Goal: Task Accomplishment & Management: Use online tool/utility

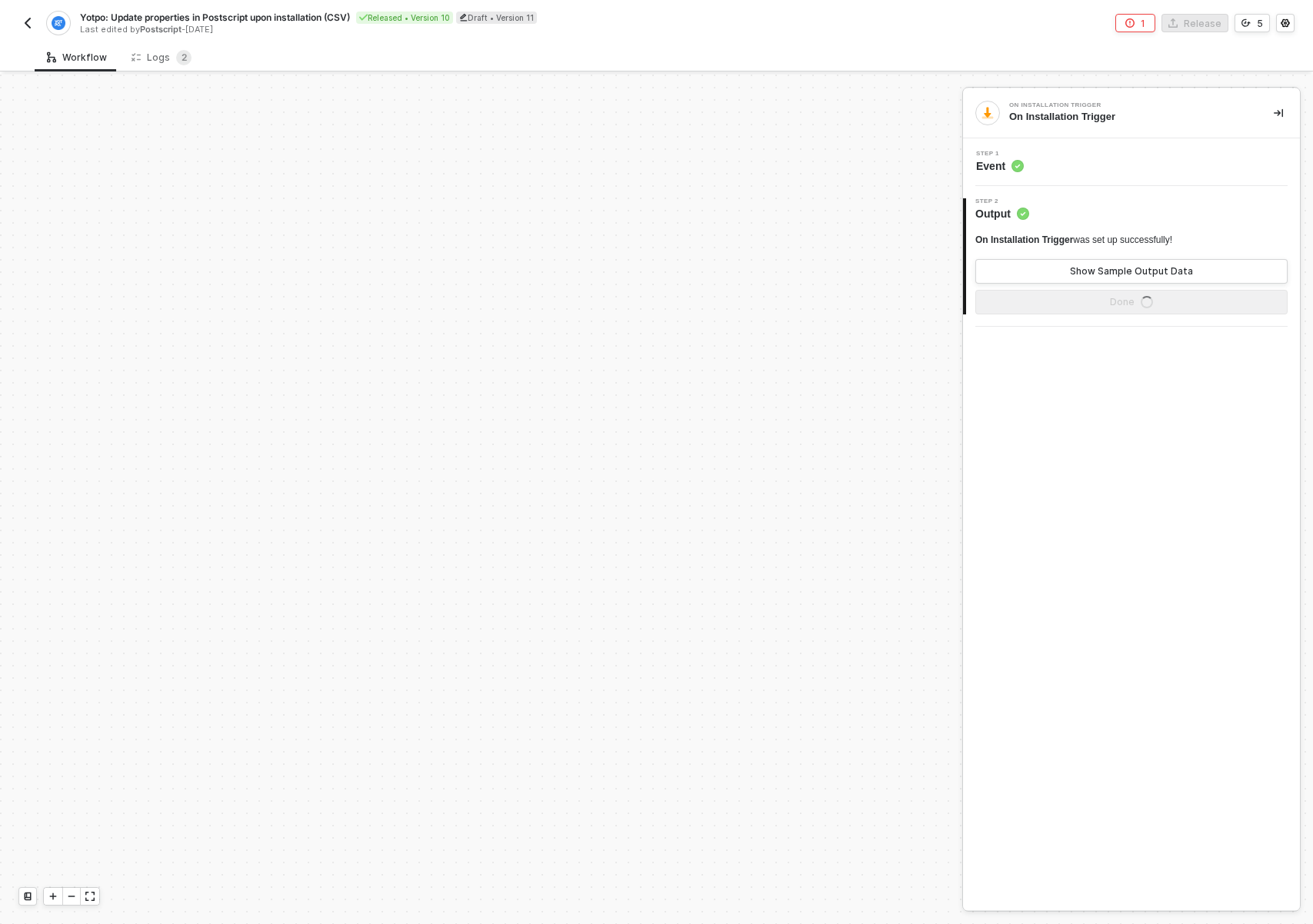
scroll to position [520, 0]
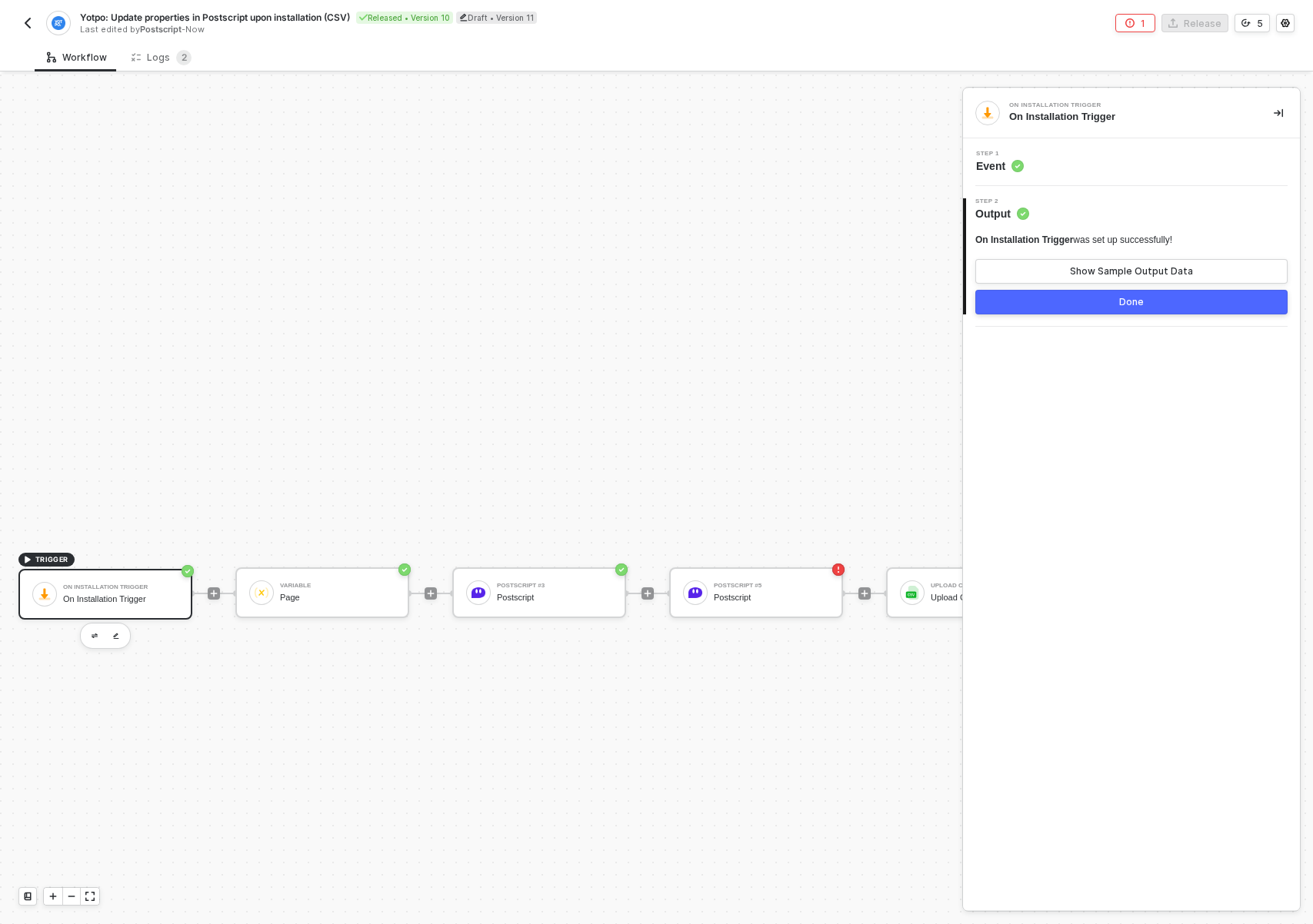
drag, startPoint x: 595, startPoint y: 719, endPoint x: 671, endPoint y: 734, distance: 77.5
click at [17, 22] on div "Yotpo: Update properties in Postscript upon installation (CSV) Released • Versi…" at bounding box center [656, 21] width 1313 height 43
click at [27, 22] on img "button" at bounding box center [27, 22] width 13 height 13
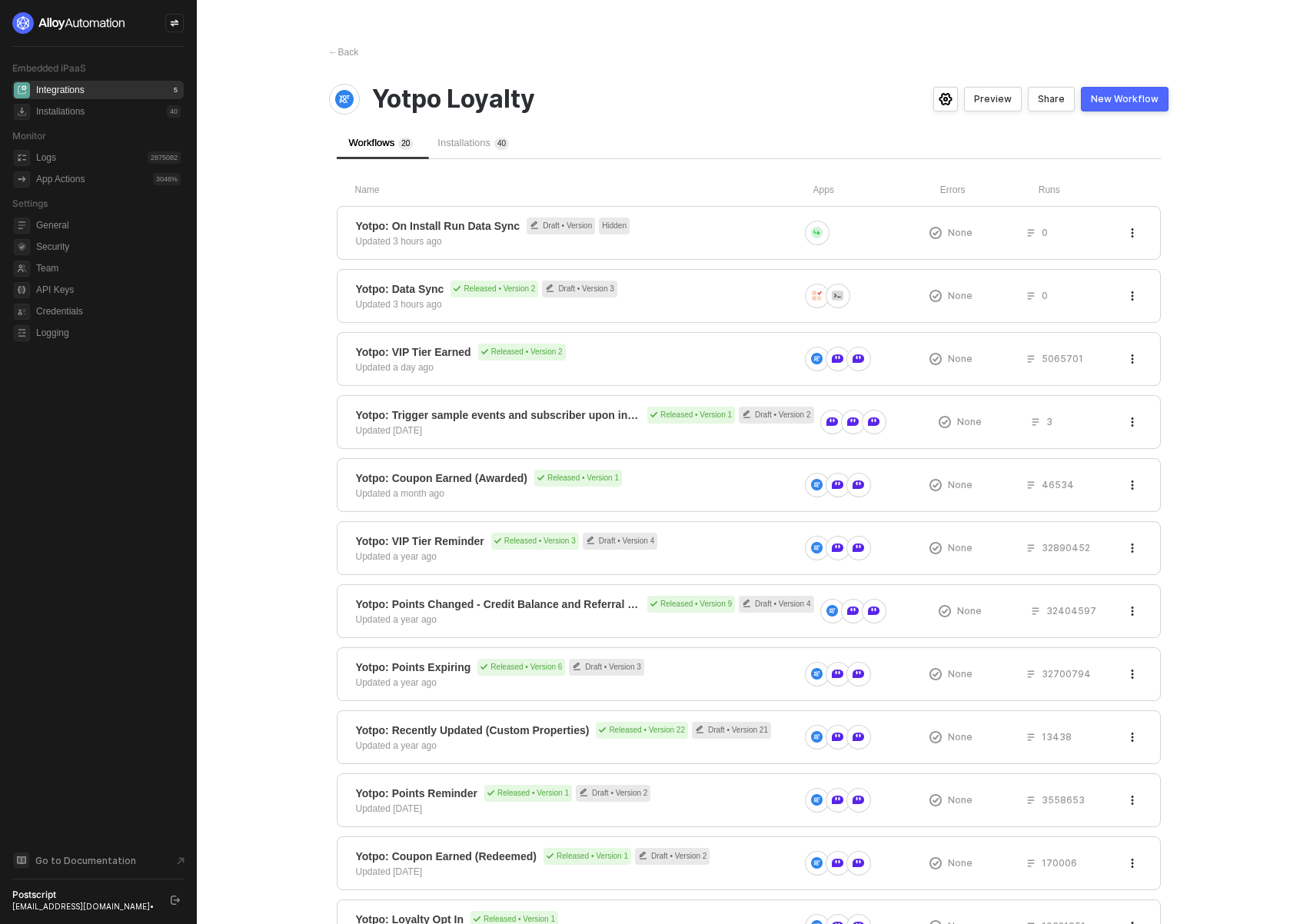
scroll to position [627, 0]
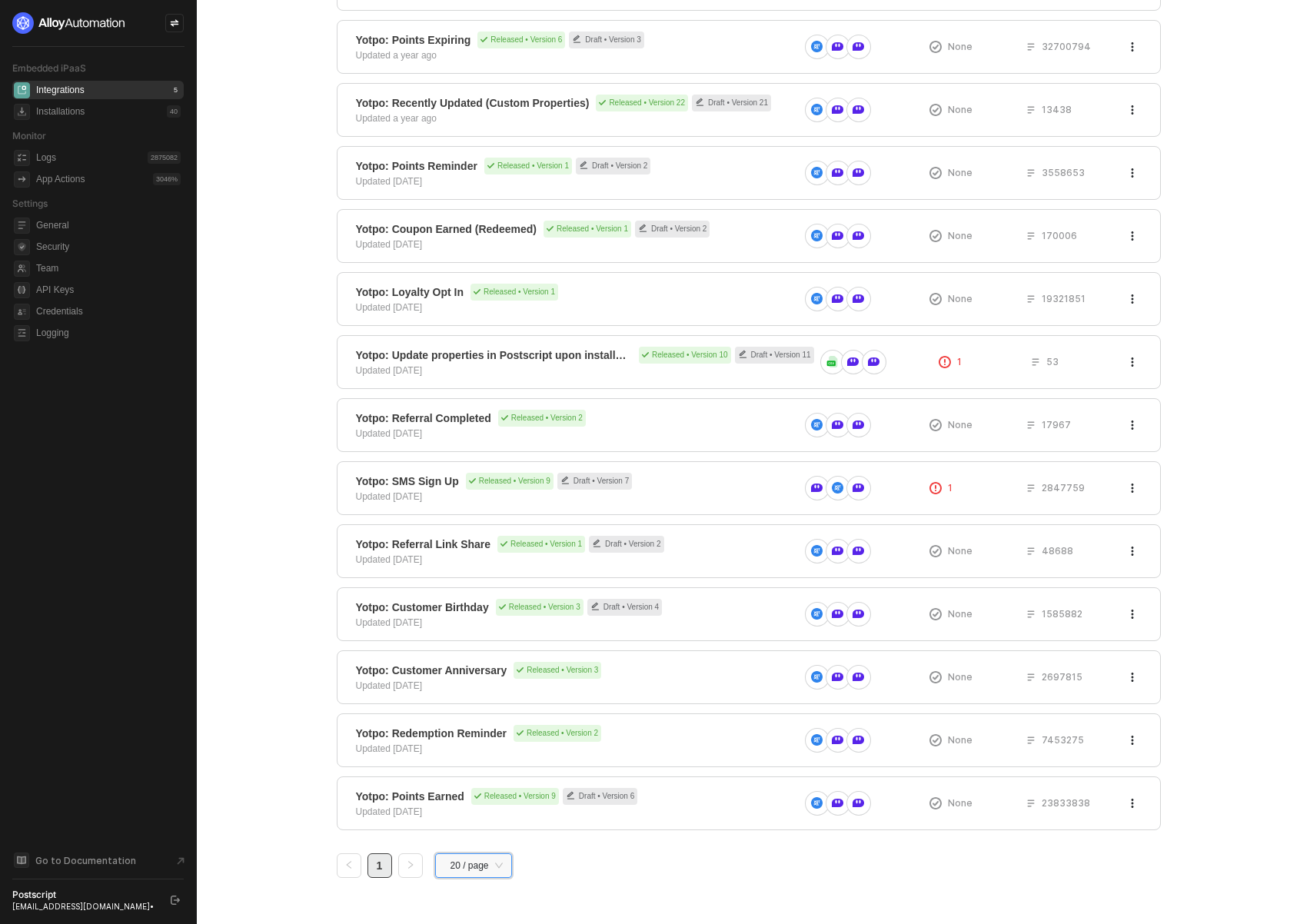
click at [467, 861] on span "20 / page" at bounding box center [477, 866] width 53 height 23
click at [481, 809] on div "50 / page" at bounding box center [475, 810] width 55 height 17
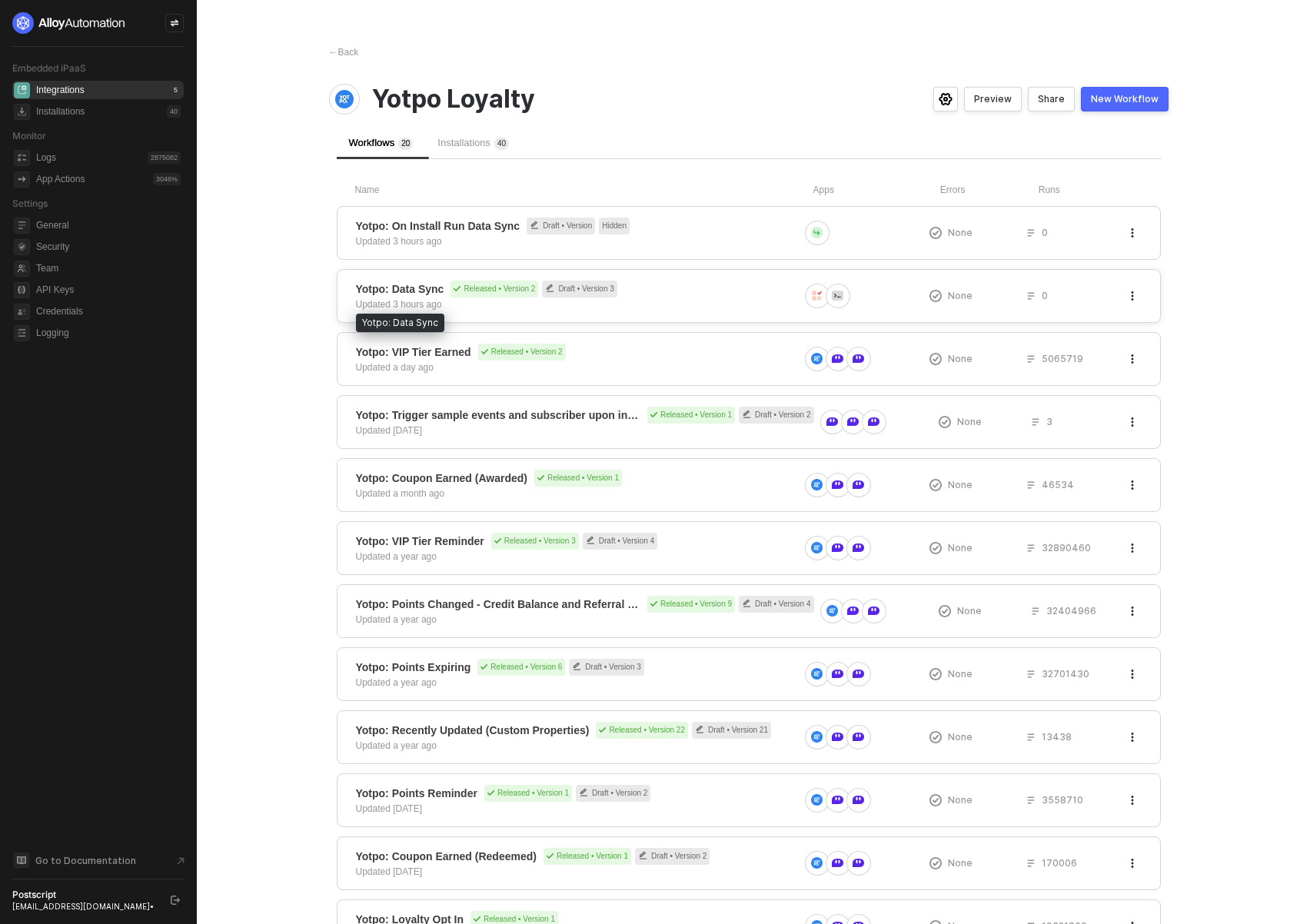
click at [418, 289] on span "Yotpo: Data Sync" at bounding box center [400, 289] width 89 height 16
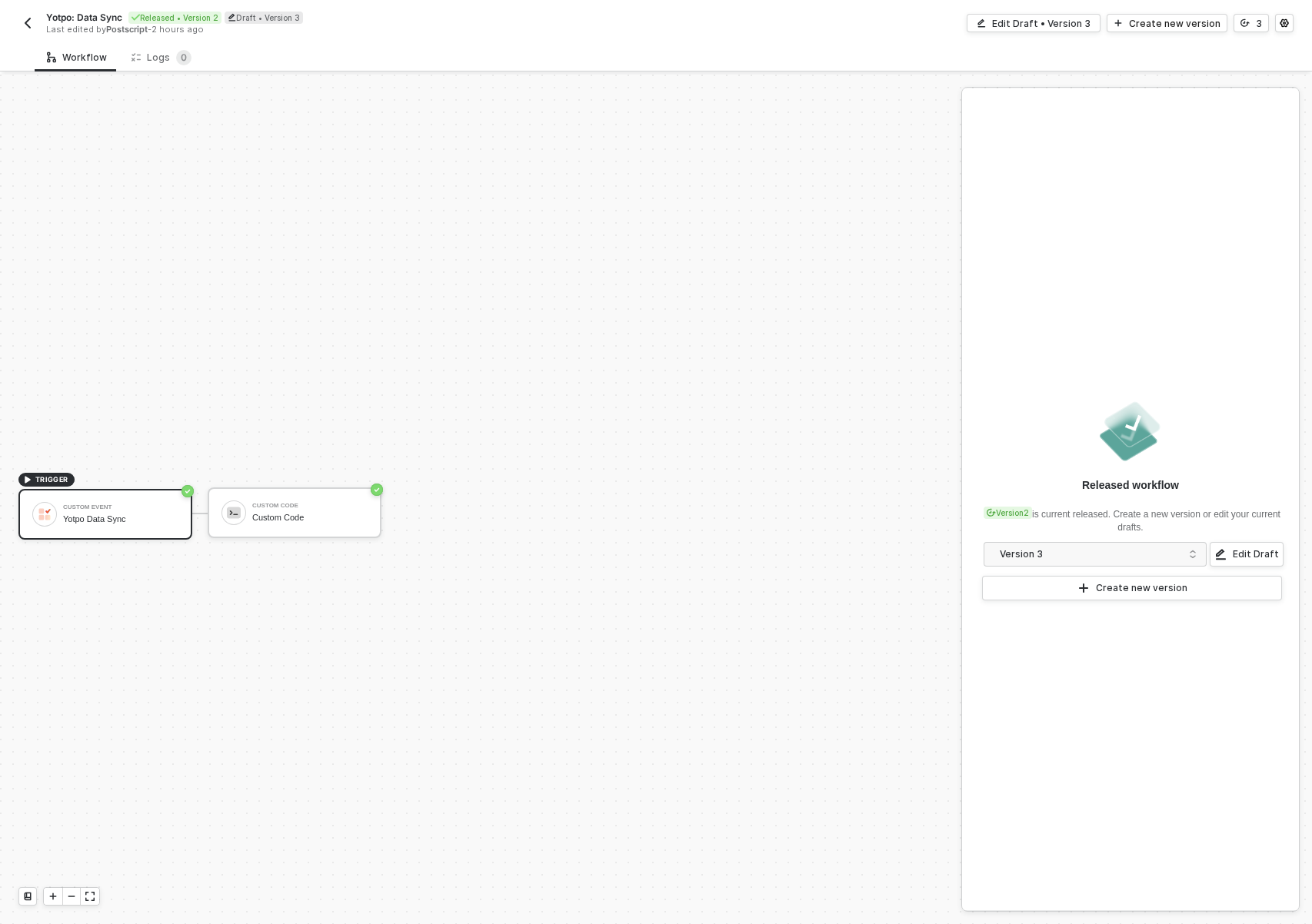
scroll to position [28, 0]
click at [21, 21] on img "button" at bounding box center [27, 22] width 13 height 13
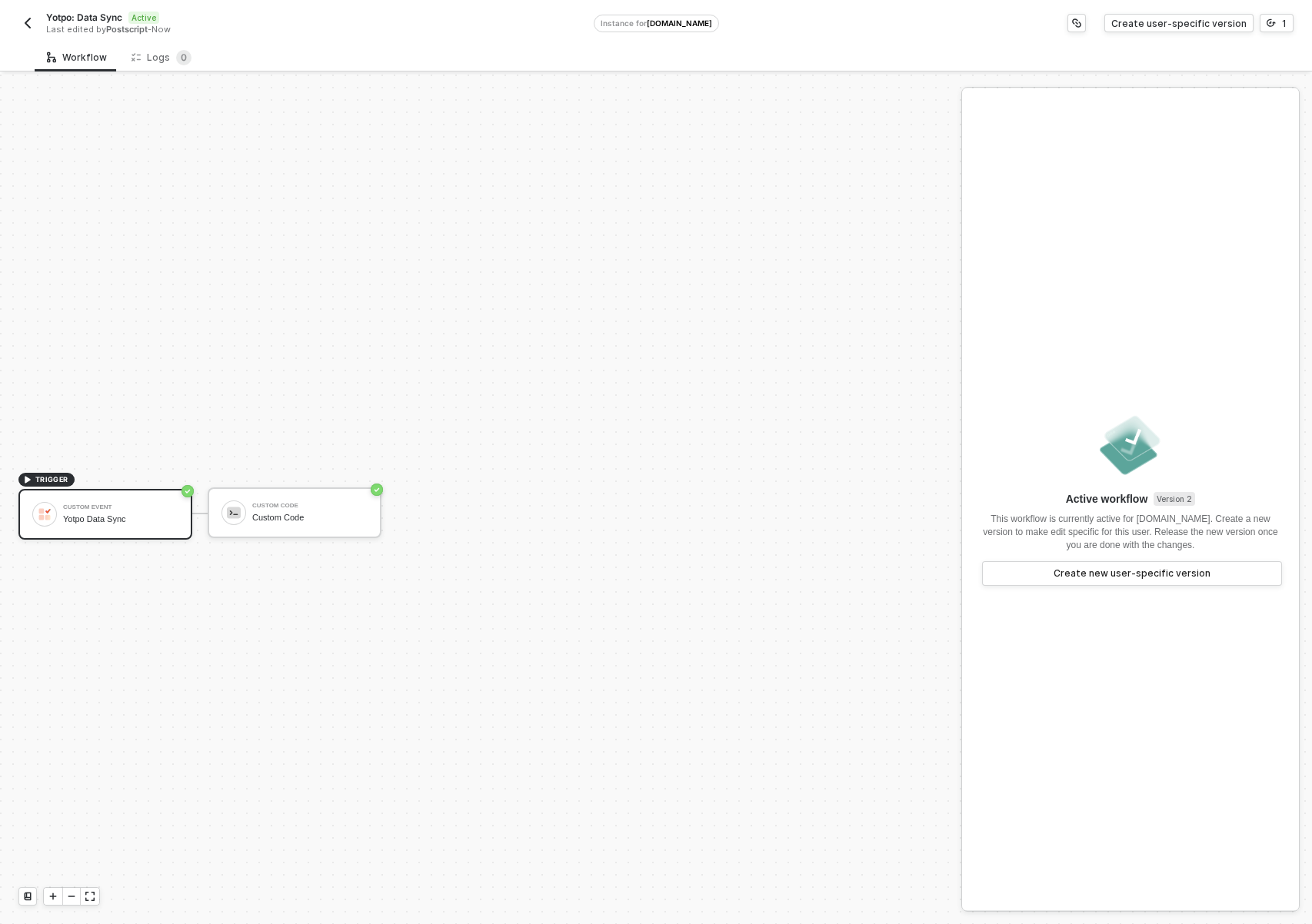
scroll to position [28, 0]
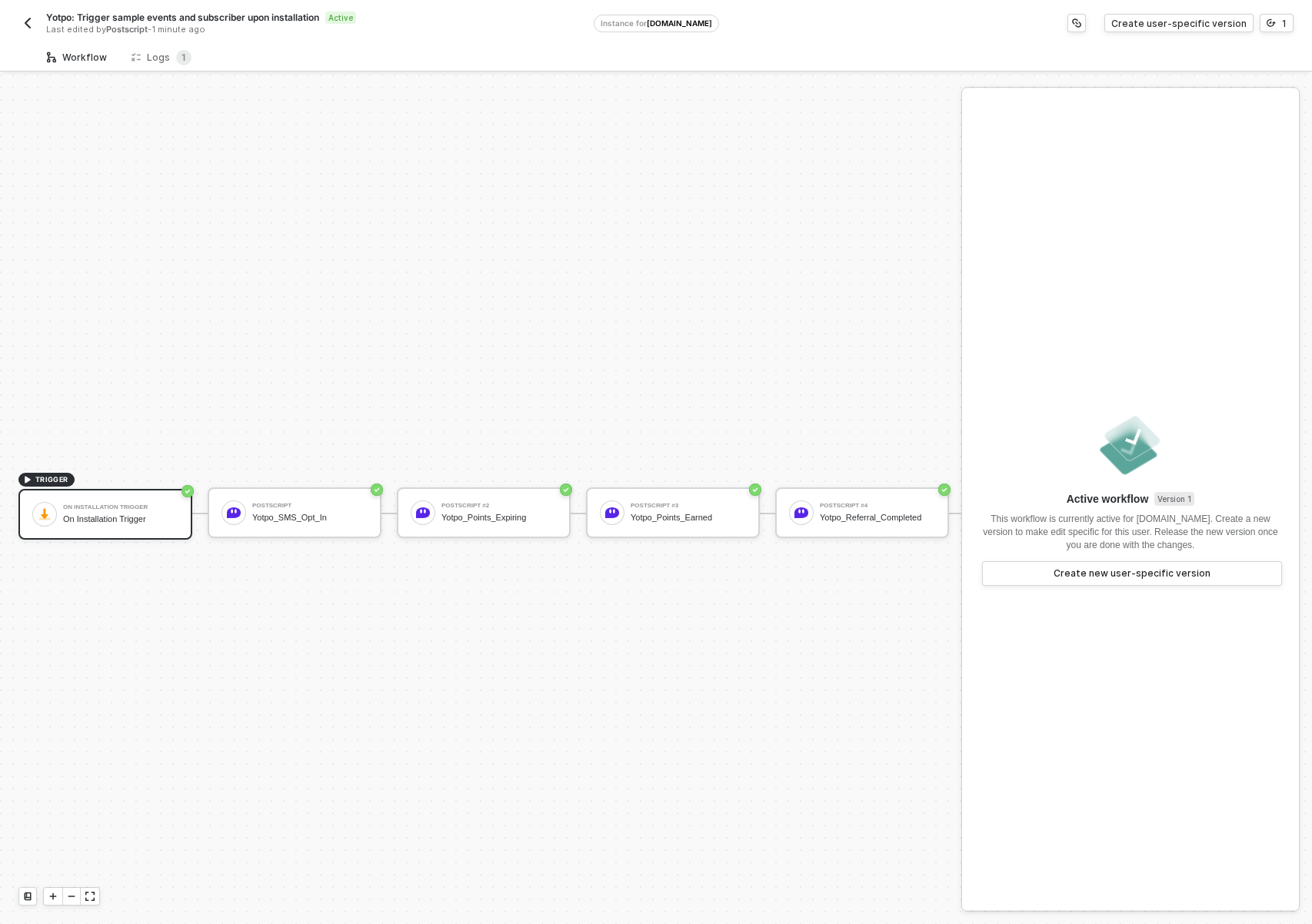
scroll to position [40, 0]
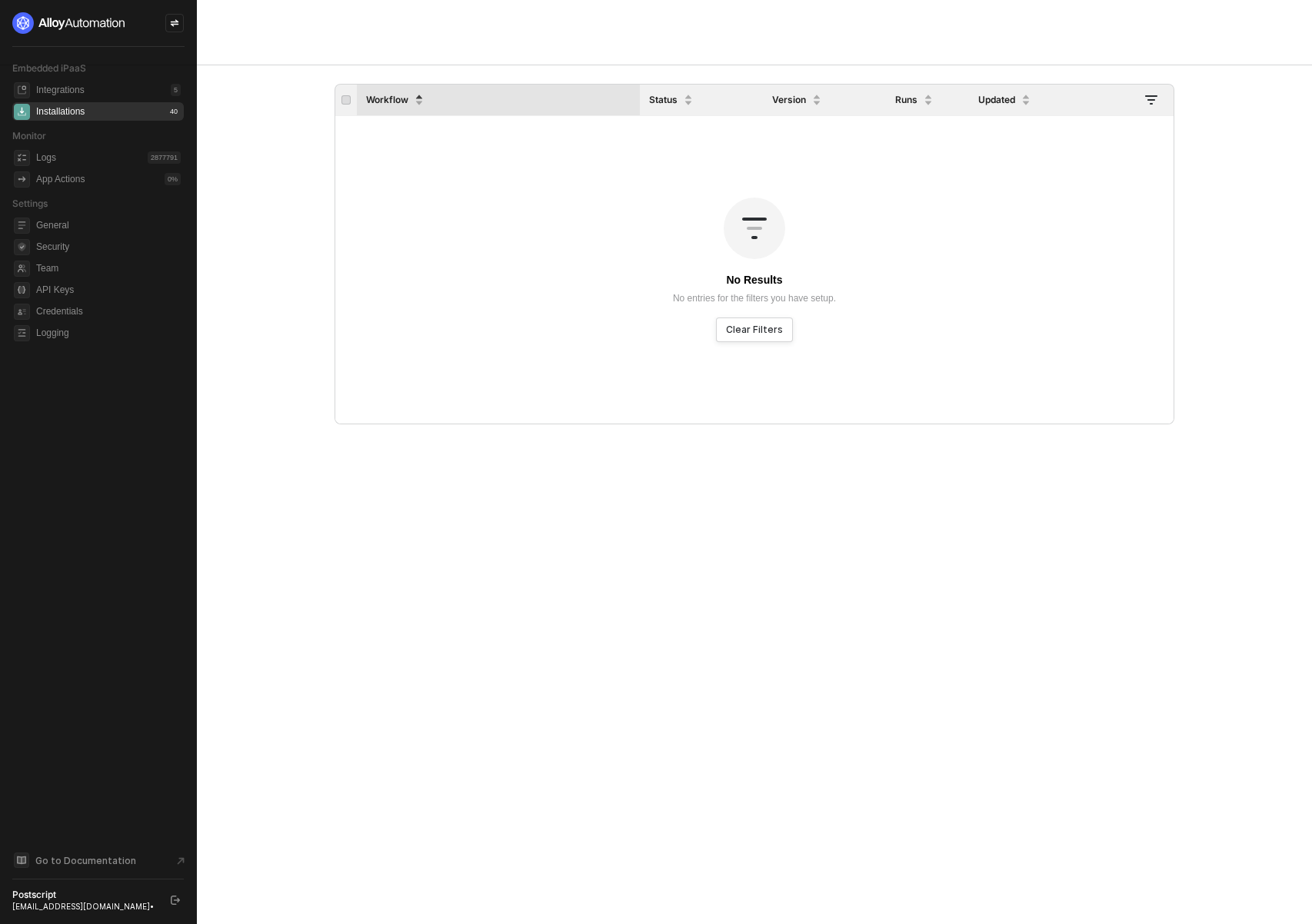
click at [46, 108] on div "Installations" at bounding box center [61, 111] width 49 height 13
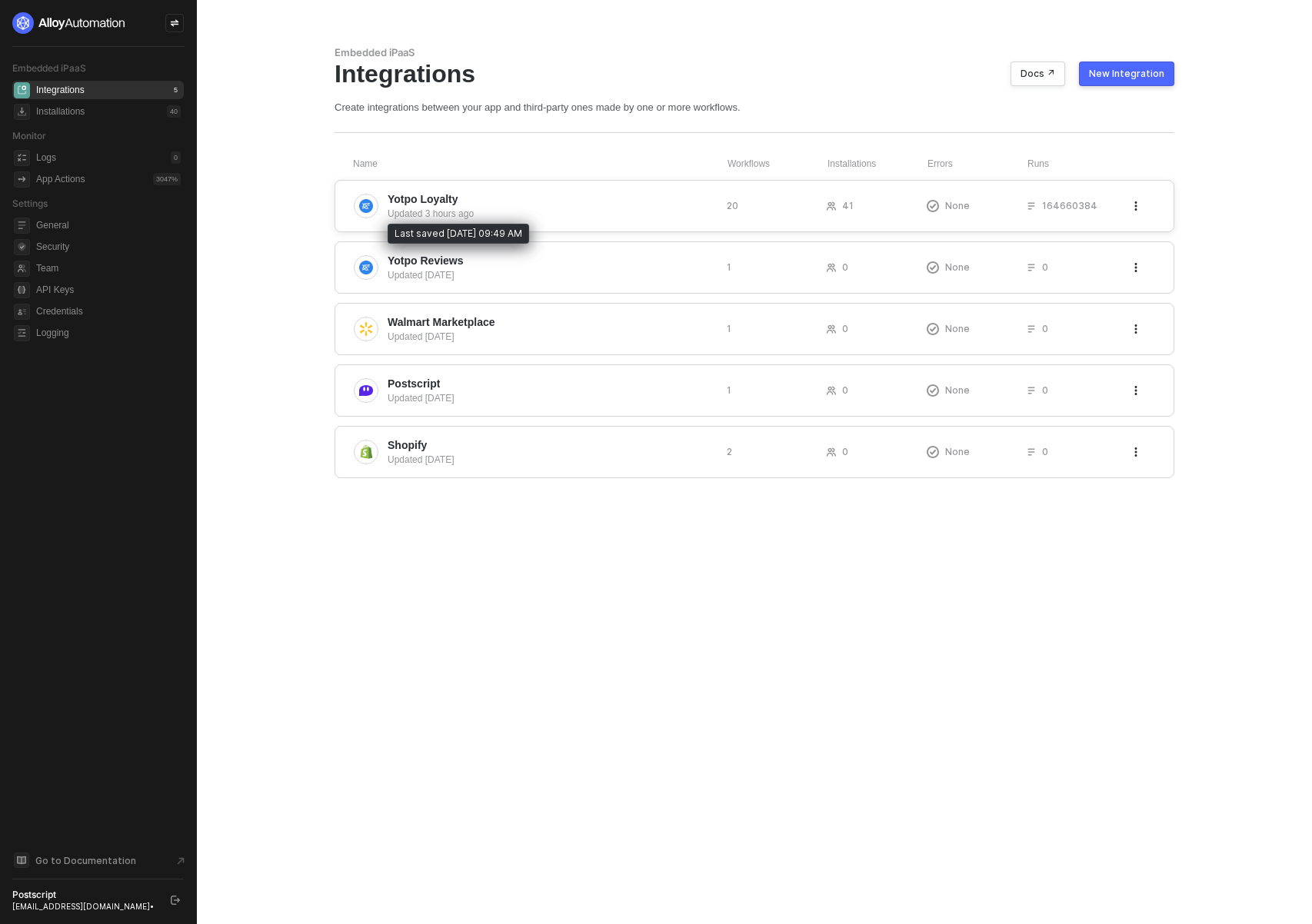
click at [472, 215] on div "Updated 3 hours ago" at bounding box center [551, 214] width 327 height 14
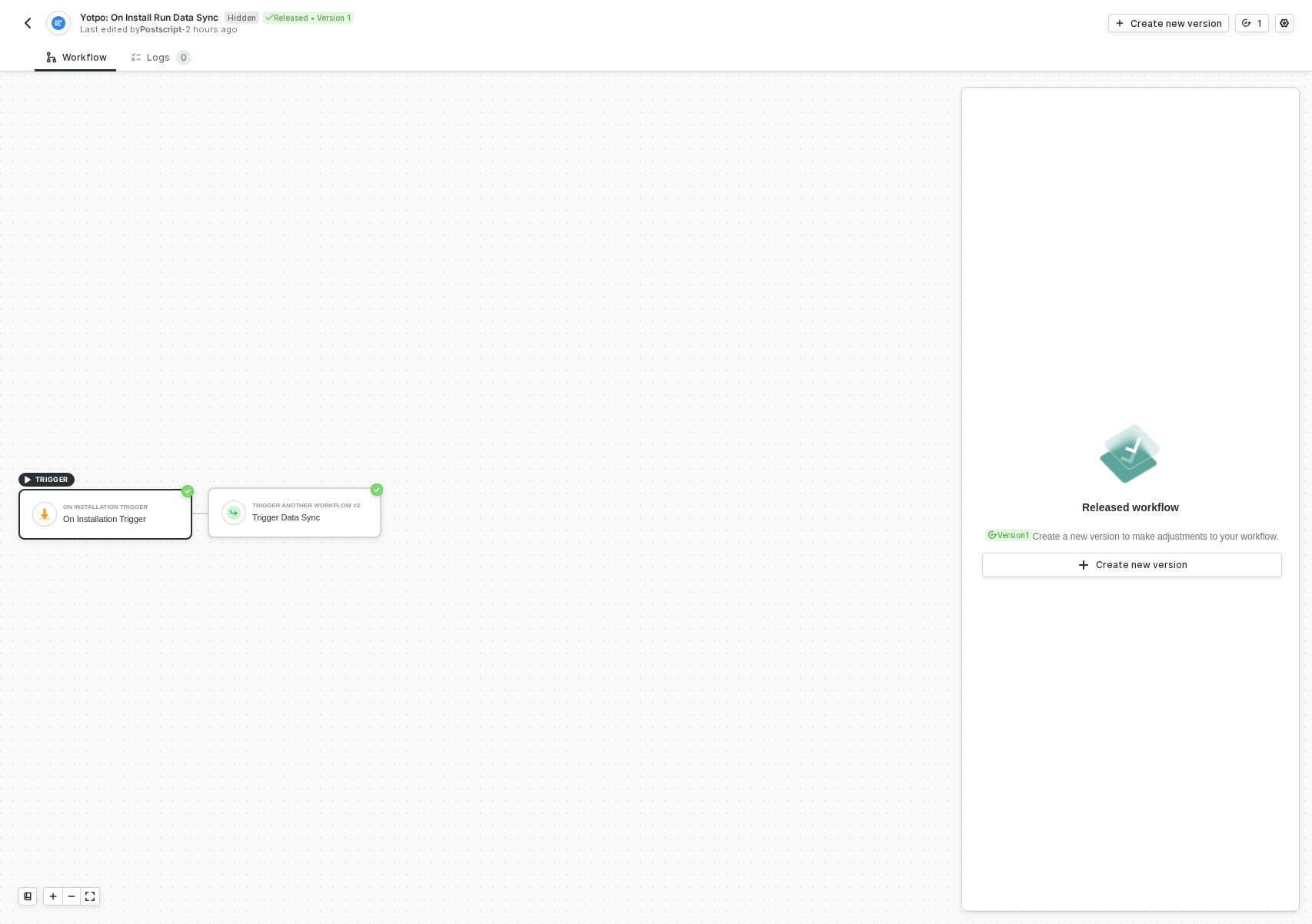
scroll to position [28, 0]
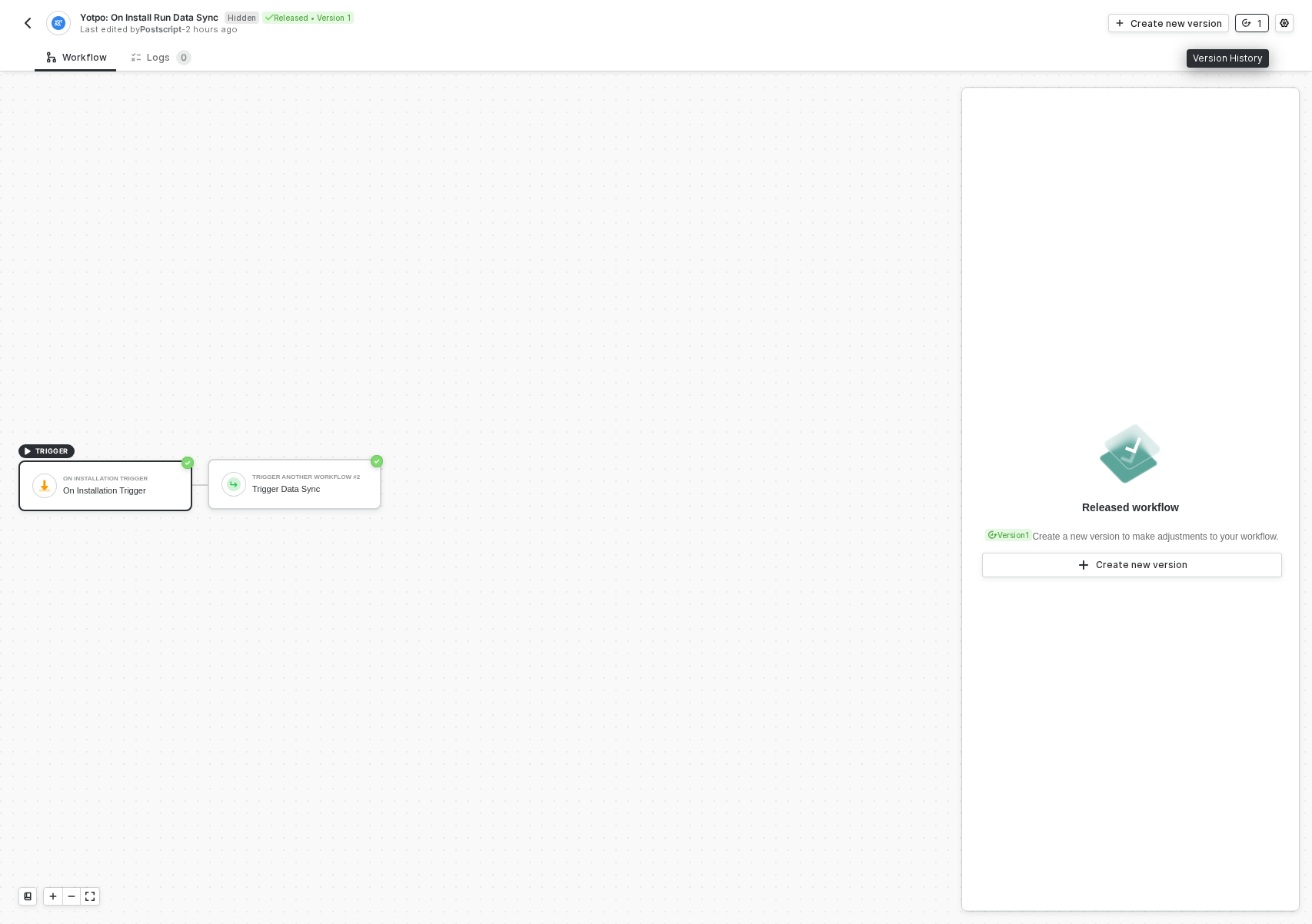
click at [1243, 27] on icon "icon-versioning" at bounding box center [1247, 22] width 9 height 9
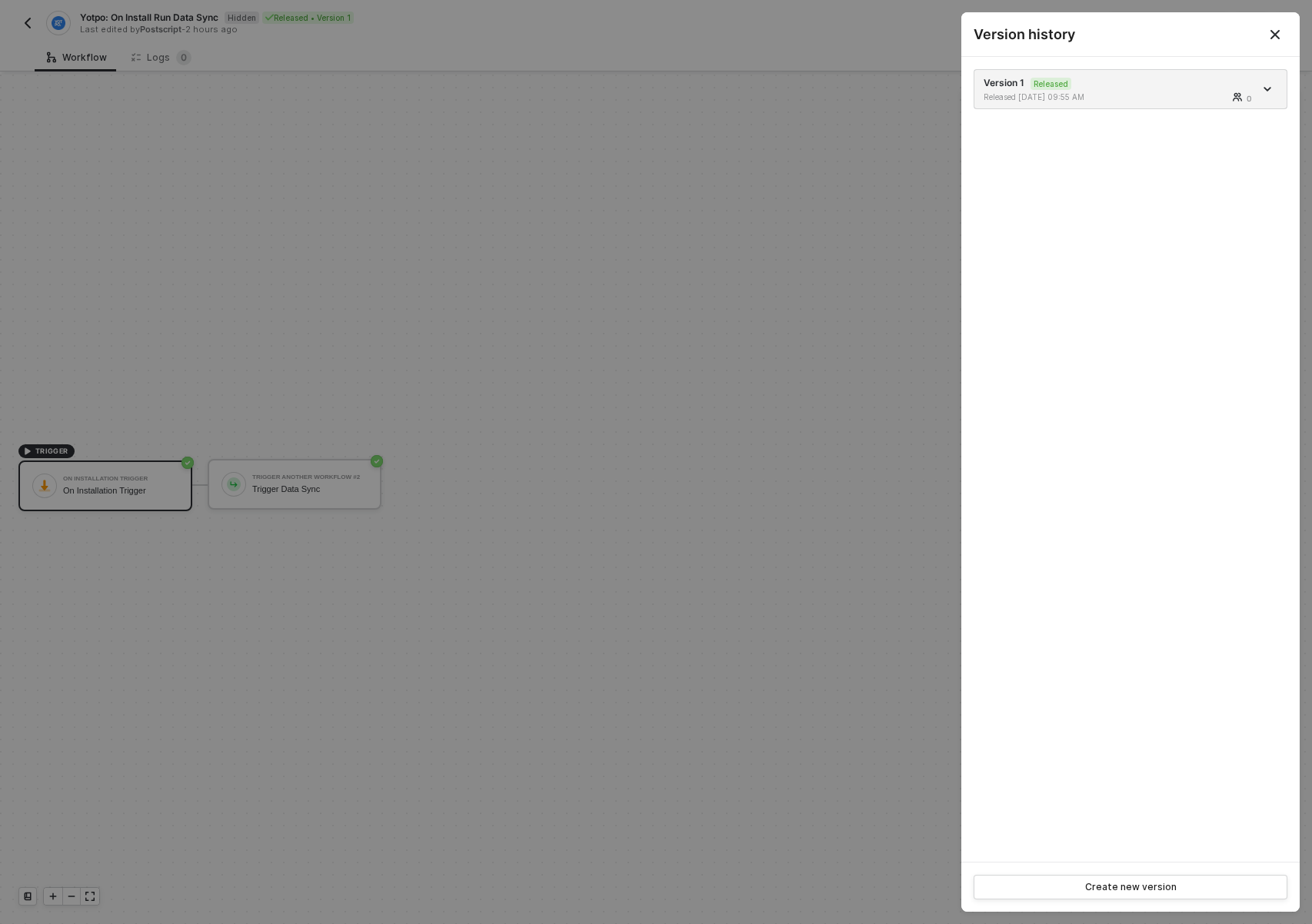
click at [1283, 28] on button "Close" at bounding box center [1275, 34] width 19 height 19
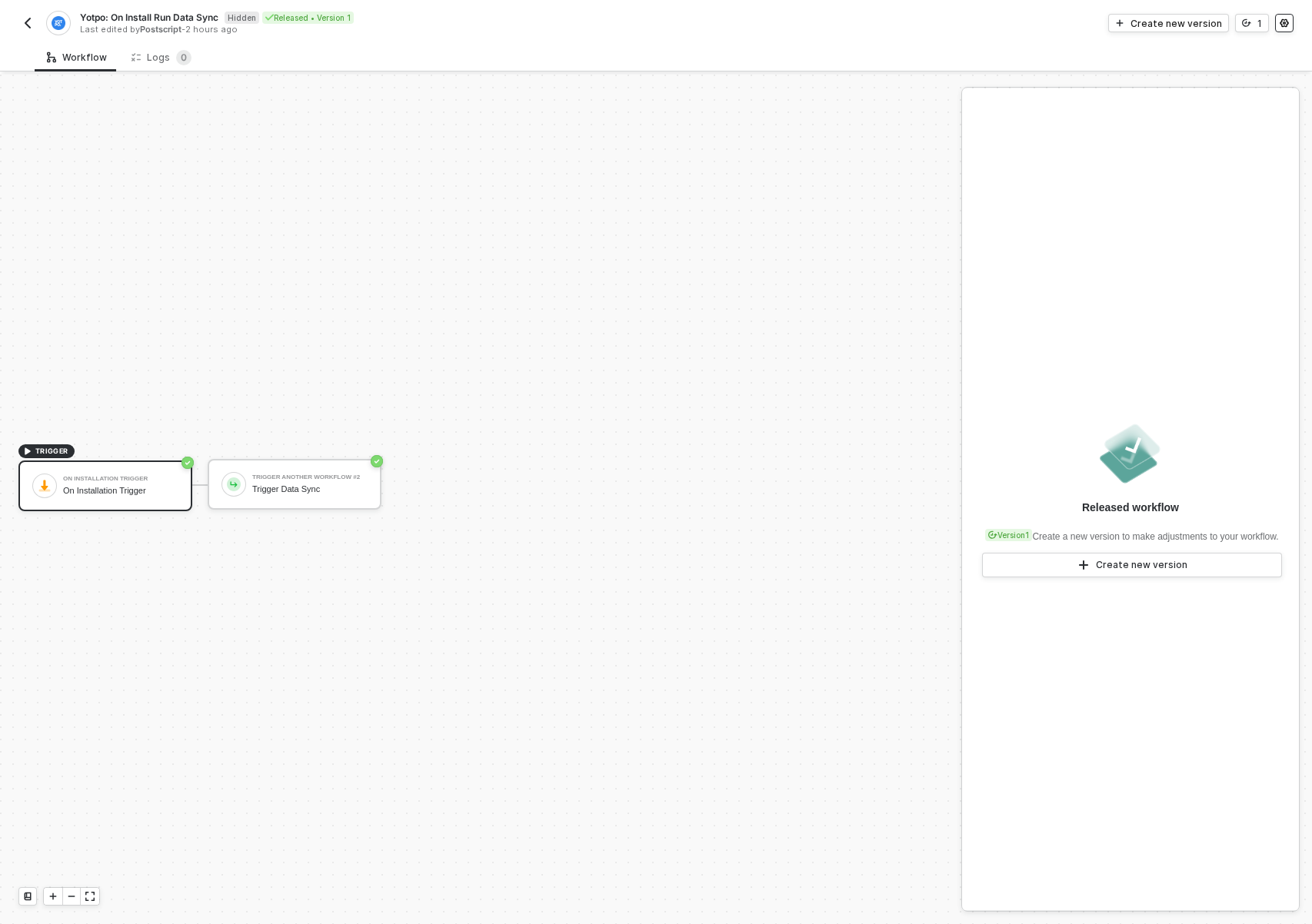
click at [1286, 21] on icon "icon-settings" at bounding box center [1284, 22] width 9 height 9
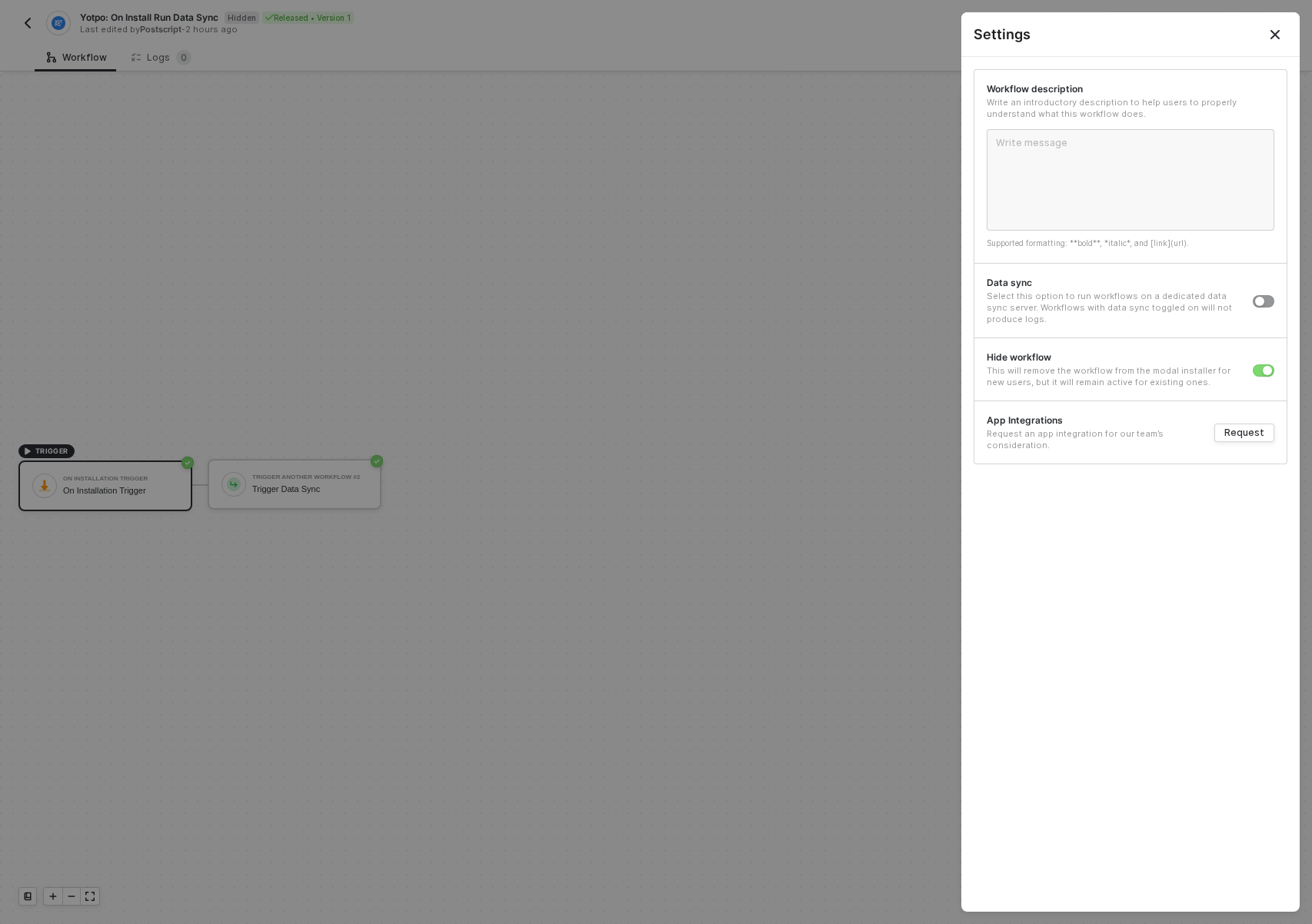
click at [1279, 37] on icon "Close" at bounding box center [1275, 34] width 13 height 13
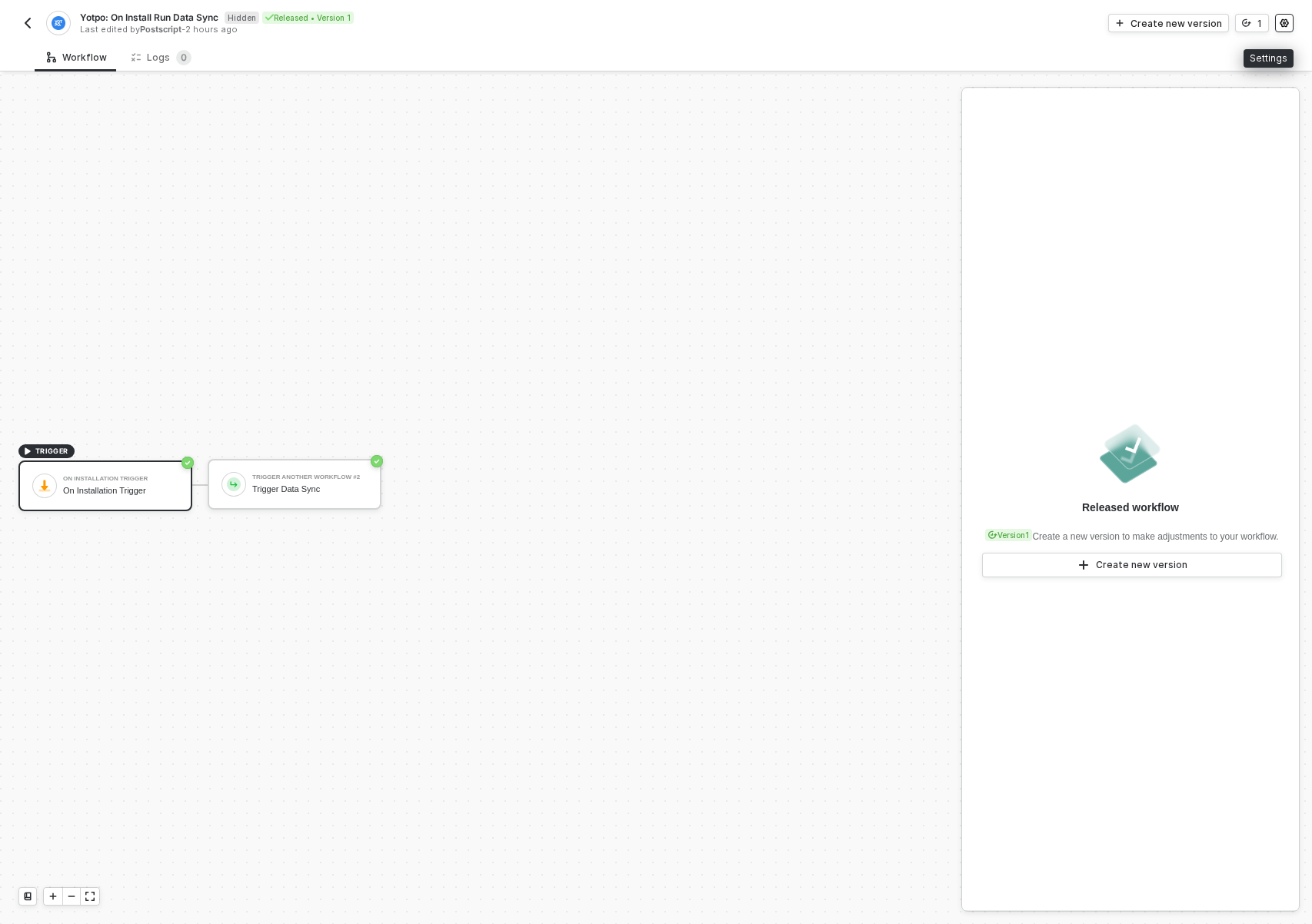
click at [1286, 24] on icon "icon-settings" at bounding box center [1284, 22] width 9 height 9
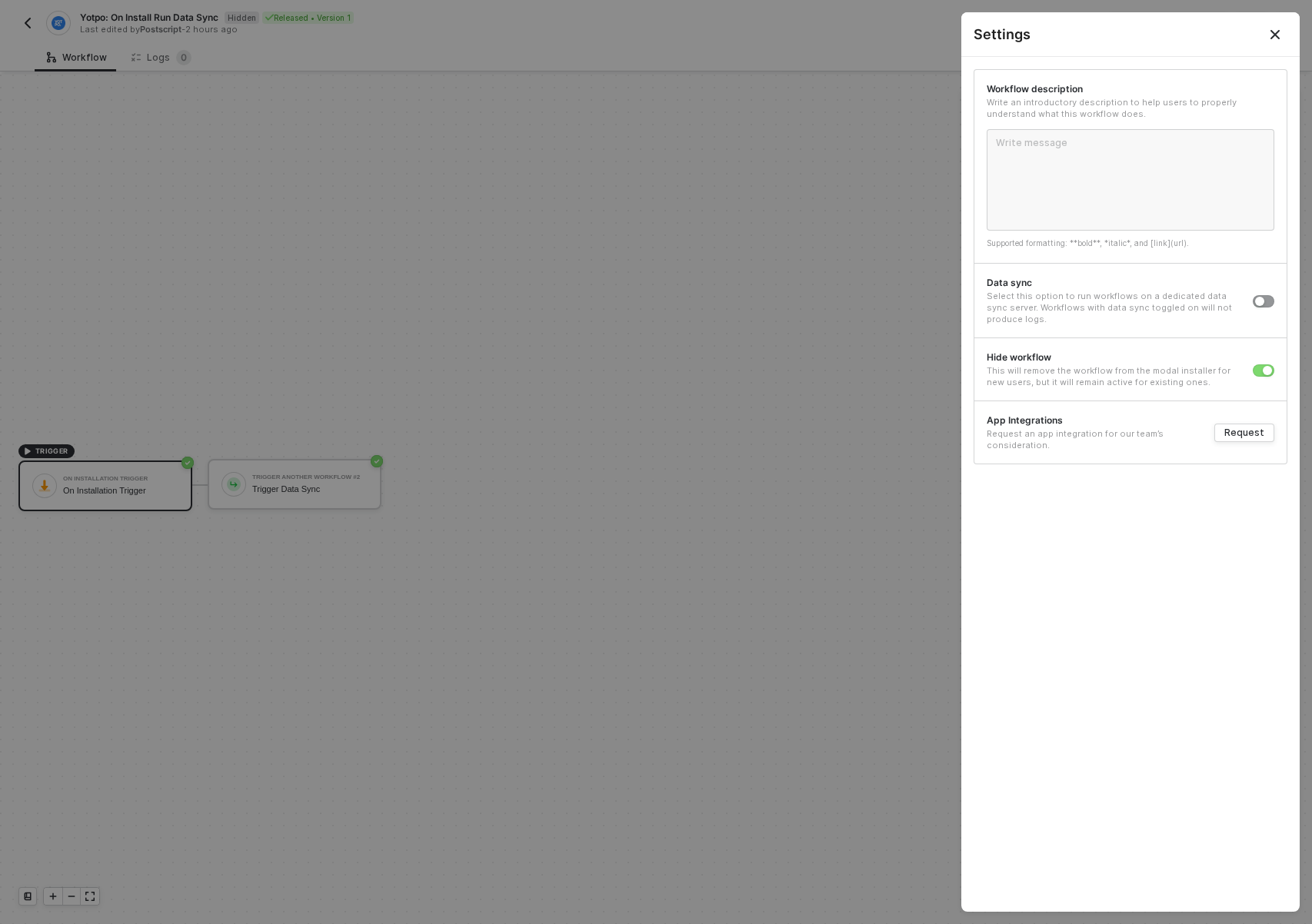
click at [189, 355] on div at bounding box center [656, 462] width 1312 height 924
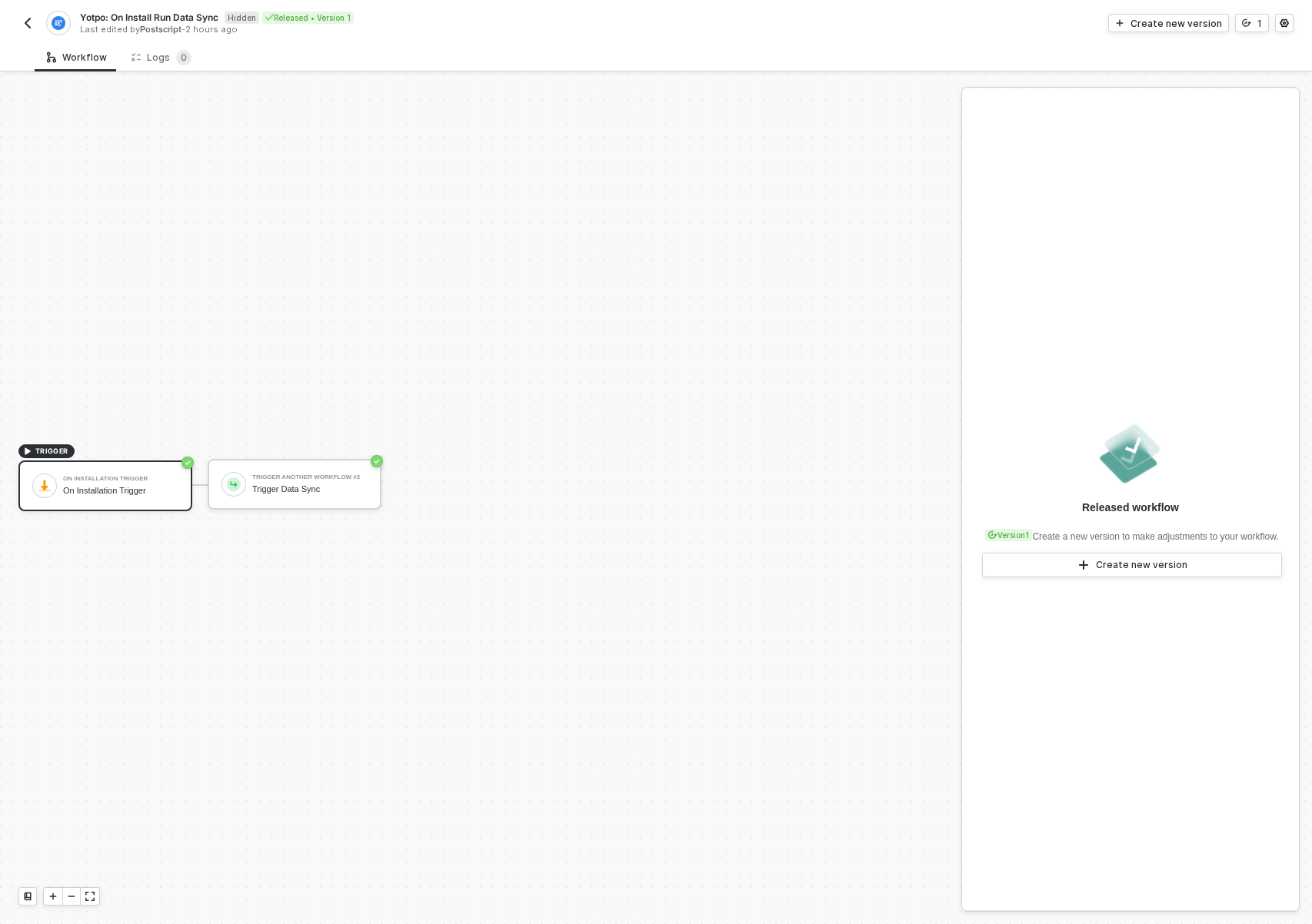
click at [30, 27] on img "button" at bounding box center [27, 22] width 13 height 13
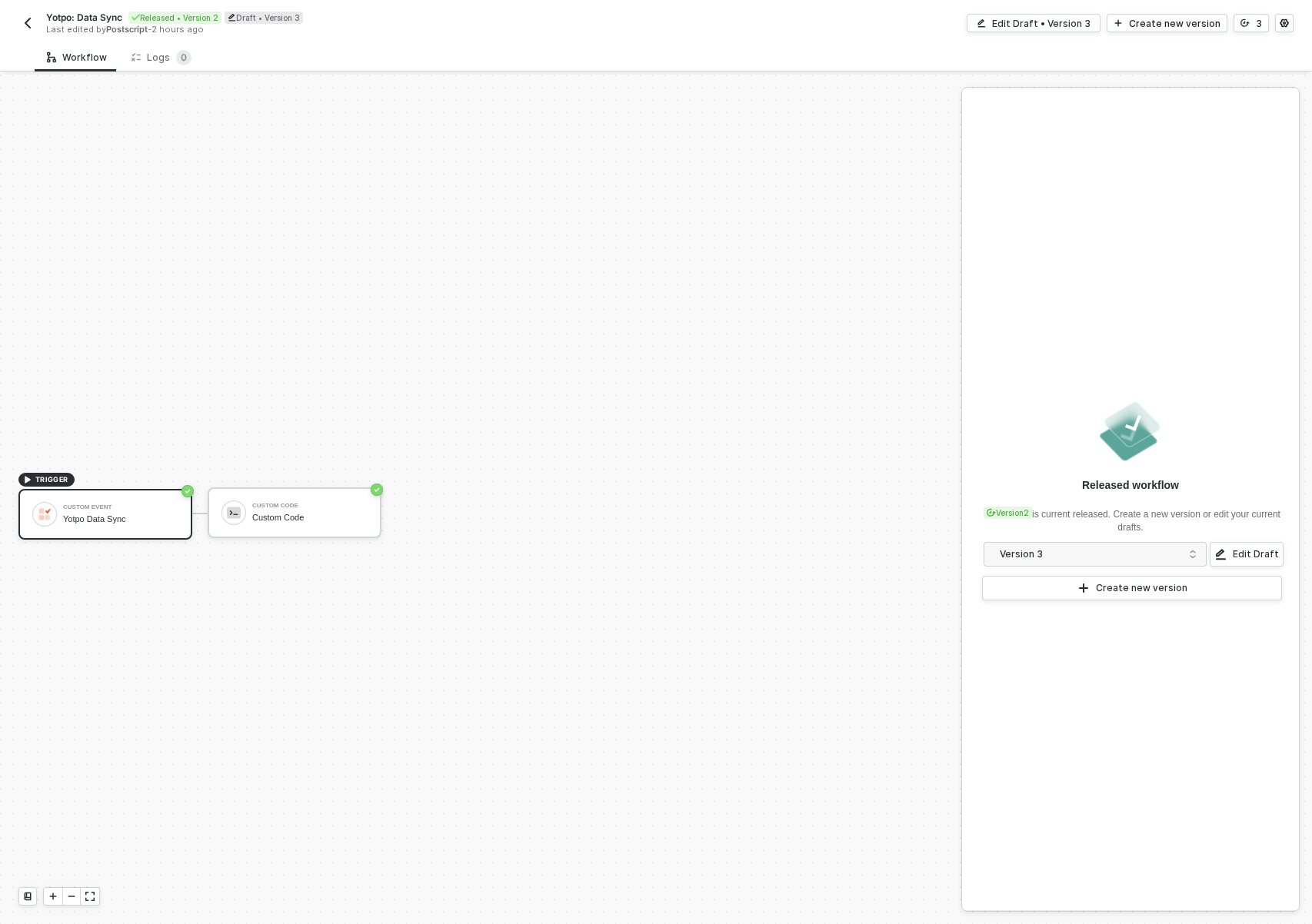
scroll to position [28, 0]
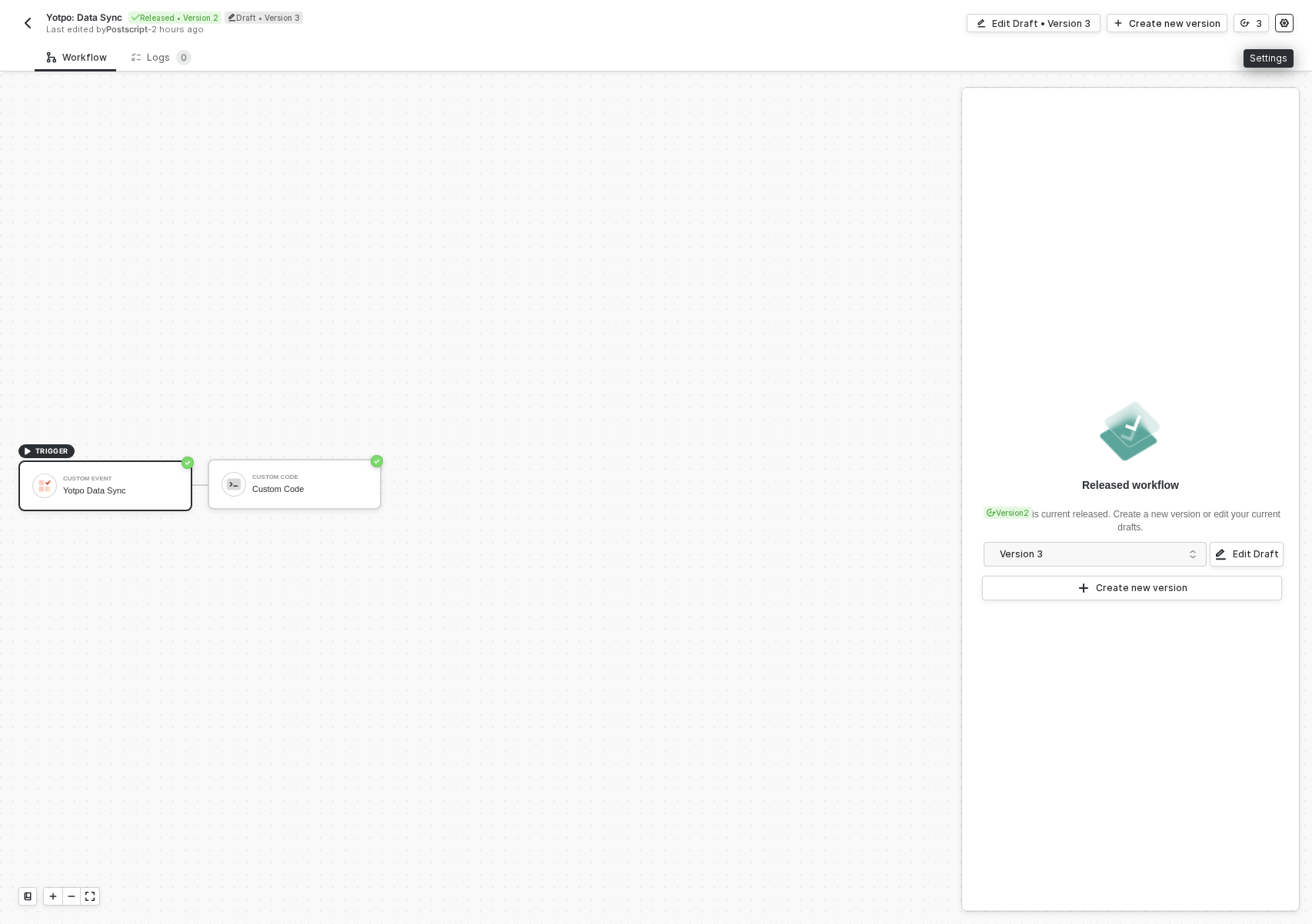
click at [1285, 22] on icon "icon-settings" at bounding box center [1284, 22] width 9 height 9
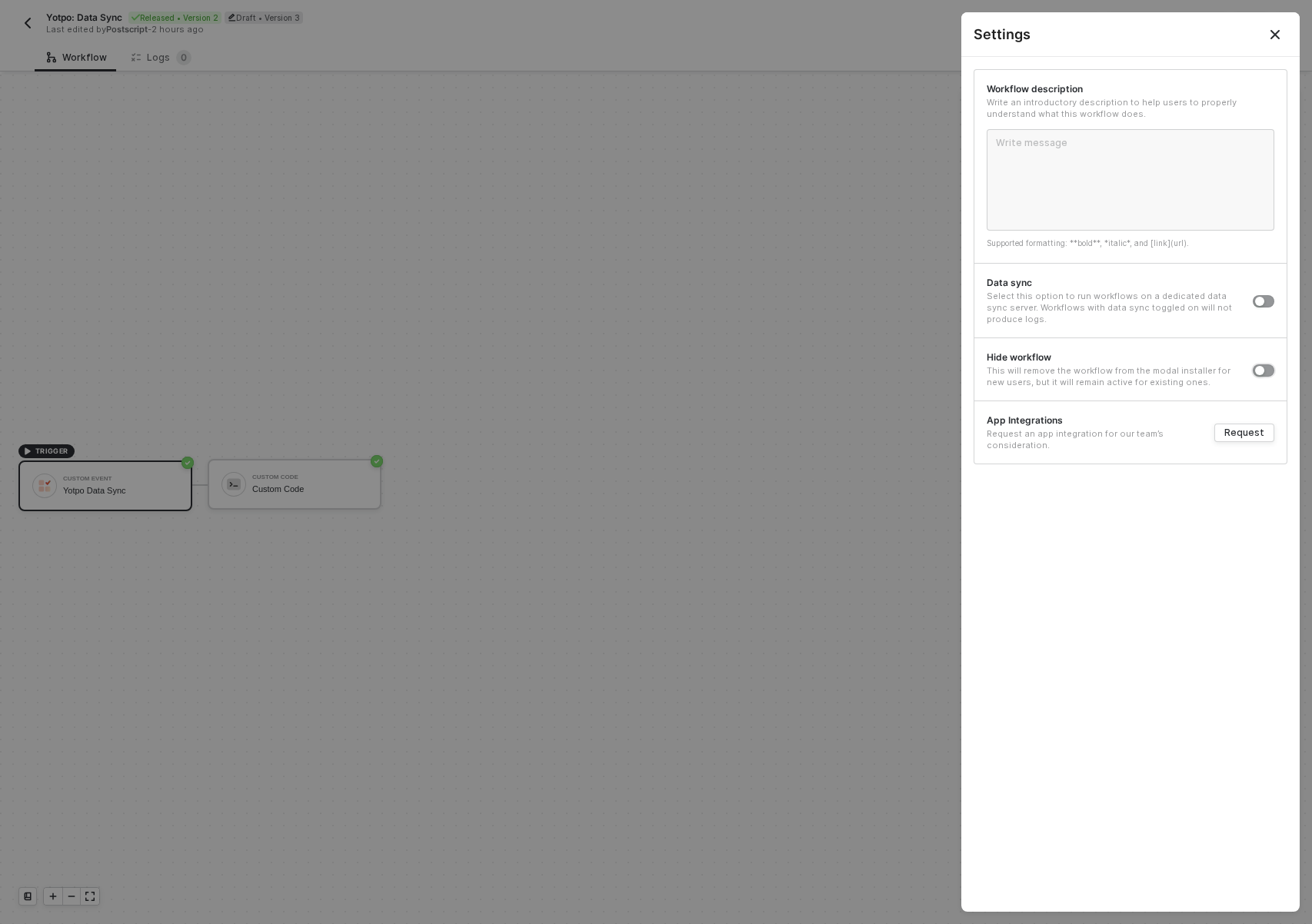
drag, startPoint x: 1264, startPoint y: 371, endPoint x: 1221, endPoint y: 385, distance: 45.2
click at [1264, 371] on button "button" at bounding box center [1264, 370] width 21 height 13
drag, startPoint x: 142, startPoint y: 241, endPoint x: 59, endPoint y: 53, distance: 205.5
click at [142, 241] on div at bounding box center [656, 462] width 1312 height 924
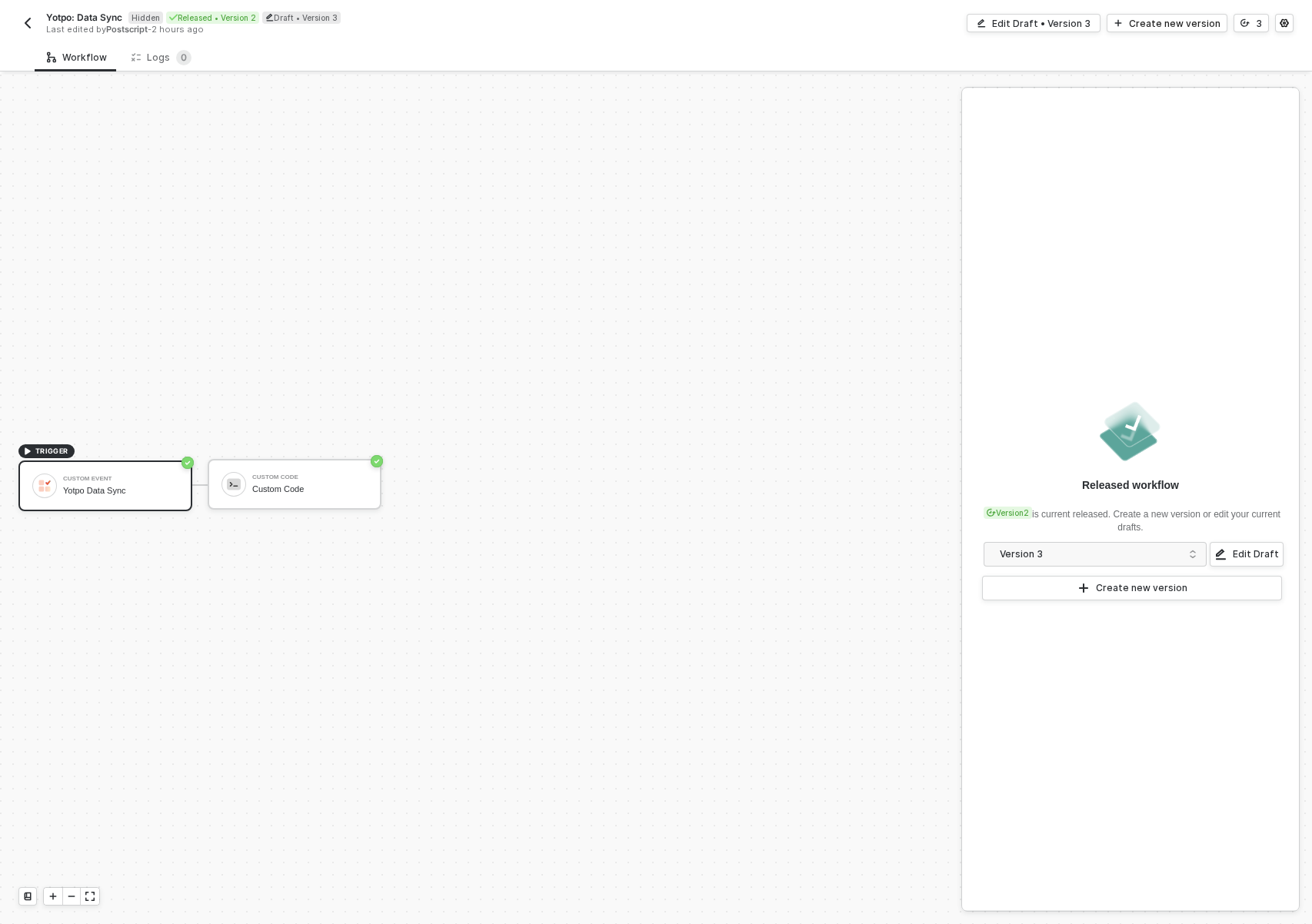
click at [27, 22] on img "button" at bounding box center [27, 22] width 13 height 13
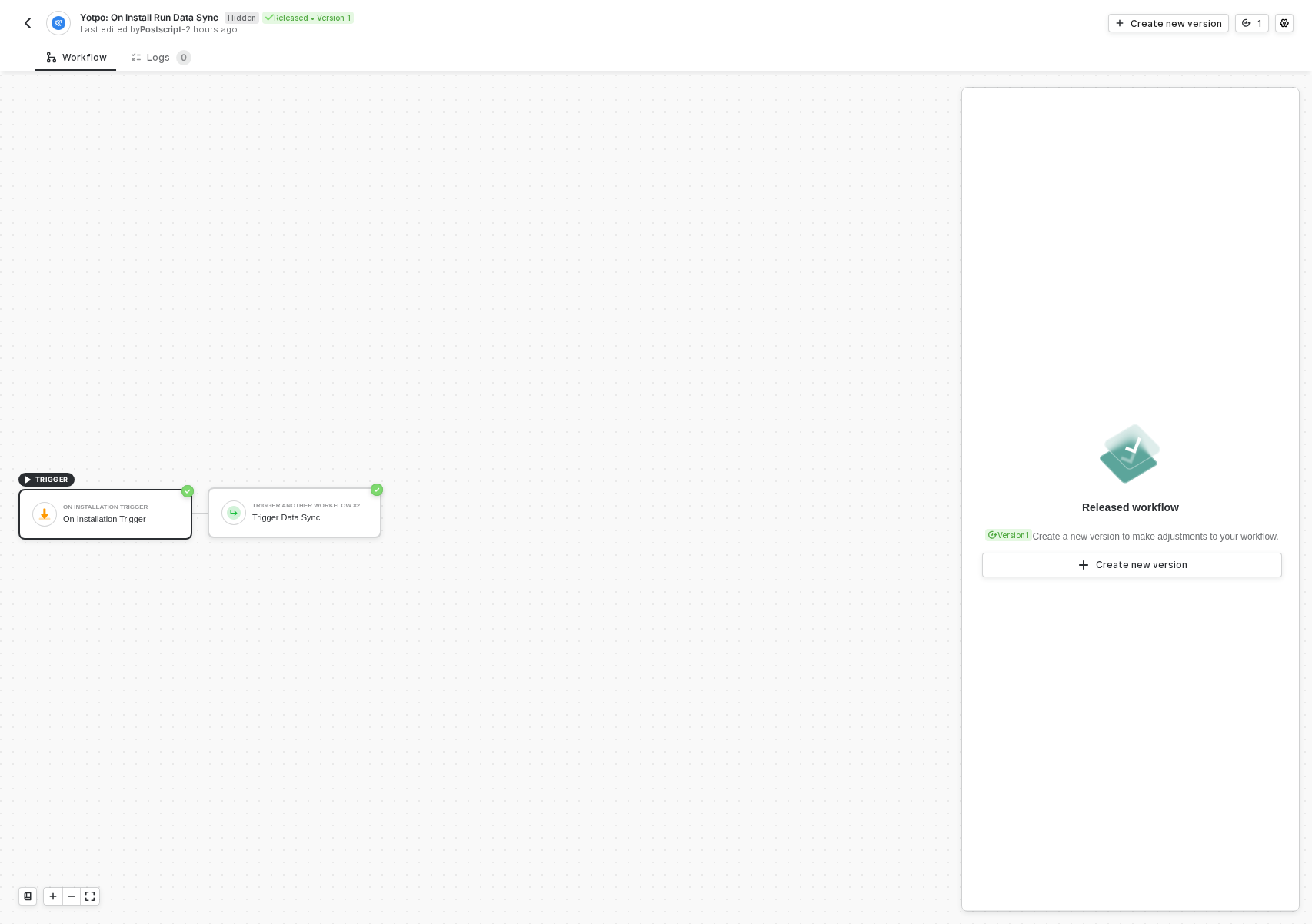
scroll to position [28, 0]
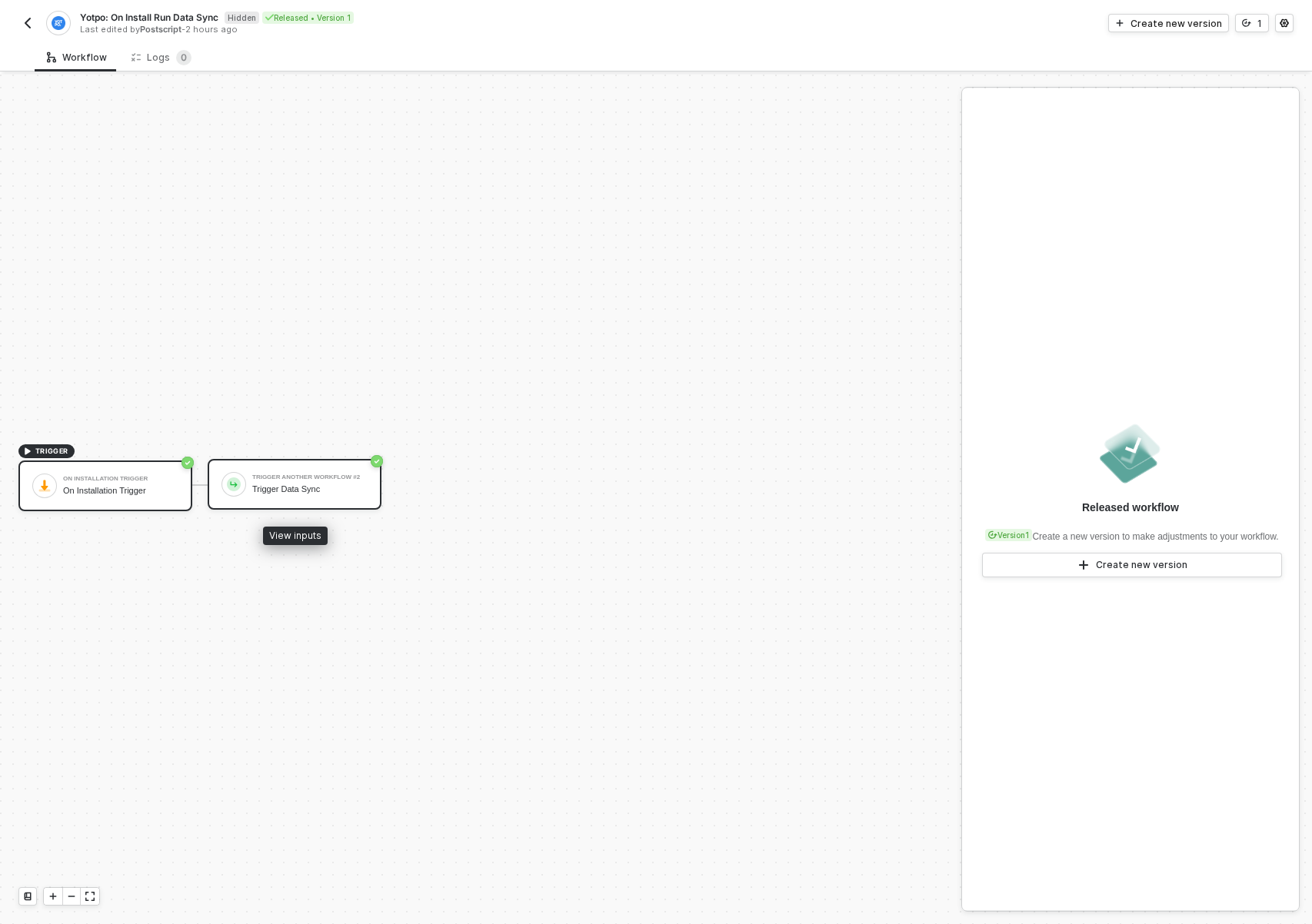
click at [255, 493] on div "Trigger Data Sync" at bounding box center [310, 489] width 115 height 10
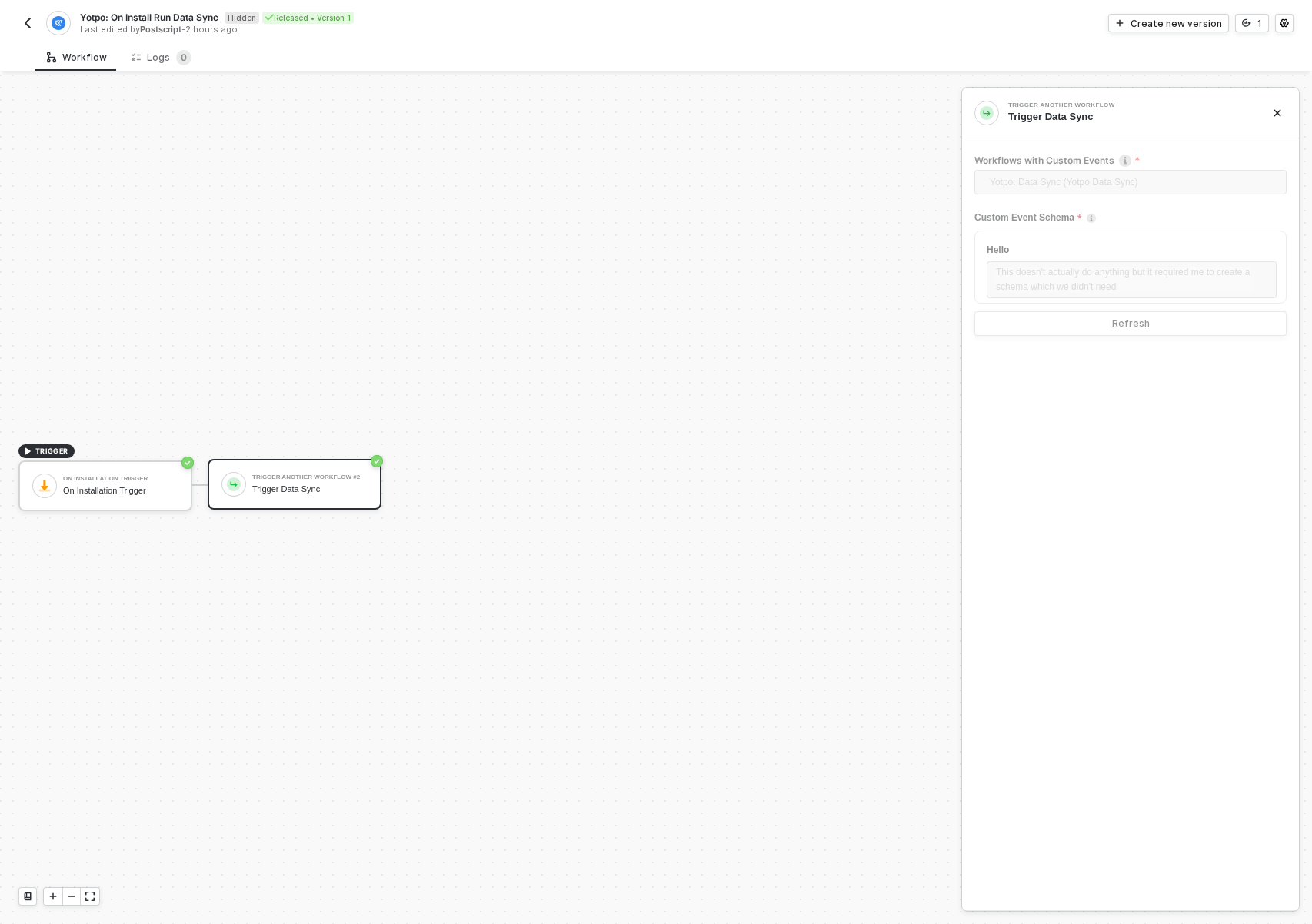
click at [1177, 264] on div "Hello This doesn't actually do anything but it required me to create a schema w…" at bounding box center [1131, 283] width 313 height 105
click at [1185, 24] on div "Create new version" at bounding box center [1176, 22] width 92 height 13
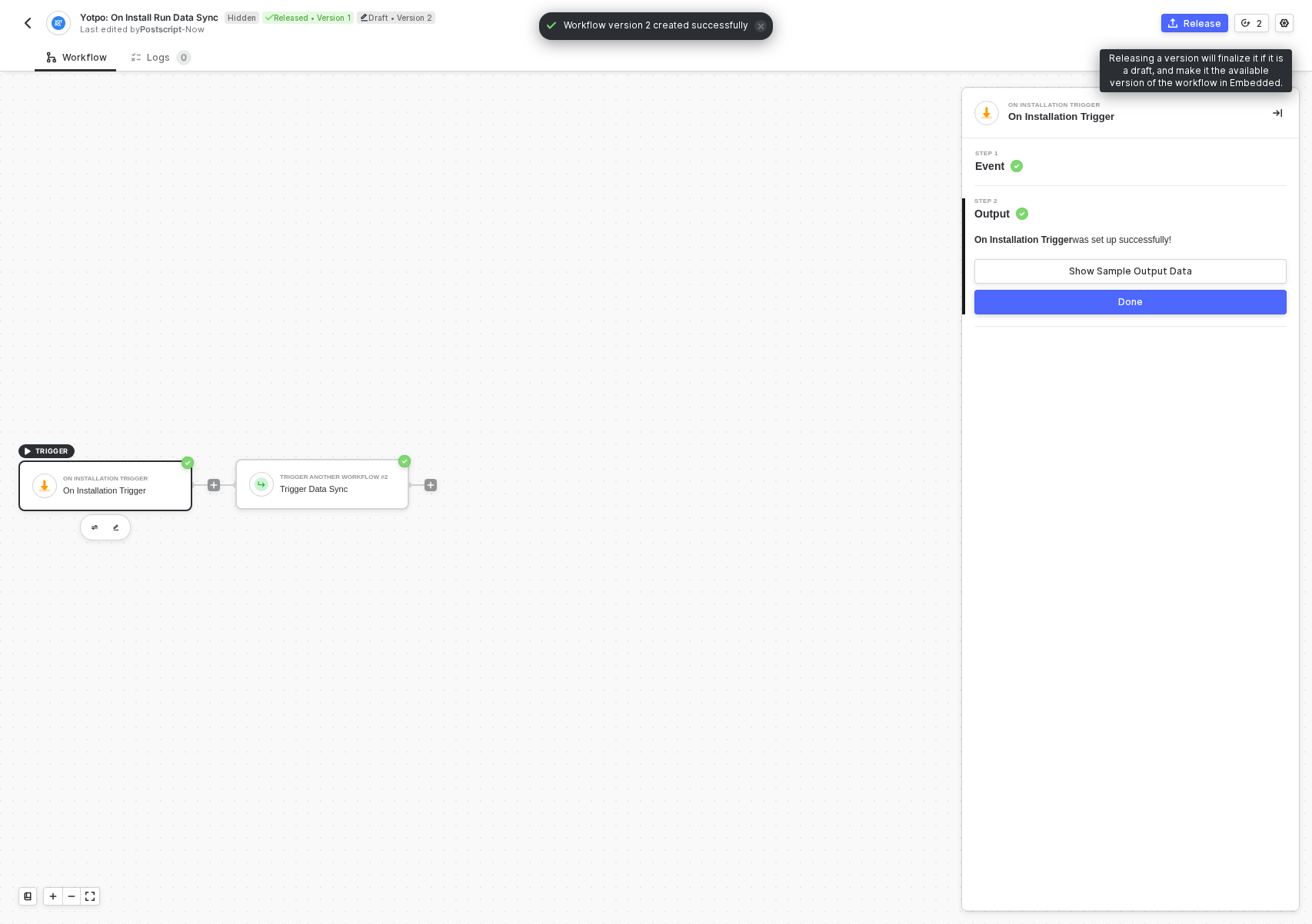
click at [1208, 20] on div "Release" at bounding box center [1203, 22] width 38 height 13
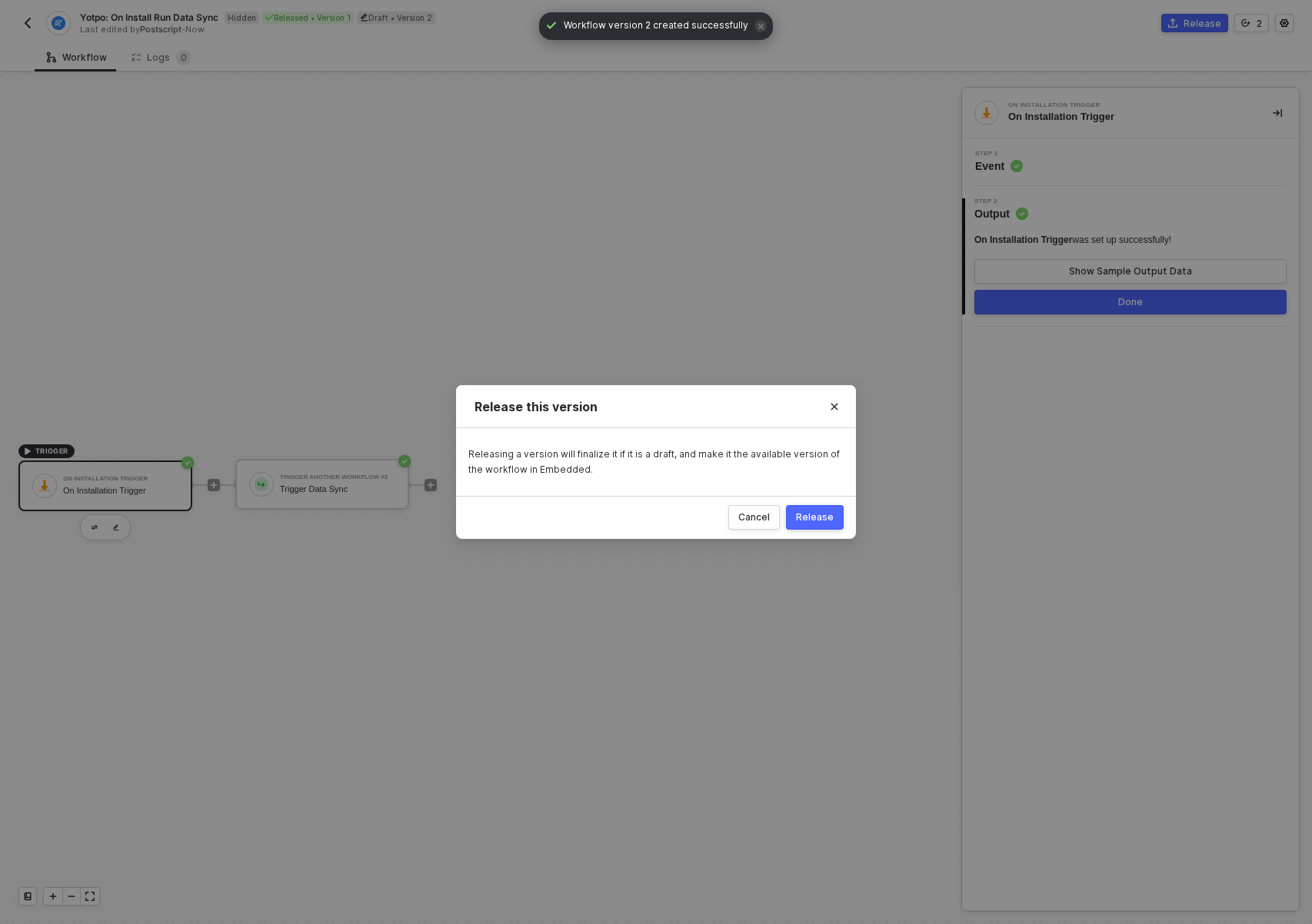
click at [829, 523] on div "Release" at bounding box center [815, 518] width 38 height 13
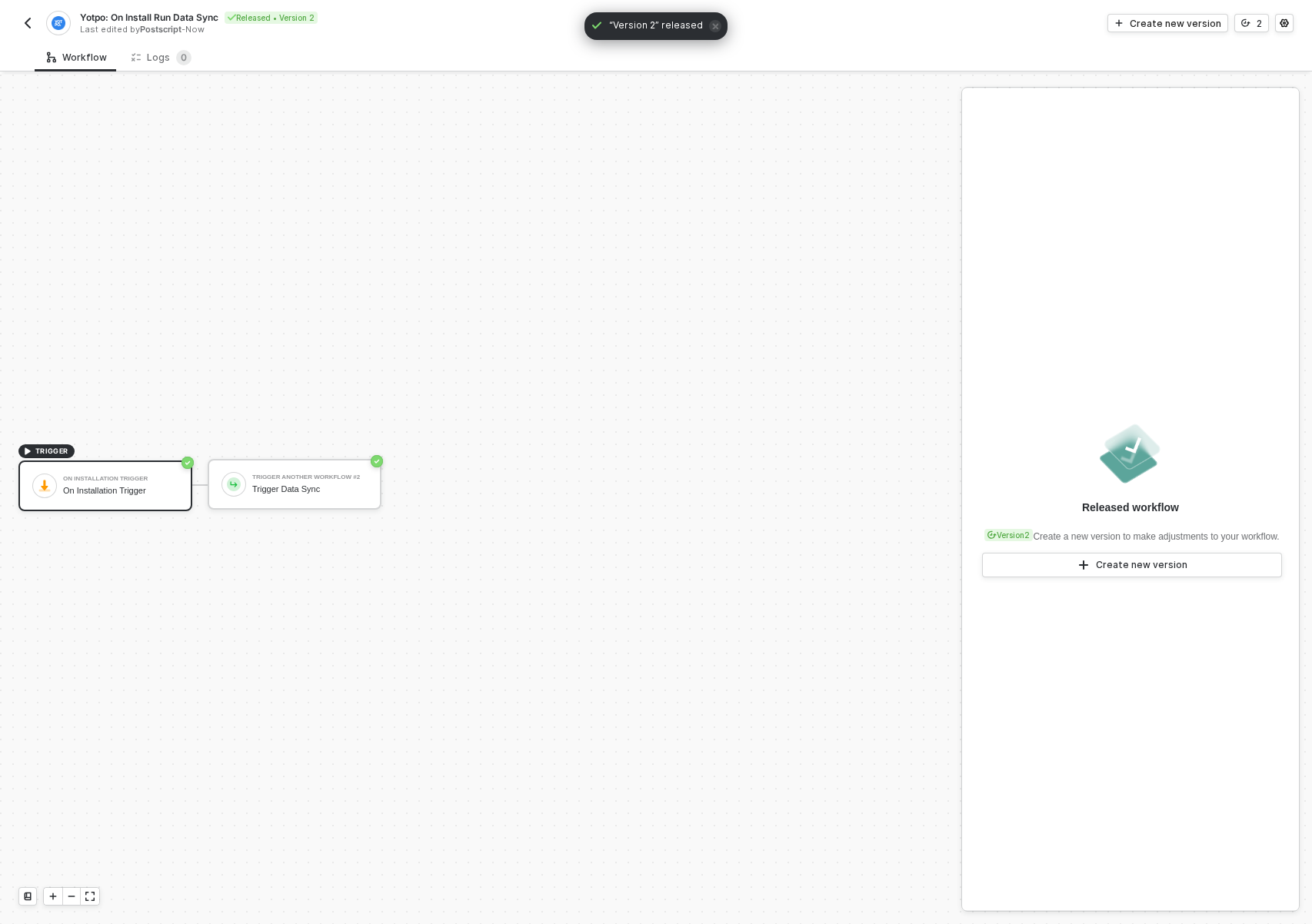
click at [30, 28] on img "button" at bounding box center [27, 22] width 13 height 13
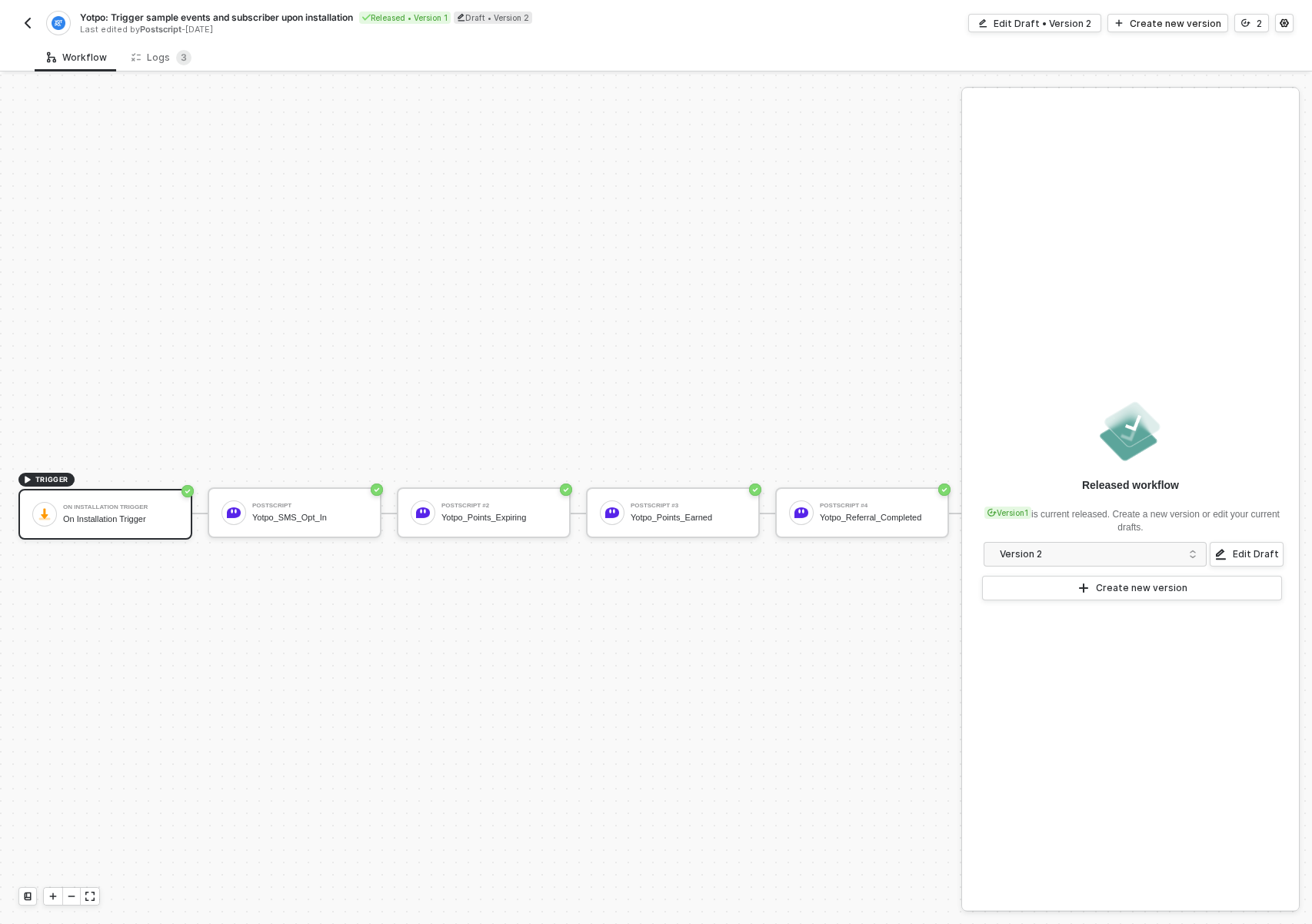
scroll to position [40, 0]
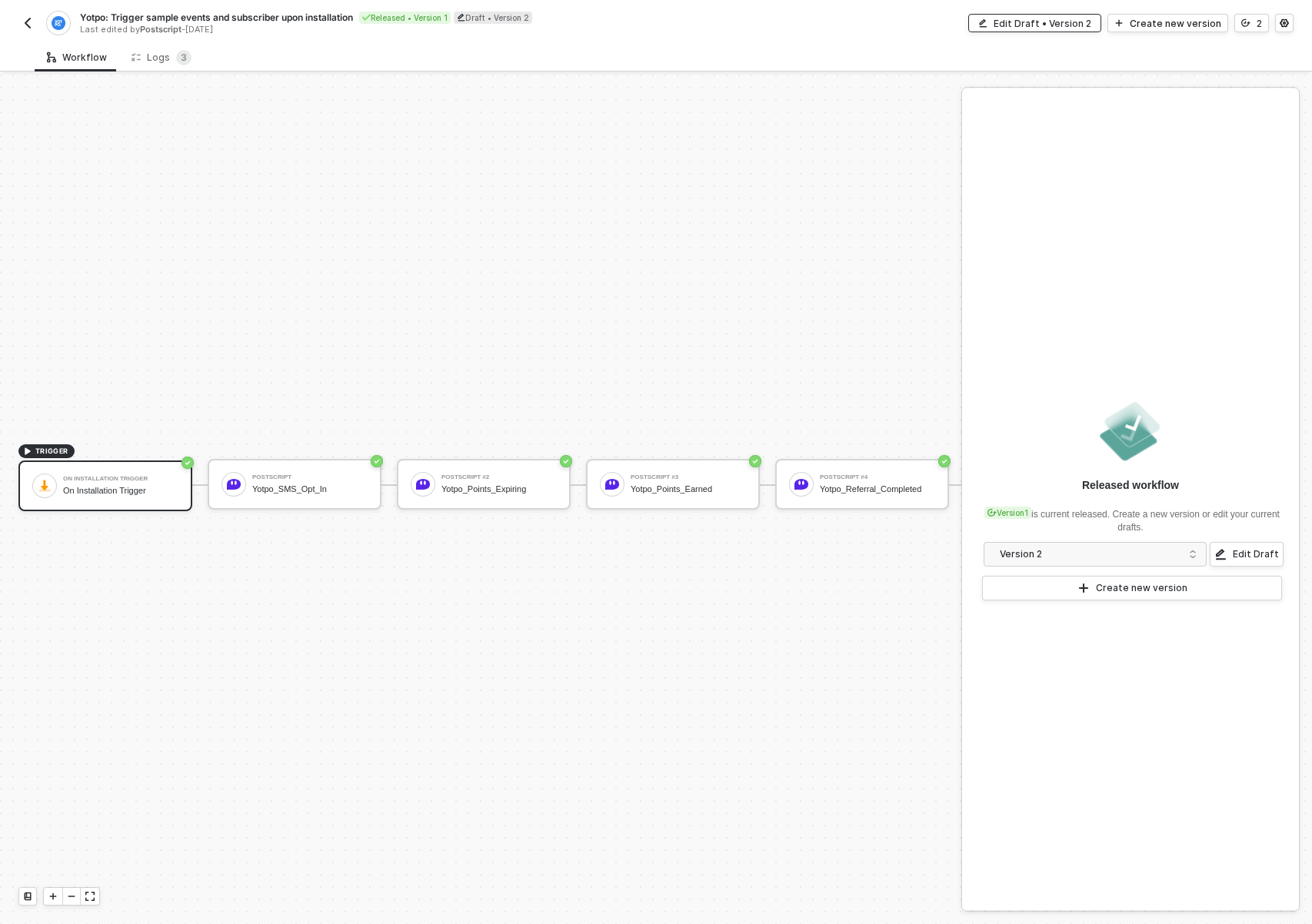
click at [1079, 26] on div "Edit Draft • Version 2" at bounding box center [1042, 22] width 98 height 13
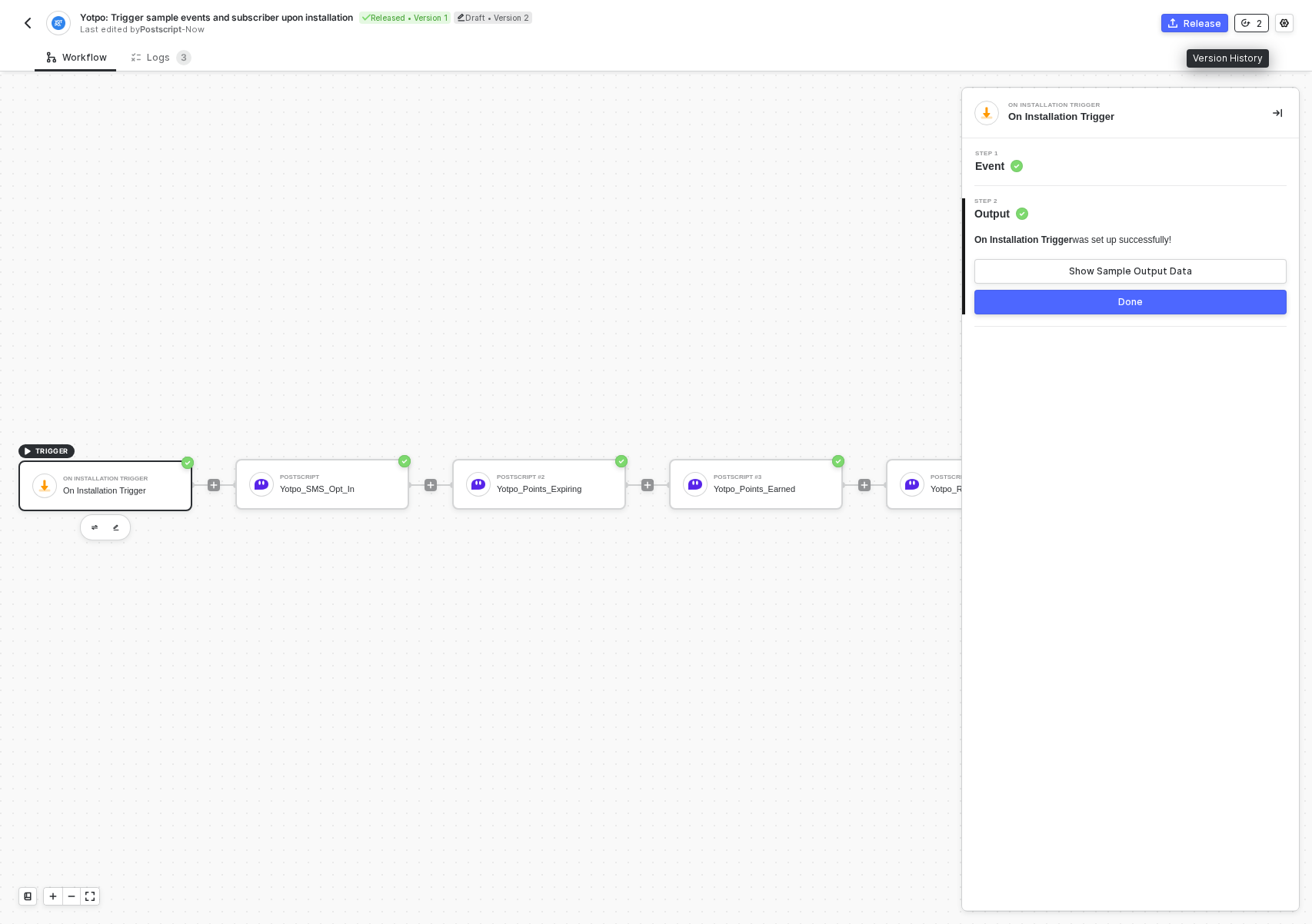
click at [1253, 21] on button "2" at bounding box center [1251, 22] width 34 height 19
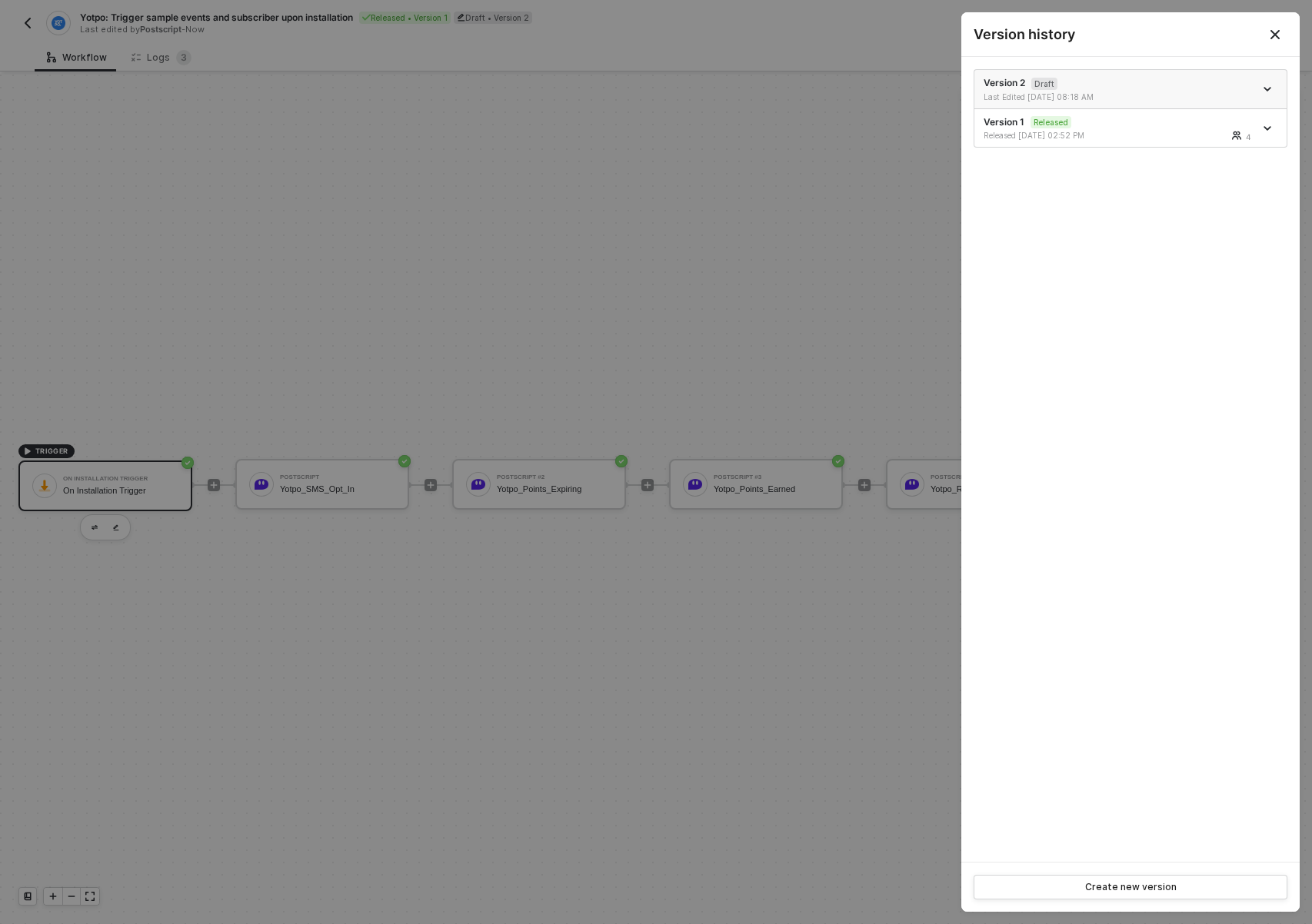
click at [1285, 84] on li "Version 2 Draft Last Edited 09/05/2025 08:18 AM" at bounding box center [1131, 90] width 313 height 39
click at [1273, 84] on div at bounding box center [1268, 89] width 17 height 19
click at [1269, 88] on icon "icon-arrow-down" at bounding box center [1267, 89] width 6 height 3
click at [786, 228] on div at bounding box center [656, 462] width 1312 height 924
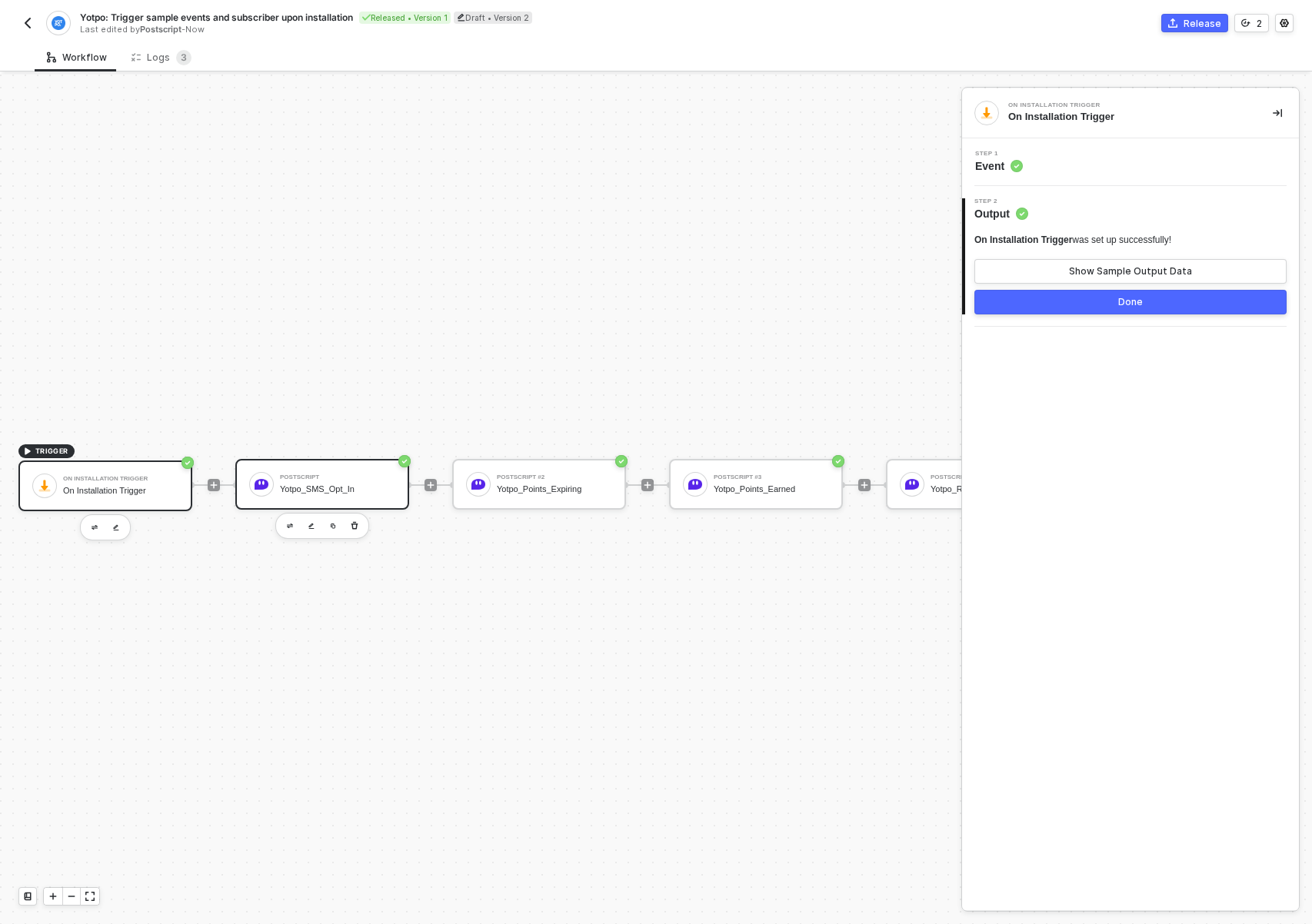
click at [363, 484] on div "Yotpo_SMS_Opt_In" at bounding box center [338, 489] width 115 height 10
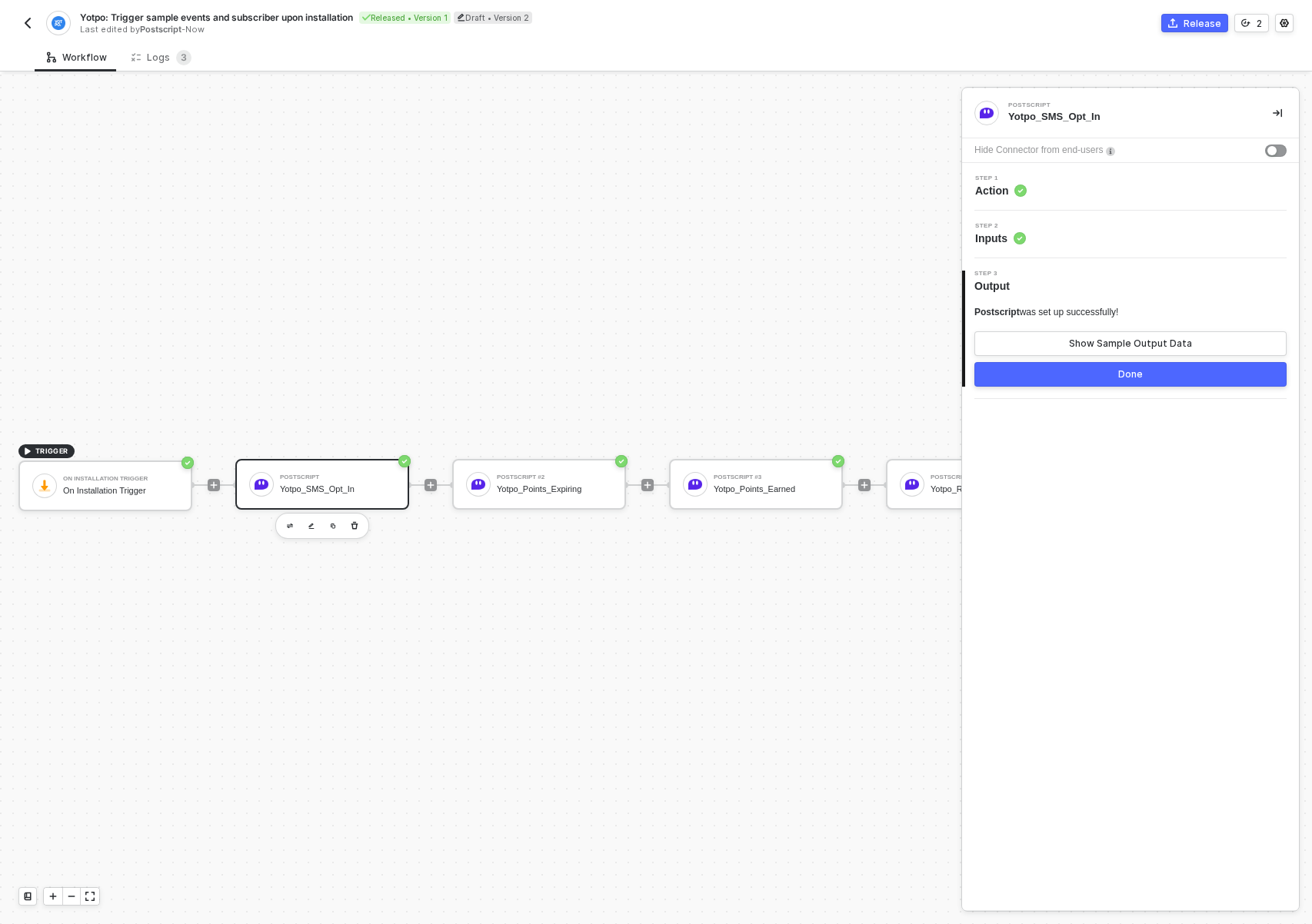
click at [1088, 189] on div "Step 1 Action" at bounding box center [1132, 188] width 333 height 23
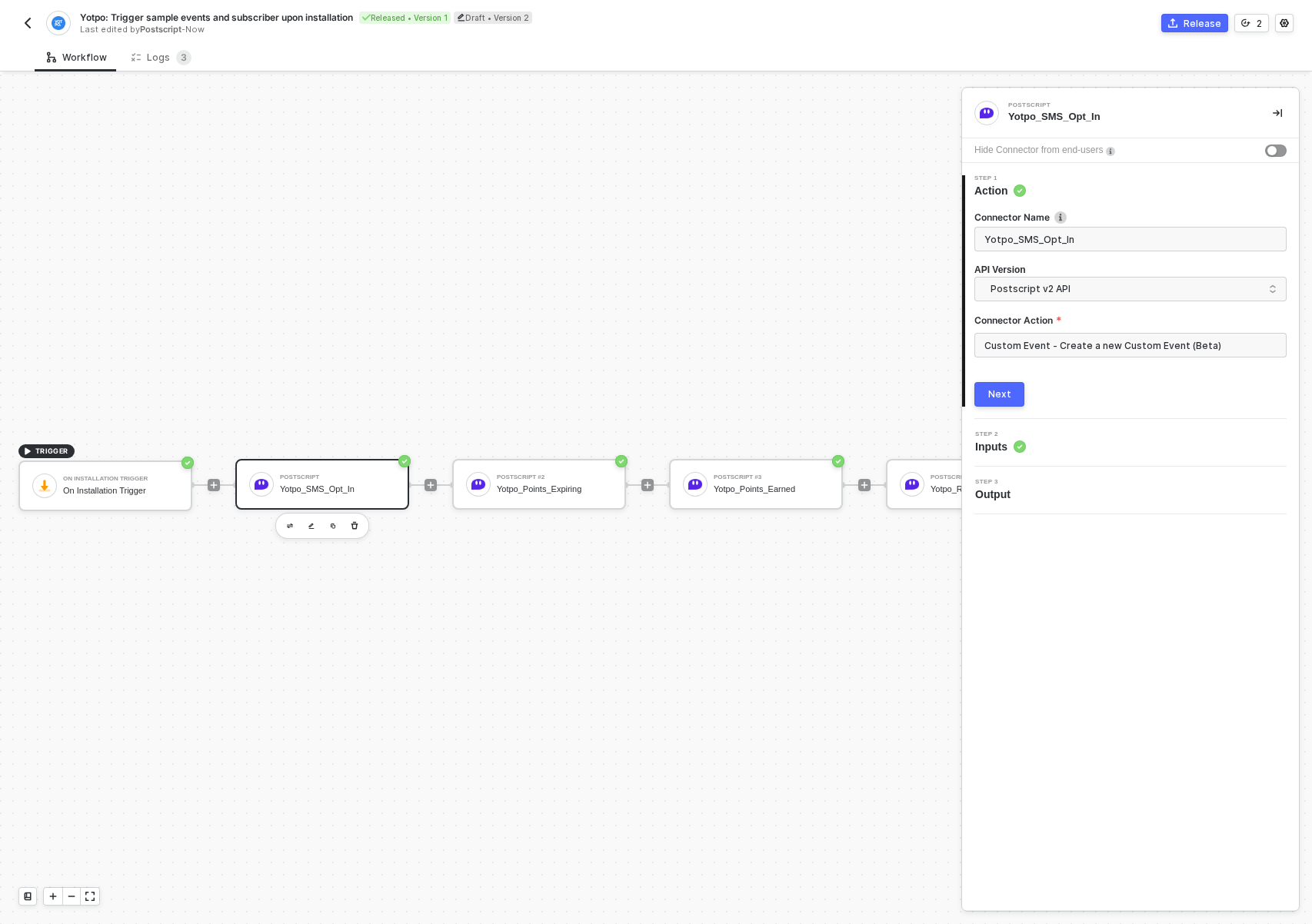
click at [1039, 453] on div "Step 2 Inputs" at bounding box center [1132, 443] width 333 height 23
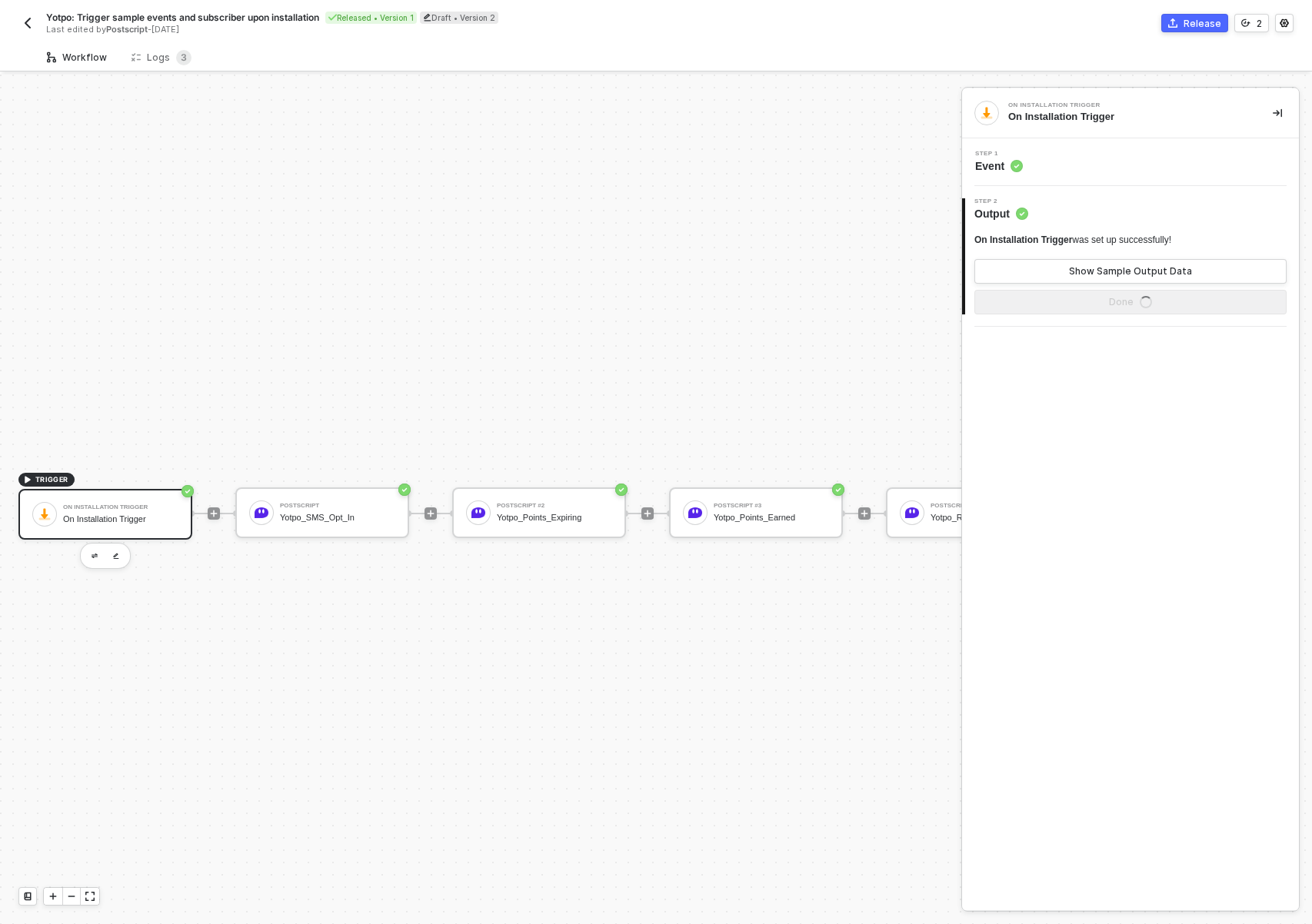
scroll to position [40, 0]
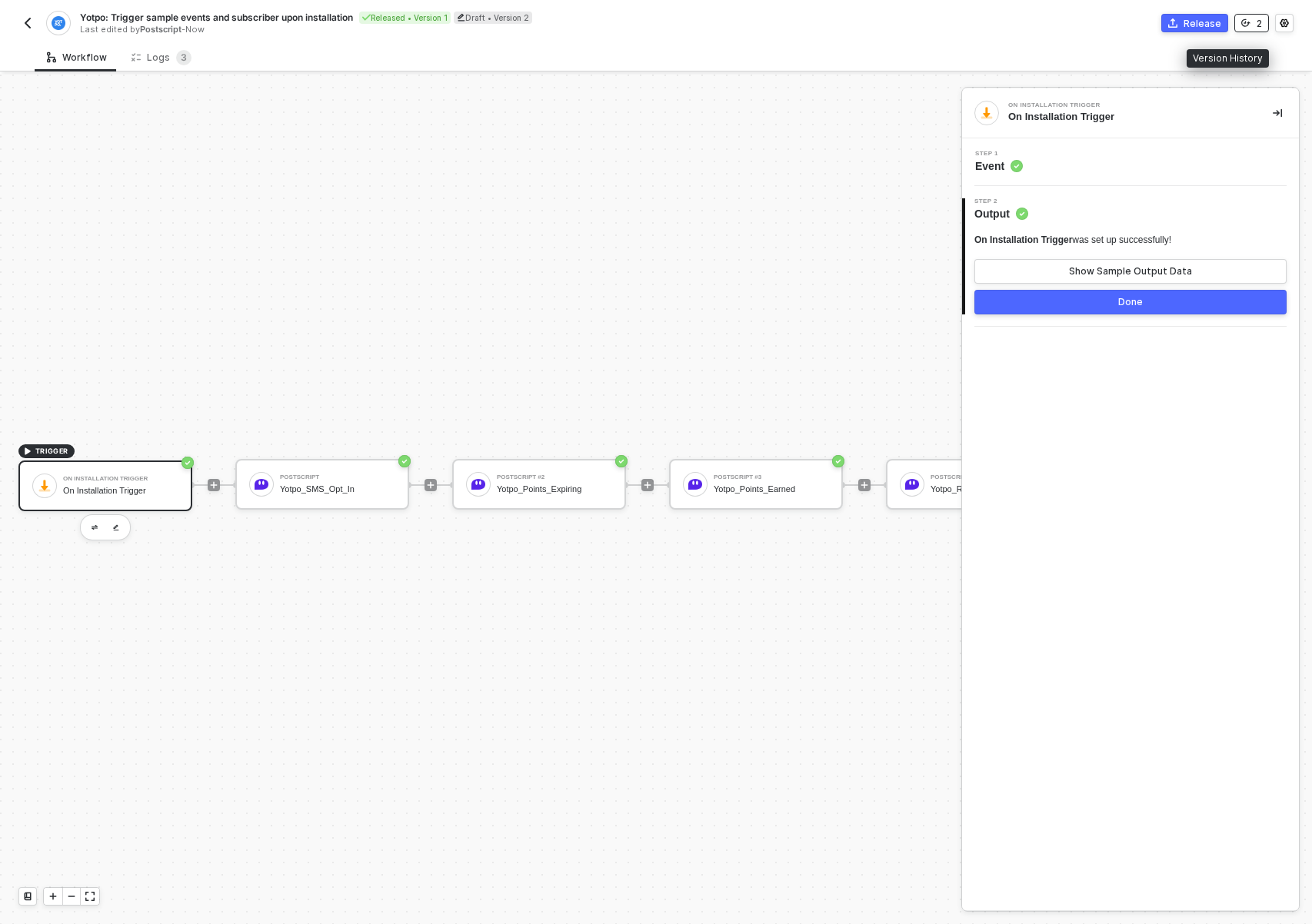
click at [1258, 27] on div "2" at bounding box center [1260, 22] width 6 height 13
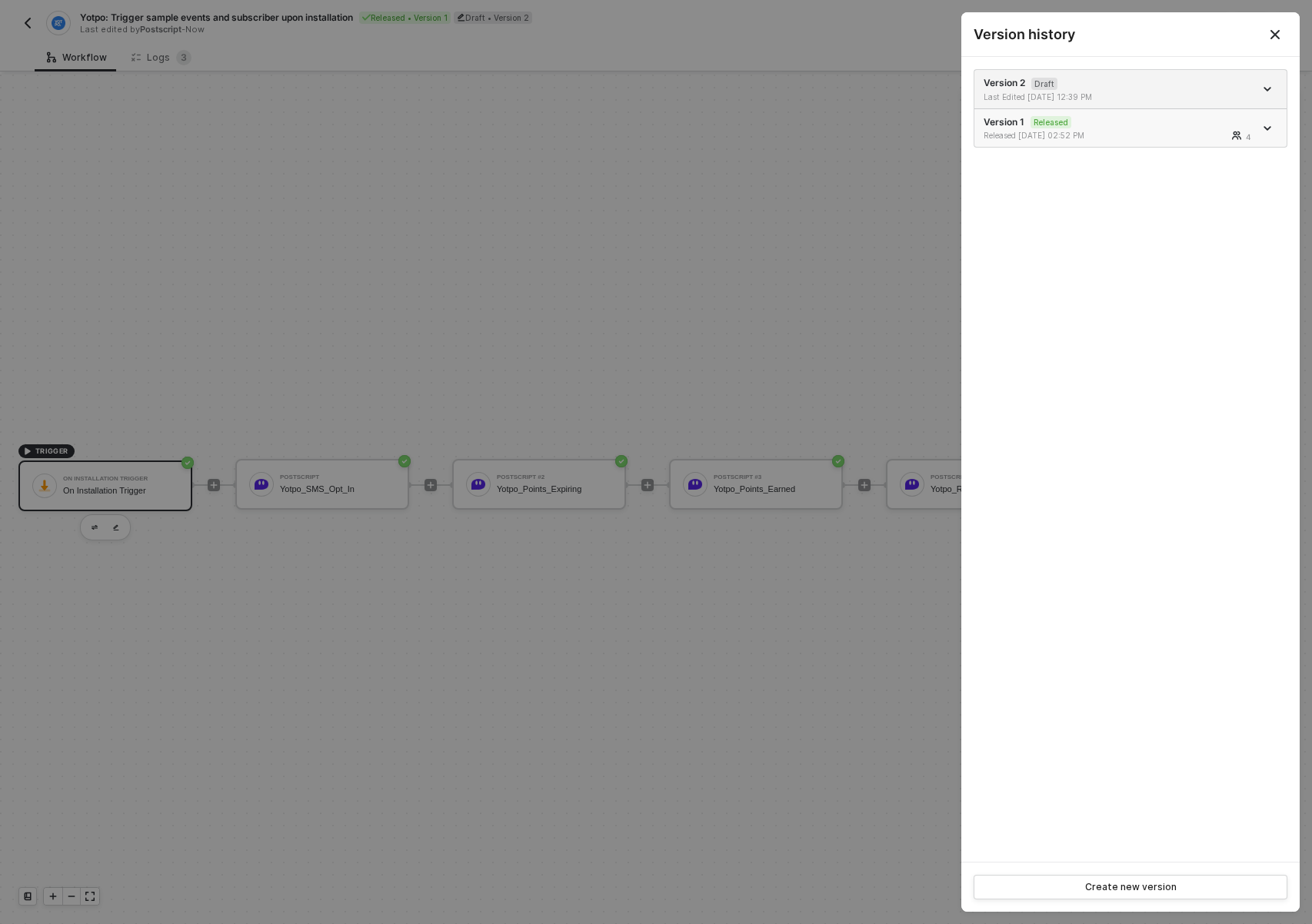
click at [1152, 139] on div "Released [DATE] 02:52 PM 4" at bounding box center [1119, 135] width 271 height 11
click at [360, 458] on div at bounding box center [656, 462] width 1312 height 924
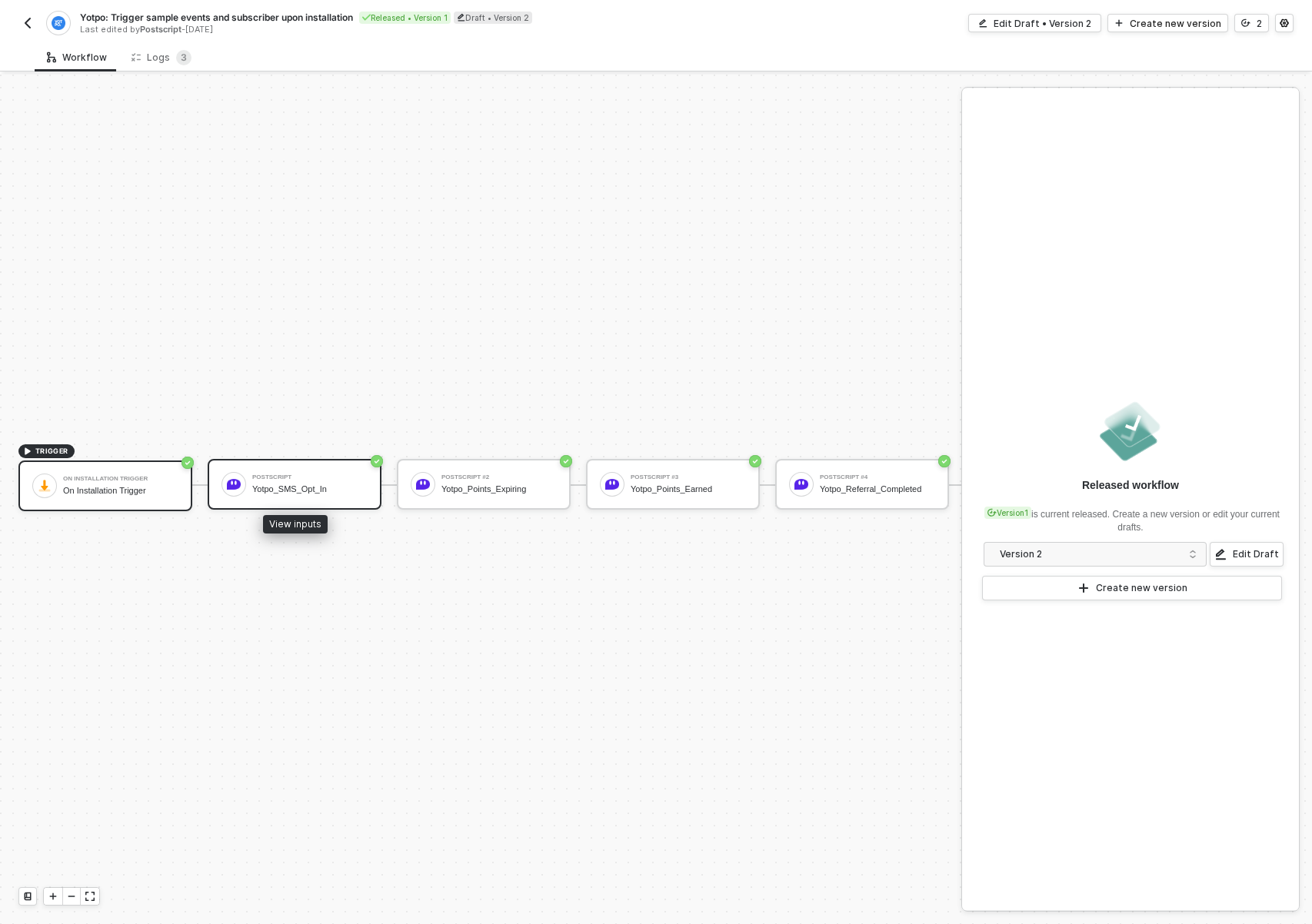
click at [303, 484] on div "Yotpo_SMS_Opt_In" at bounding box center [310, 489] width 115 height 10
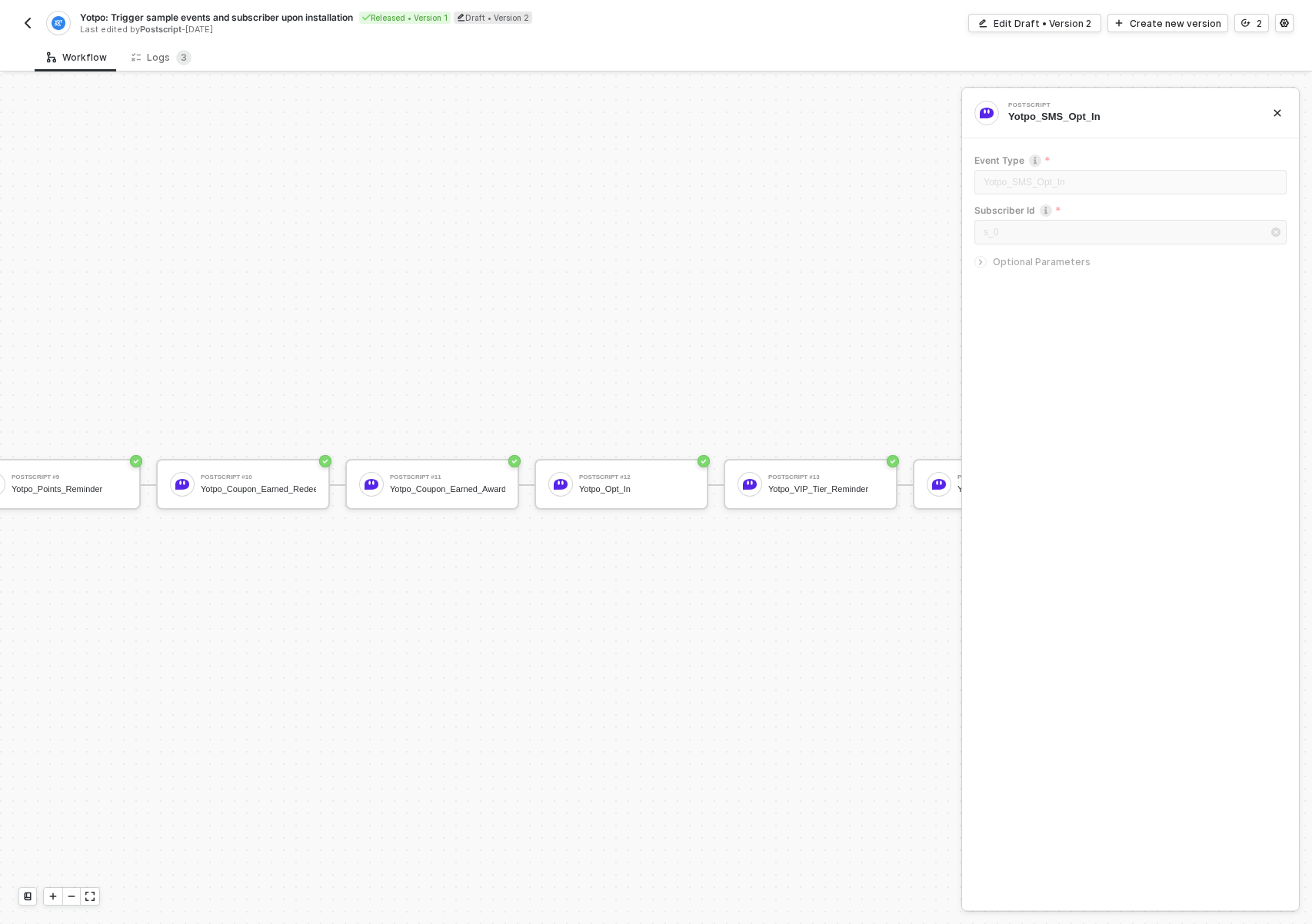
scroll to position [40, 2277]
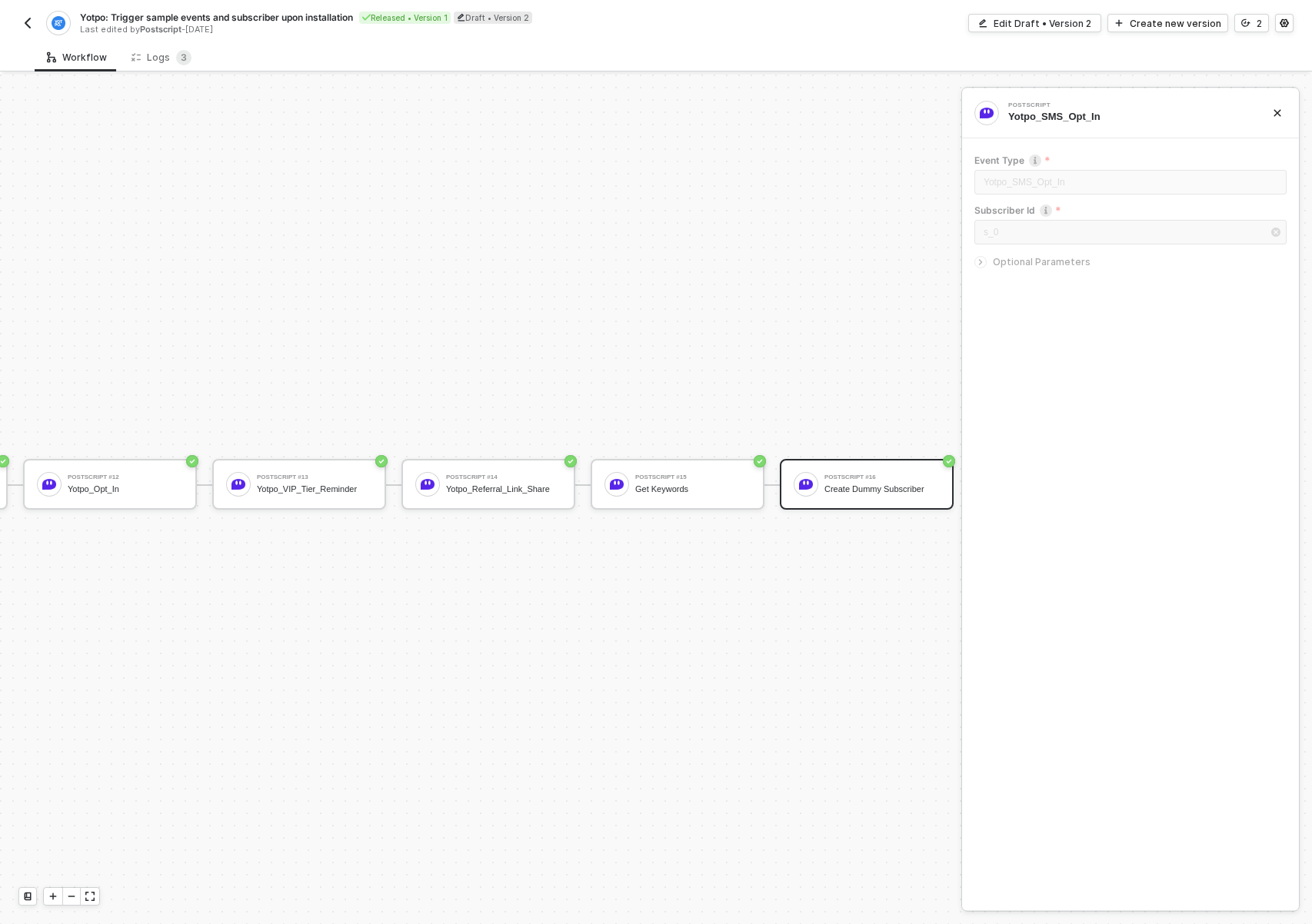
click at [832, 475] on div "Postscript #16" at bounding box center [882, 478] width 115 height 6
click at [993, 267] on span "Optional Parameters" at bounding box center [1041, 262] width 98 height 12
click at [1076, 23] on div "Edit Draft • Version 2" at bounding box center [1042, 22] width 98 height 13
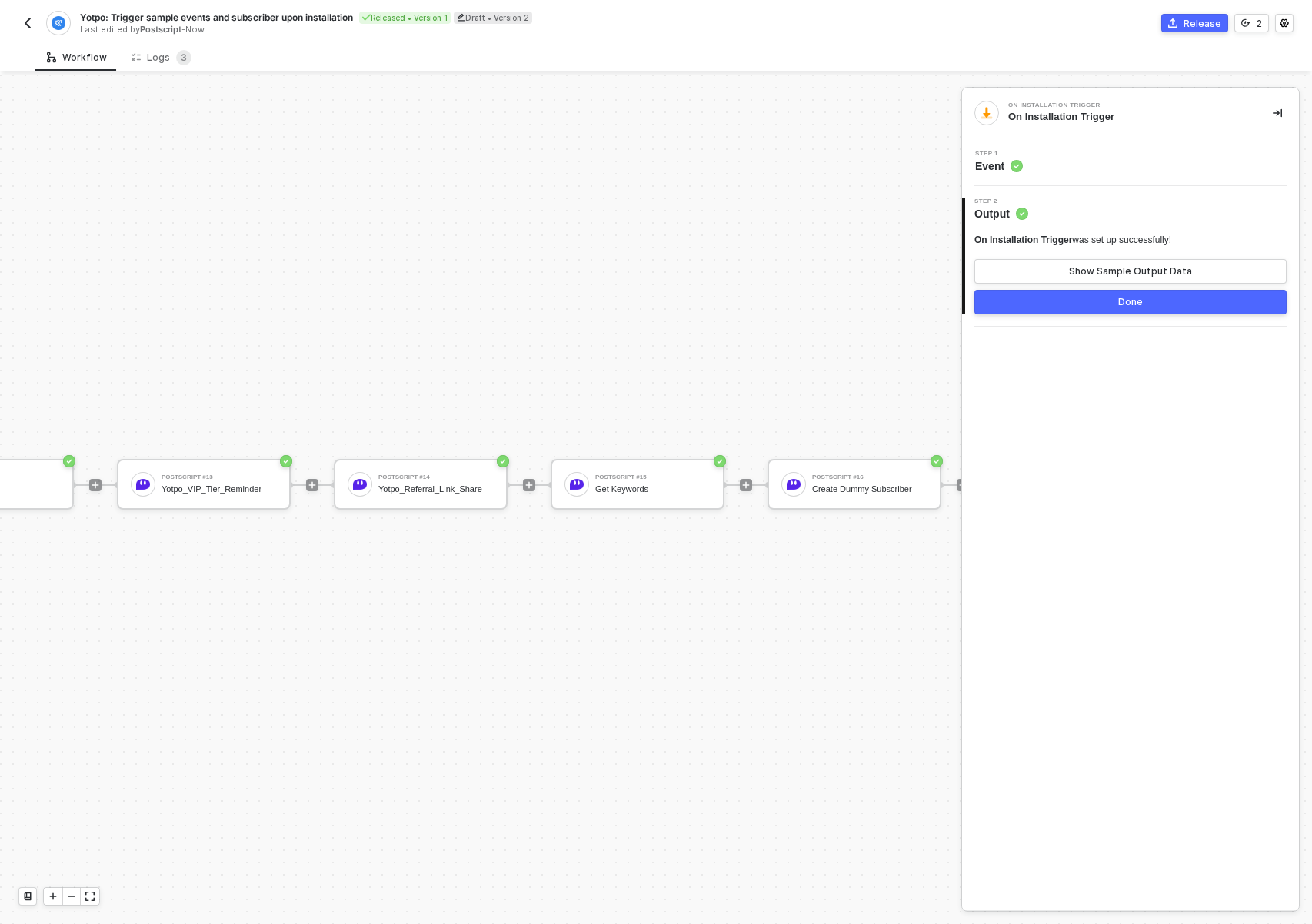
scroll to position [40, 2837]
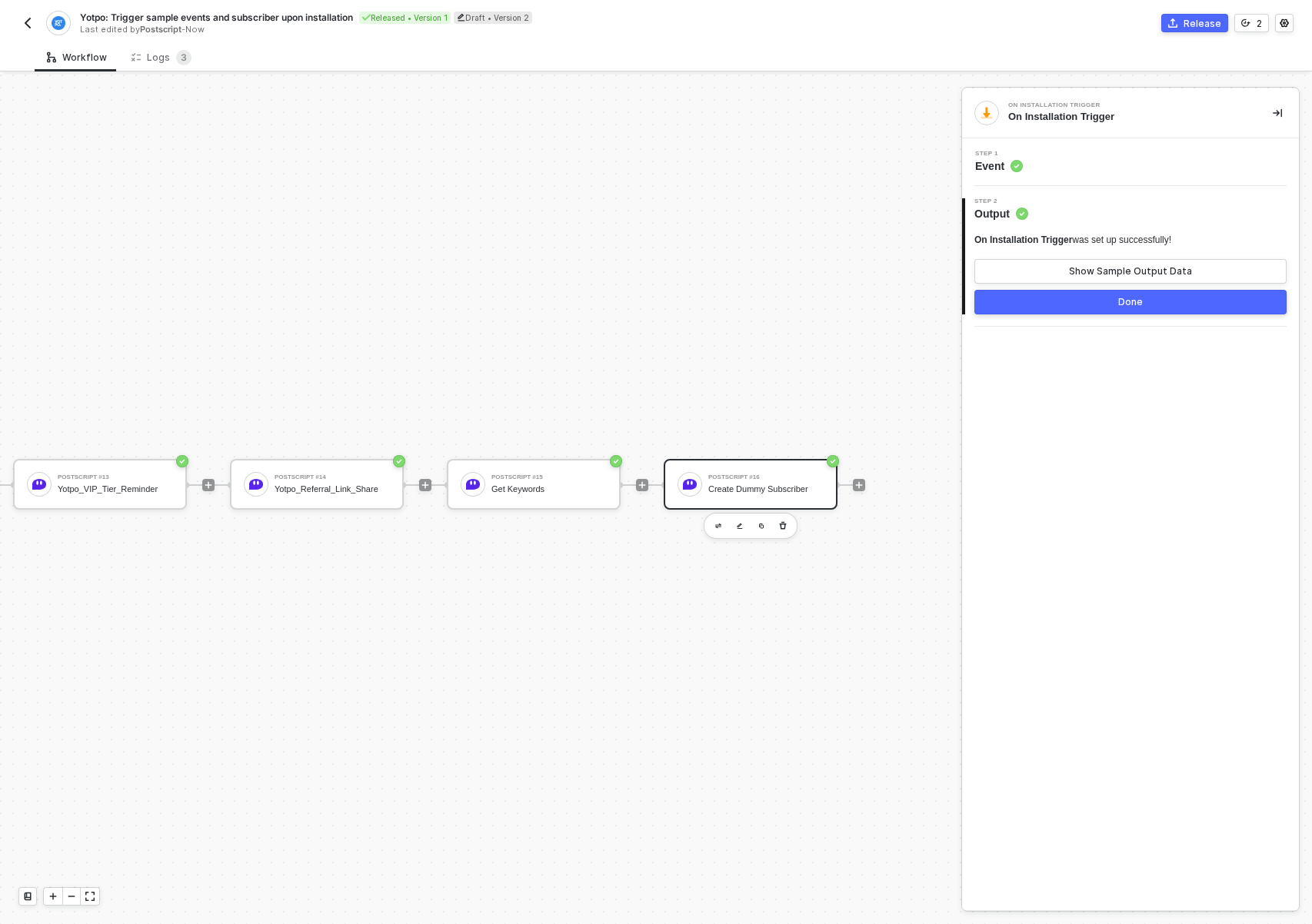
click at [743, 484] on div "Create Dummy Subscriber" at bounding box center [766, 489] width 115 height 10
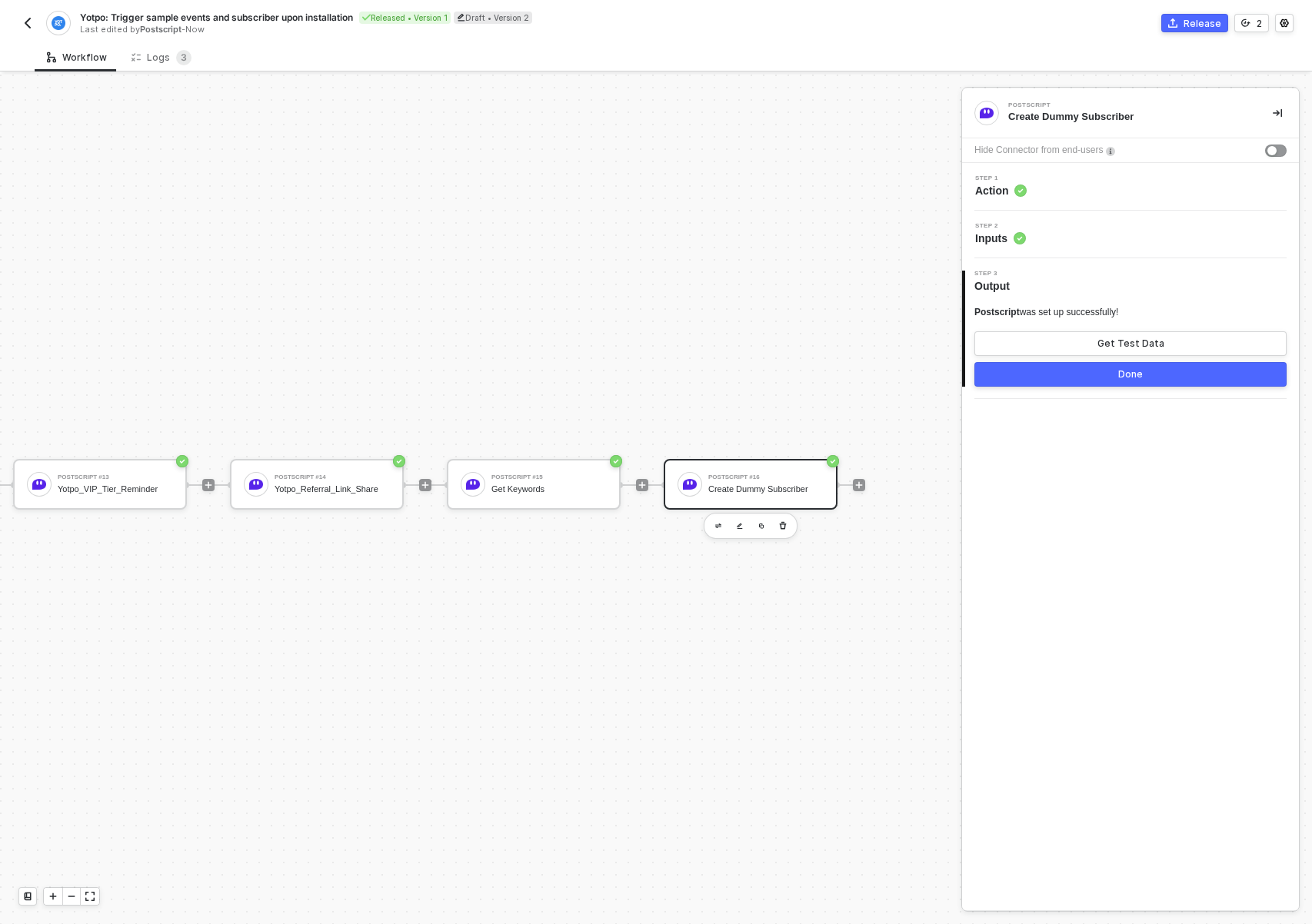
click at [1064, 189] on div "Step 1 Action" at bounding box center [1132, 188] width 333 height 23
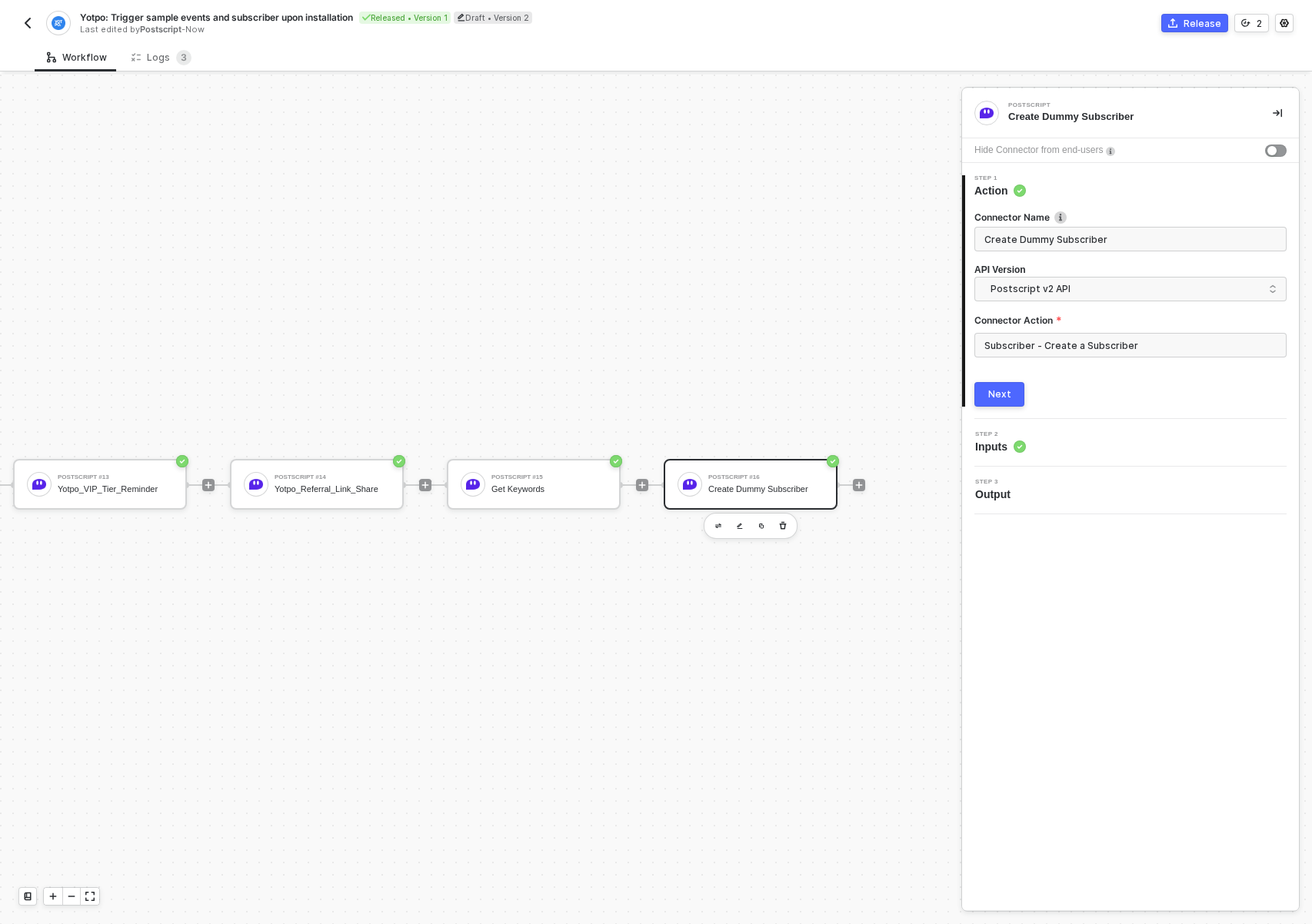
click at [1040, 458] on div "2 Step 2 Inputs" at bounding box center [1130, 442] width 337 height 48
click at [1048, 447] on div "Step 2 Inputs" at bounding box center [1132, 443] width 333 height 23
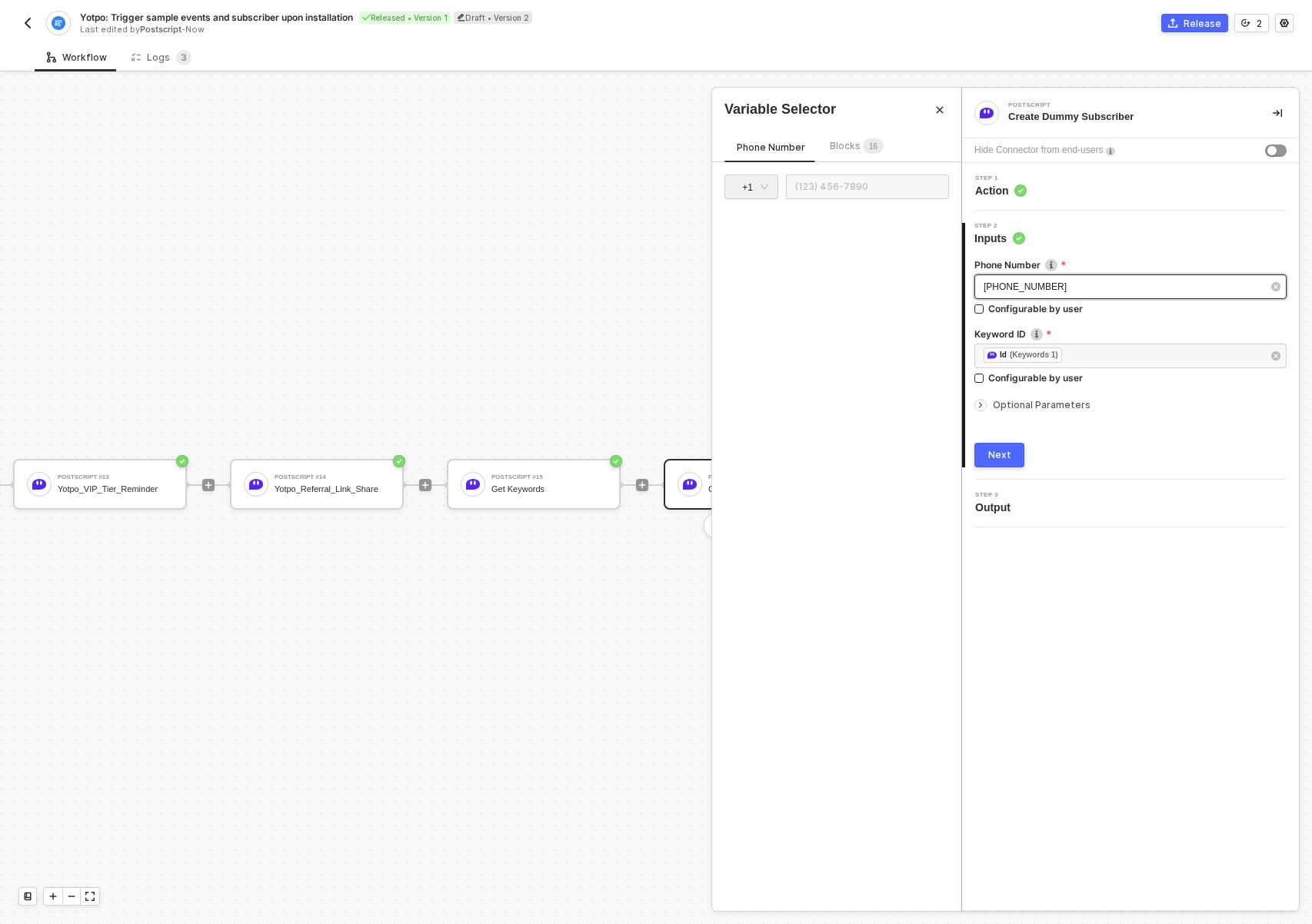
drag, startPoint x: 1078, startPoint y: 286, endPoint x: 1000, endPoint y: 291, distance: 78.2
click at [1000, 291] on div "+1 555-555-5555" at bounding box center [1122, 287] width 278 height 15
drag, startPoint x: 1001, startPoint y: 288, endPoint x: 1082, endPoint y: 283, distance: 81.2
click at [1082, 283] on div "+1 555-555-5555" at bounding box center [1122, 287] width 278 height 15
click at [1043, 289] on span "+1 555-555-5555" at bounding box center [1025, 286] width 83 height 11
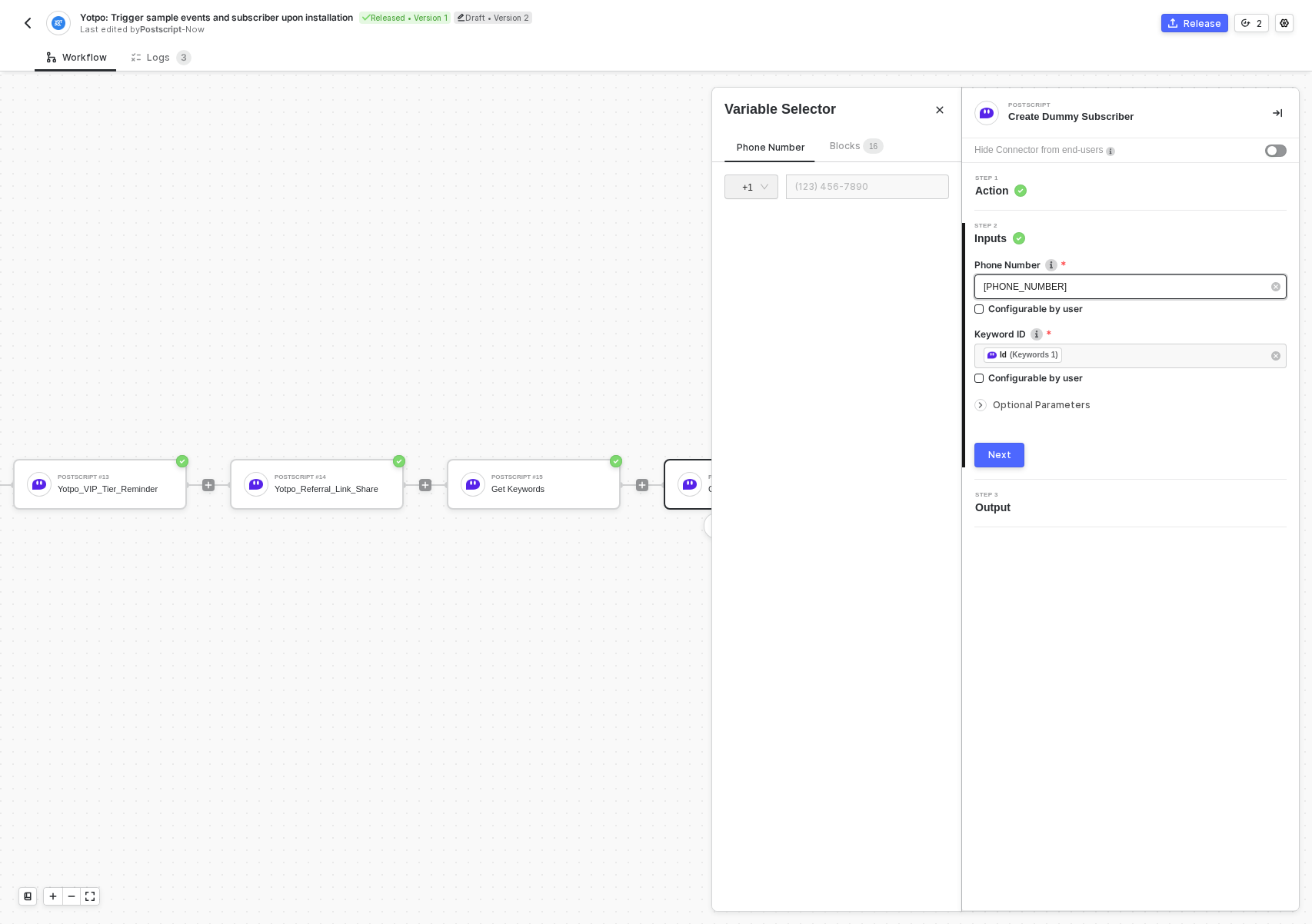
click at [1040, 281] on span "+1 555-555-5555" at bounding box center [1025, 286] width 83 height 11
click at [810, 187] on input "text" at bounding box center [868, 187] width 163 height 24
type input "(909) 555-1234"
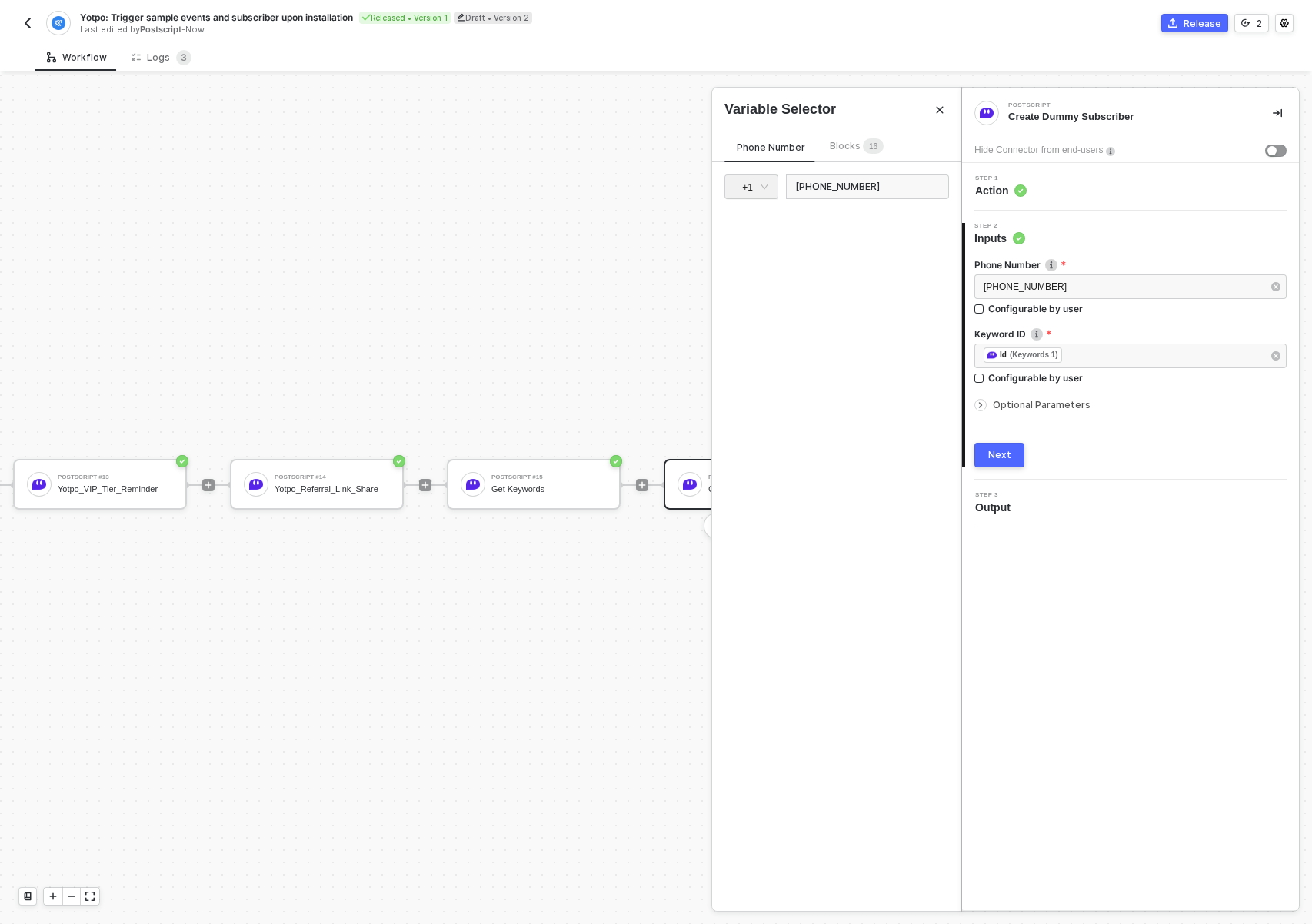
click at [999, 451] on div "Next" at bounding box center [1000, 455] width 23 height 13
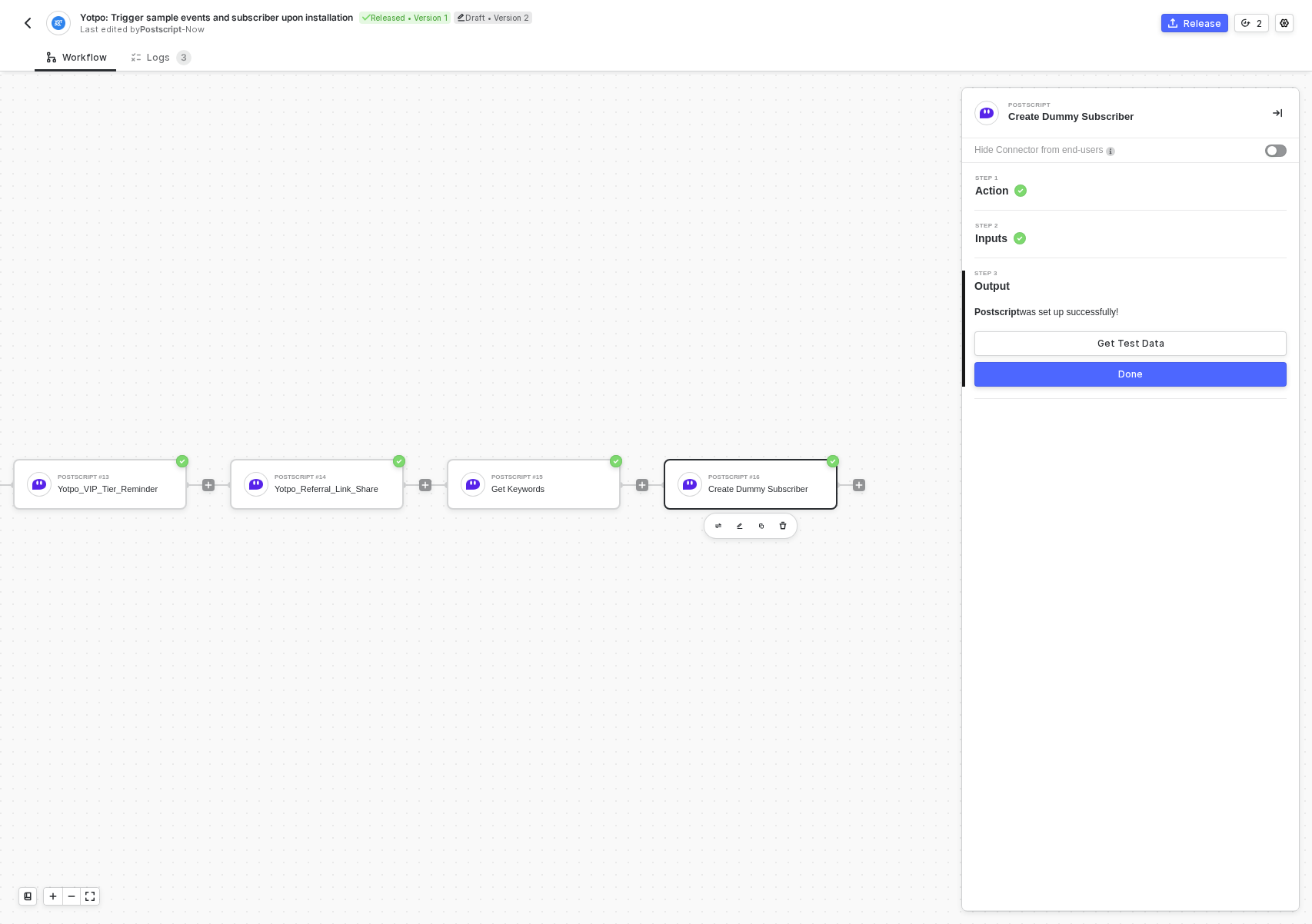
click at [1118, 390] on div "3 Step 3 Output Postscript was set up successfully! Get Test Data Done" at bounding box center [1130, 329] width 337 height 141
click at [1126, 375] on div "Done" at bounding box center [1130, 374] width 24 height 13
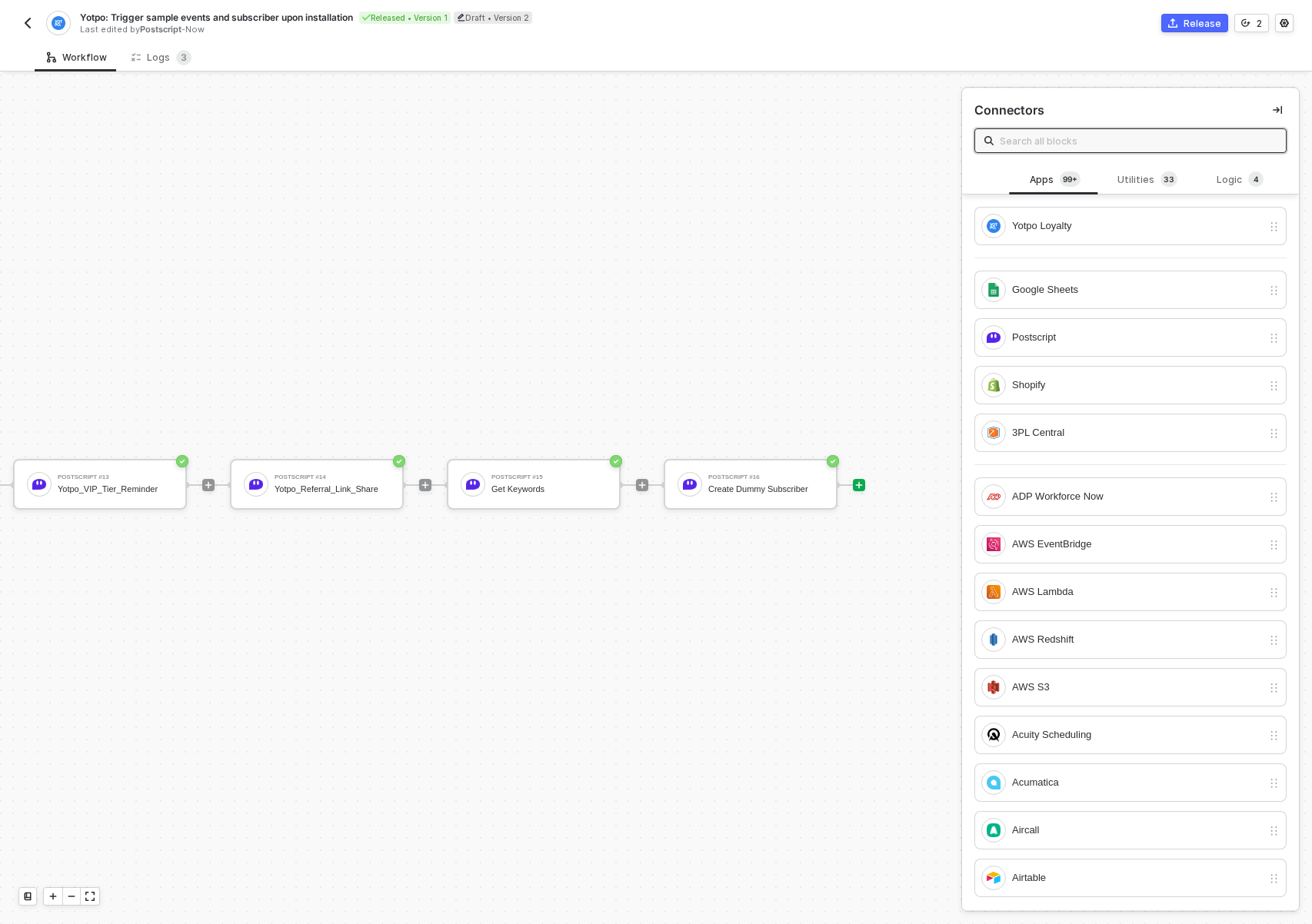
click at [1187, 21] on div "Release" at bounding box center [1203, 22] width 38 height 13
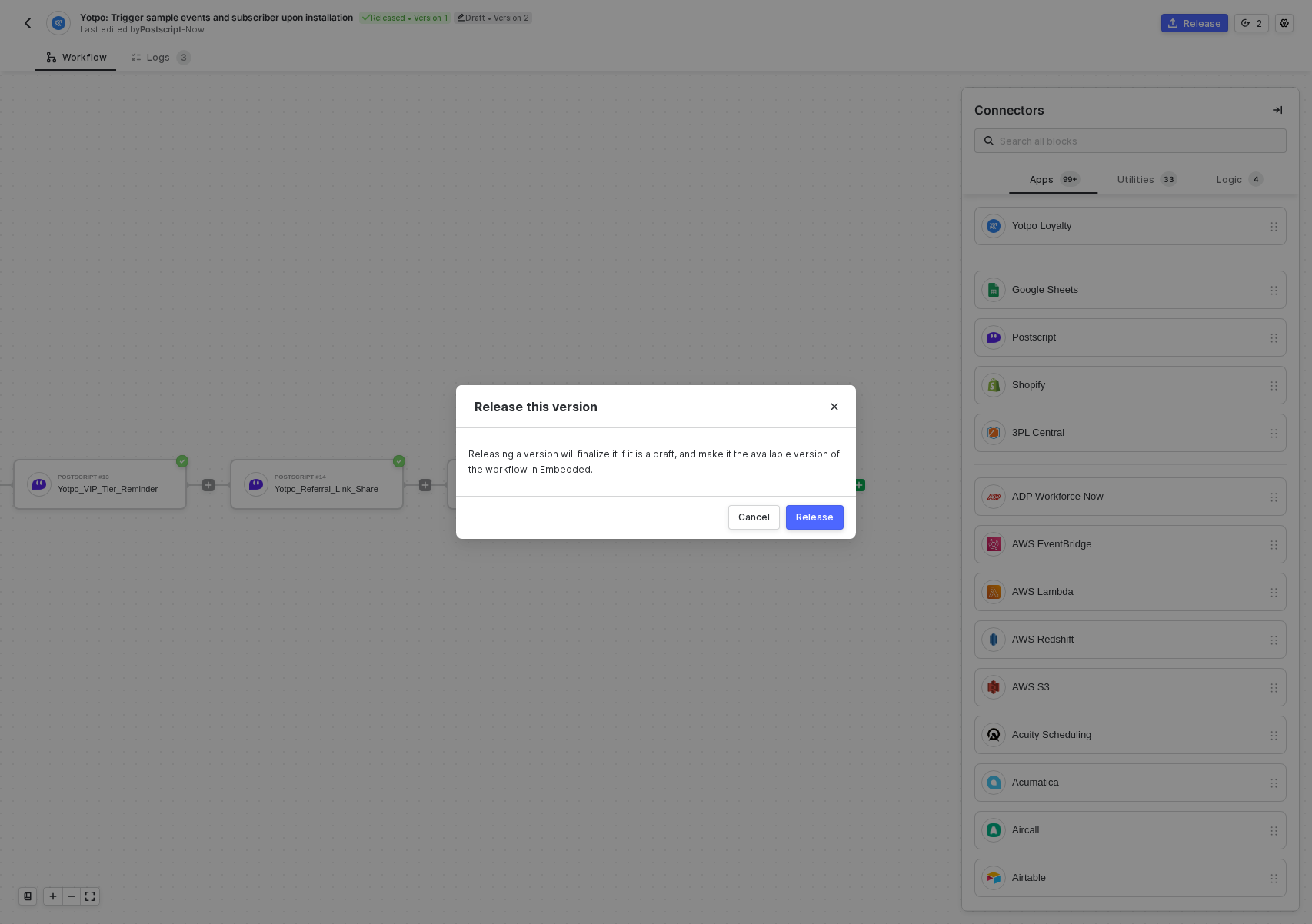
click at [820, 508] on button "Release" at bounding box center [815, 517] width 58 height 24
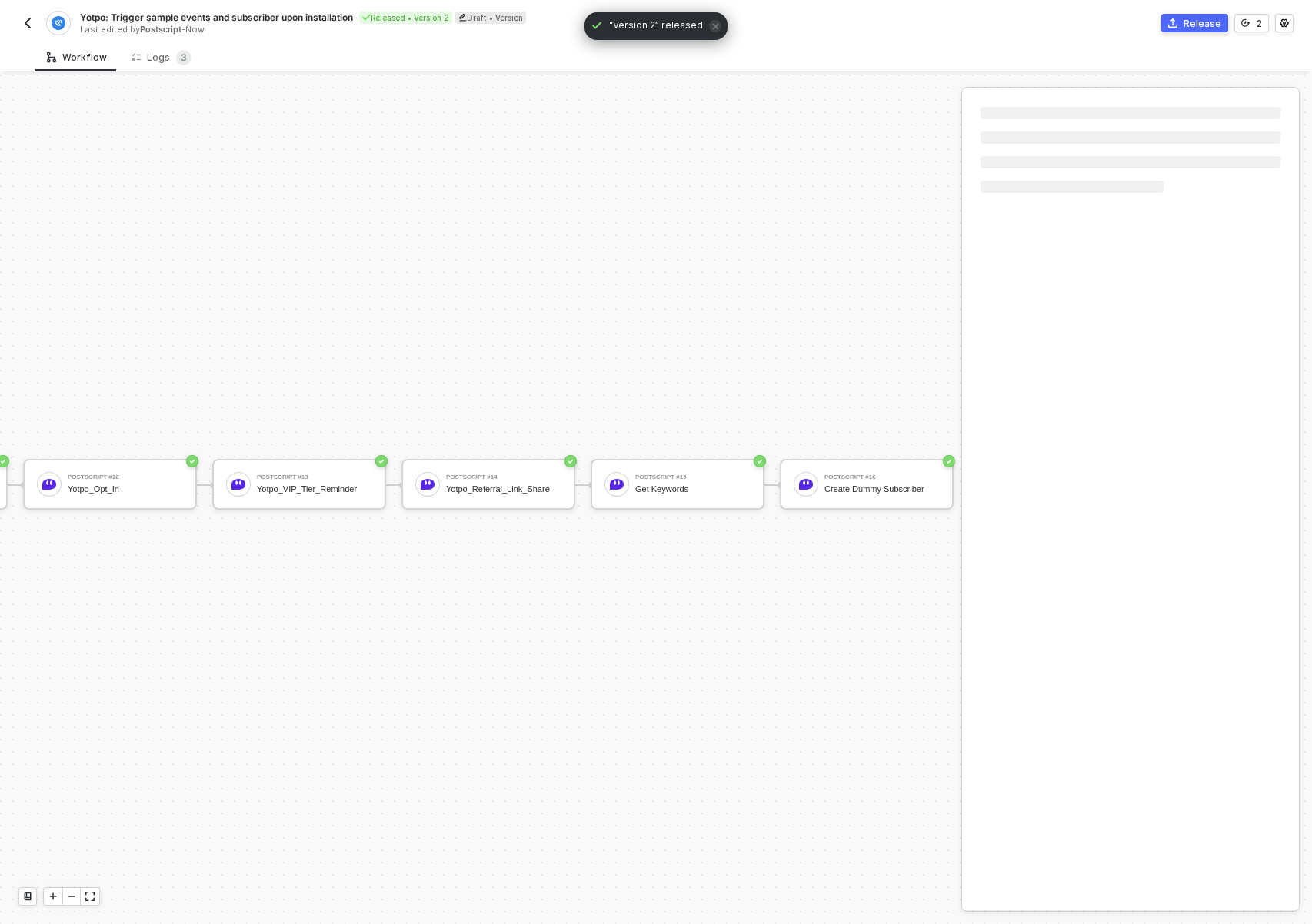
scroll to position [40, 2277]
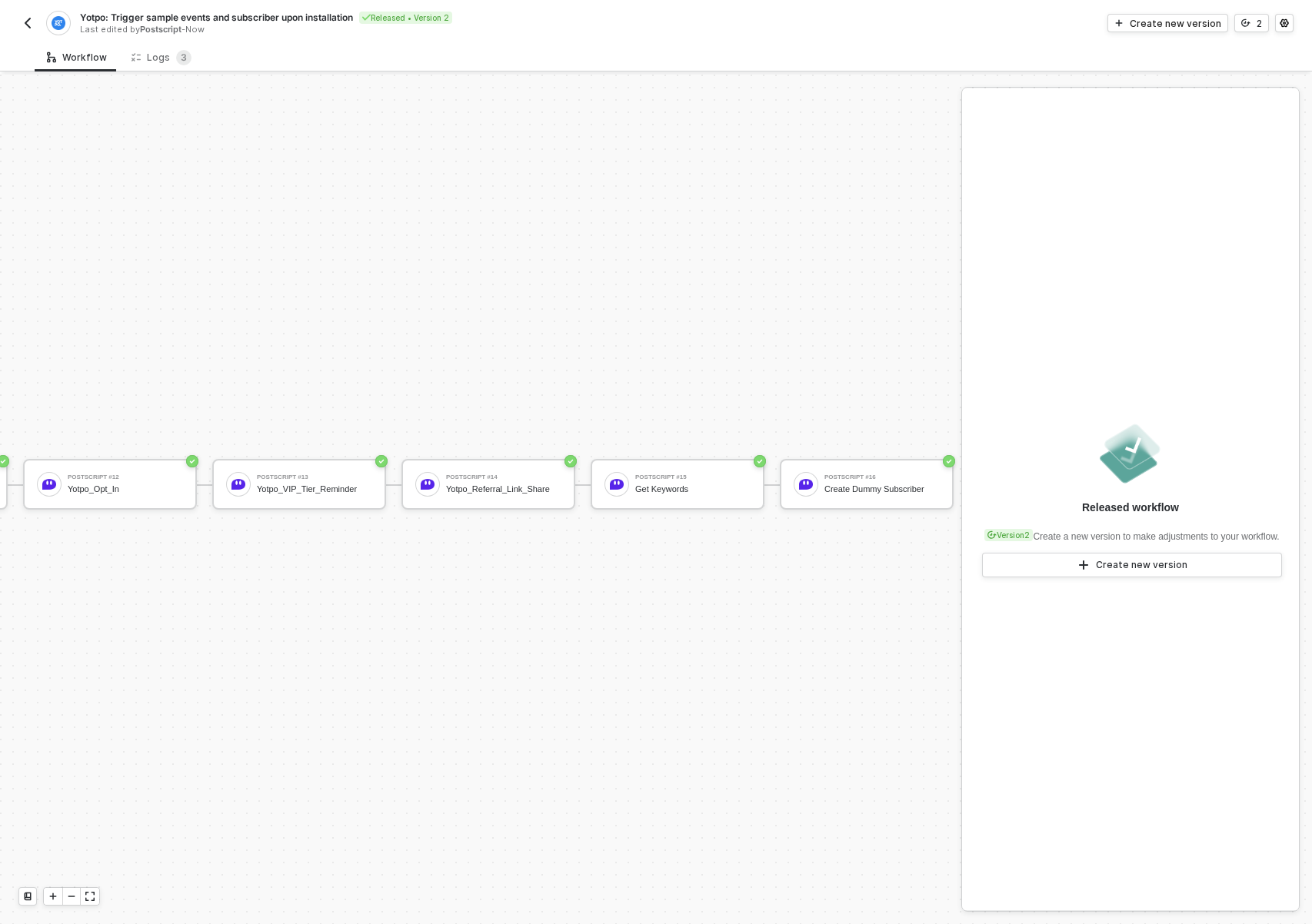
click at [25, 27] on img "button" at bounding box center [27, 22] width 13 height 13
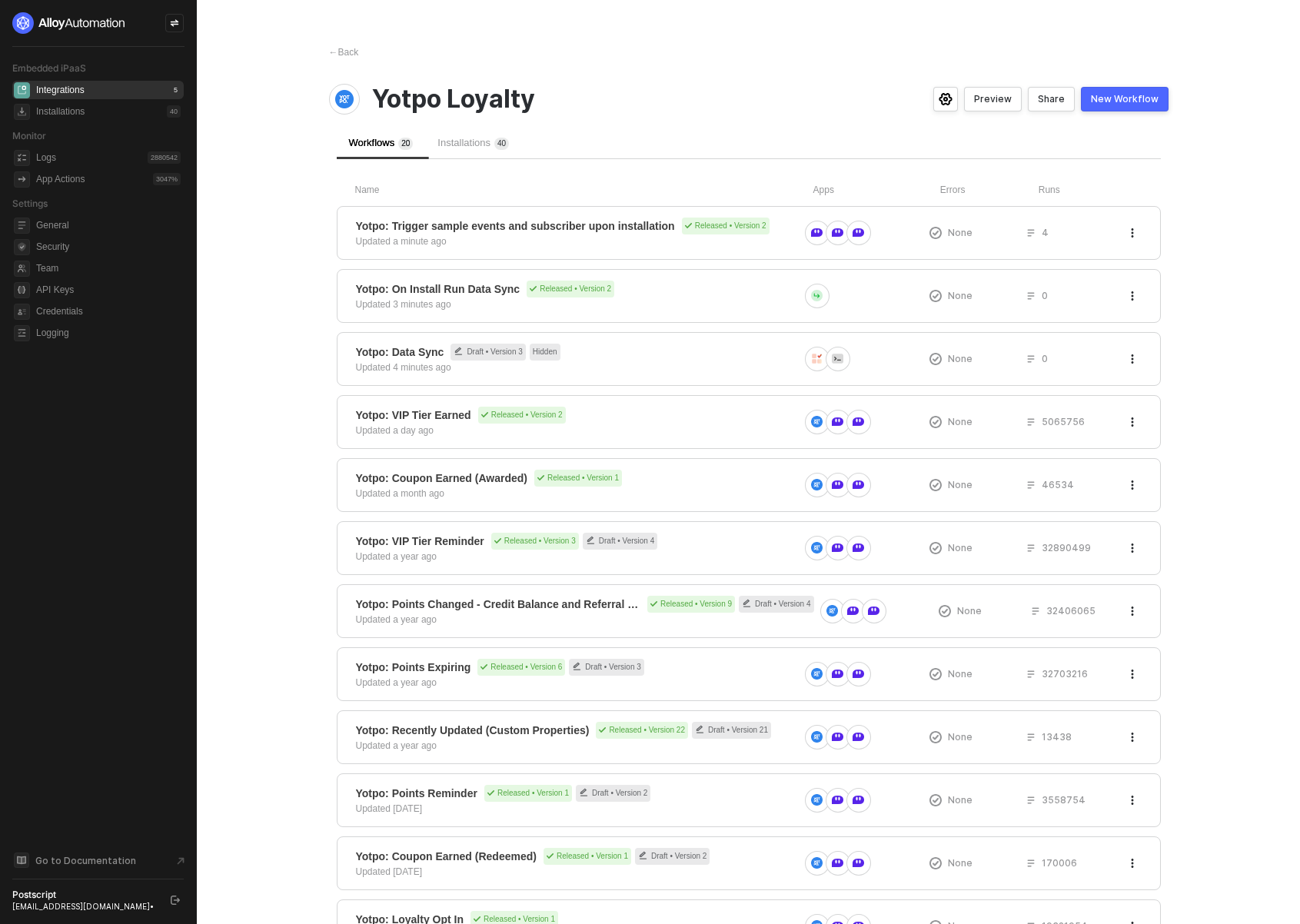
click at [1152, 96] on div "New Workflow" at bounding box center [1124, 99] width 67 height 13
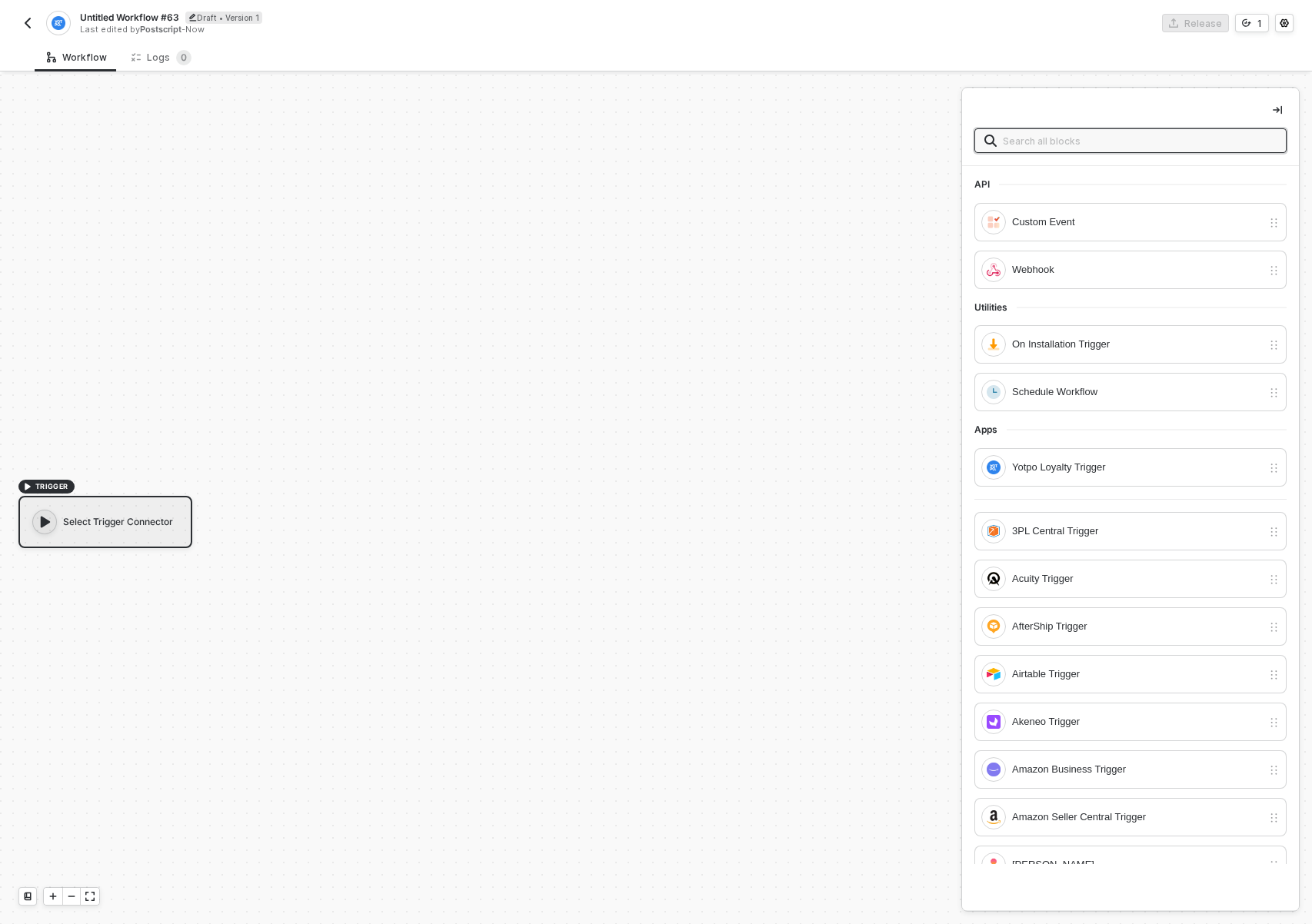
scroll to position [28, 0]
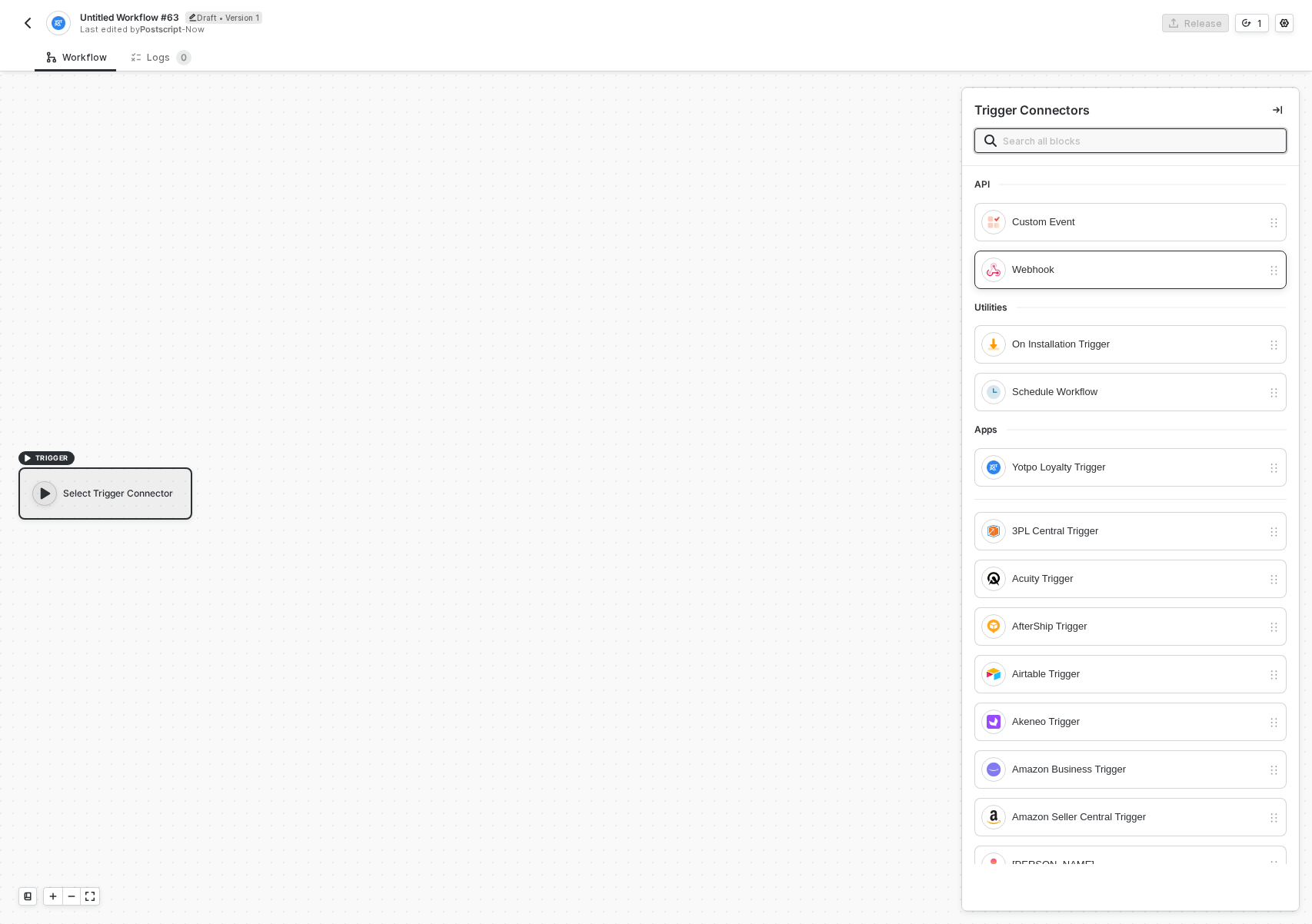
click at [1134, 266] on div "Webhook" at bounding box center [1137, 270] width 250 height 17
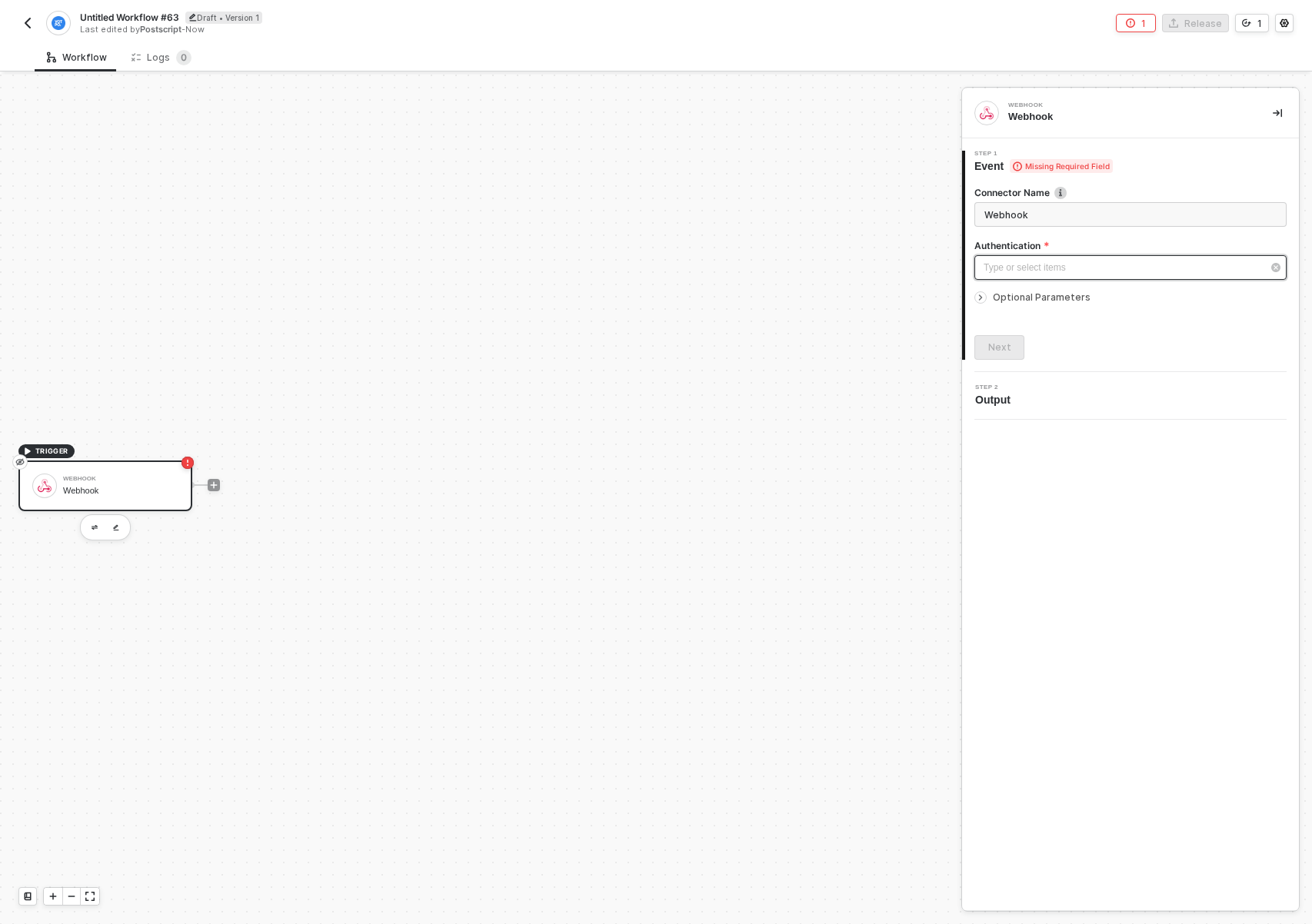
click at [1042, 258] on div "Type or select items ﻿" at bounding box center [1131, 267] width 313 height 24
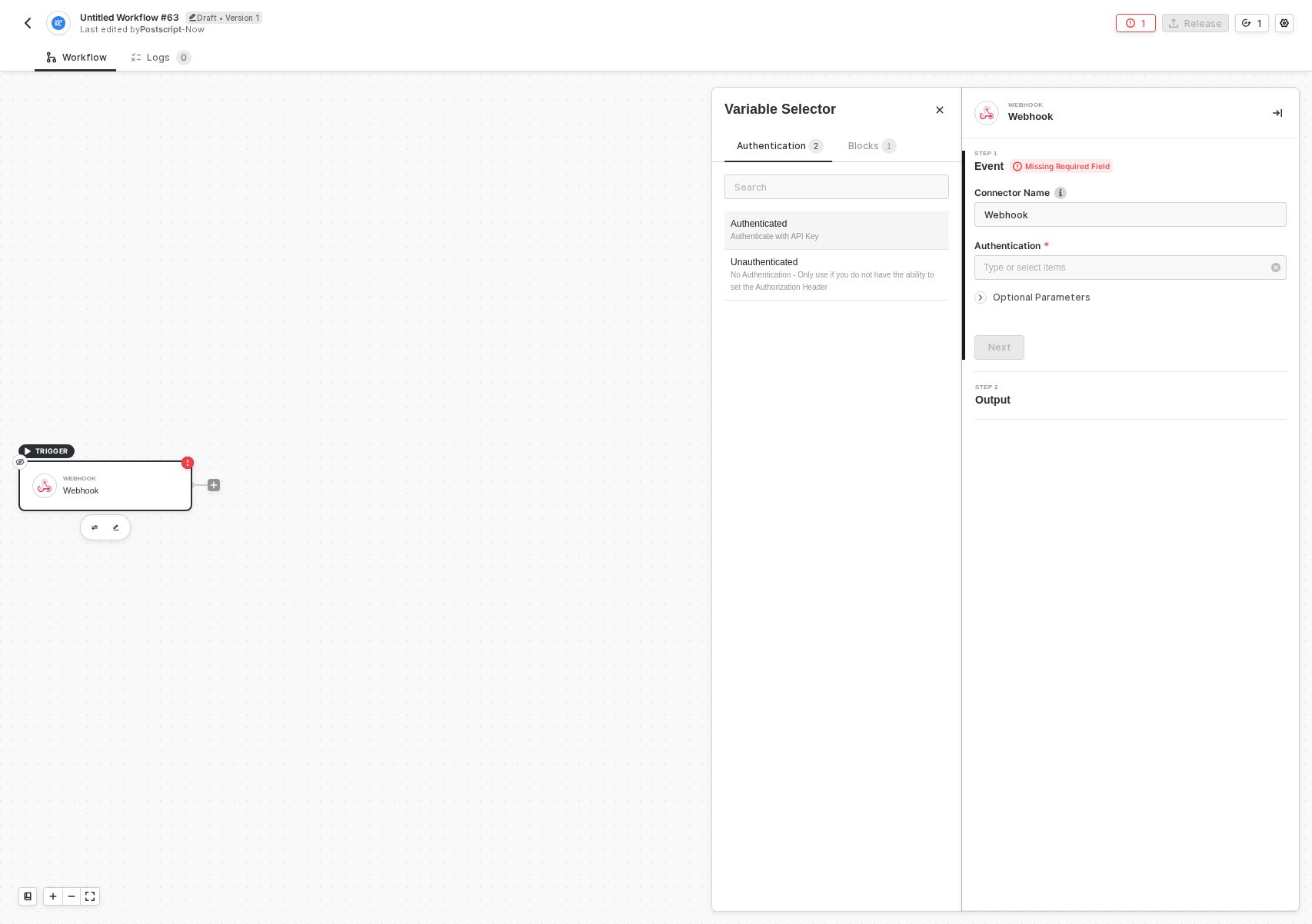
click at [823, 237] on div "Authenticate with API Key" at bounding box center [836, 236] width 212 height 13
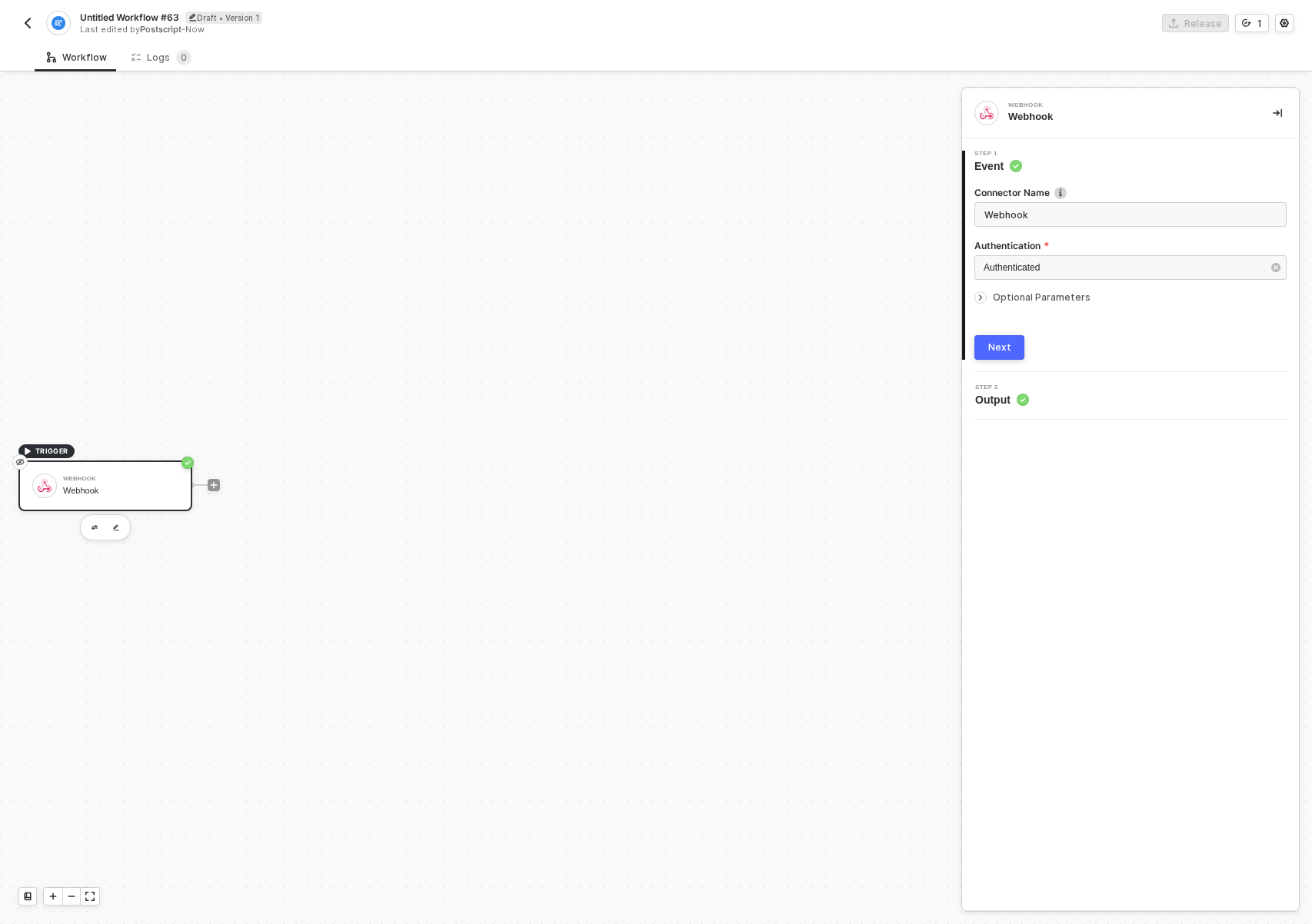
click at [980, 296] on icon "icon-arrow-right-small" at bounding box center [981, 297] width 2 height 5
click at [980, 296] on icon "icon-arrow-right-small" at bounding box center [980, 297] width 9 height 9
click at [1026, 219] on input "Webhook" at bounding box center [1131, 214] width 313 height 24
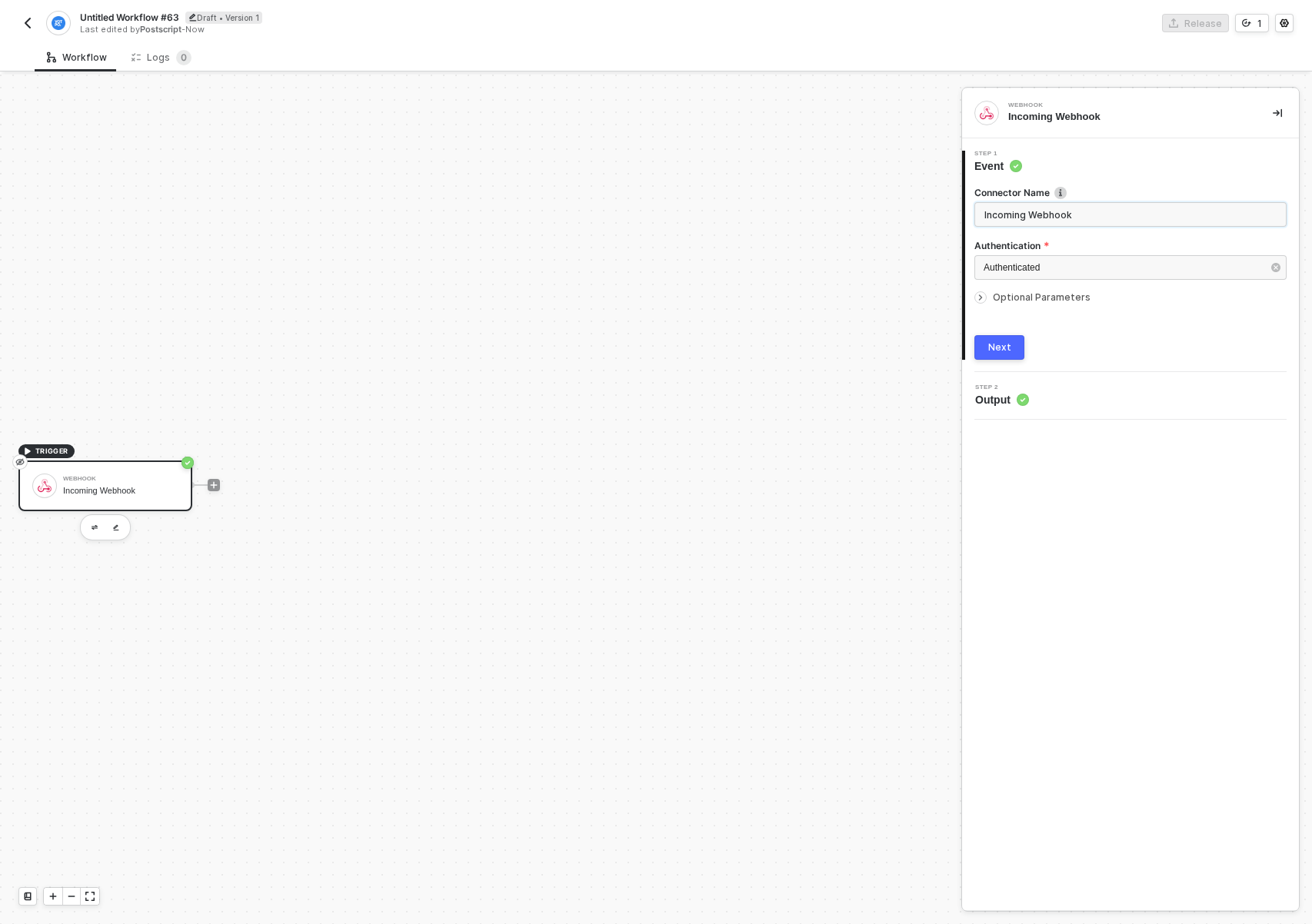
type input "Incoming Webhook"
click at [1087, 333] on div "Connector Name Incoming Webhook Authentication Authenticated Optional Parameter…" at bounding box center [1131, 267] width 313 height 187
click at [1019, 349] on button "Next" at bounding box center [999, 347] width 50 height 24
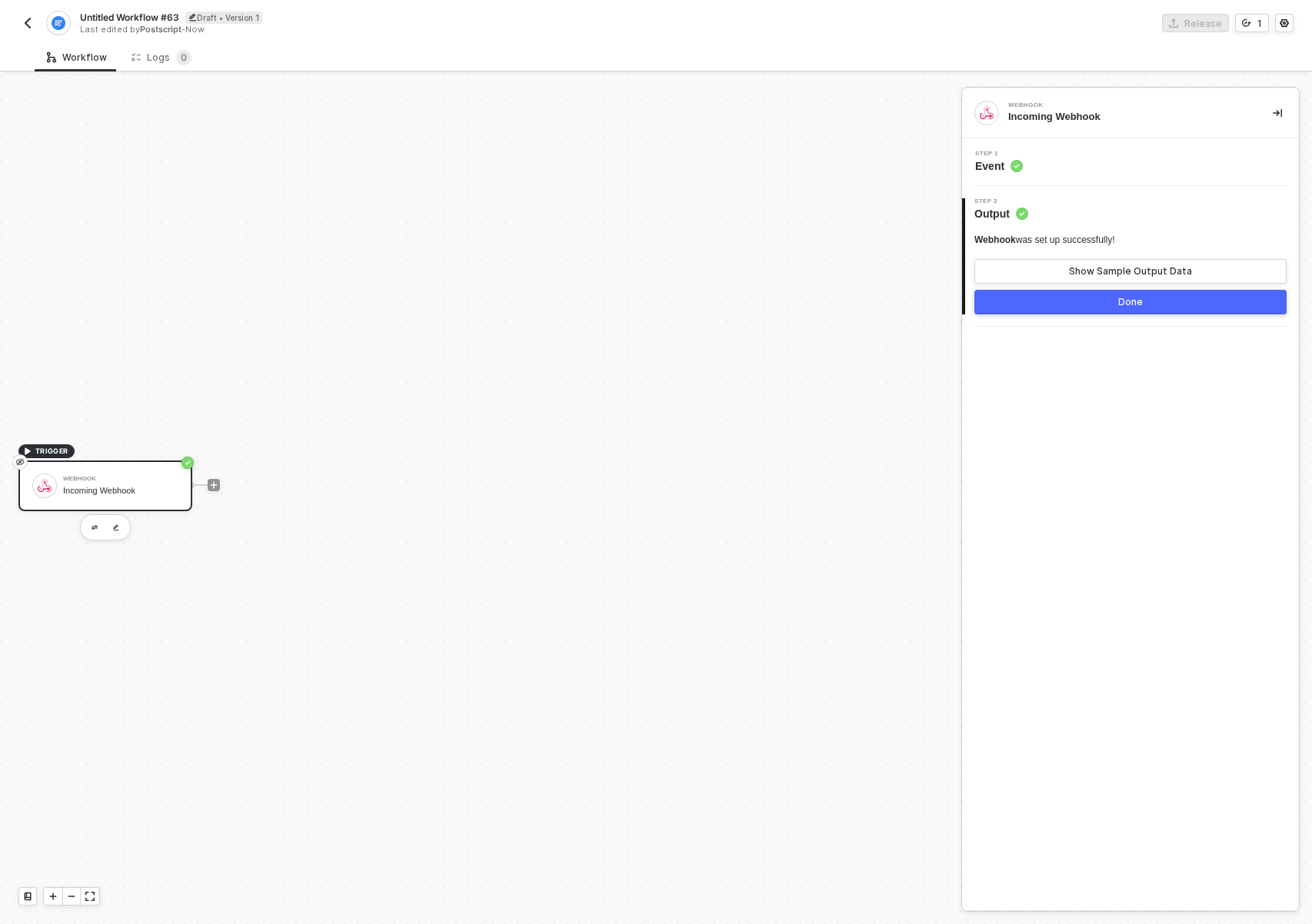
click at [136, 495] on div "Incoming Webhook" at bounding box center [121, 491] width 115 height 10
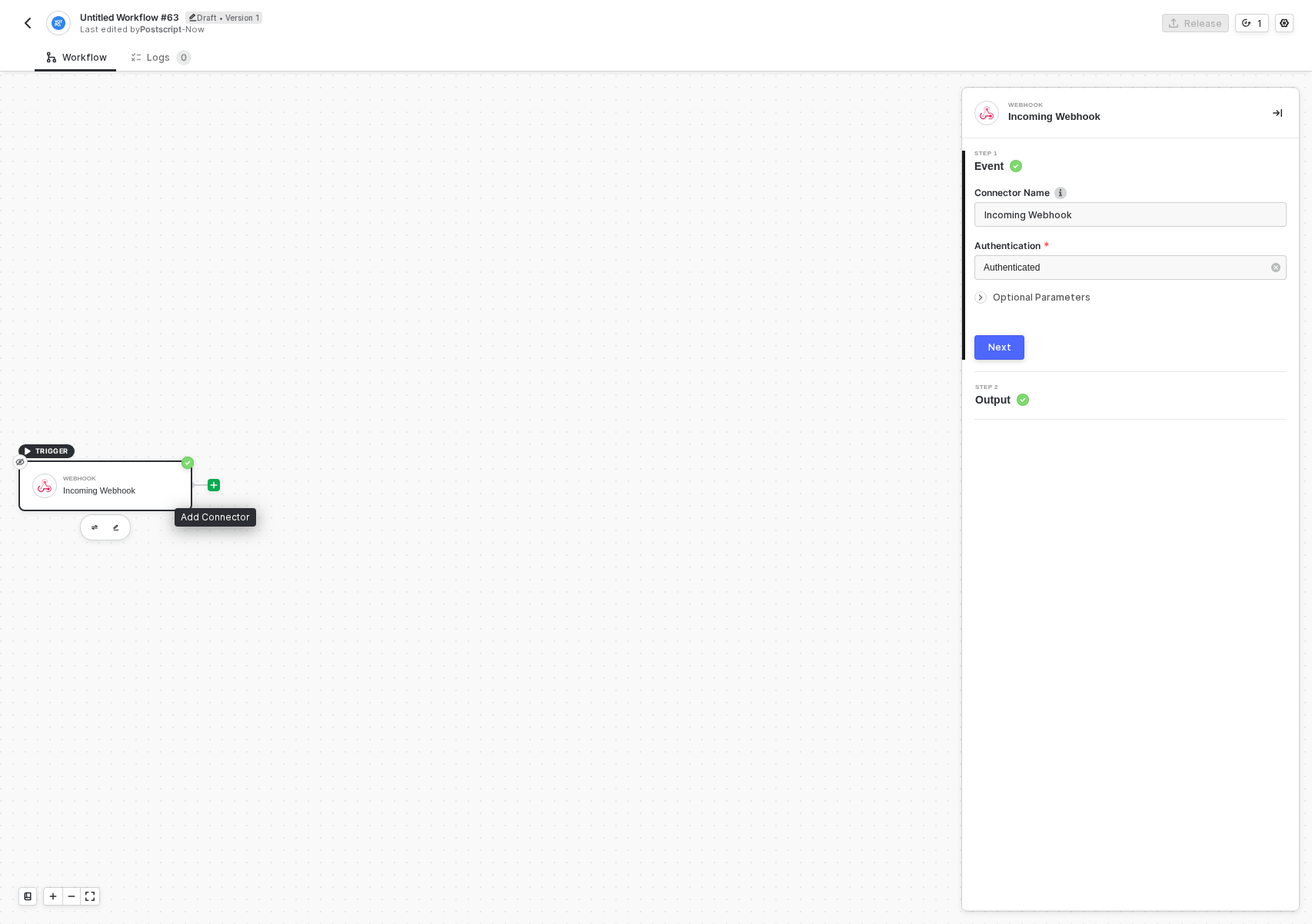
click at [216, 488] on icon "icon-play" at bounding box center [213, 484] width 9 height 9
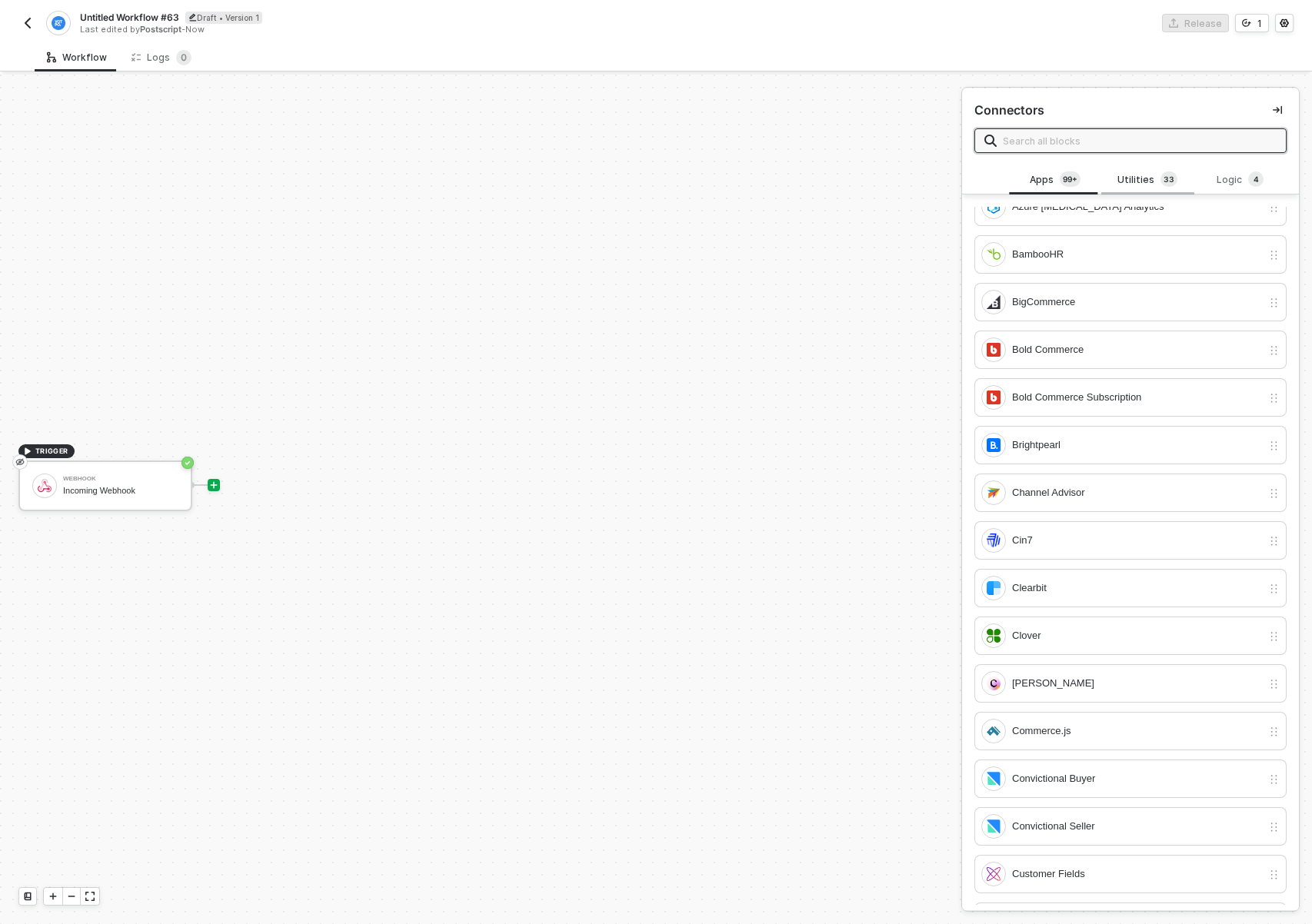
scroll to position [0, 0]
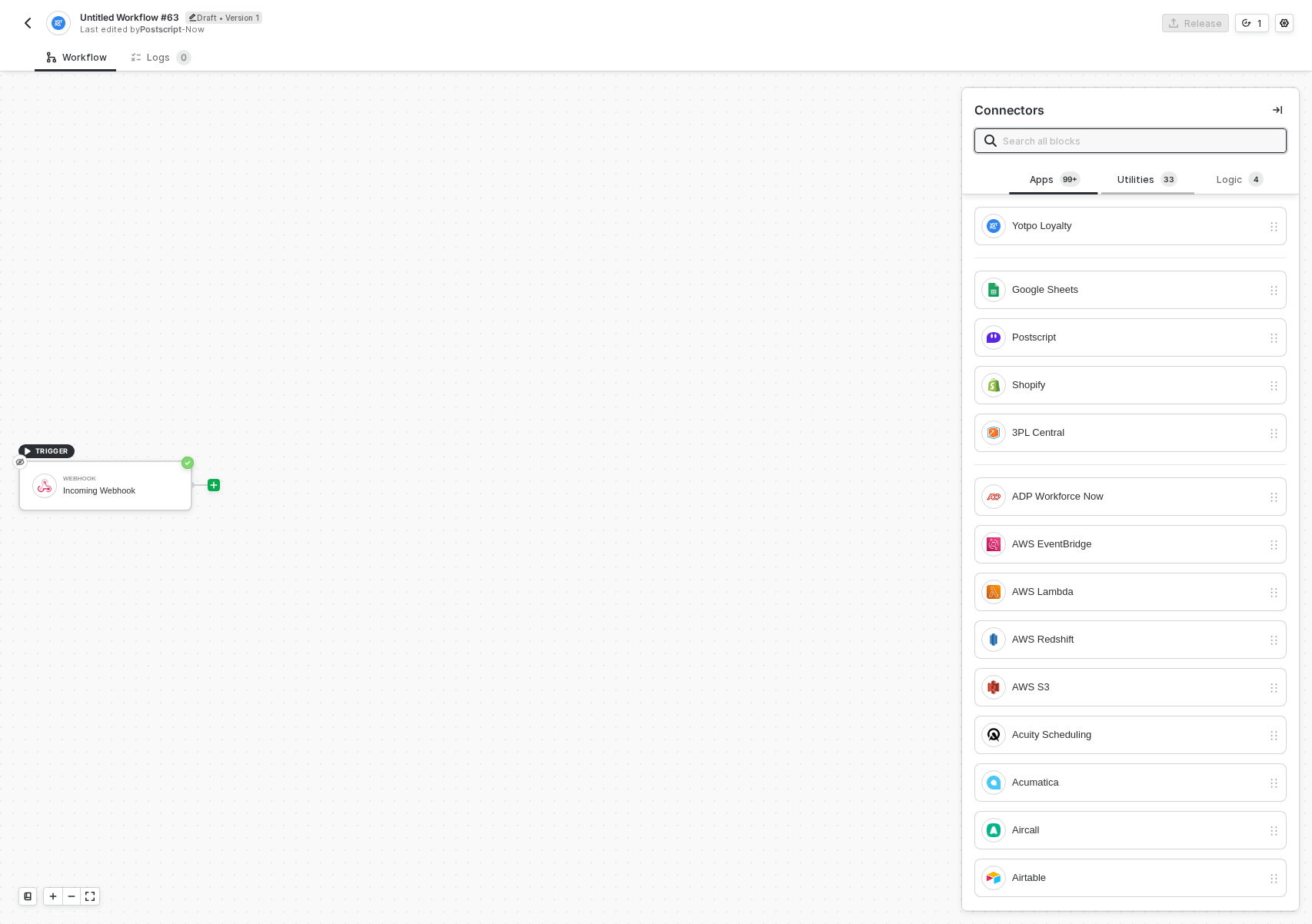
click at [1138, 183] on div "Utilities 3 3" at bounding box center [1147, 180] width 67 height 17
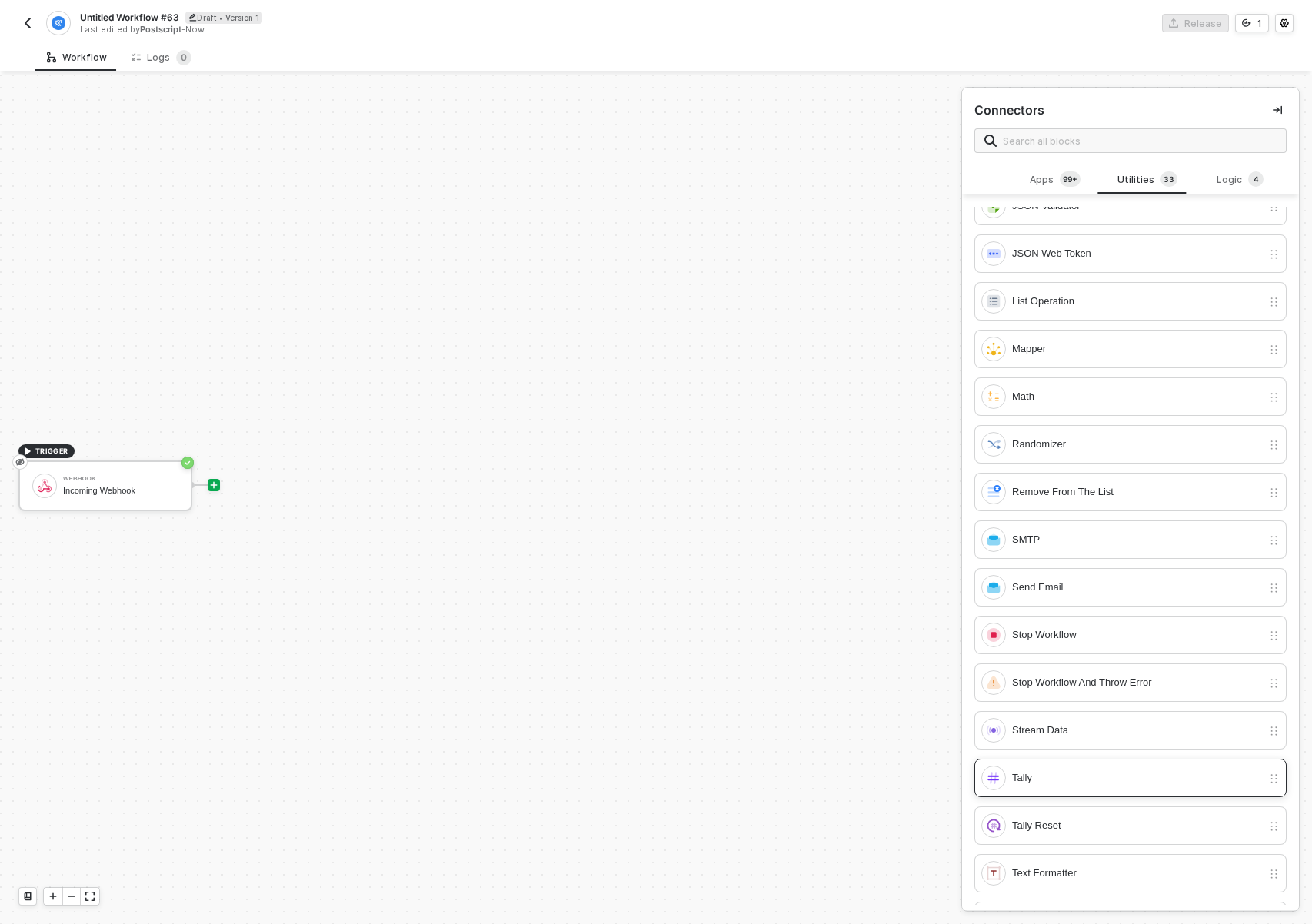
scroll to position [875, 0]
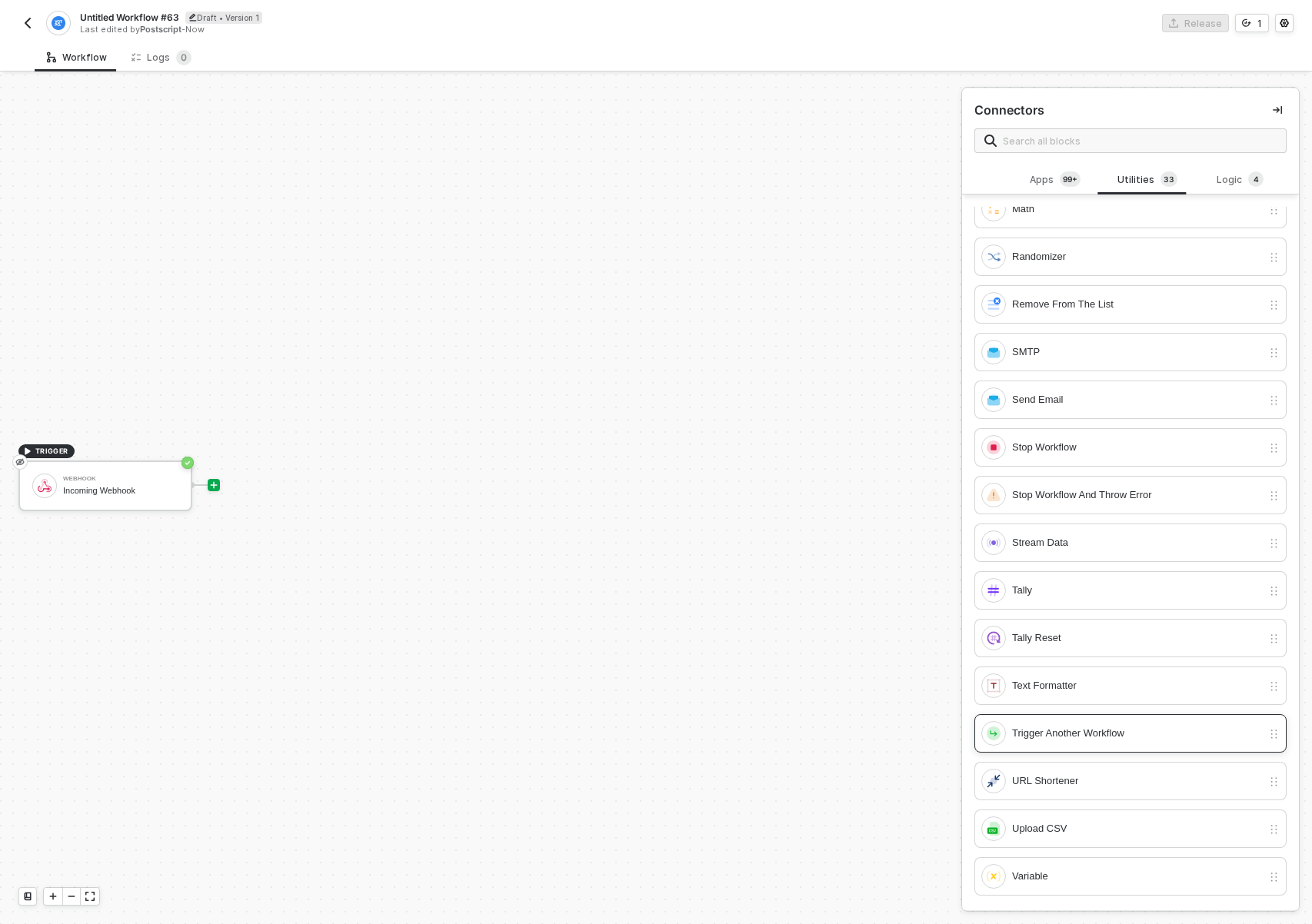
click at [1125, 722] on div "Trigger Another Workflow" at bounding box center [1122, 734] width 280 height 24
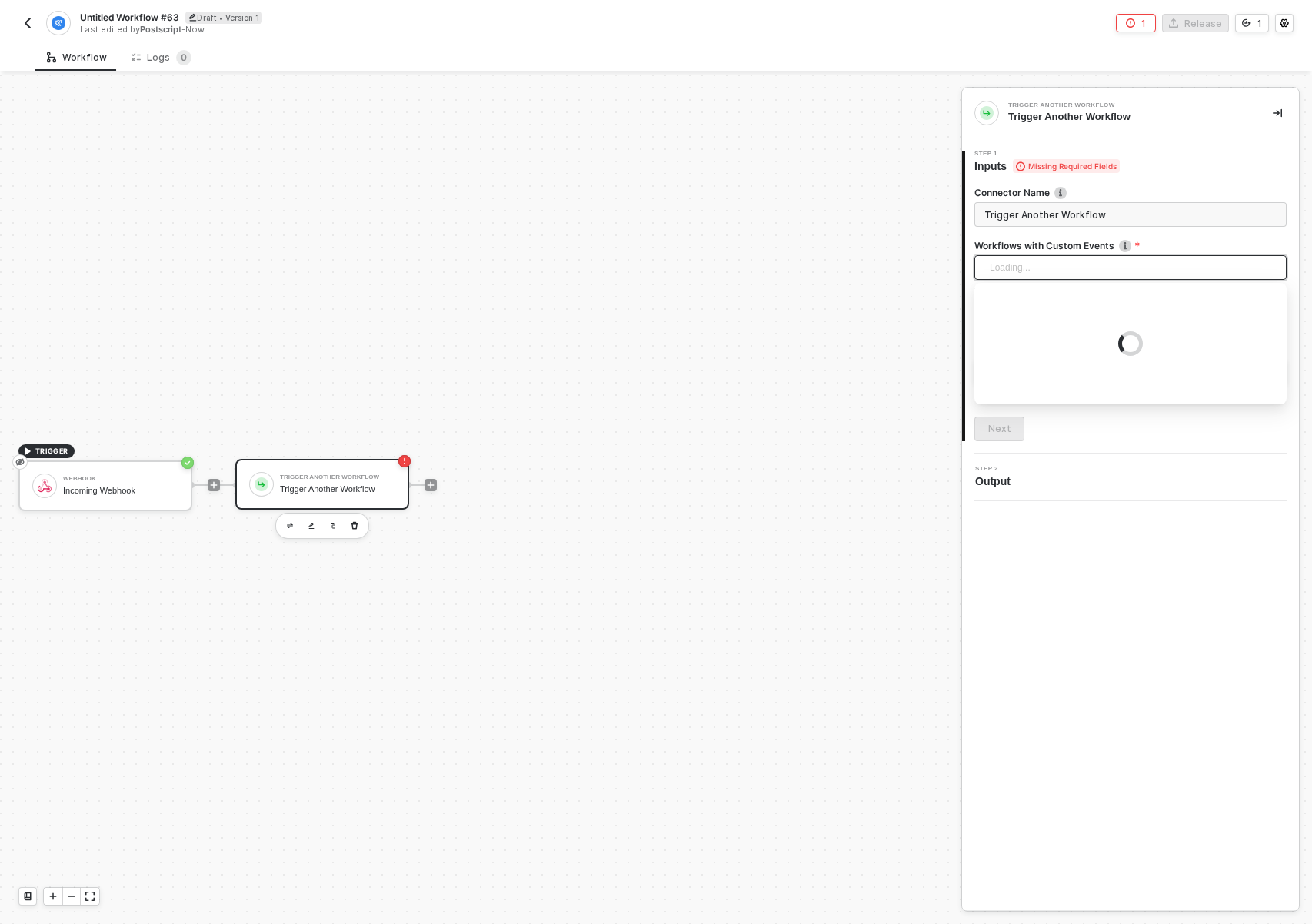
click at [1088, 265] on input "search" at bounding box center [1130, 268] width 294 height 23
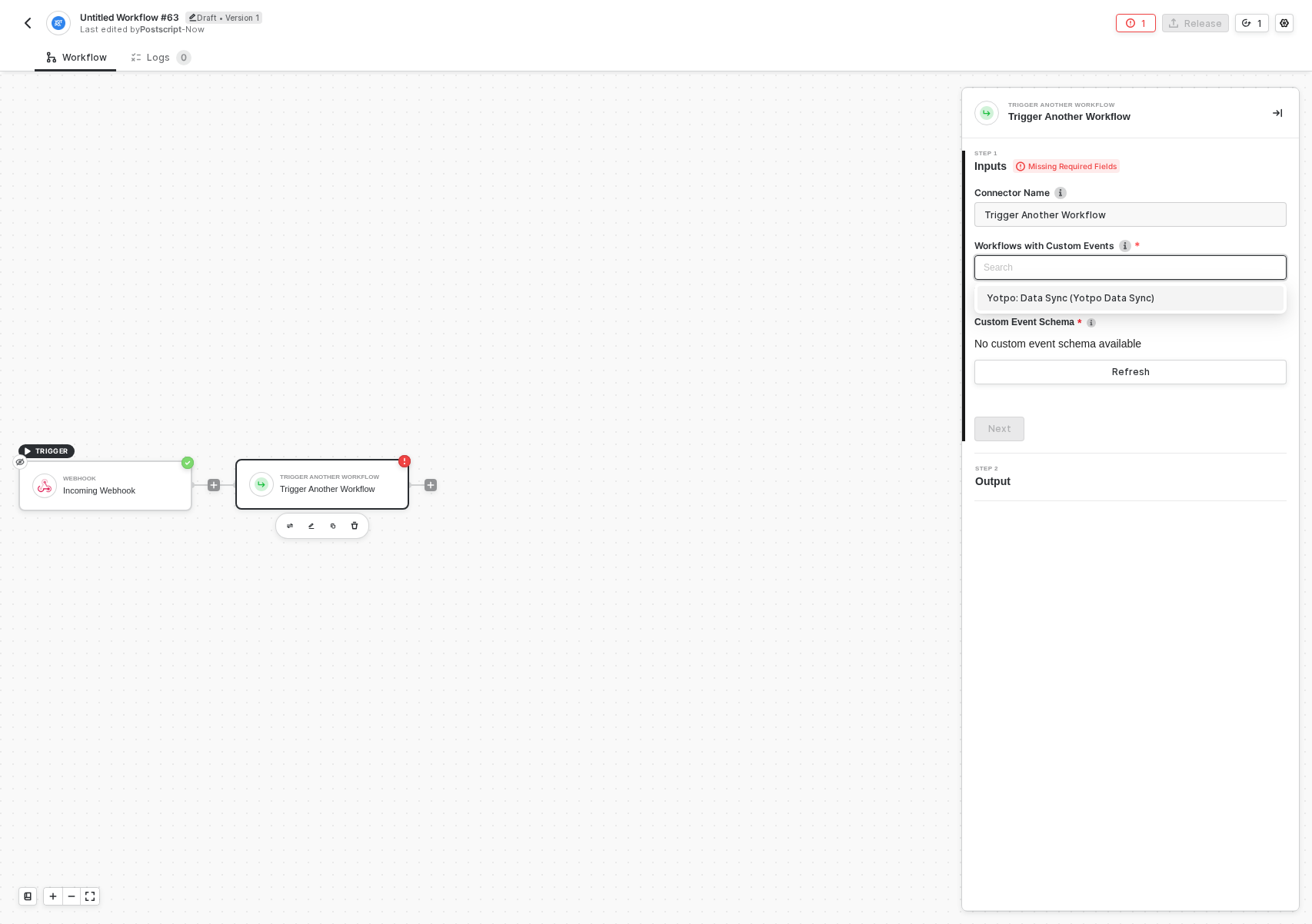
click at [1063, 298] on div "Yotpo: Data Sync (Yotpo Data Sync)" at bounding box center [1130, 298] width 287 height 17
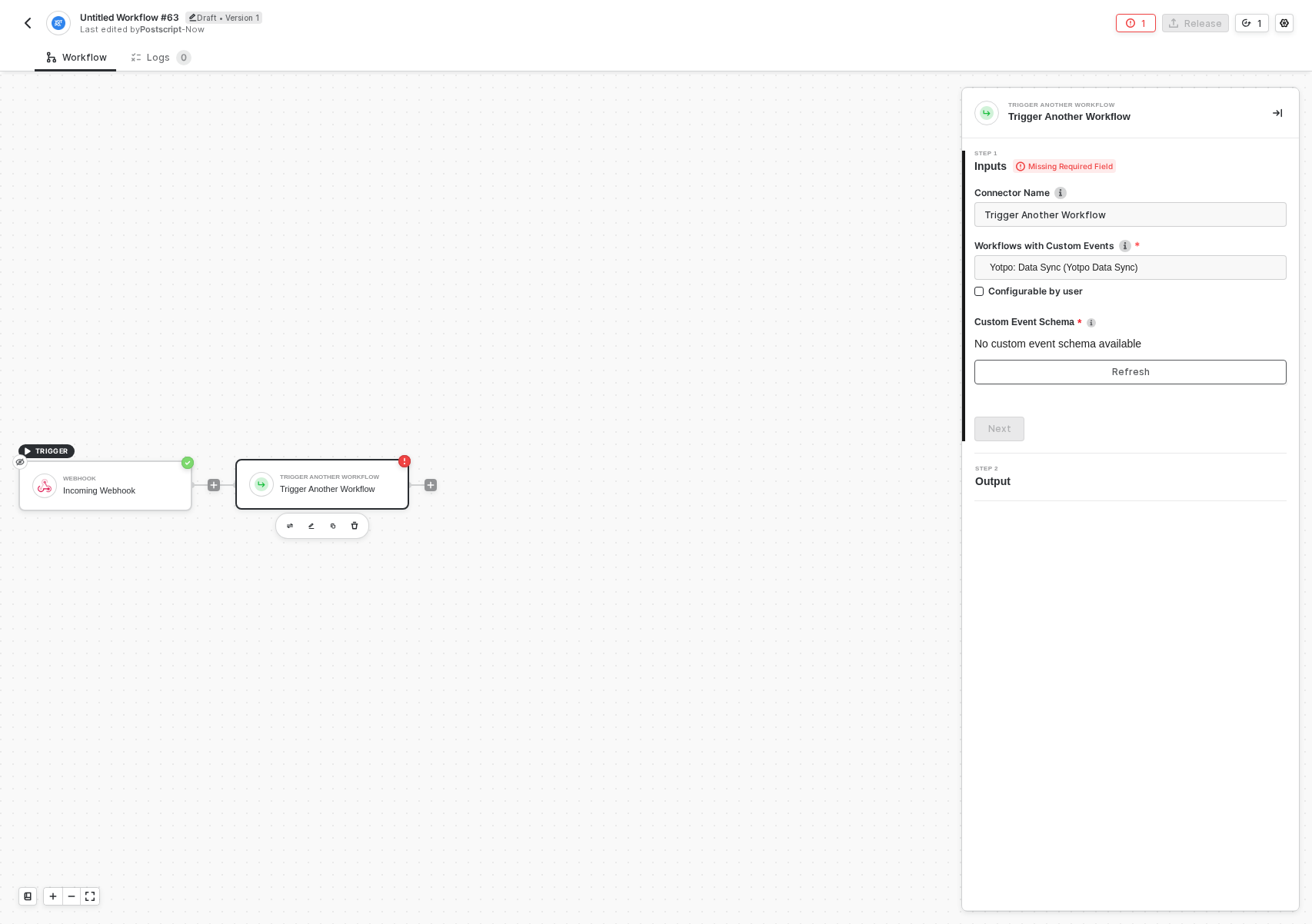
drag, startPoint x: 1026, startPoint y: 366, endPoint x: 1047, endPoint y: 328, distance: 43.4
click at [1045, 330] on div "Custom Event Schema No custom event schema available Refresh" at bounding box center [1131, 347] width 313 height 74
click at [1051, 326] on span "Custom Event Schema" at bounding box center [1029, 322] width 107 height 20
click at [1062, 367] on button "Refresh" at bounding box center [1131, 371] width 313 height 24
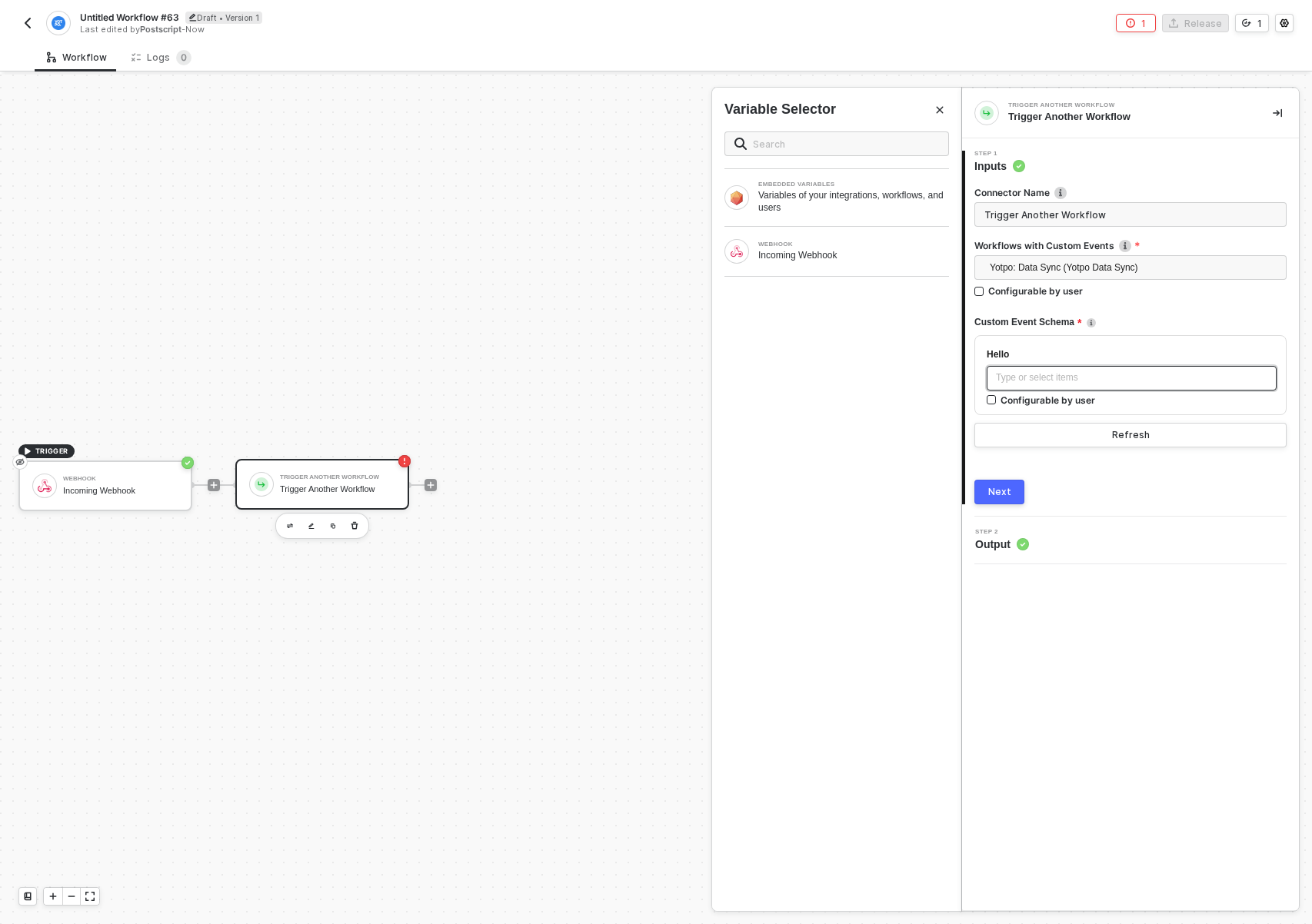
click at [1064, 382] on div "Type or select items ﻿" at bounding box center [1132, 378] width 272 height 15
click at [1001, 493] on div "Next" at bounding box center [1000, 492] width 23 height 13
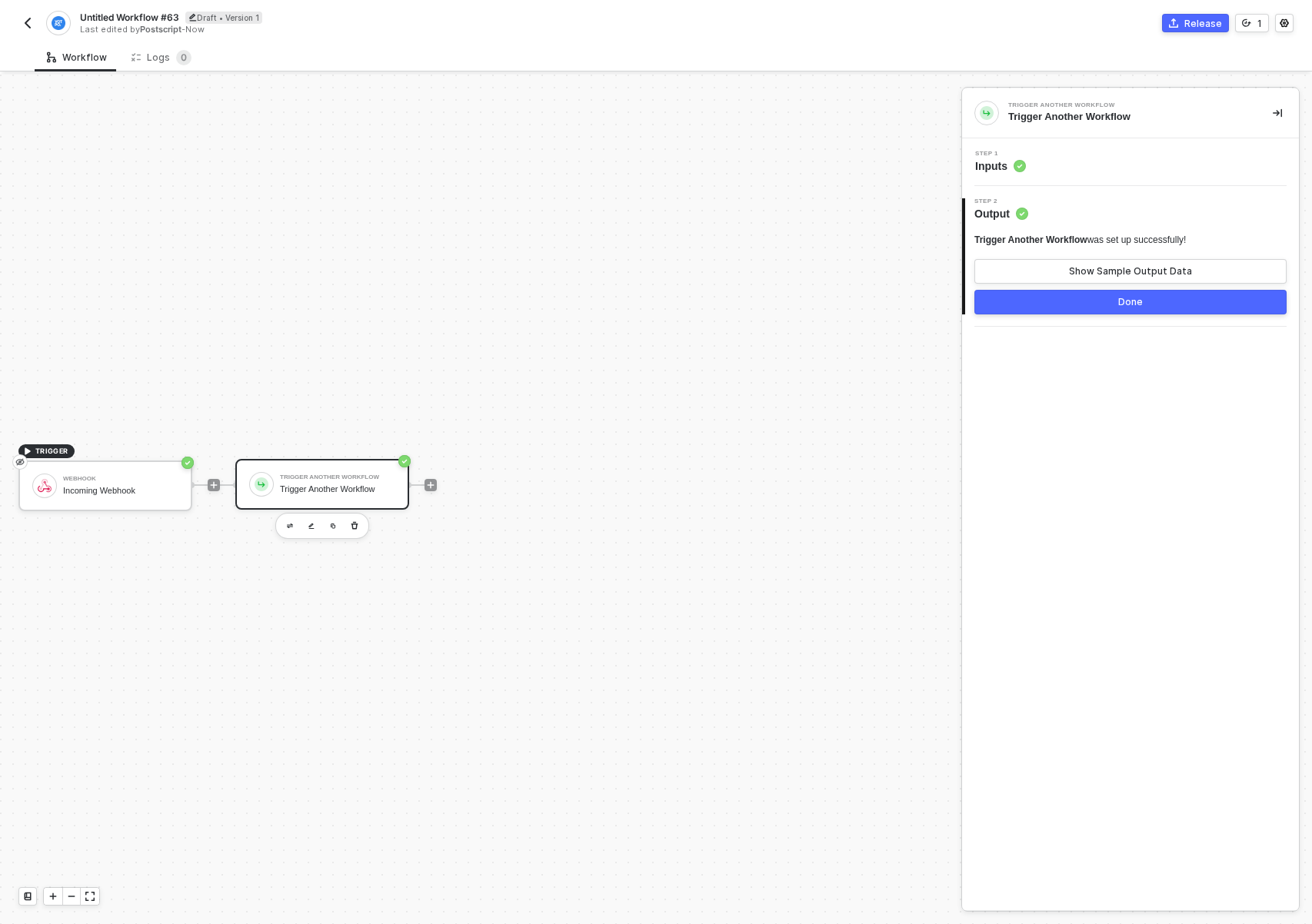
click at [1146, 299] on button "Done" at bounding box center [1131, 302] width 313 height 24
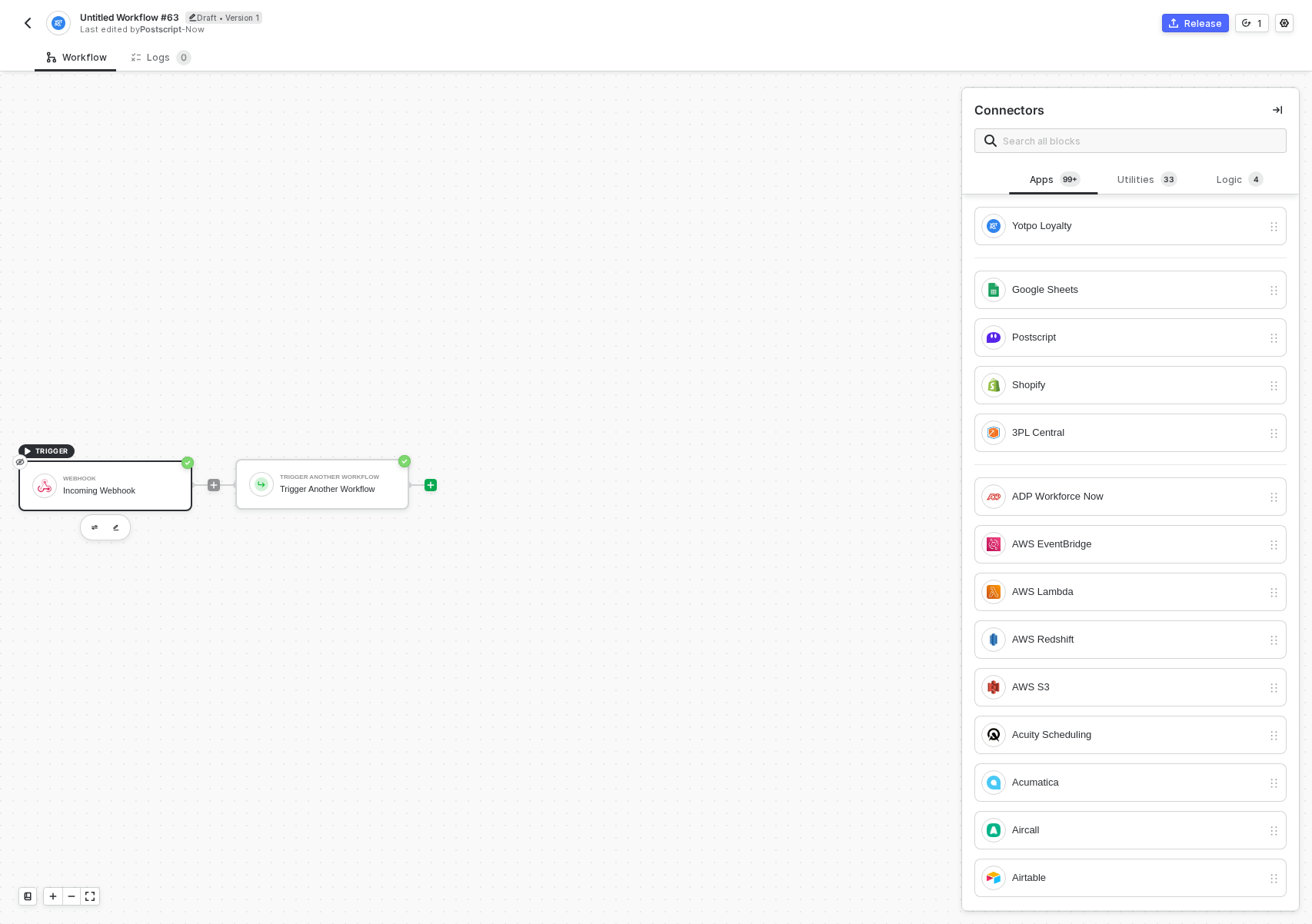
click at [106, 501] on div "Webhook Incoming Webhook" at bounding box center [106, 486] width 174 height 51
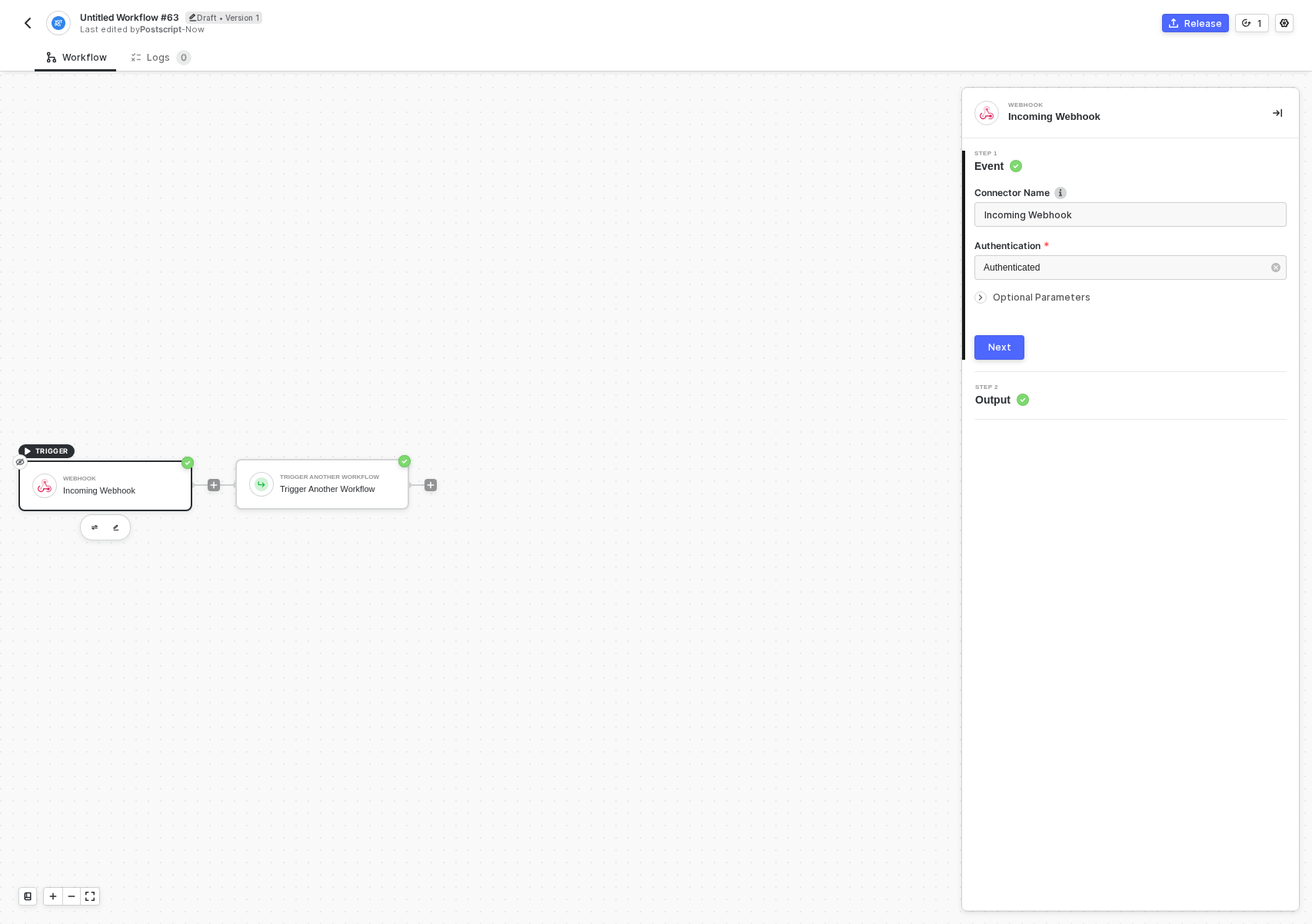
click at [1004, 305] on div "Optional Parameters" at bounding box center [1131, 297] width 313 height 17
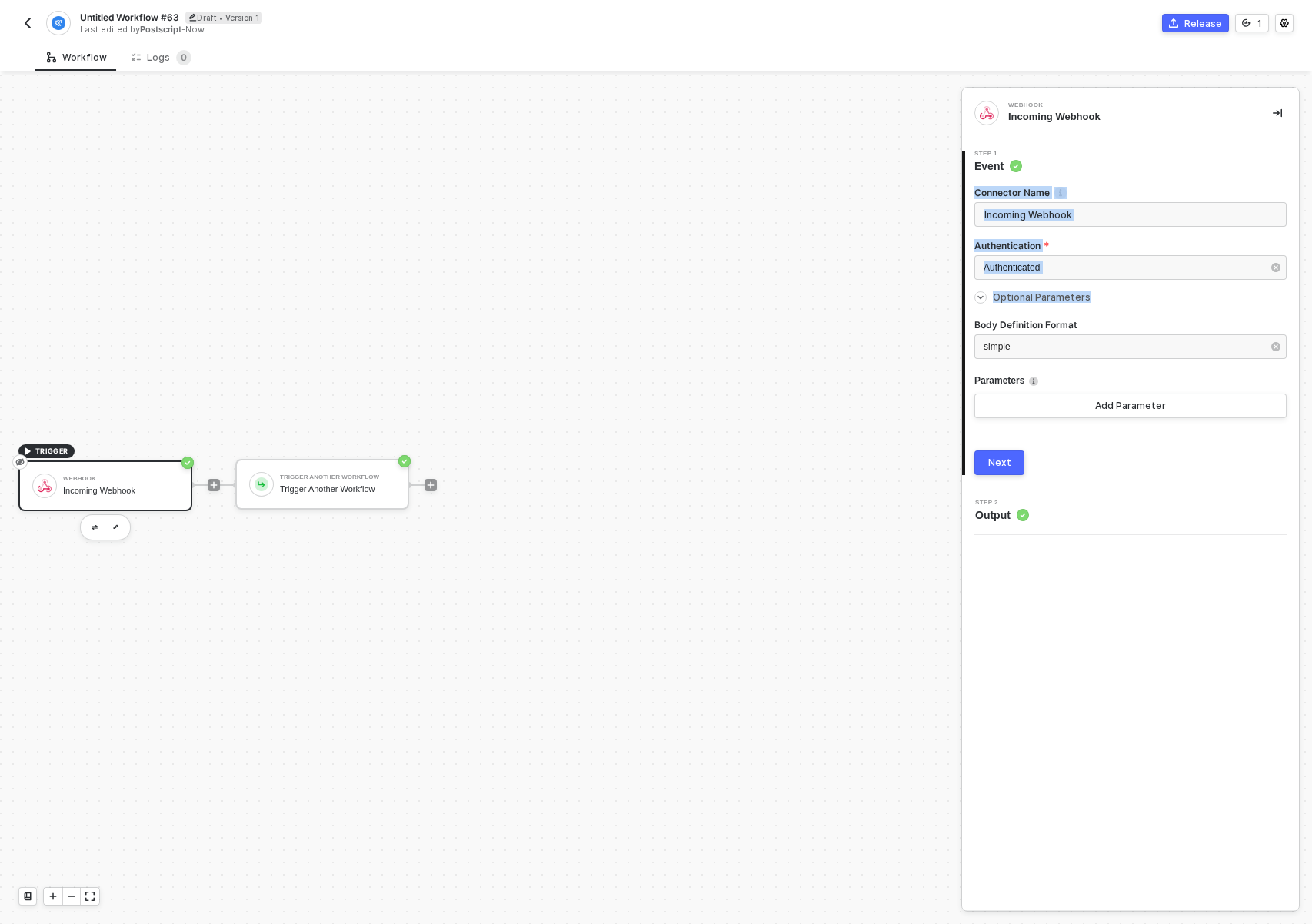
click at [1004, 303] on div "Optional Parameters" at bounding box center [1131, 297] width 313 height 17
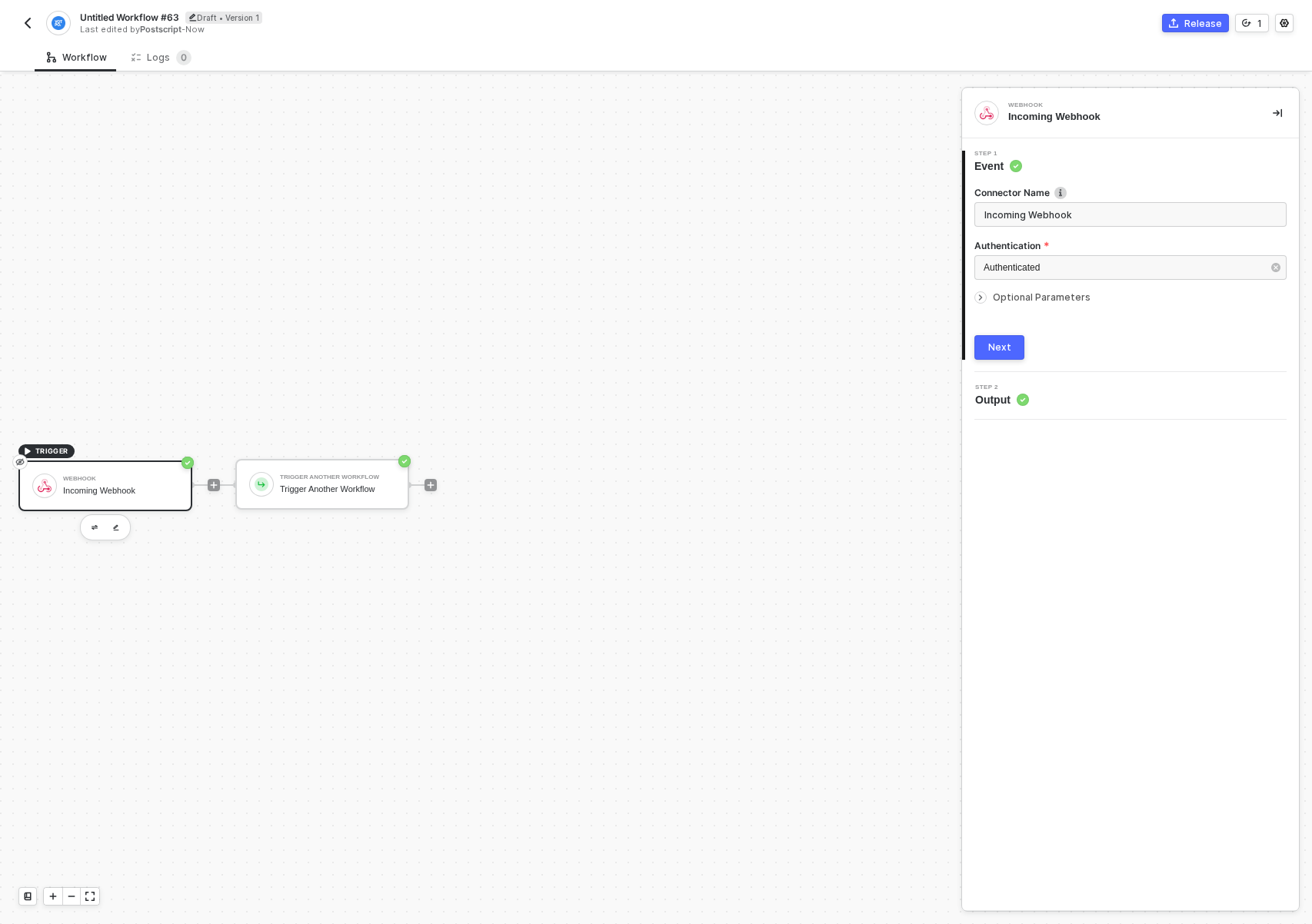
click at [284, 292] on div "TRIGGER Webhook Incoming Webhook Trigger Another Workflow Trigger Another Workf…" at bounding box center [477, 484] width 953 height 878
click at [1037, 117] on div "Incoming Webhook" at bounding box center [1128, 117] width 240 height 14
click at [1048, 302] on span "Optional Parameters" at bounding box center [1041, 297] width 98 height 12
click at [1047, 301] on span "Optional Parameters" at bounding box center [1041, 297] width 98 height 12
drag, startPoint x: 1199, startPoint y: 23, endPoint x: 85, endPoint y: 23, distance: 1114.0
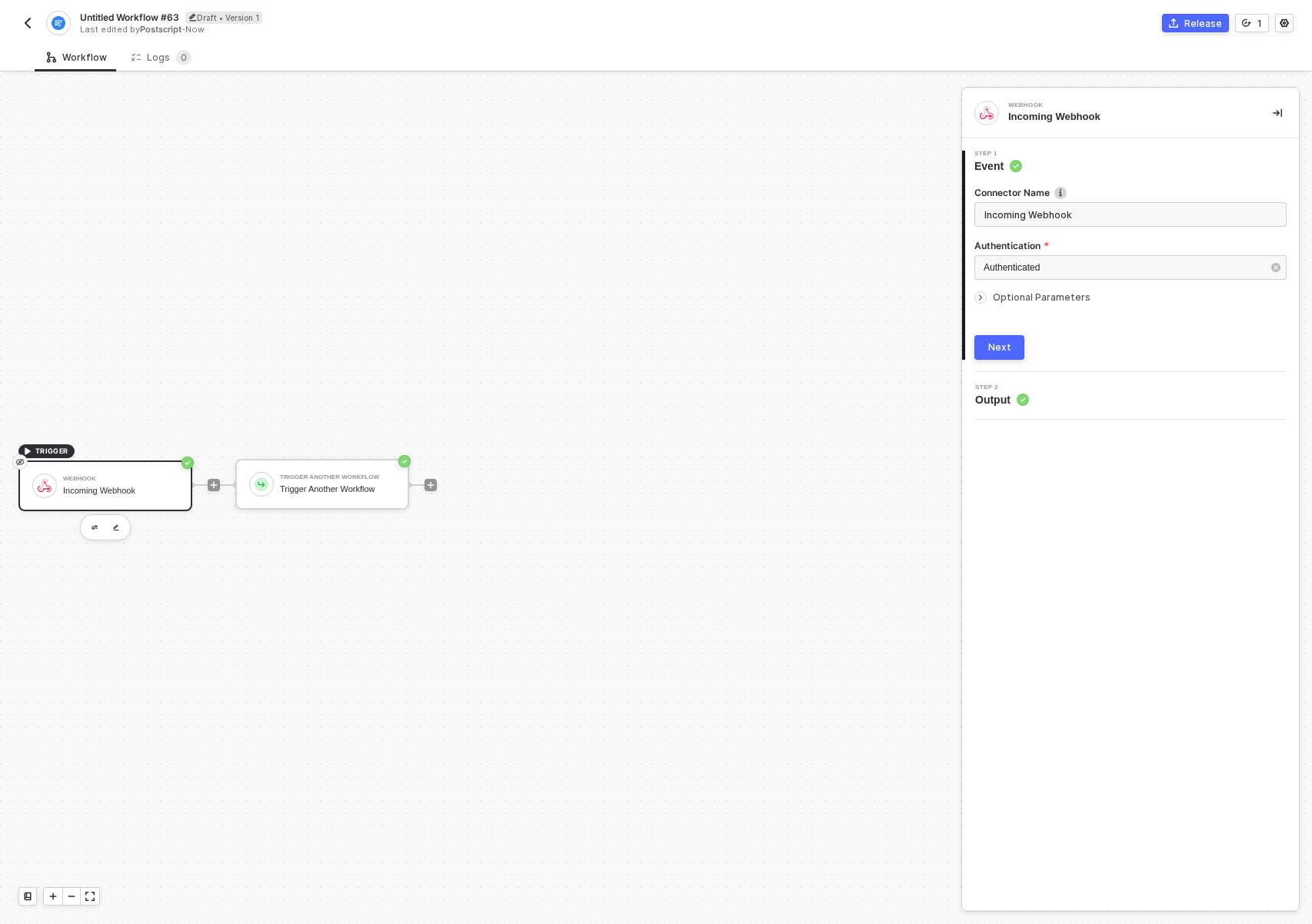
click at [0, 110] on html "Context Invalidated, Press to Reload Alloy Untitled Workflow #63 Draft • Versio…" at bounding box center [656, 462] width 1312 height 924
click at [85, 16] on span "Untitled Workflow #63" at bounding box center [130, 17] width 100 height 13
click at [85, 15] on input "Untitled Workflow #63" at bounding box center [211, 18] width 262 height 19
type input "Yotpo: Webhook trigger sync"
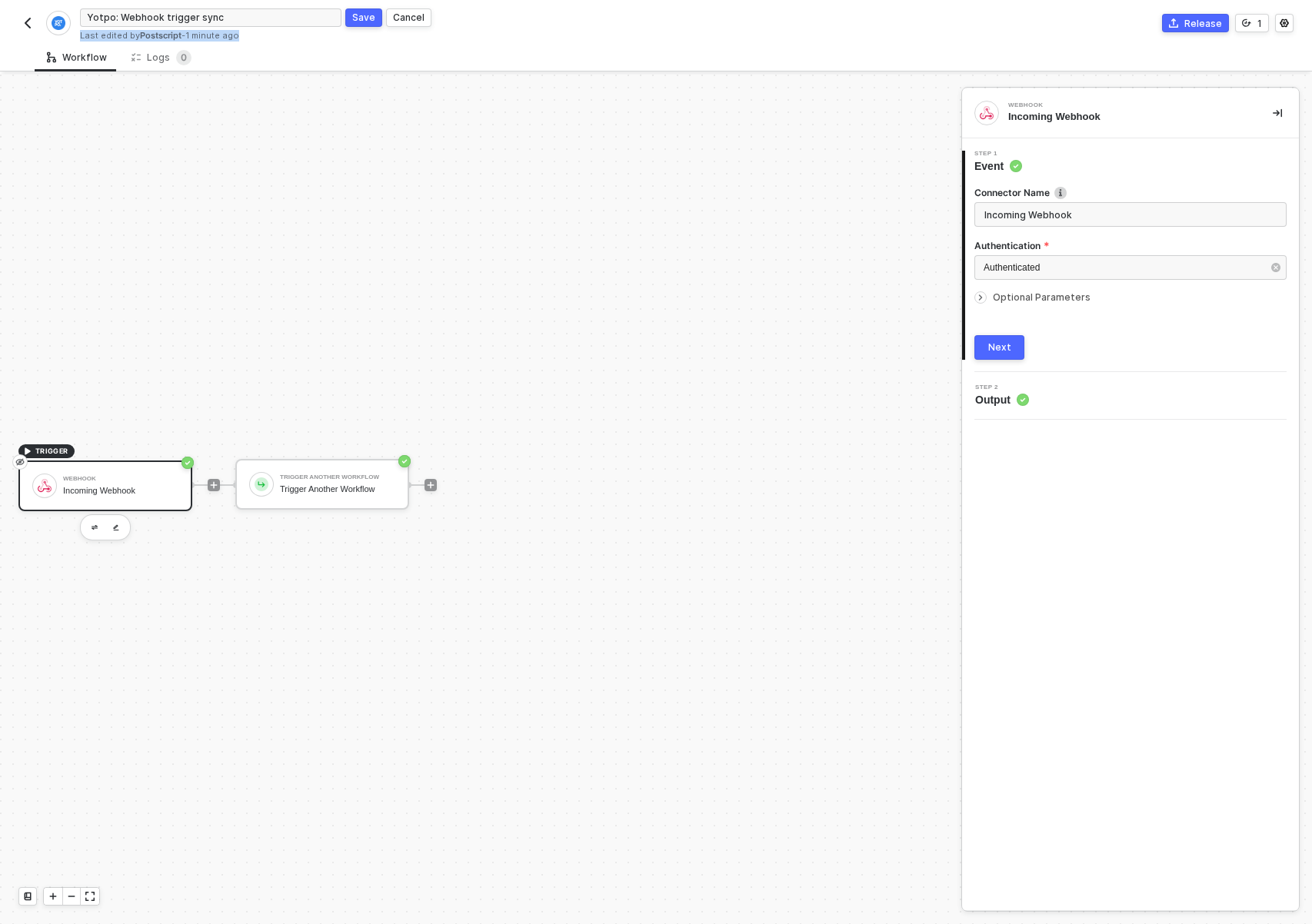
click at [371, 30] on div "Last edited by Postscript - 1 minute ago" at bounding box center [367, 36] width 574 height 12
click at [371, 27] on div "Yotpo: Webhook trigger sync Save Cancel Last edited by Postscript - 1 minute ago" at bounding box center [367, 23] width 574 height 36
click at [371, 23] on div "Save" at bounding box center [364, 17] width 23 height 13
click at [1175, 21] on icon "icon-commerce" at bounding box center [1173, 22] width 9 height 9
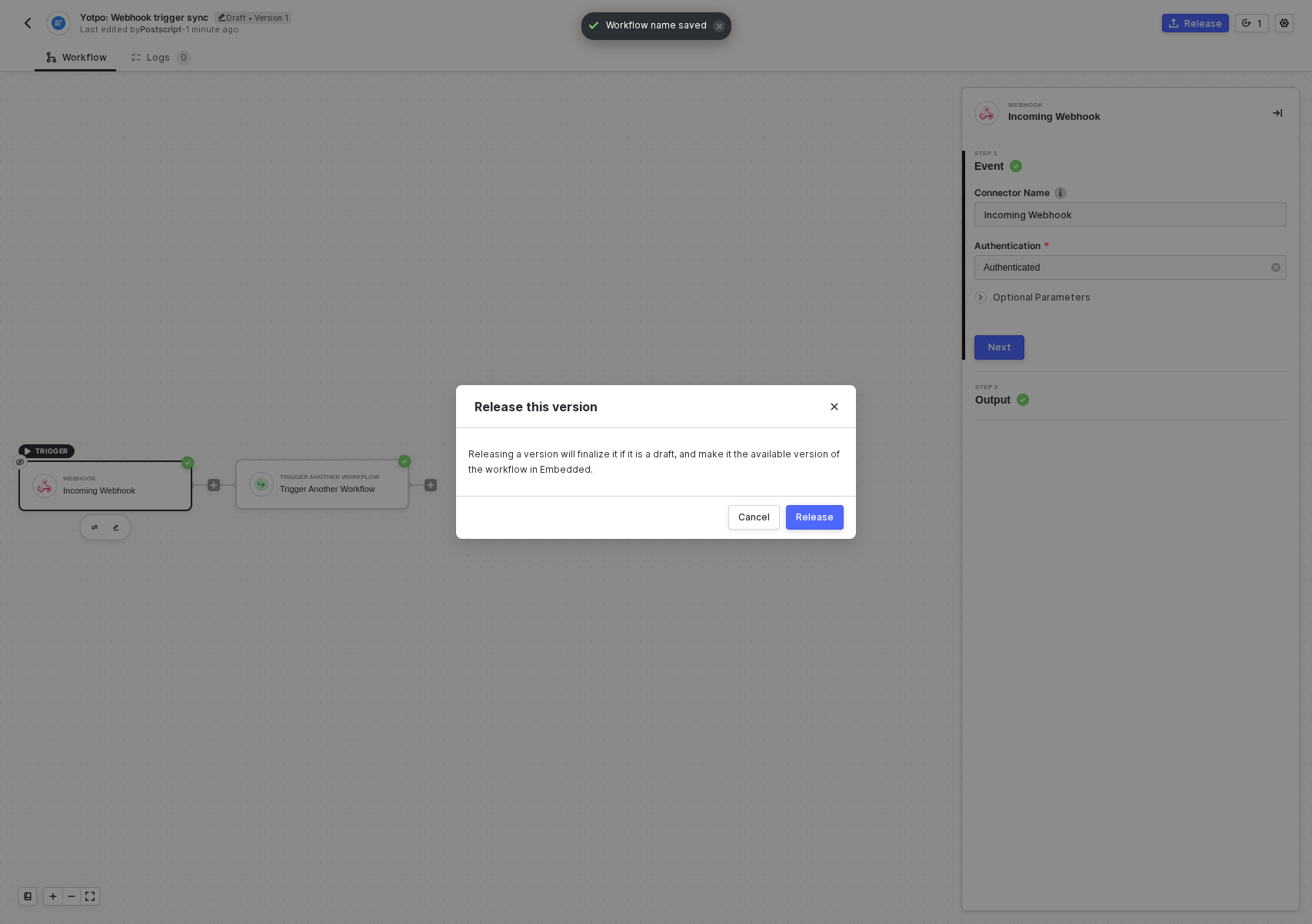
click at [831, 496] on div "Cancel Release" at bounding box center [656, 518] width 400 height 43
drag, startPoint x: 830, startPoint y: 516, endPoint x: 837, endPoint y: 498, distance: 19.3
click at [830, 516] on div "Release" at bounding box center [815, 518] width 38 height 13
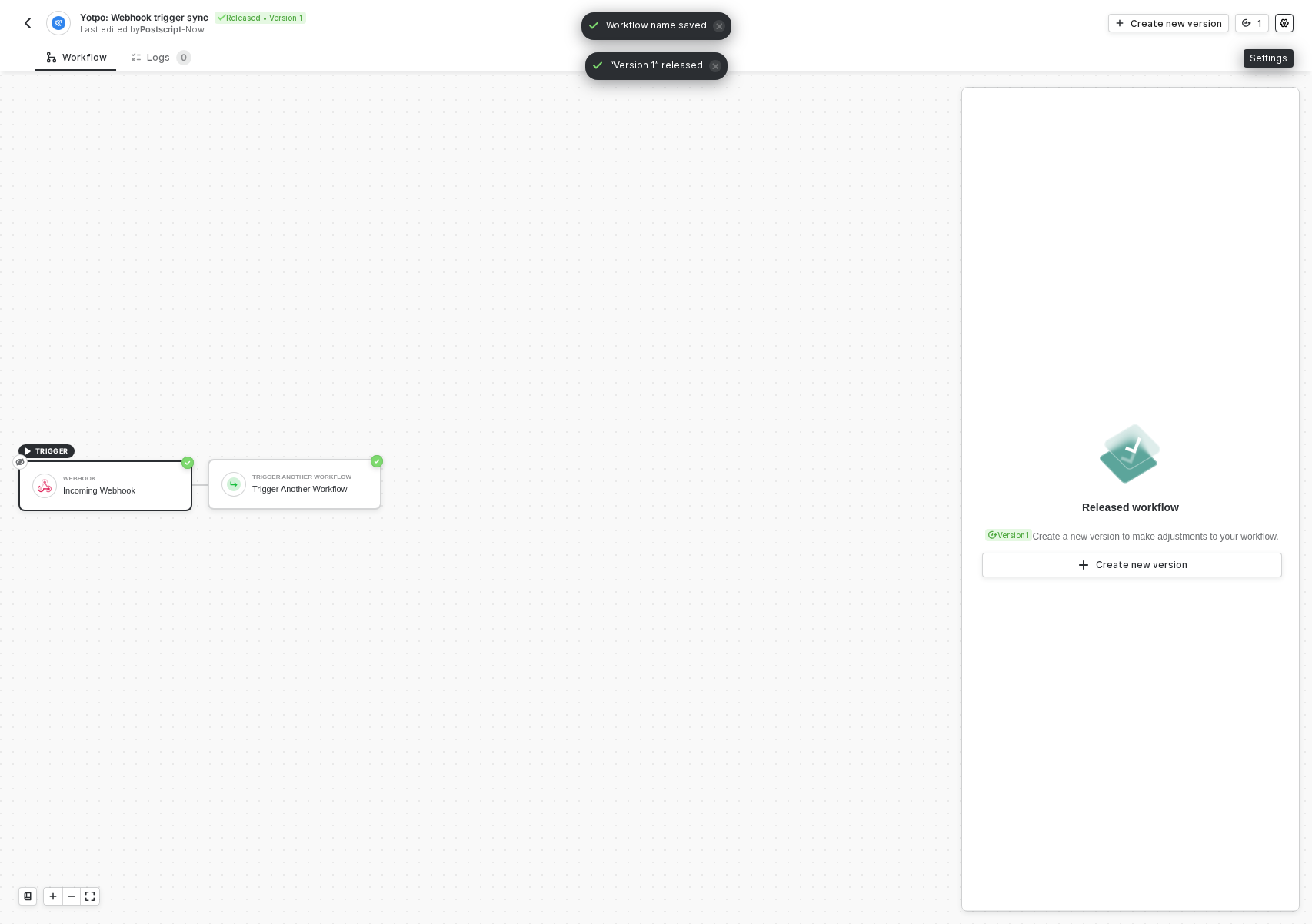
click at [1285, 28] on button "button" at bounding box center [1284, 22] width 19 height 19
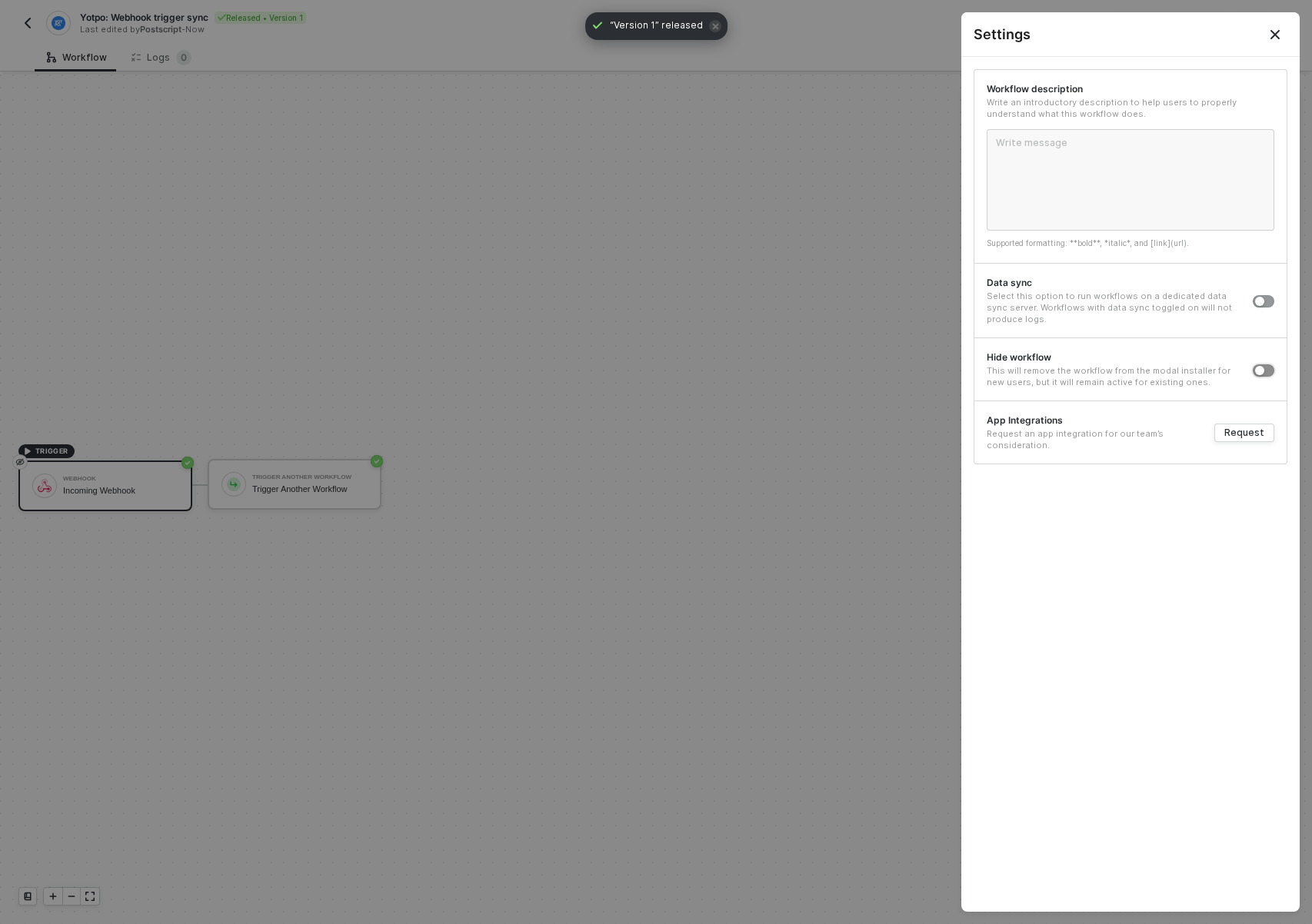
click at [1260, 369] on div "button" at bounding box center [1259, 370] width 9 height 9
click at [777, 595] on div at bounding box center [656, 462] width 1312 height 924
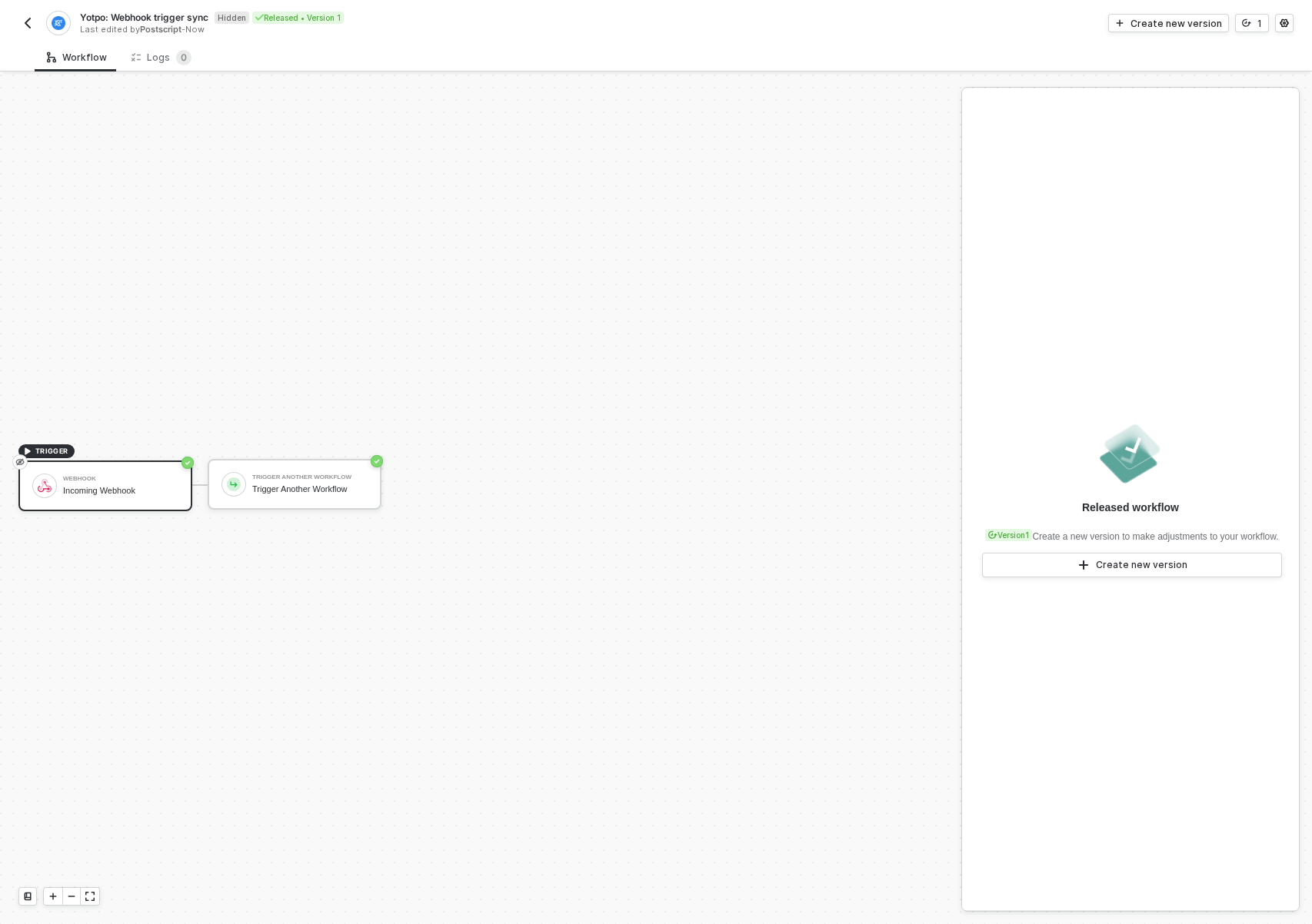
click at [714, 306] on div "TRIGGER Webhook Incoming Webhook Trigger Another Workflow Trigger Another Workf…" at bounding box center [477, 484] width 953 height 878
click at [1282, 21] on icon "icon-settings" at bounding box center [1284, 23] width 9 height 9
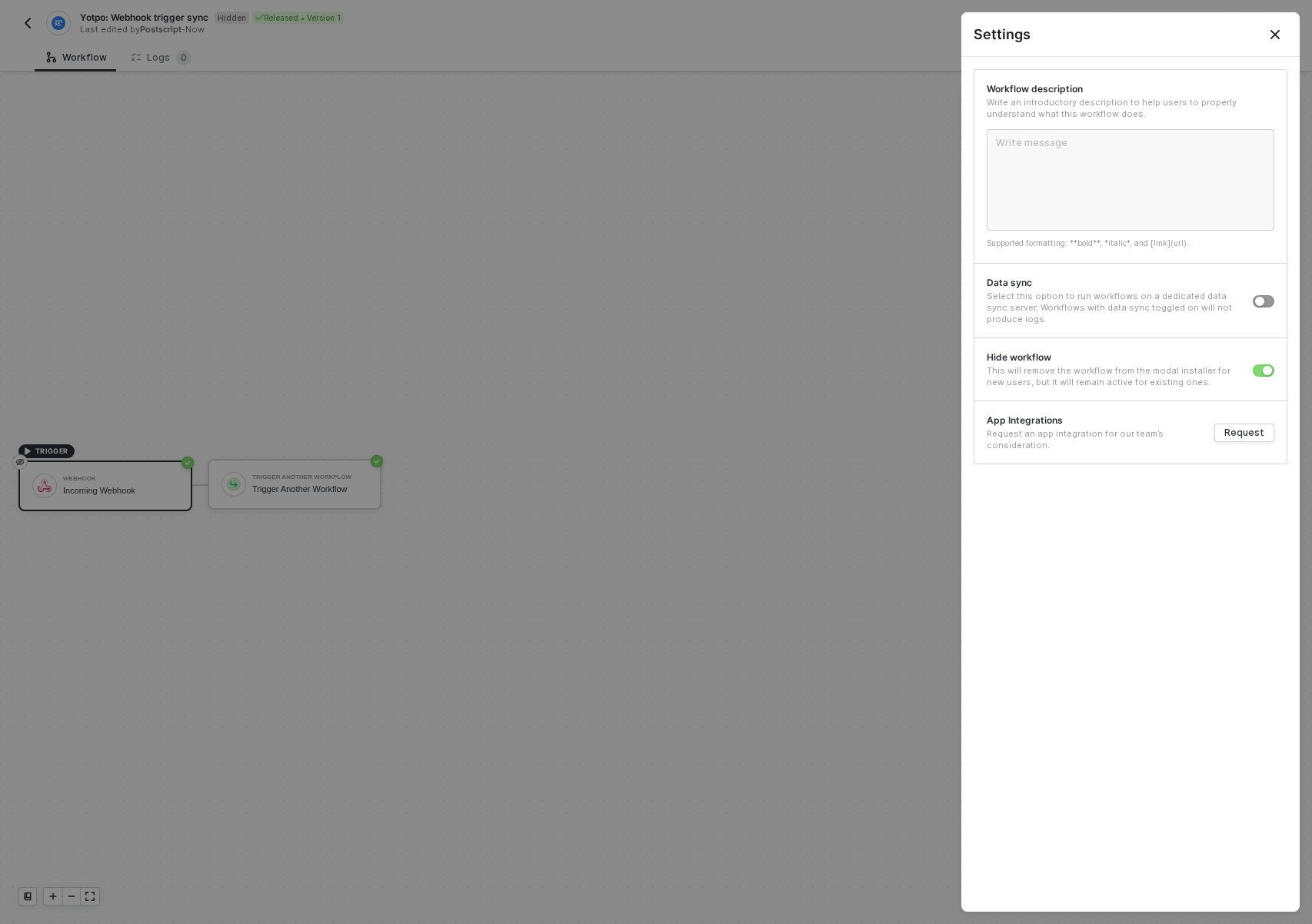
drag, startPoint x: 418, startPoint y: 268, endPoint x: 146, endPoint y: 158, distance: 293.4
click at [418, 268] on div at bounding box center [656, 462] width 1312 height 924
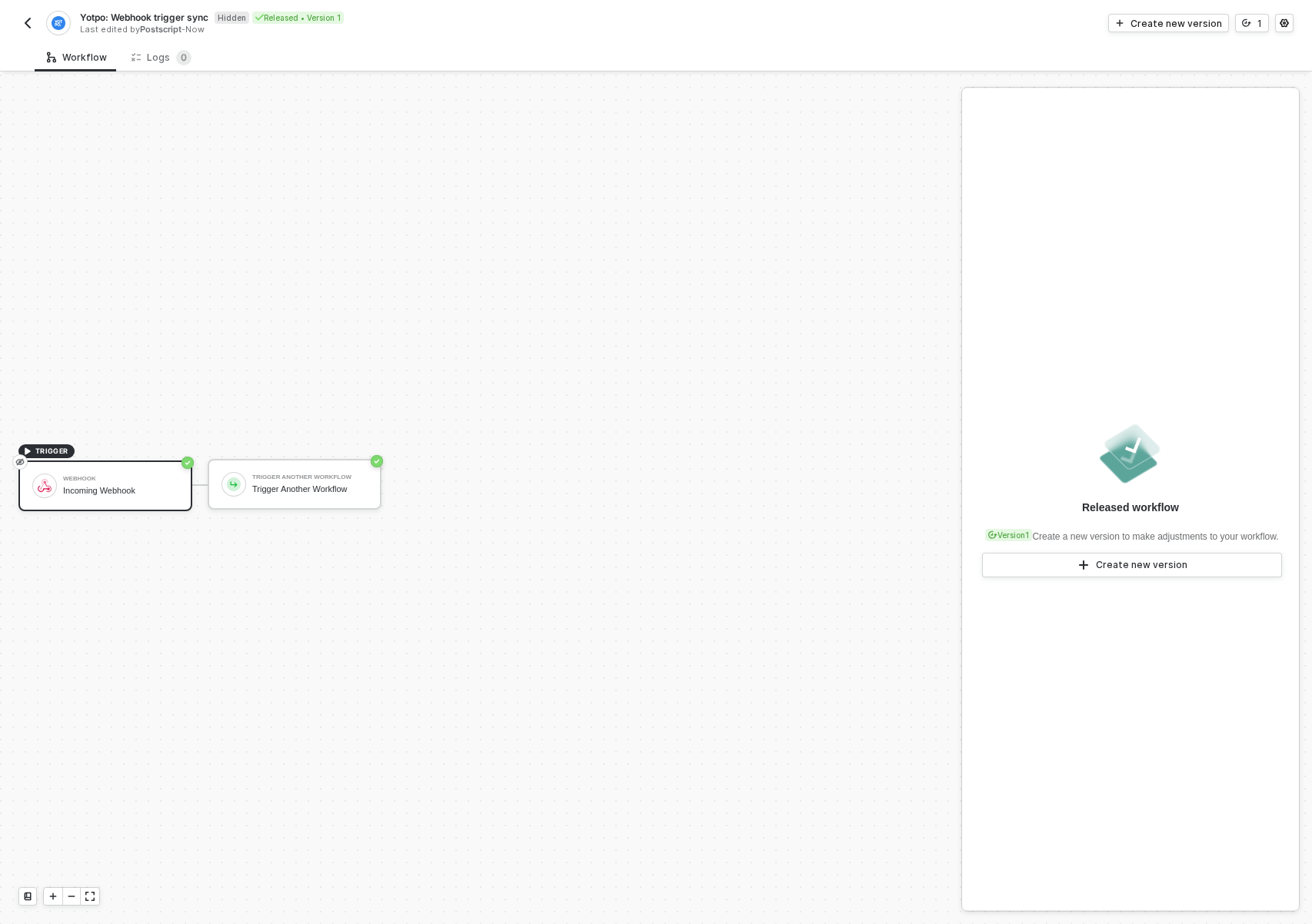
click at [34, 23] on button "button" at bounding box center [27, 22] width 19 height 19
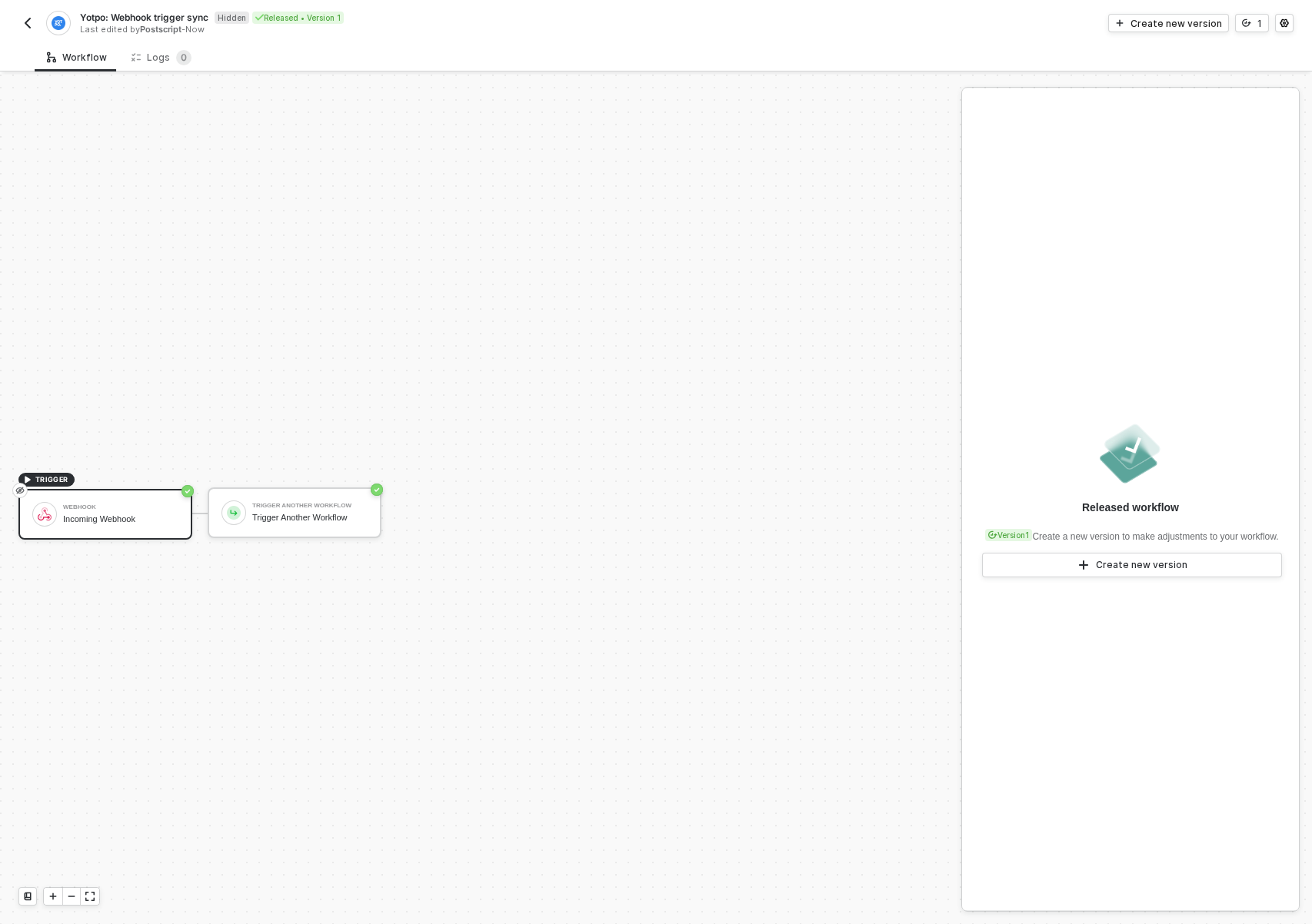
scroll to position [28, 0]
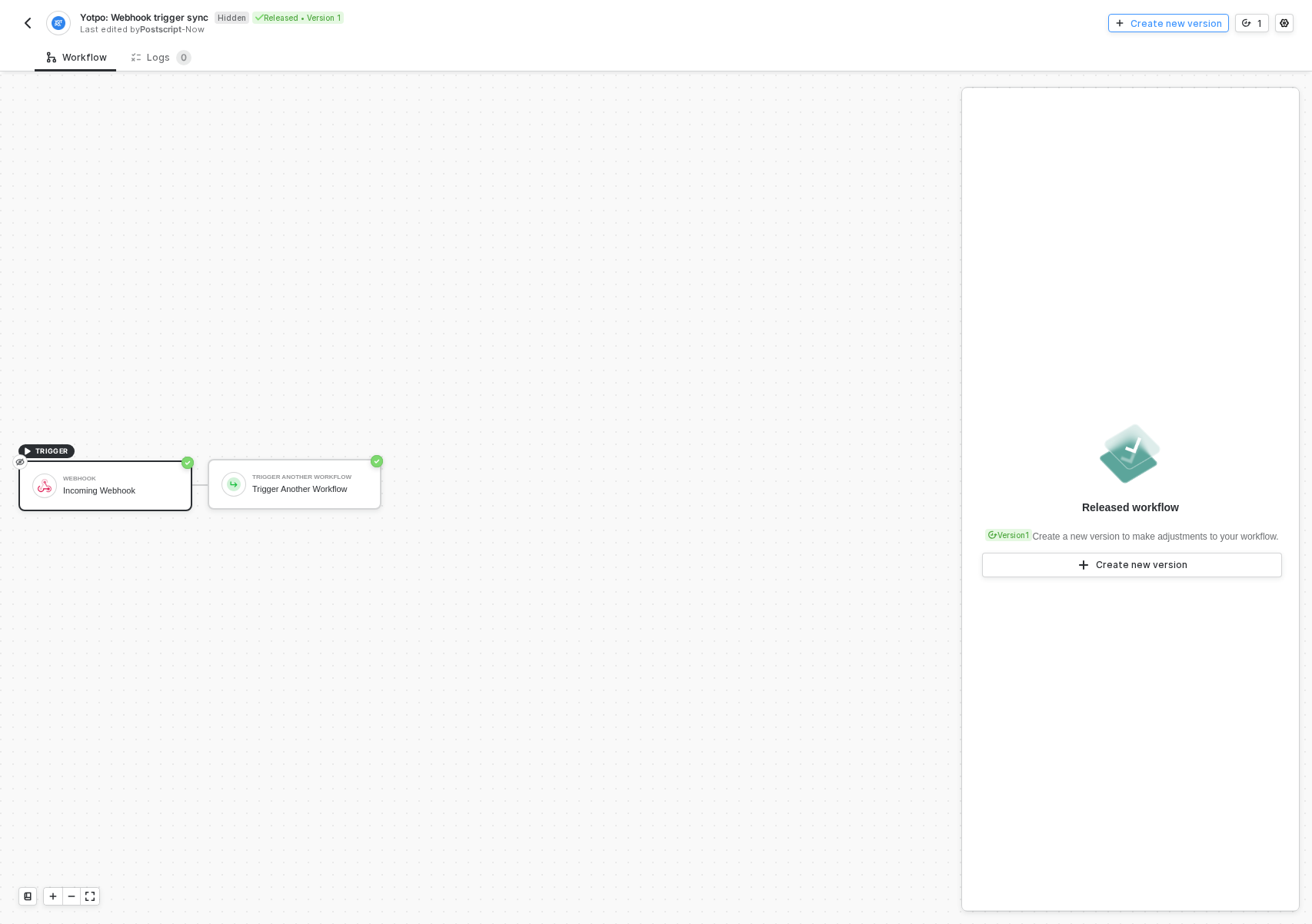
click at [1203, 24] on div "Create new version" at bounding box center [1176, 22] width 92 height 13
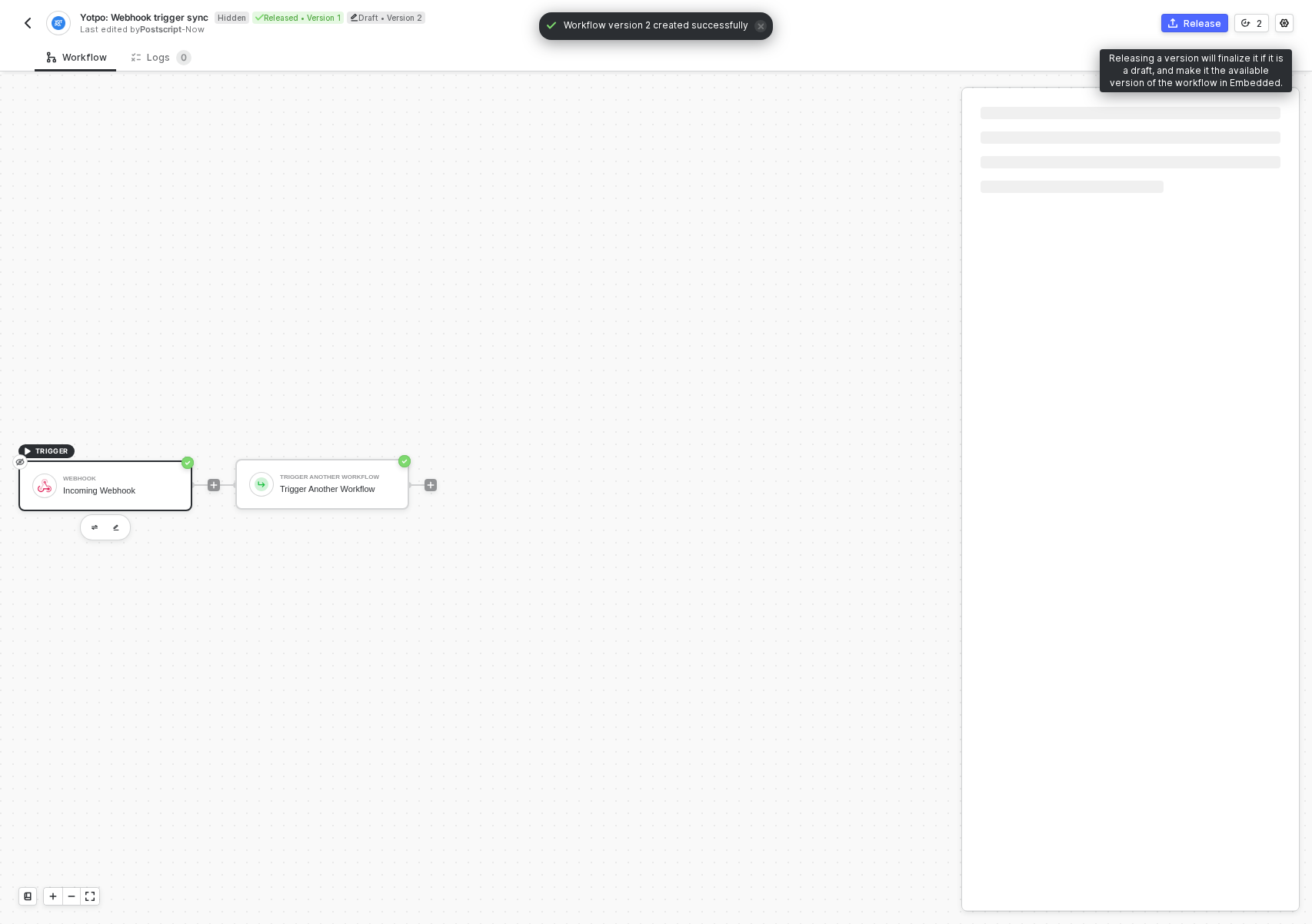
click at [1172, 23] on icon "icon-commerce" at bounding box center [1172, 22] width 9 height 9
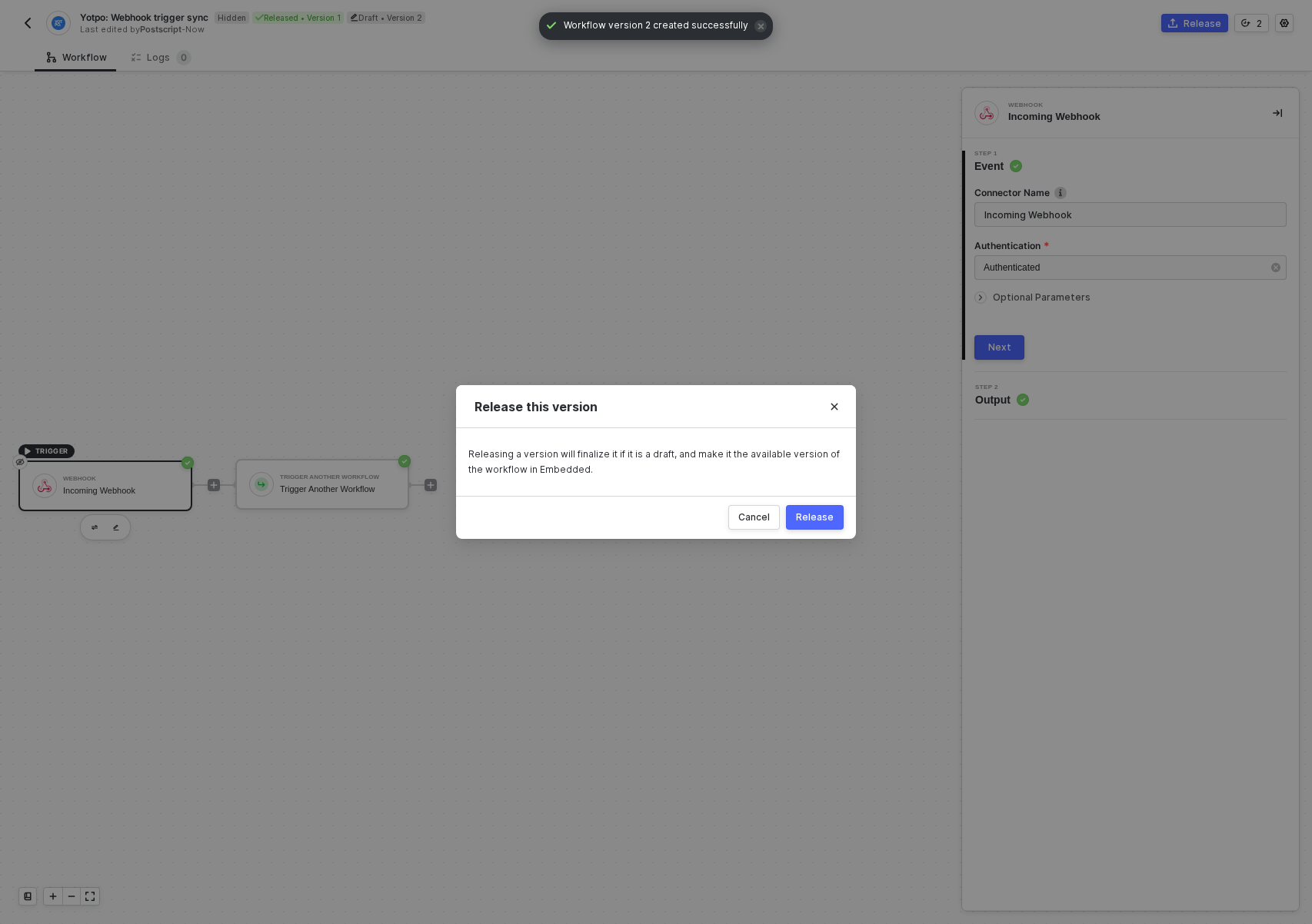
click at [812, 523] on div "Release" at bounding box center [815, 518] width 38 height 13
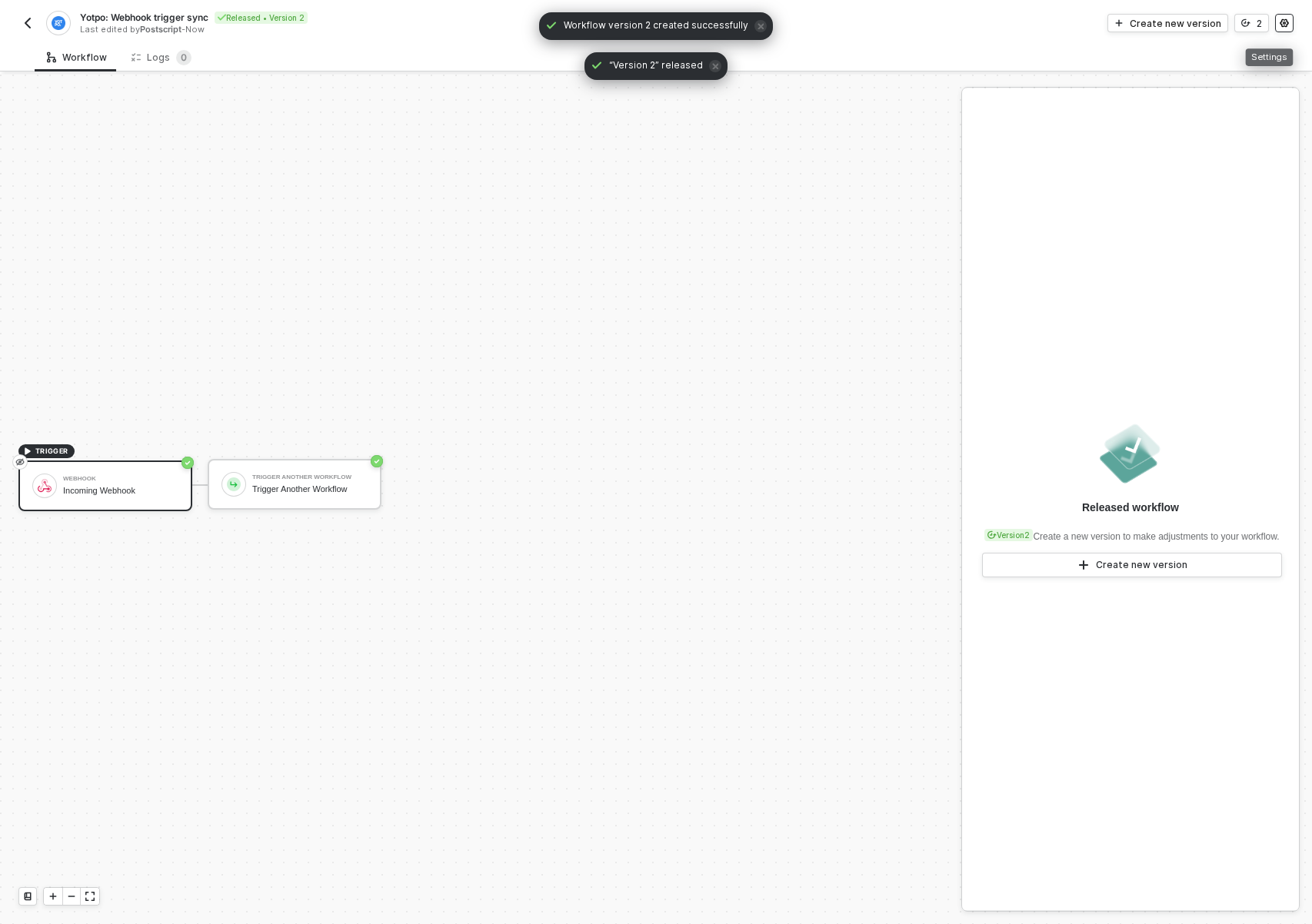
click at [1279, 23] on button "button" at bounding box center [1284, 22] width 19 height 19
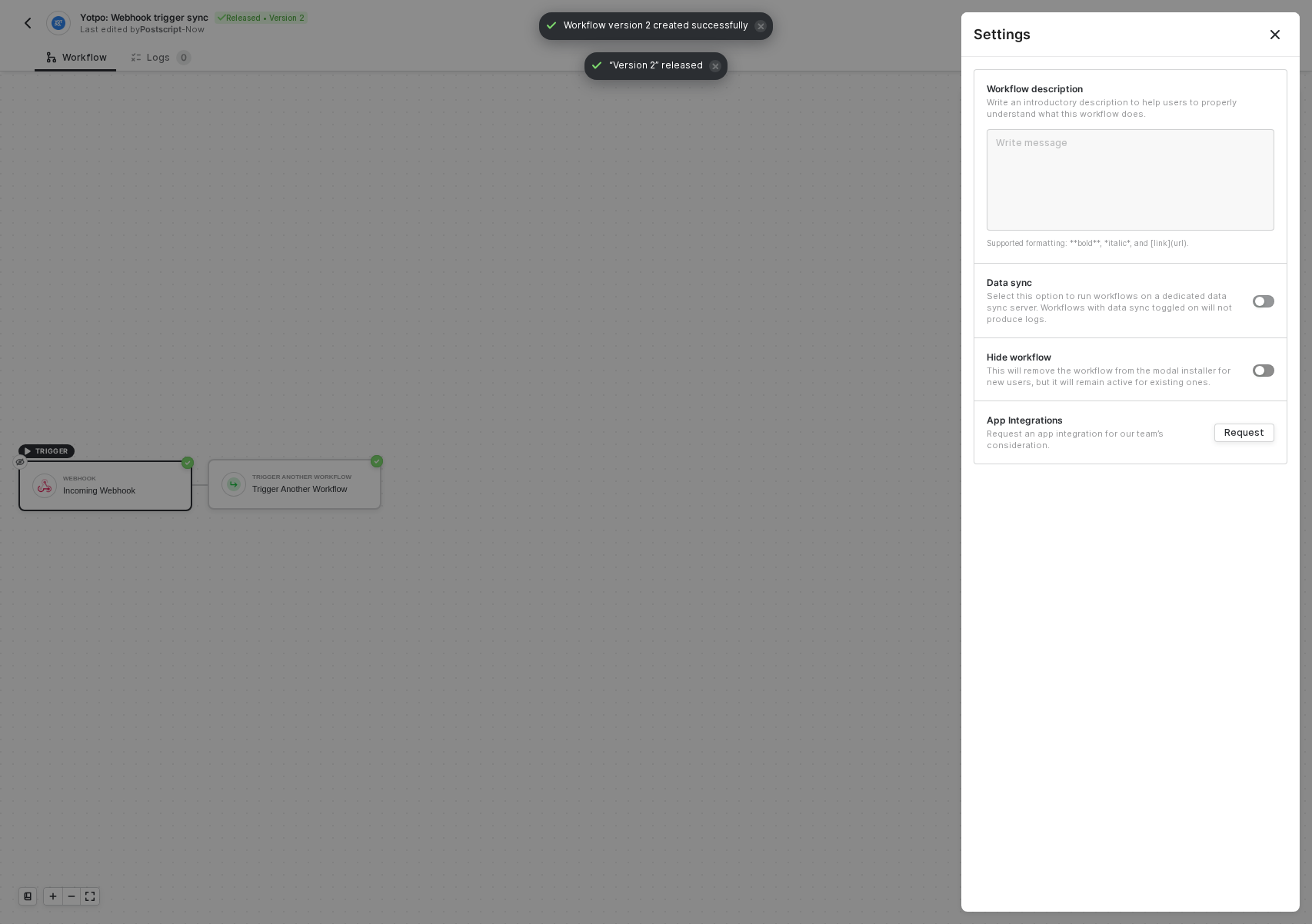
click at [1275, 372] on div "Hide workflow This will remove the workflow from the modal installer for new us…" at bounding box center [1131, 369] width 313 height 63
click at [1261, 362] on div at bounding box center [1264, 369] width 21 height 17
click at [1259, 367] on div "button" at bounding box center [1259, 370] width 9 height 9
click at [616, 358] on div at bounding box center [656, 462] width 1312 height 924
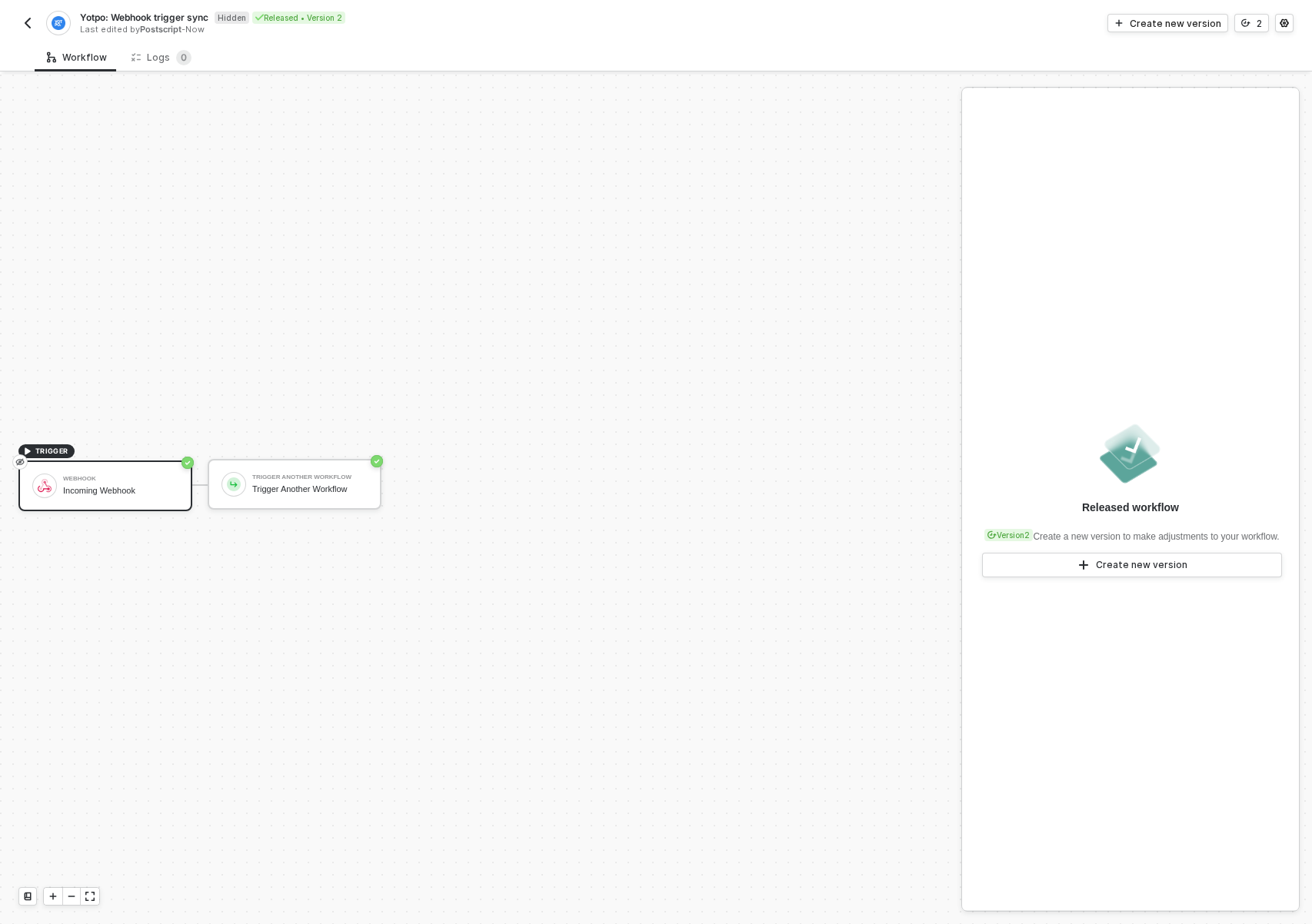
click at [29, 23] on img "button" at bounding box center [27, 22] width 13 height 13
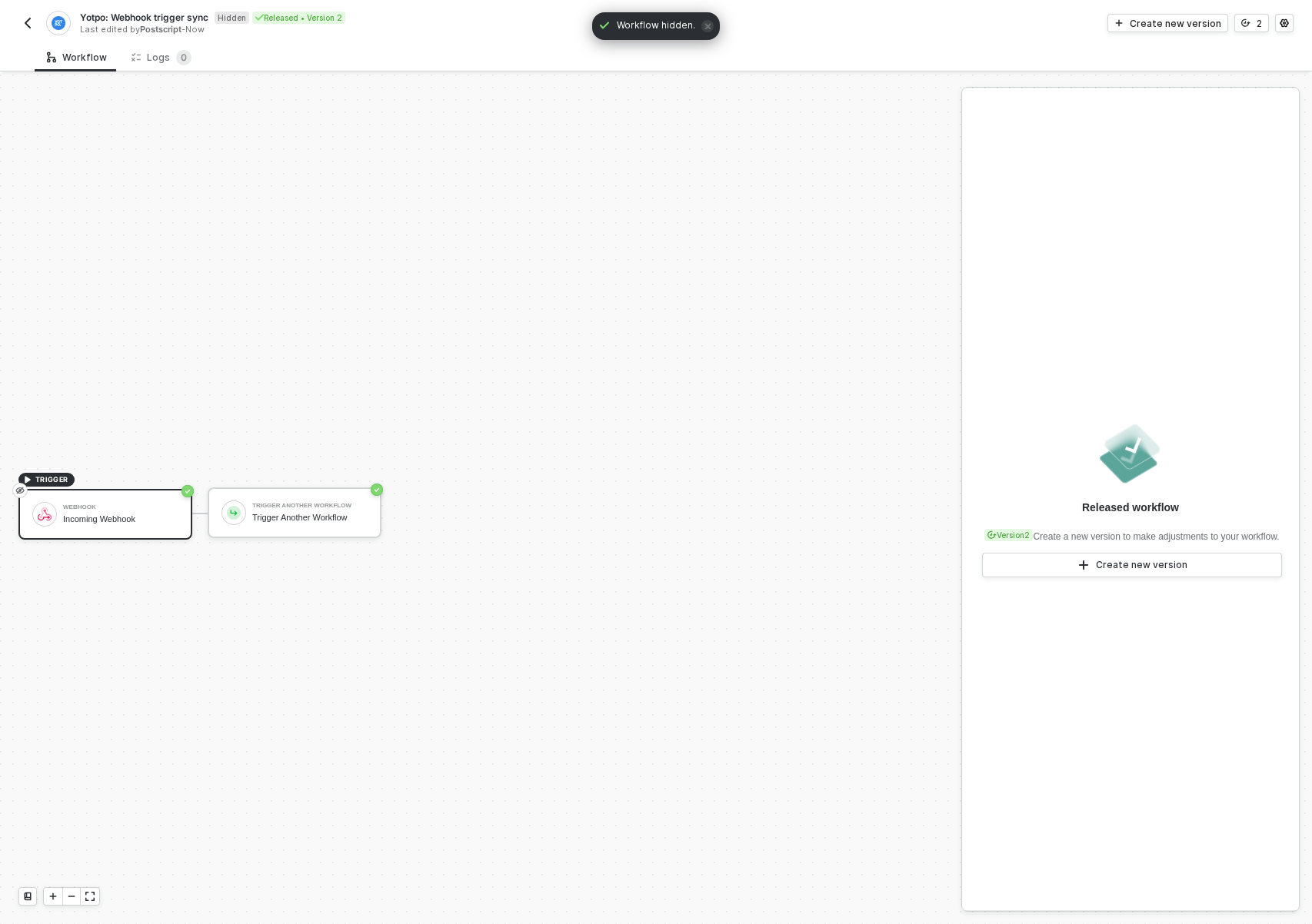
scroll to position [28, 0]
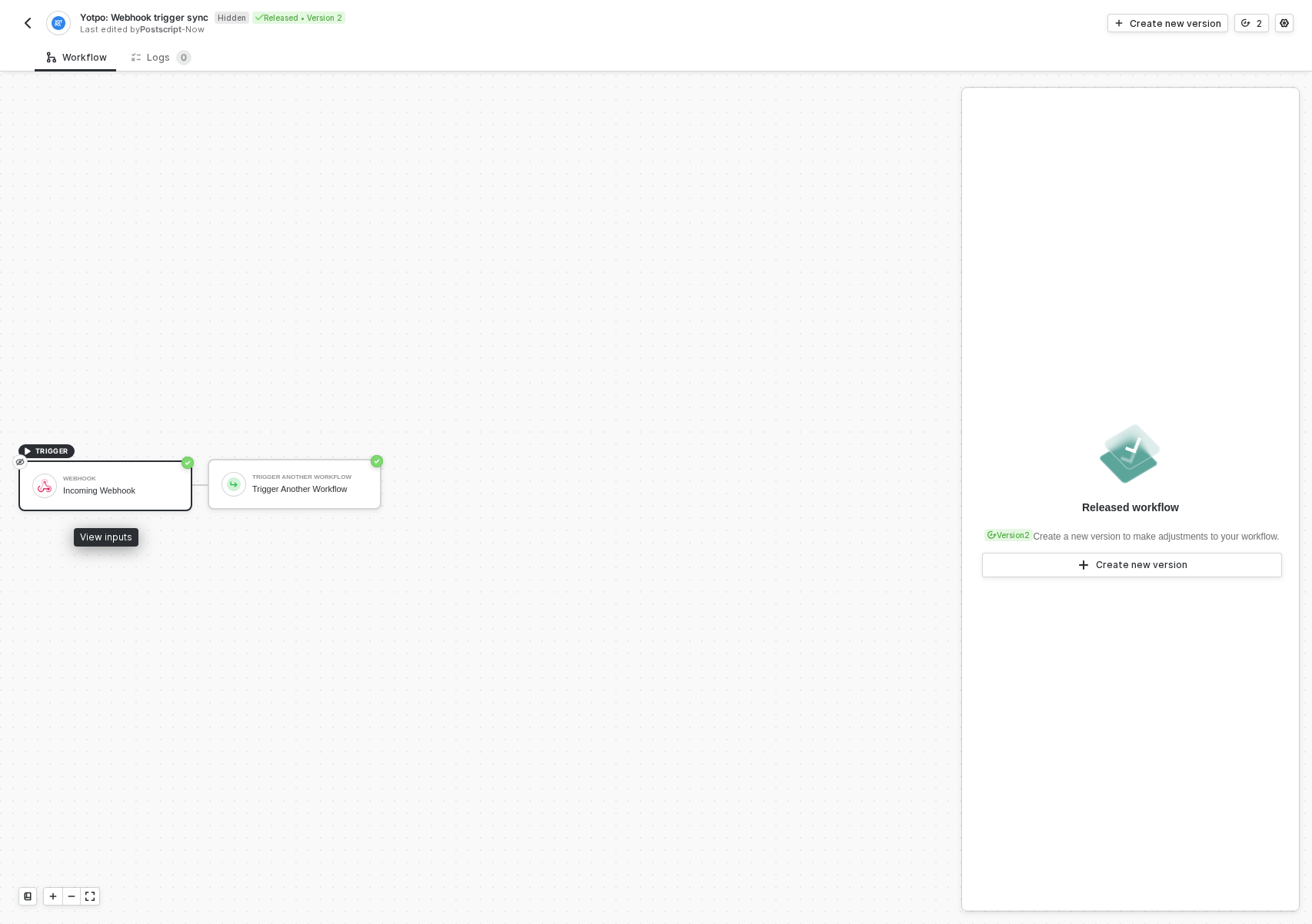
click at [67, 483] on div "Webhook Incoming Webhook" at bounding box center [121, 486] width 115 height 29
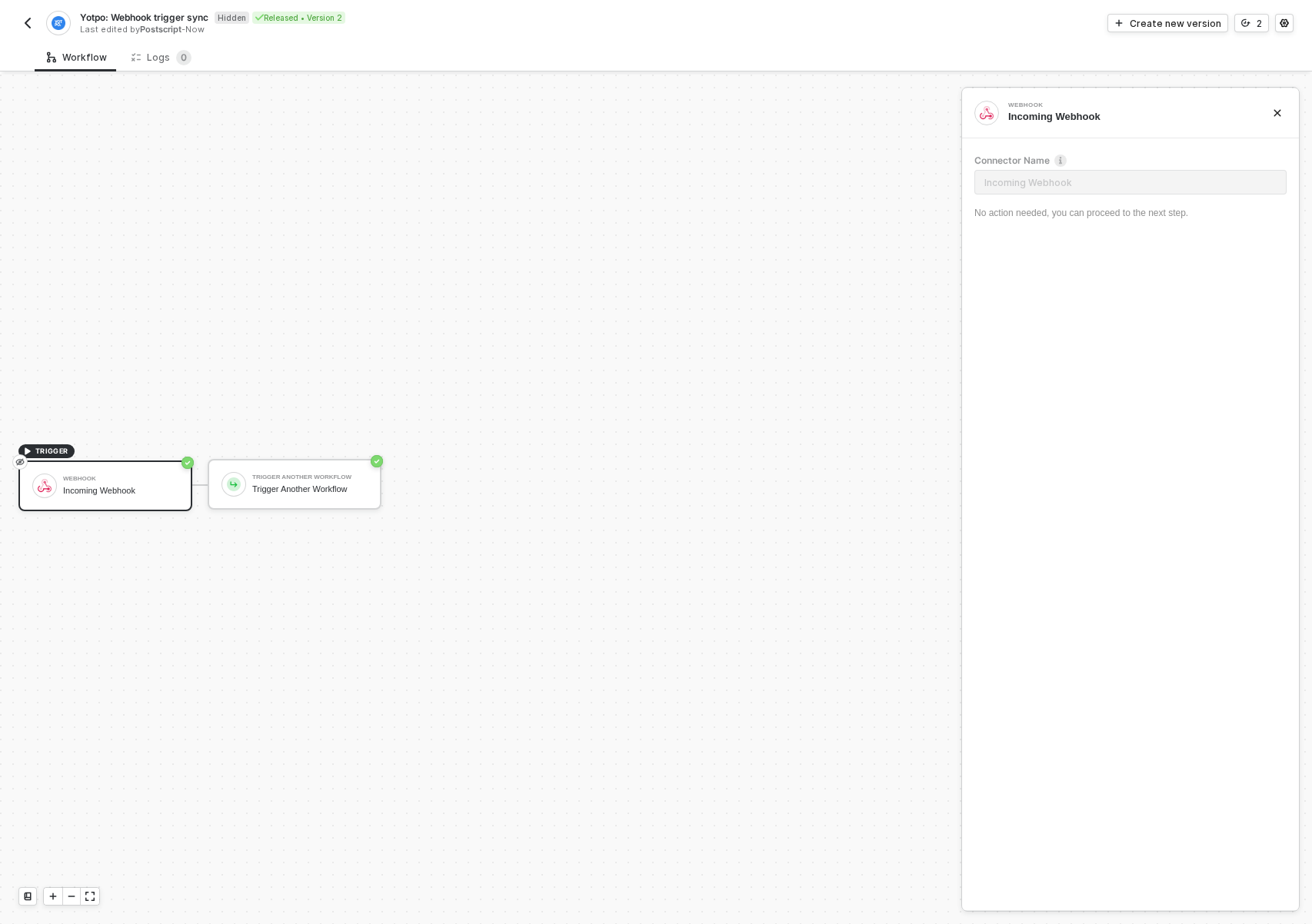
click at [21, 450] on div "TRIGGER" at bounding box center [46, 451] width 56 height 14
click at [33, 452] on div "TRIGGER" at bounding box center [46, 451] width 56 height 14
click at [323, 467] on div "Trigger Another Workflow Trigger Another Workflow" at bounding box center [295, 484] width 174 height 51
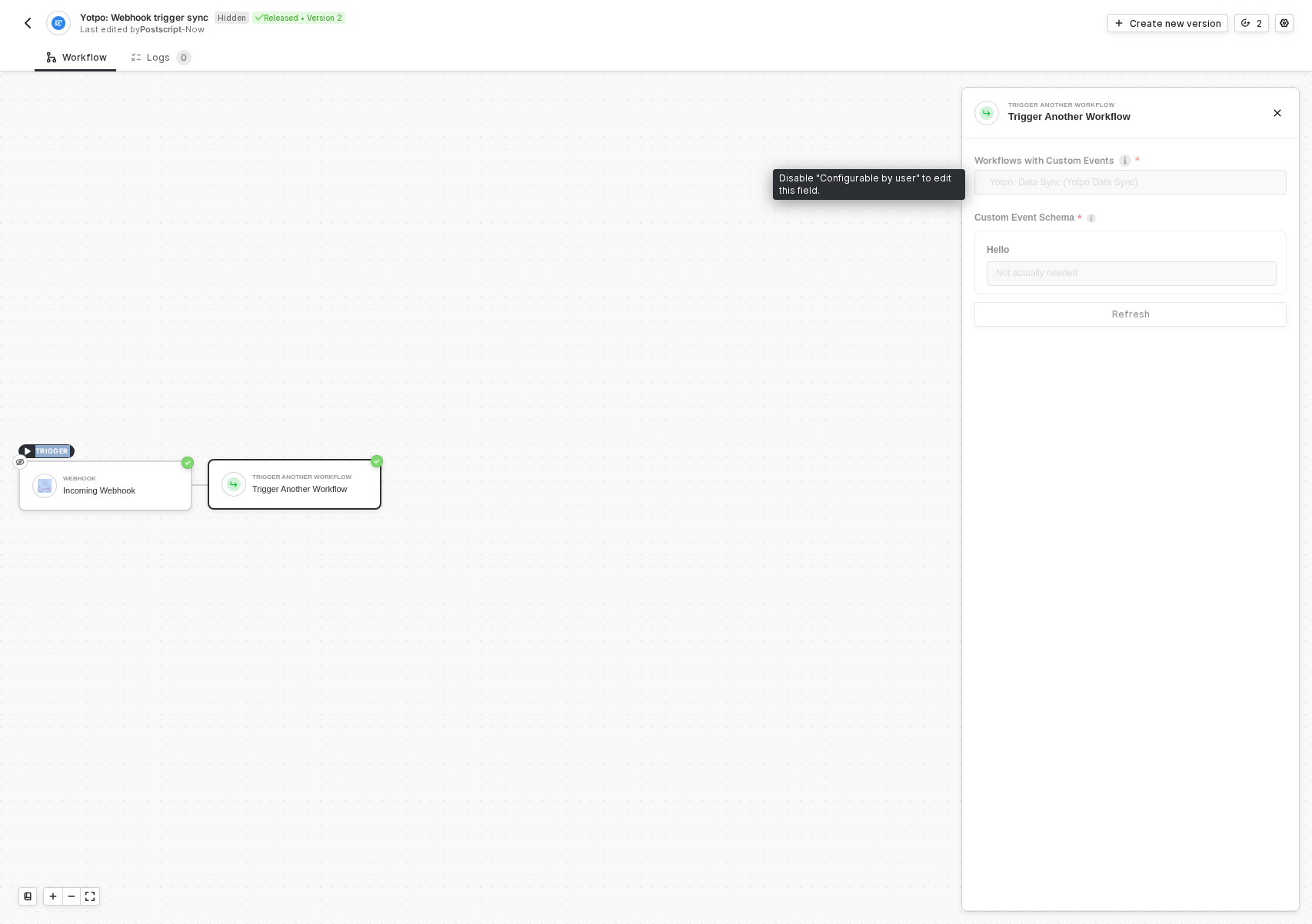
click at [1075, 181] on span "Yotpo: Data Sync (Yotpo Data Sync)" at bounding box center [1133, 183] width 287 height 23
click at [1059, 120] on div "Trigger Another Workflow" at bounding box center [1128, 117] width 240 height 14
click at [21, 21] on img "button" at bounding box center [27, 22] width 13 height 13
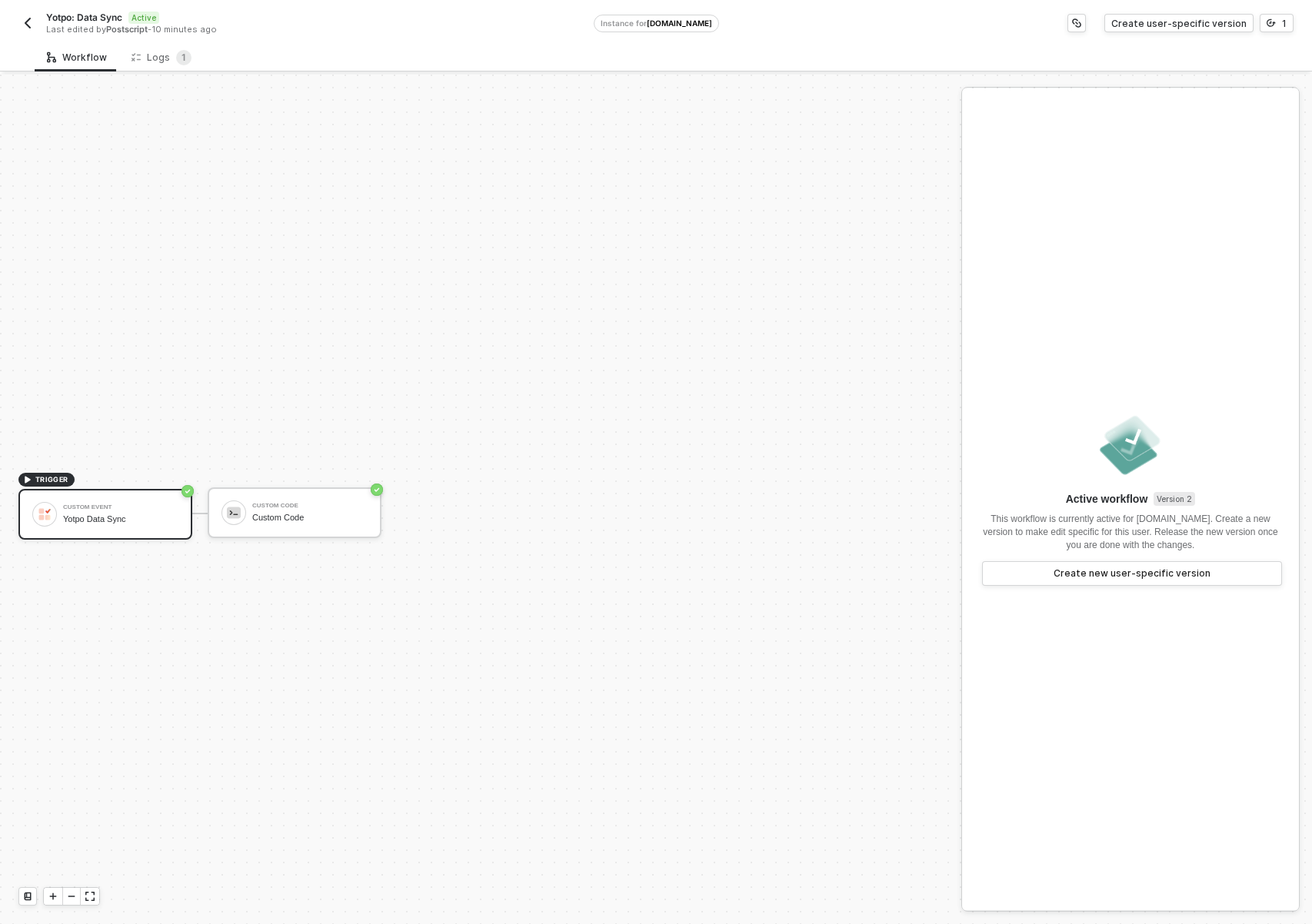
scroll to position [28, 0]
click at [142, 58] on div "Logs 1" at bounding box center [161, 58] width 60 height 16
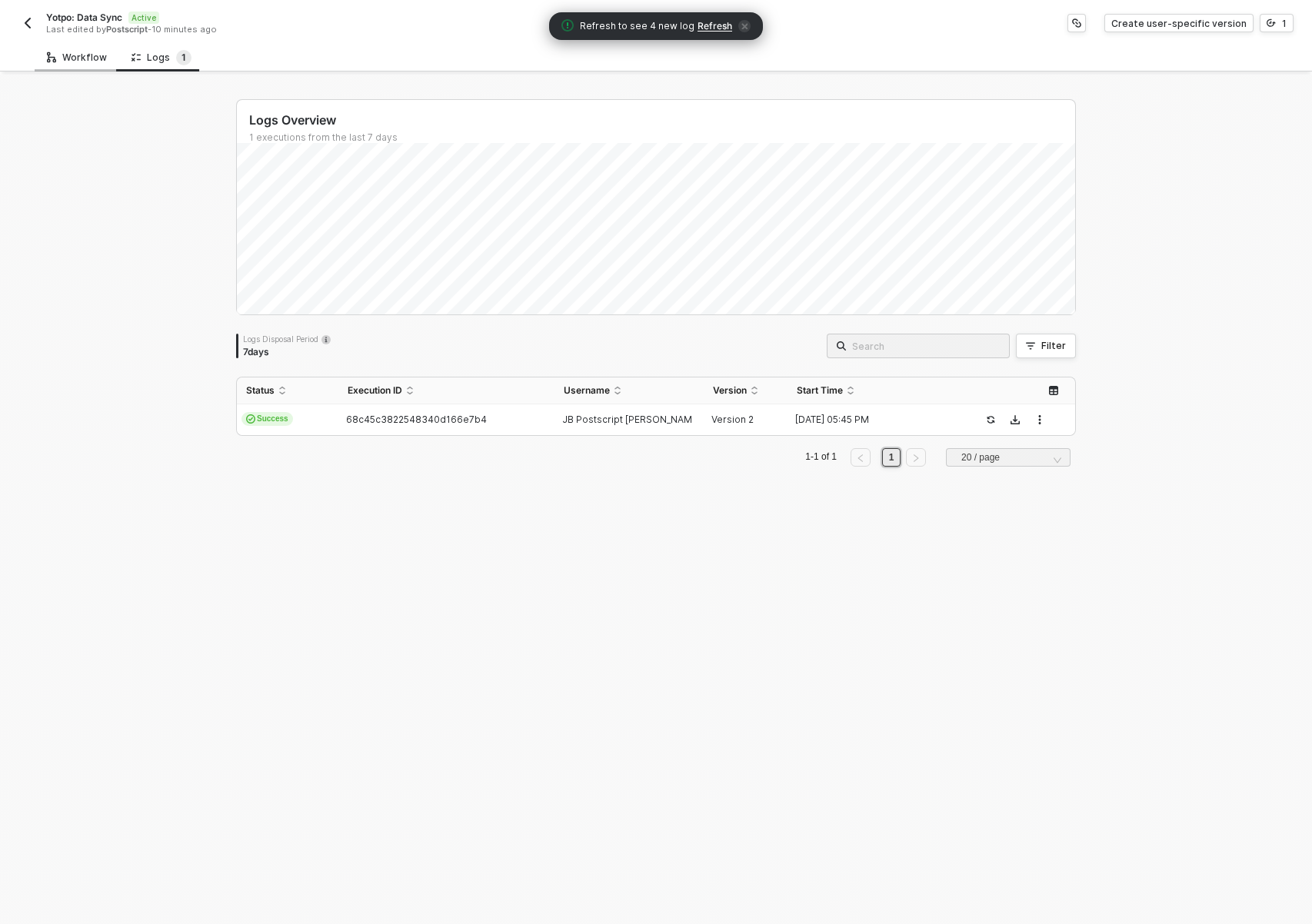
click at [74, 69] on div "Workflow" at bounding box center [76, 57] width 85 height 28
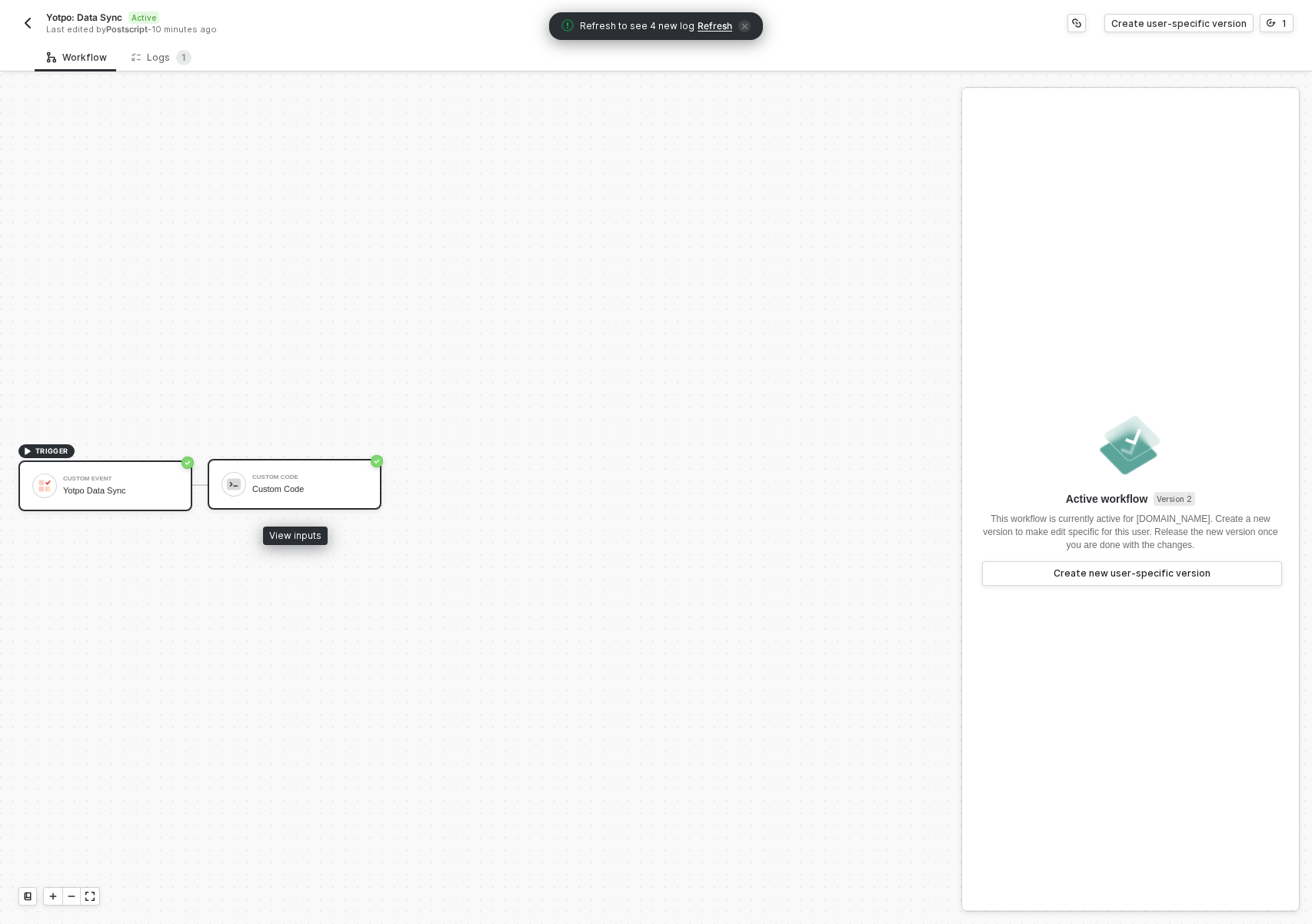
click at [342, 490] on div "Custom Code" at bounding box center [310, 489] width 115 height 10
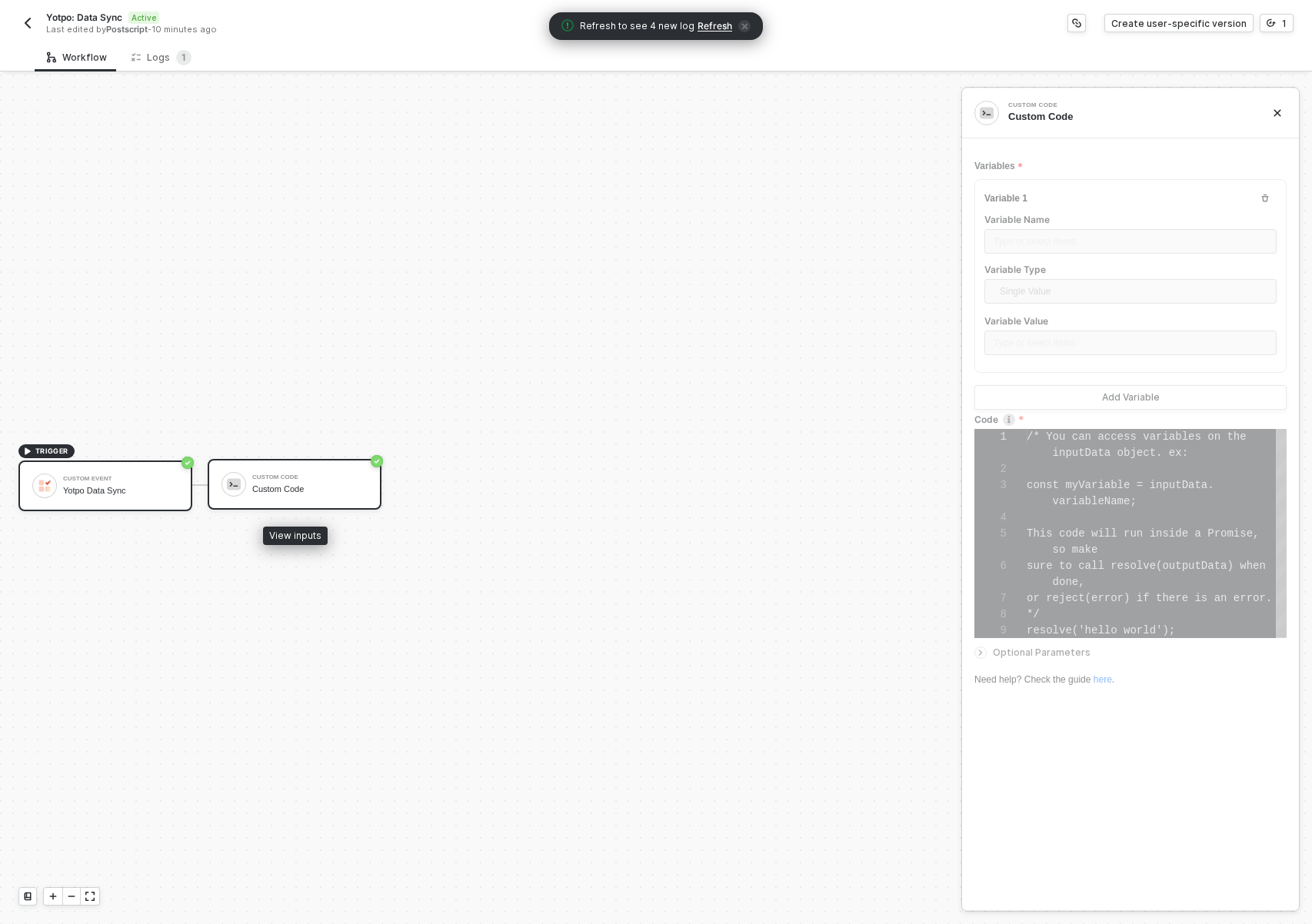
scroll to position [97, 0]
click at [389, 436] on div "TRIGGER Custom Event Yotpo Data Sync Custom Code Custom Code" at bounding box center [477, 484] width 953 height 878
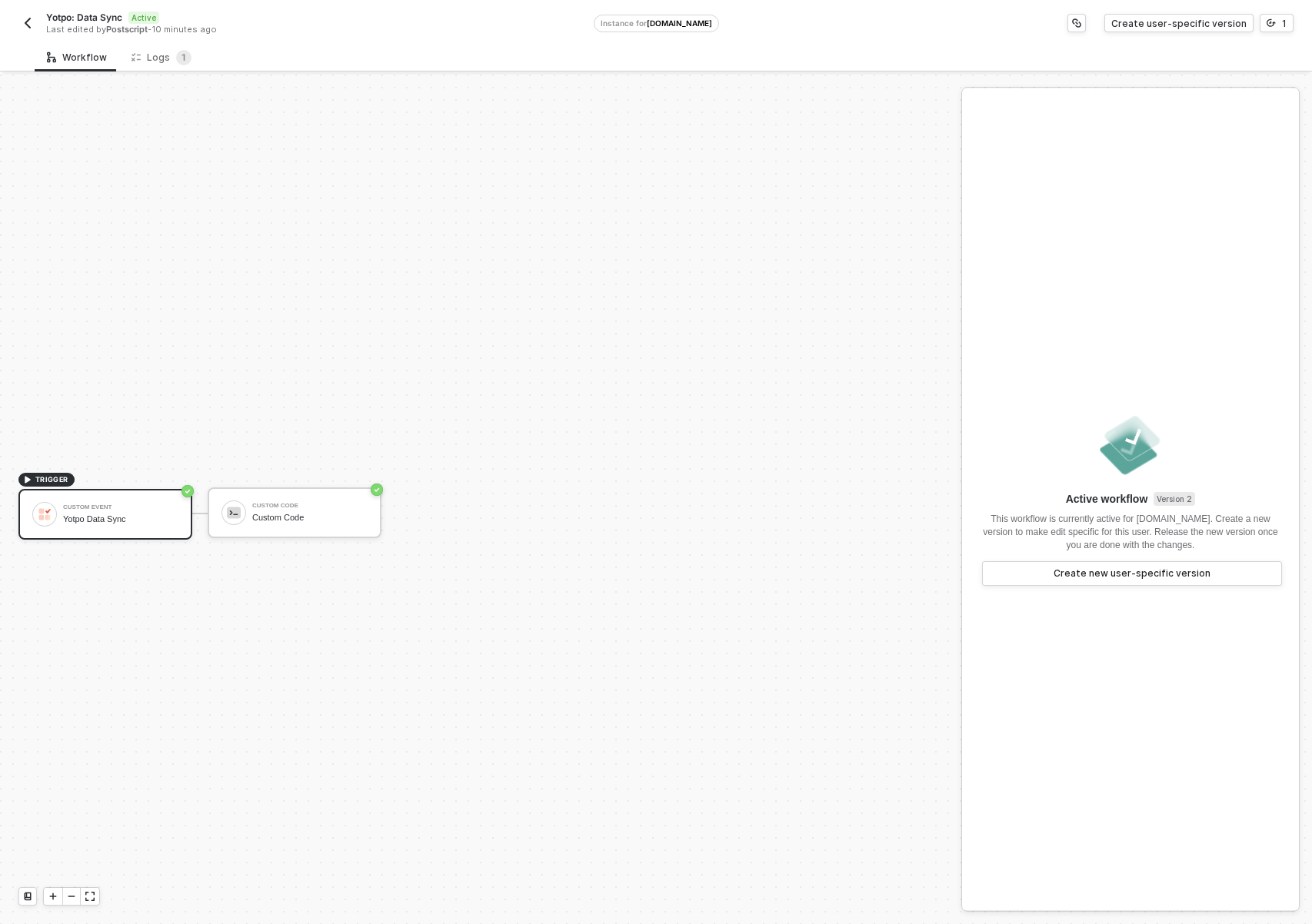
scroll to position [28, 0]
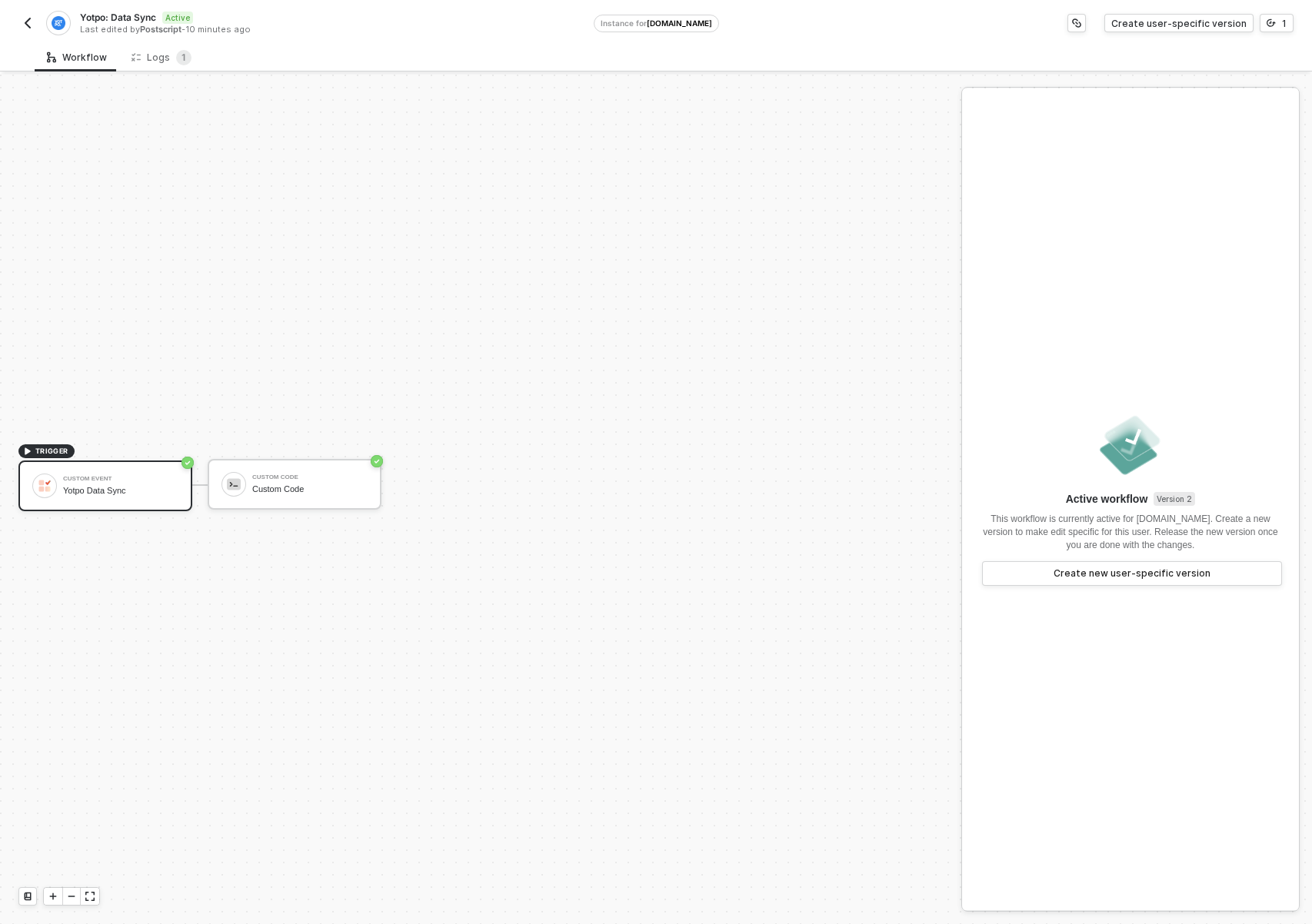
click at [29, 21] on img "button" at bounding box center [27, 22] width 13 height 13
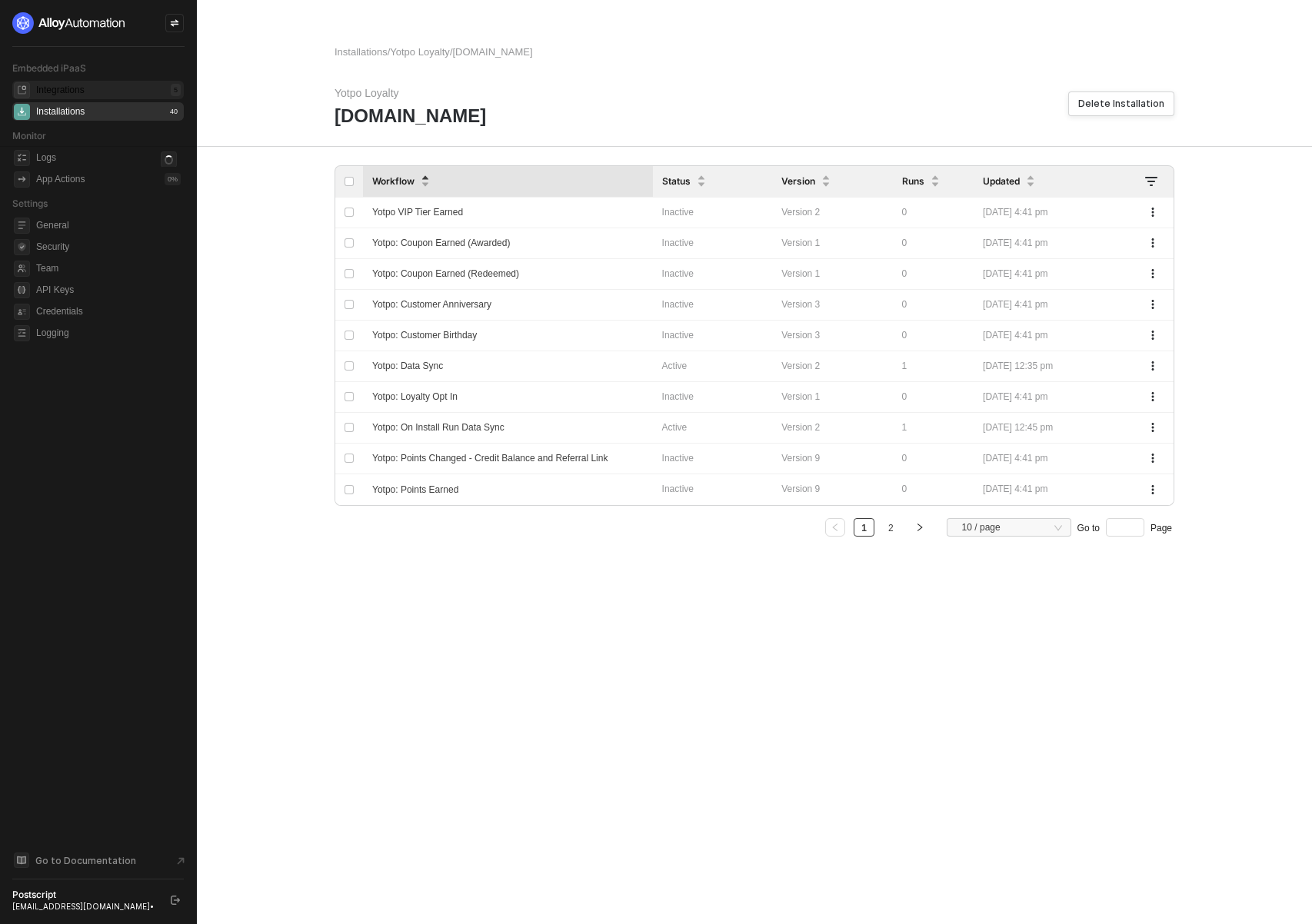
click at [74, 85] on div "Integrations" at bounding box center [61, 90] width 49 height 13
click at [1154, 356] on td at bounding box center [1153, 366] width 42 height 30
click at [1156, 362] on icon "button" at bounding box center [1153, 365] width 9 height 9
click at [1138, 398] on div "Activate" at bounding box center [1099, 397] width 96 height 15
click at [151, 89] on div "Integrations 5" at bounding box center [108, 90] width 145 height 19
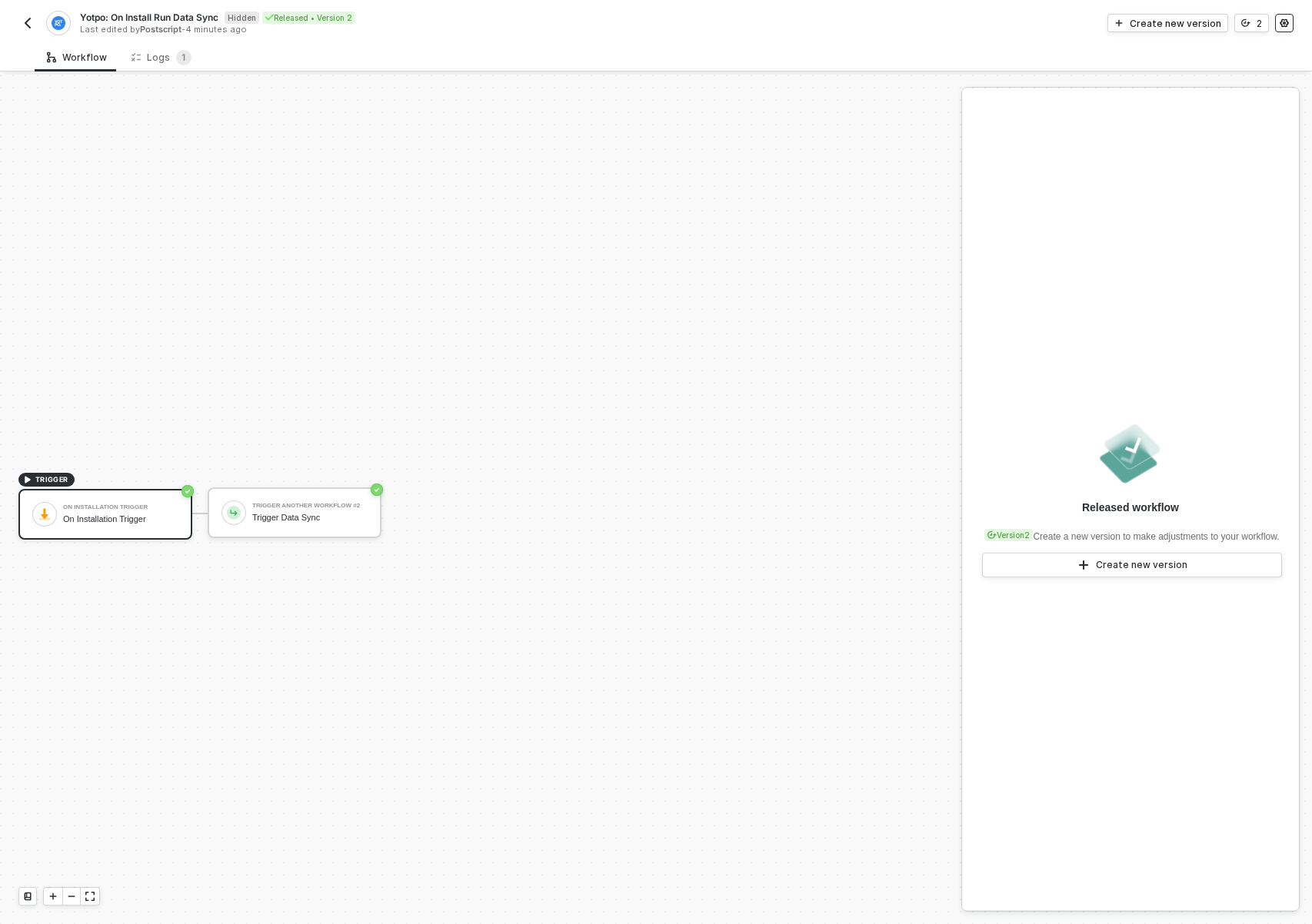
scroll to position [28, 0]
click at [1284, 23] on circle "icon-settings" at bounding box center [1285, 23] width 2 height 2
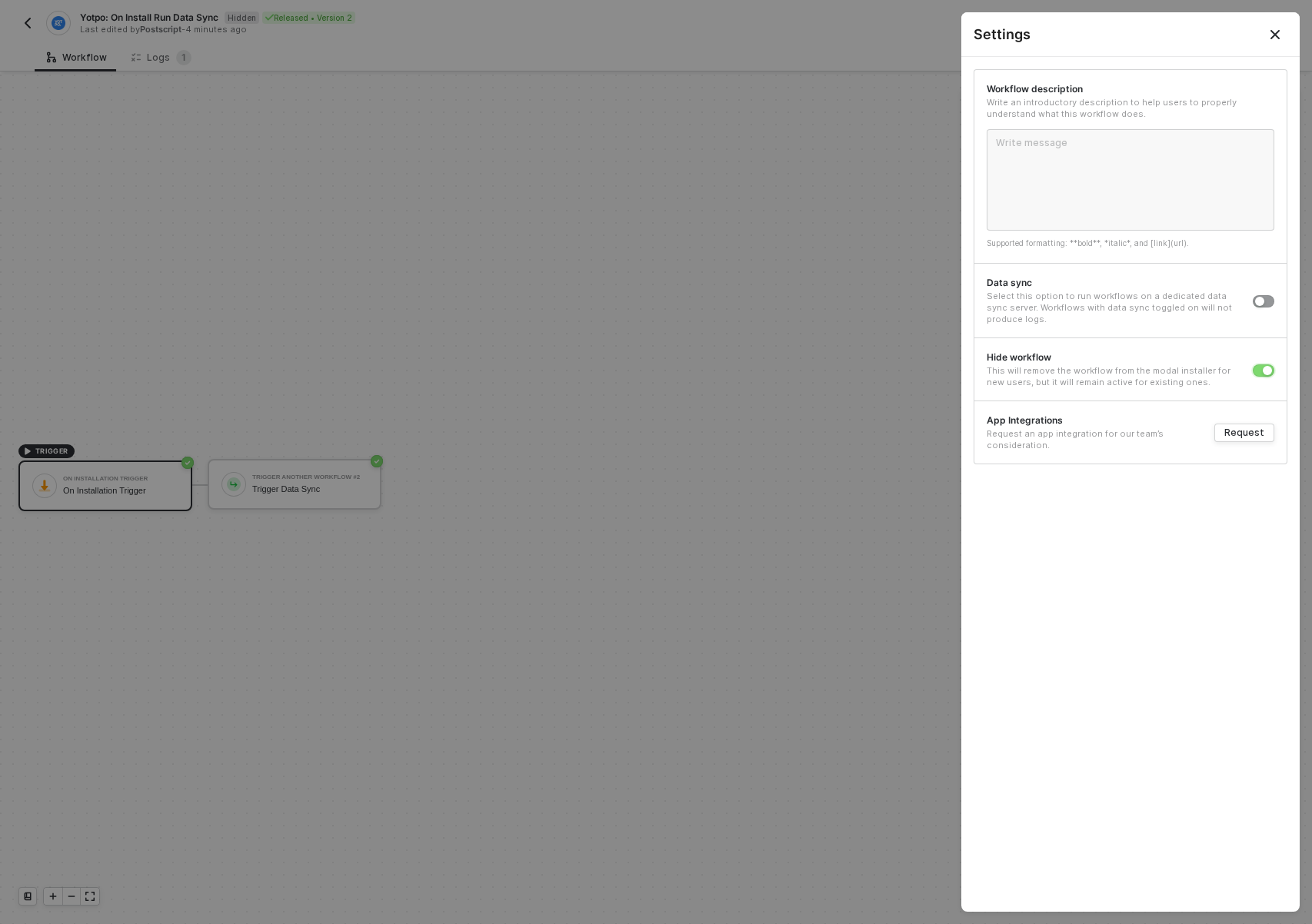
click at [1256, 365] on button "button" at bounding box center [1264, 370] width 21 height 13
drag, startPoint x: 573, startPoint y: 250, endPoint x: 378, endPoint y: 127, distance: 230.6
click at [573, 250] on div at bounding box center [656, 462] width 1312 height 924
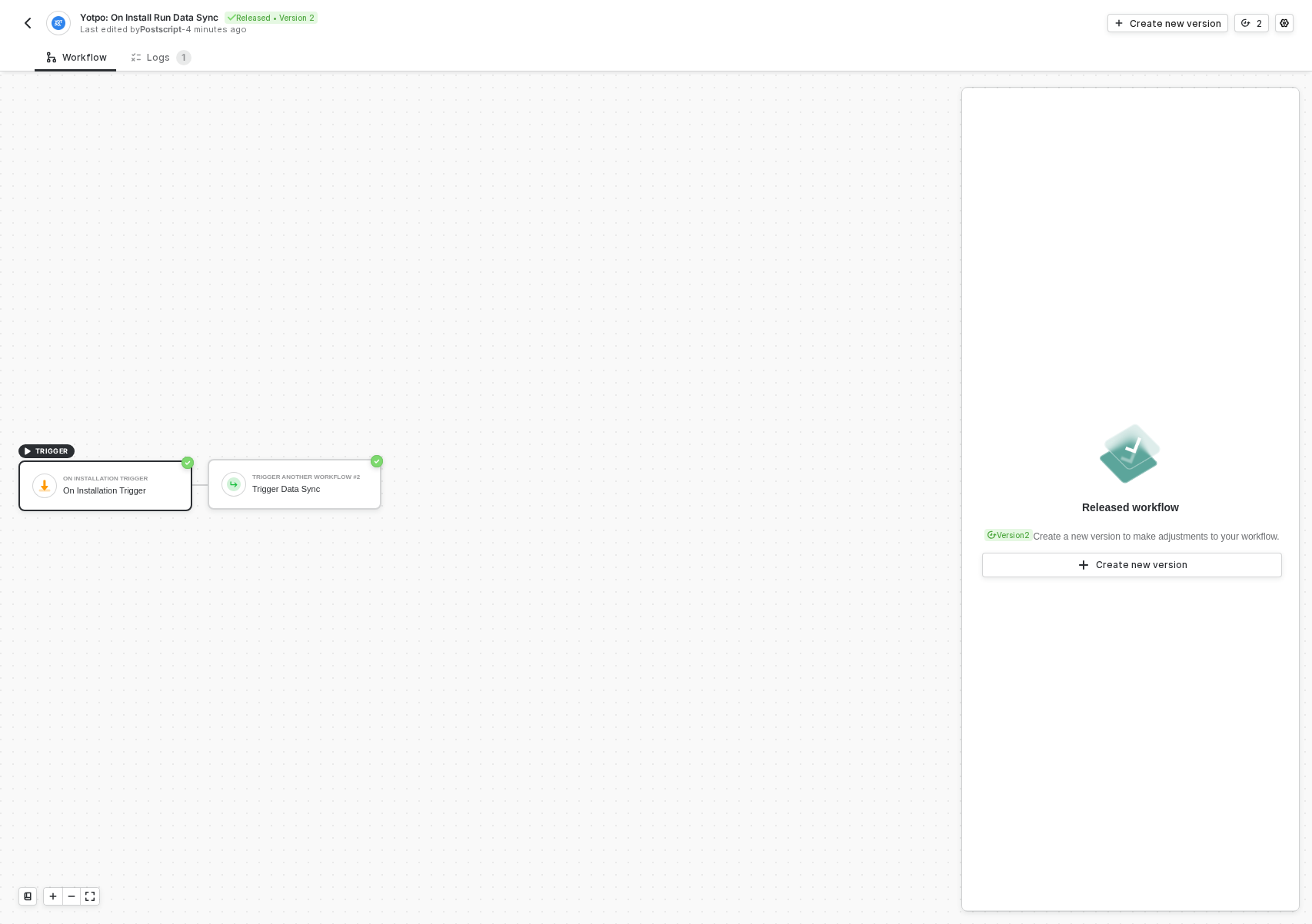
click at [27, 27] on img "button" at bounding box center [27, 22] width 13 height 13
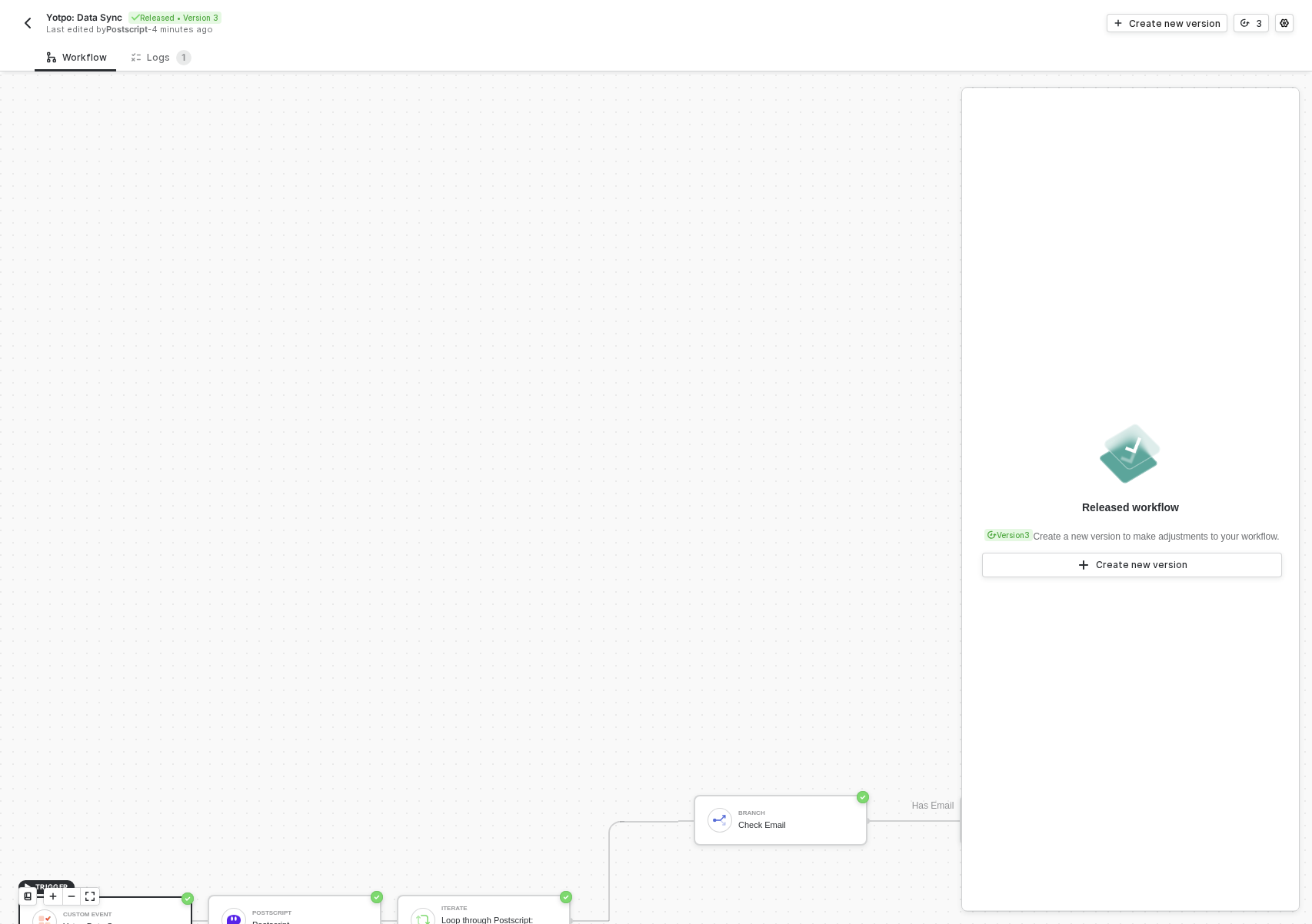
scroll to position [678, 0]
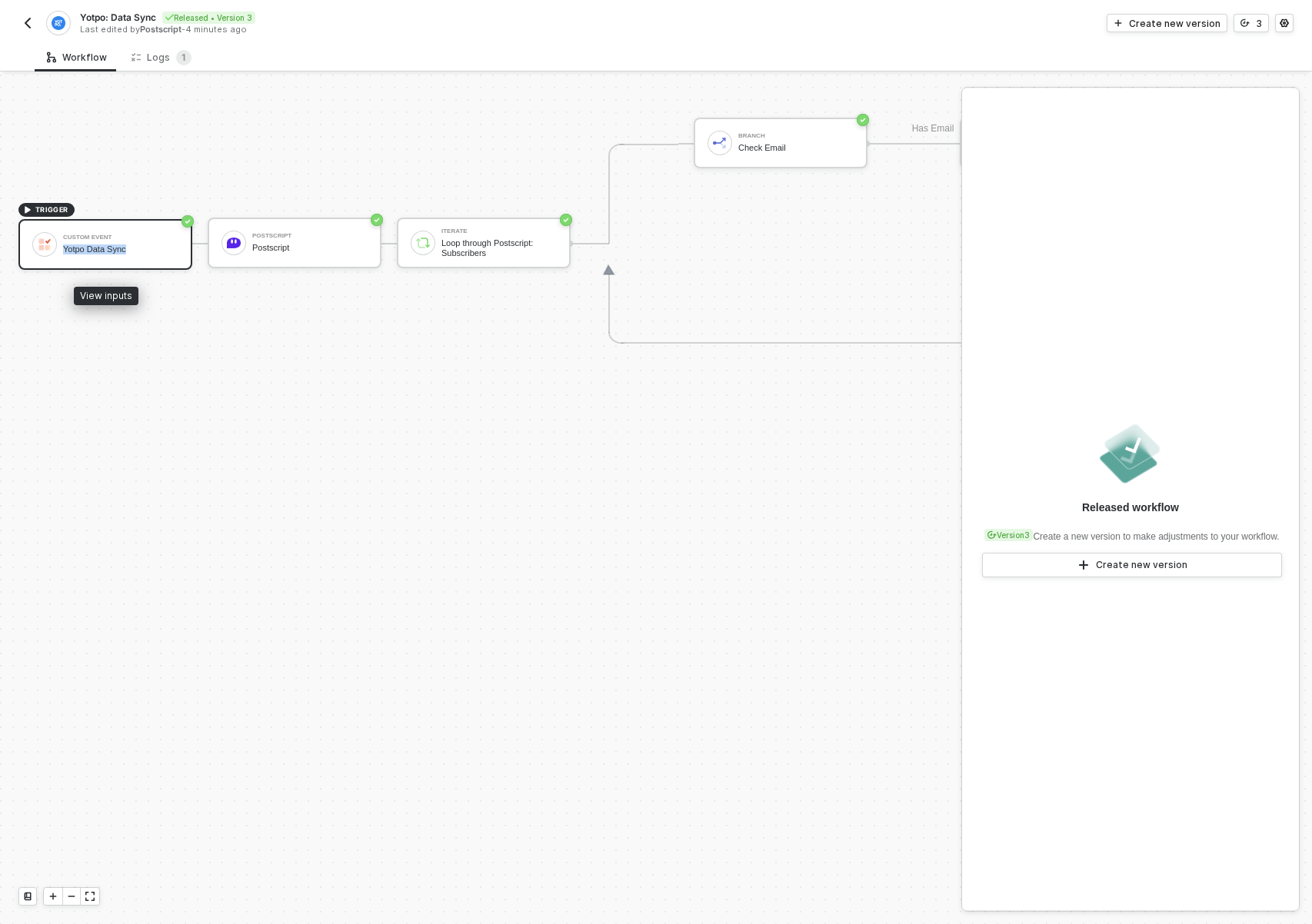
click at [139, 244] on div "Yotpo Data Sync" at bounding box center [121, 249] width 115 height 10
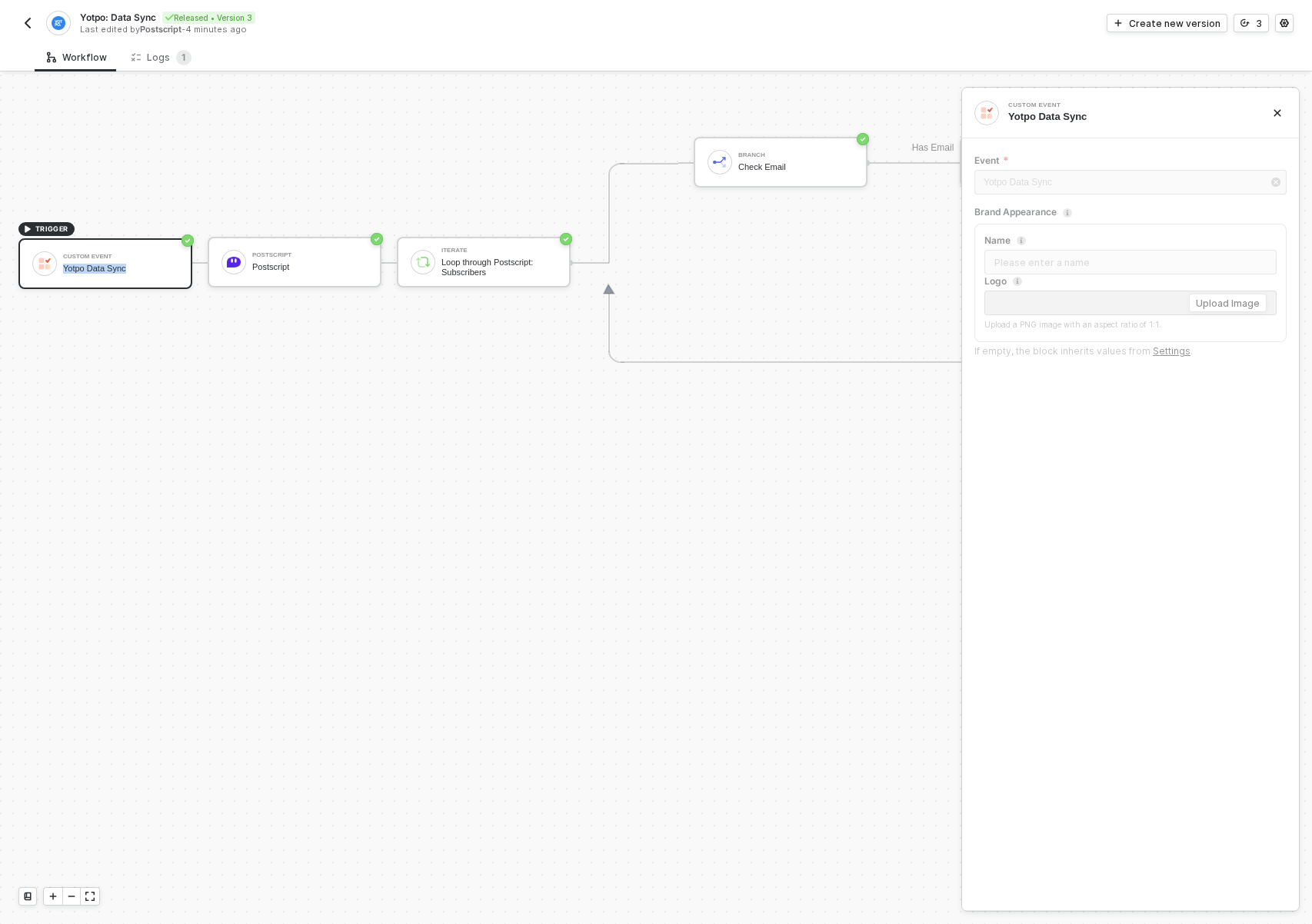
scroll to position [567, 0]
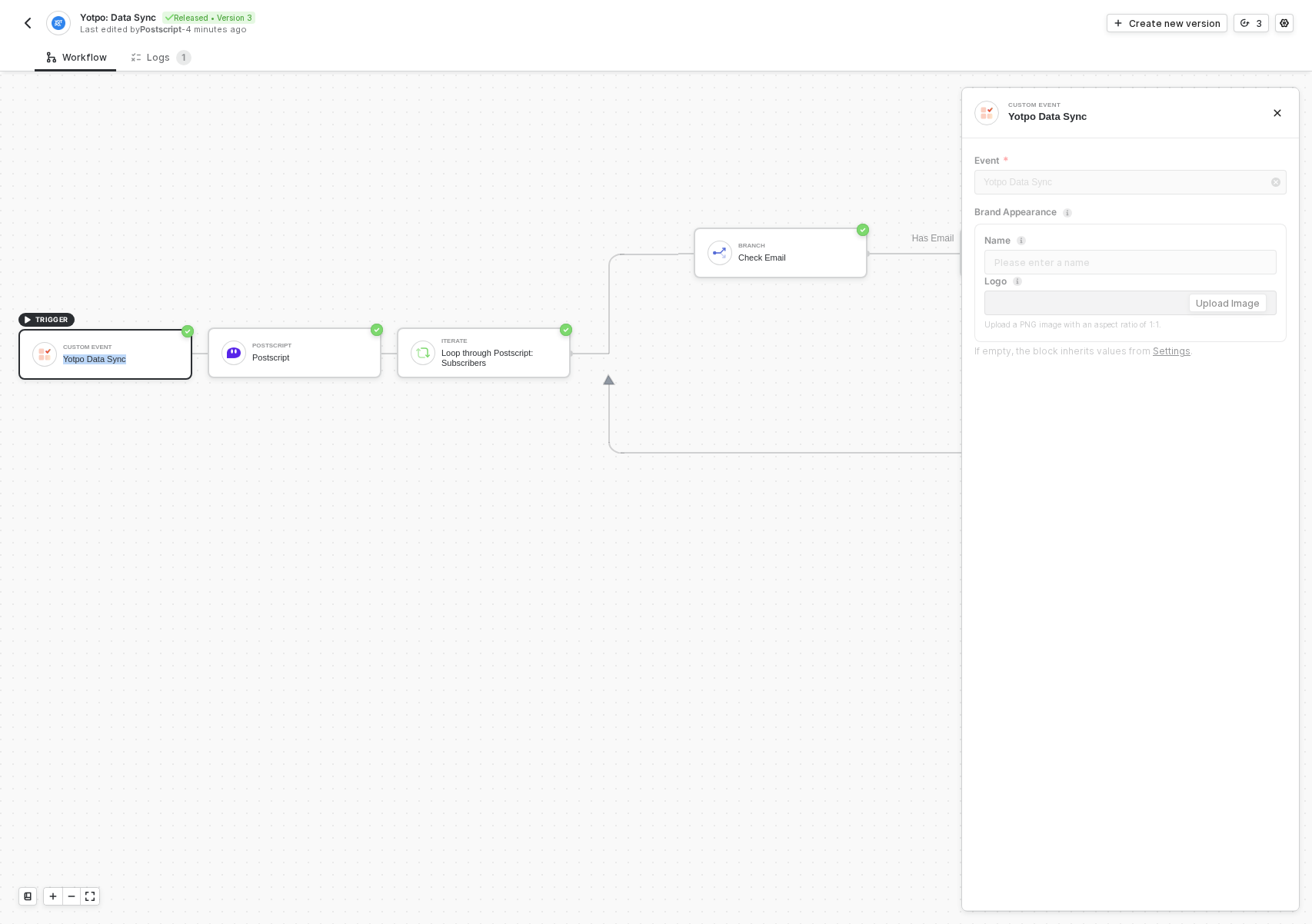
click at [35, 21] on button "button" at bounding box center [27, 22] width 19 height 19
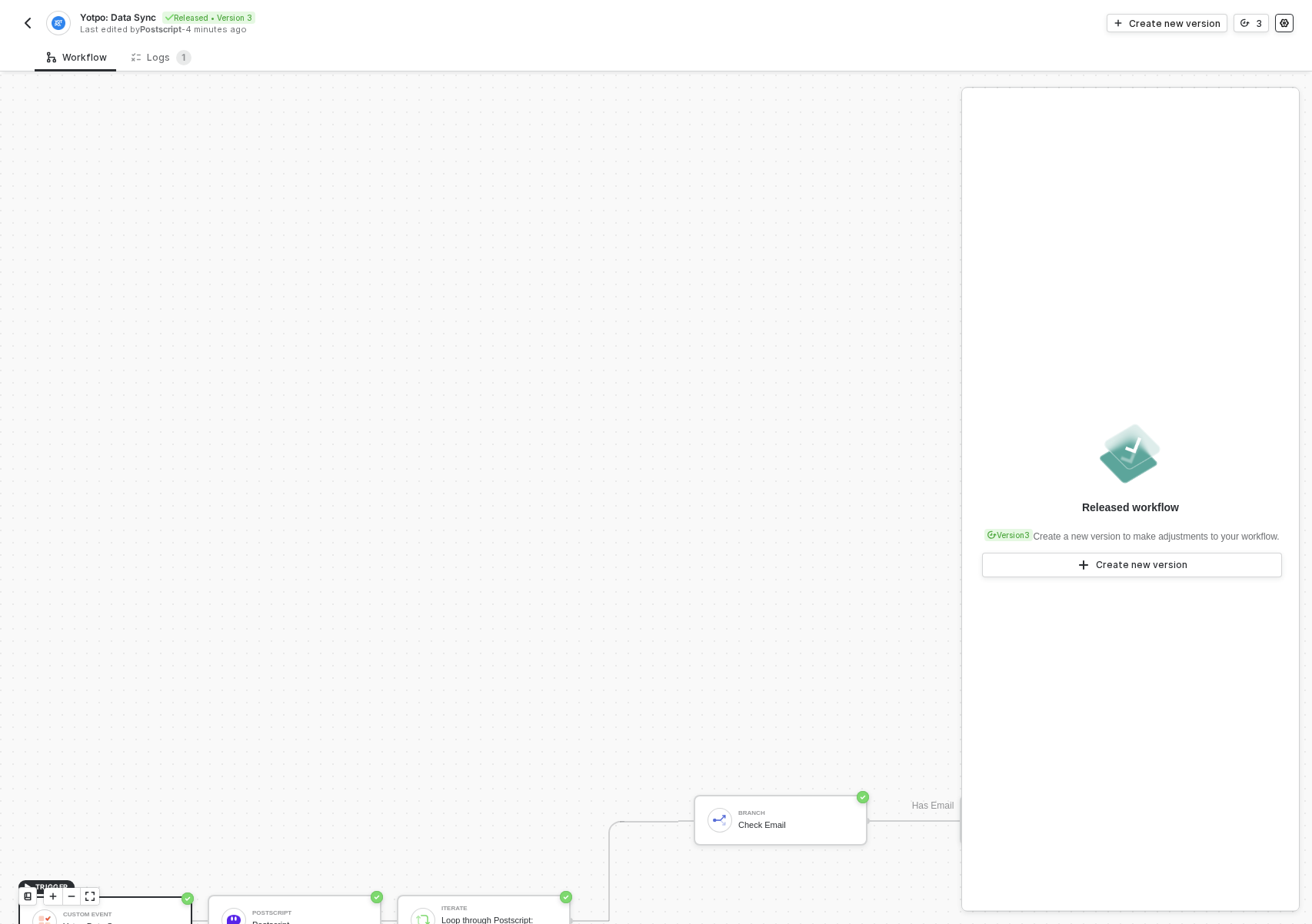
scroll to position [678, 0]
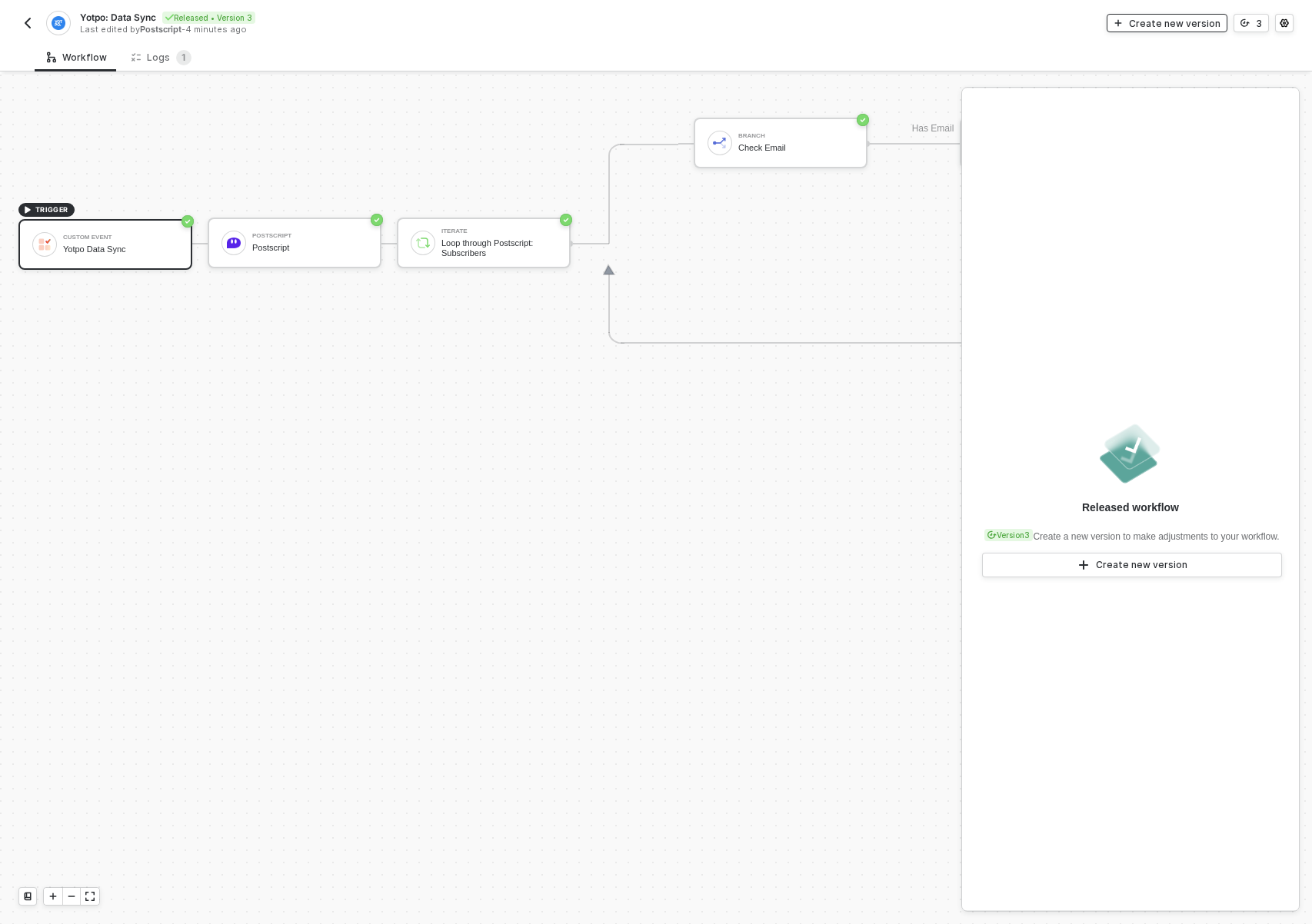
drag, startPoint x: 1180, startPoint y: 30, endPoint x: 1152, endPoint y: 34, distance: 28.3
click at [1180, 30] on button "Create new version" at bounding box center [1167, 22] width 121 height 19
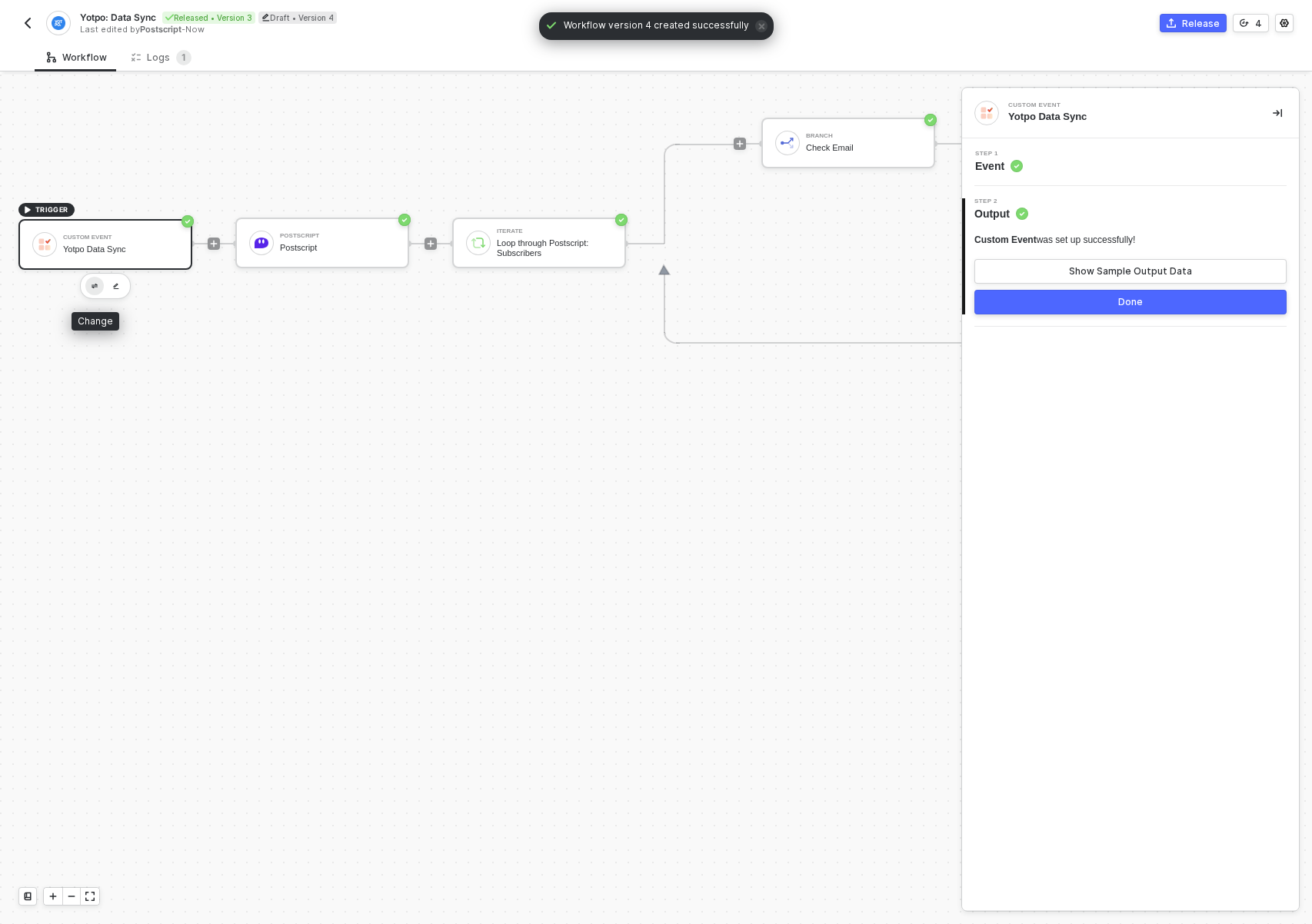
click at [100, 289] on button "button" at bounding box center [94, 285] width 19 height 19
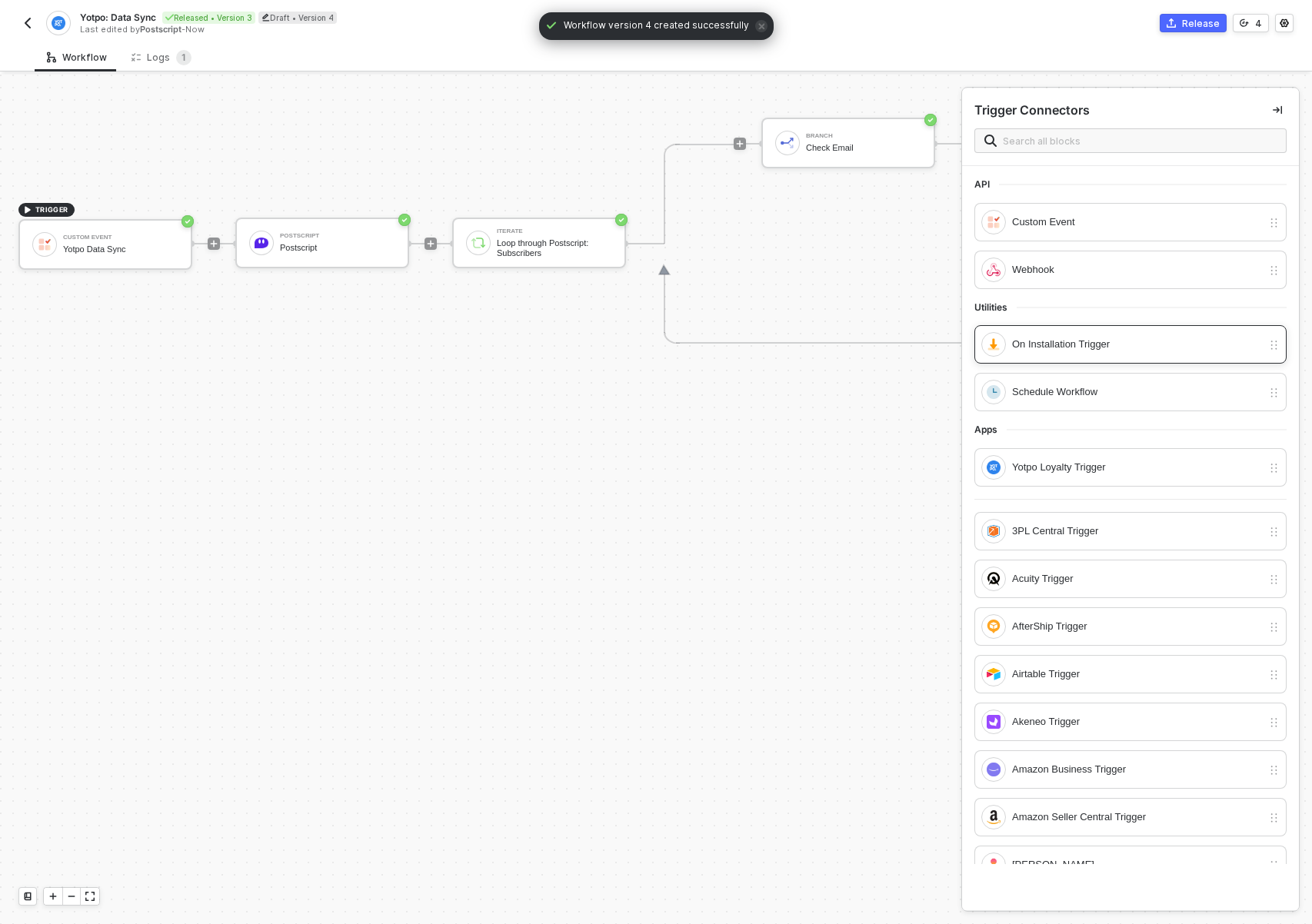
click at [1069, 346] on div "On Installation Trigger" at bounding box center [1137, 344] width 250 height 17
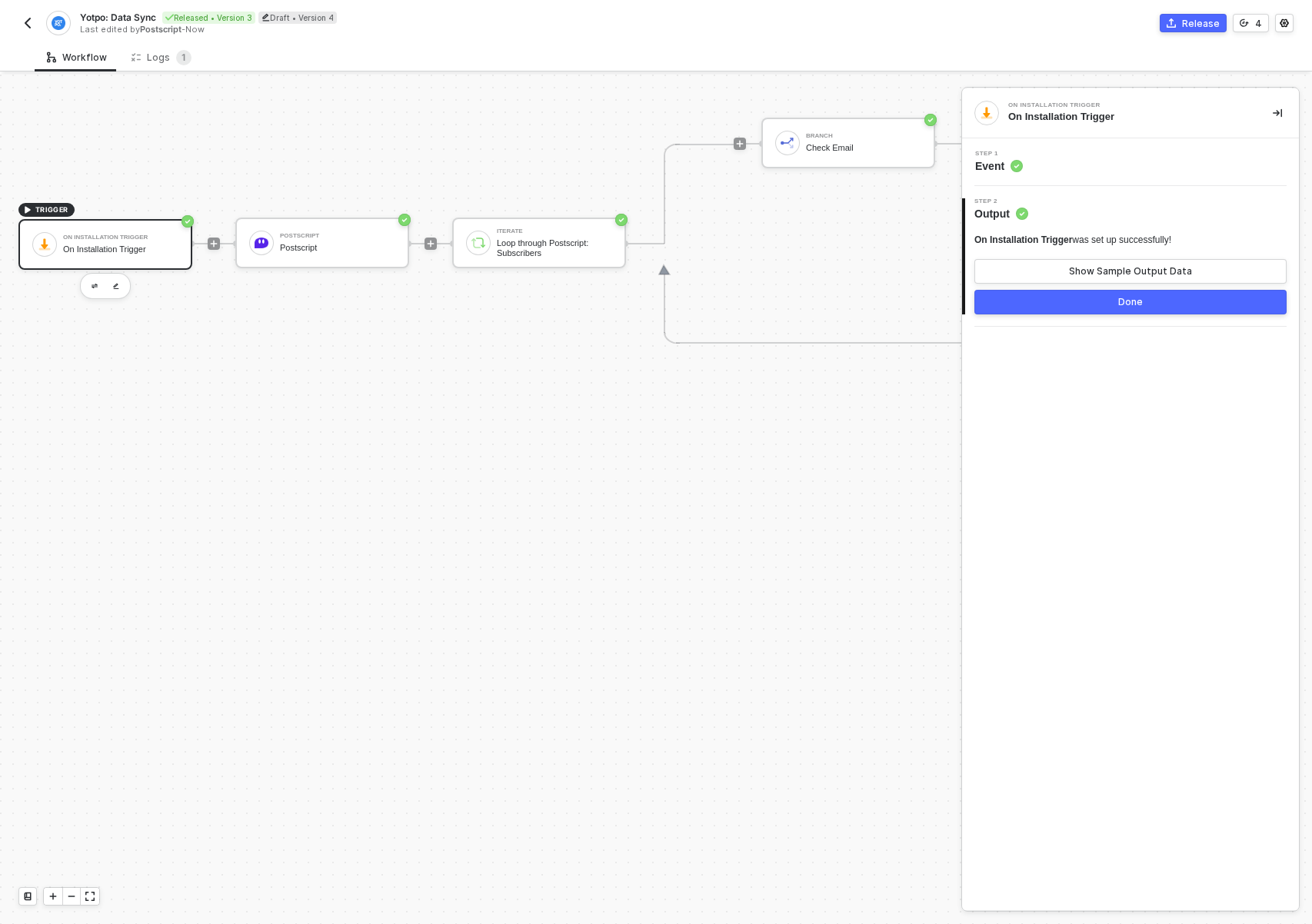
click at [1159, 310] on button "Done" at bounding box center [1131, 302] width 313 height 24
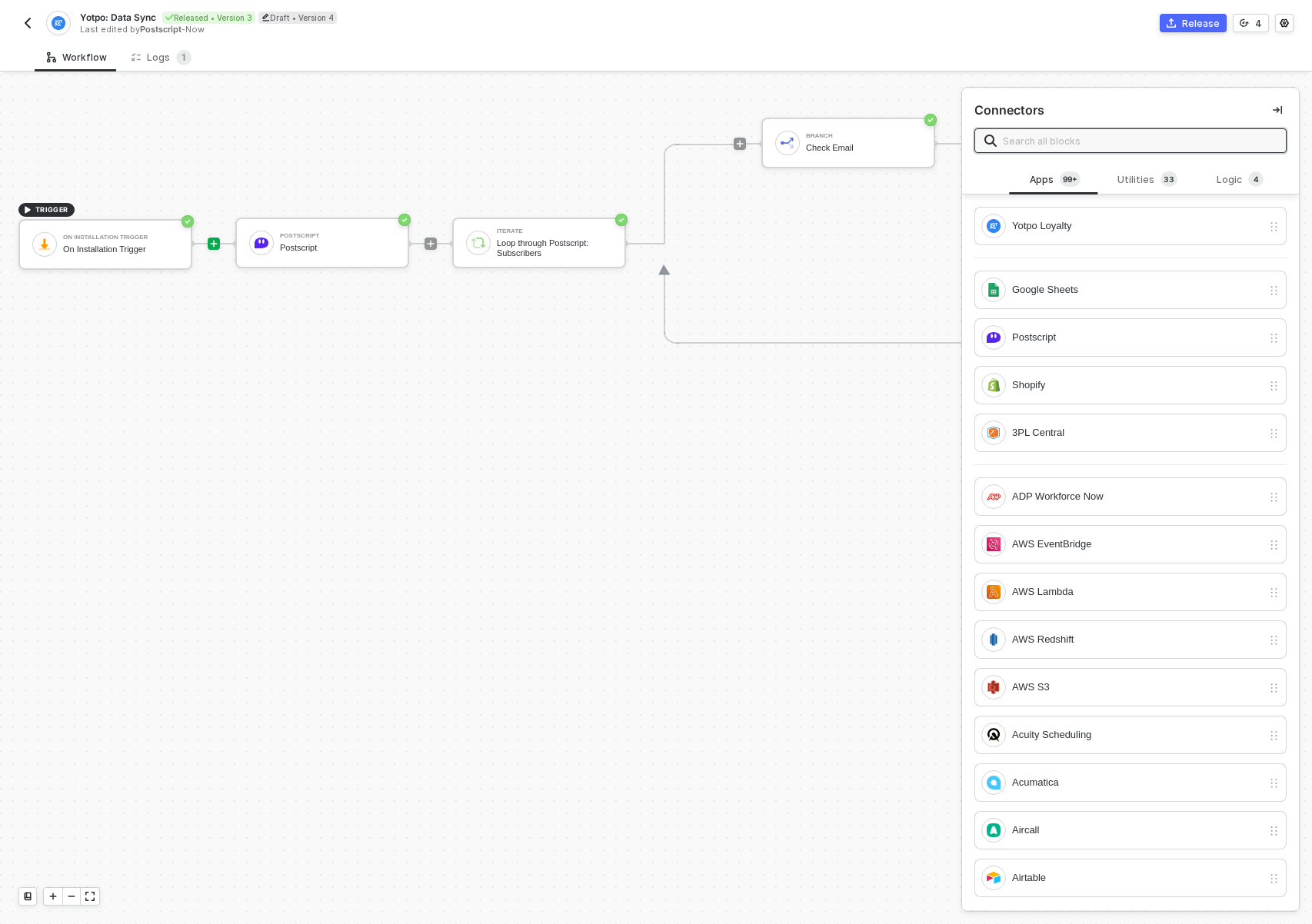
click at [31, 19] on img "button" at bounding box center [27, 22] width 13 height 13
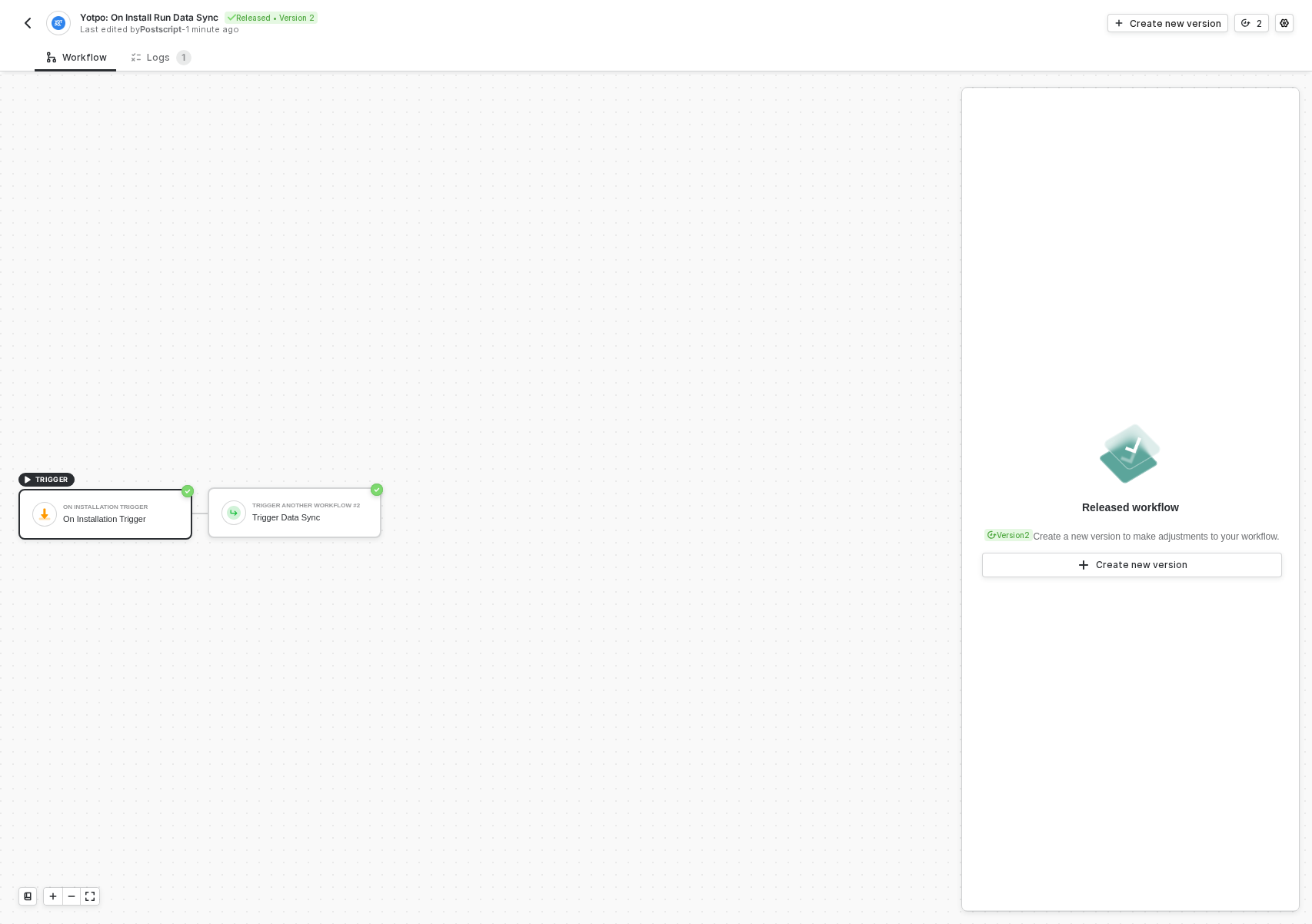
scroll to position [28, 0]
click at [35, 14] on button "button" at bounding box center [27, 22] width 19 height 19
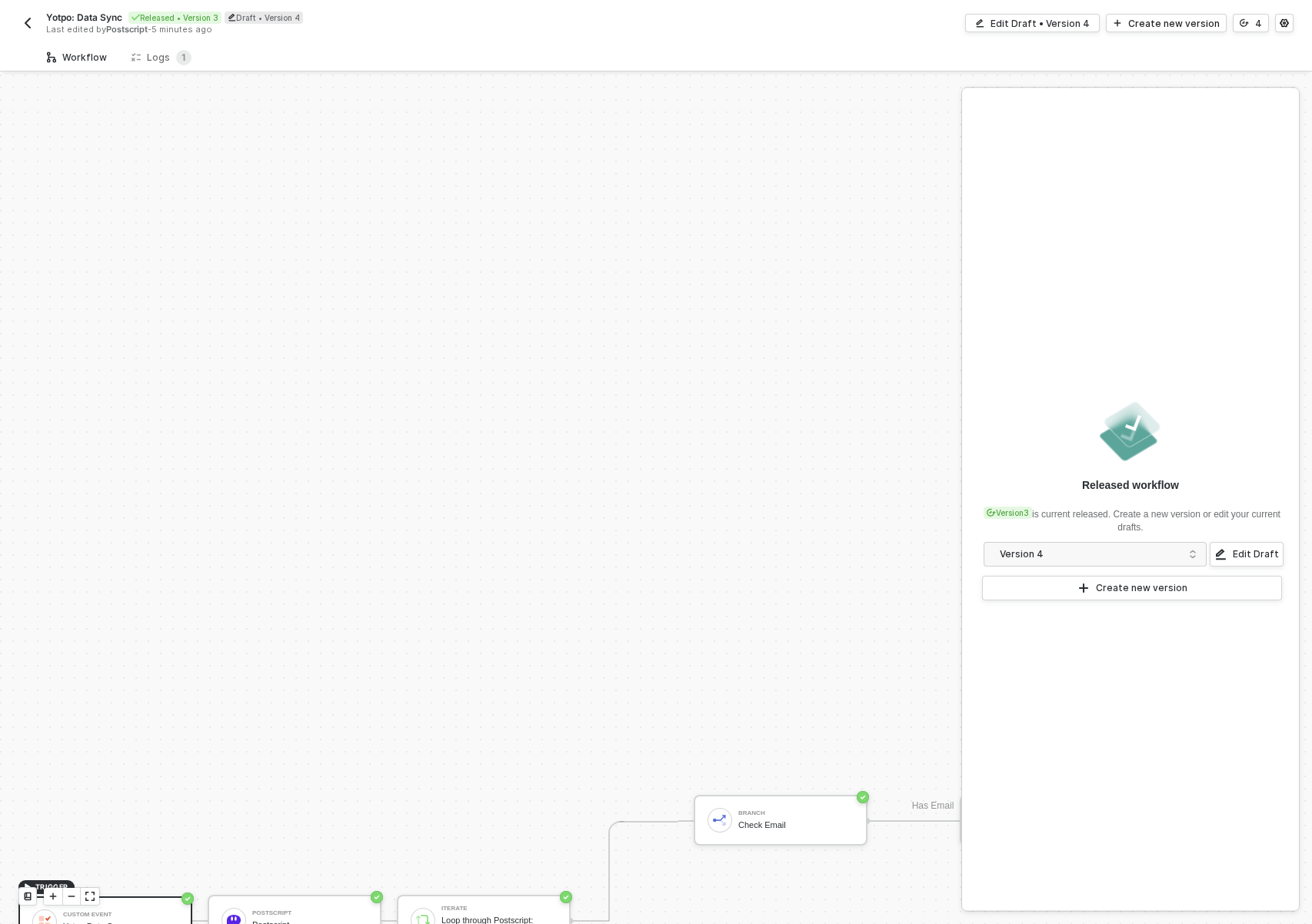
scroll to position [678, 0]
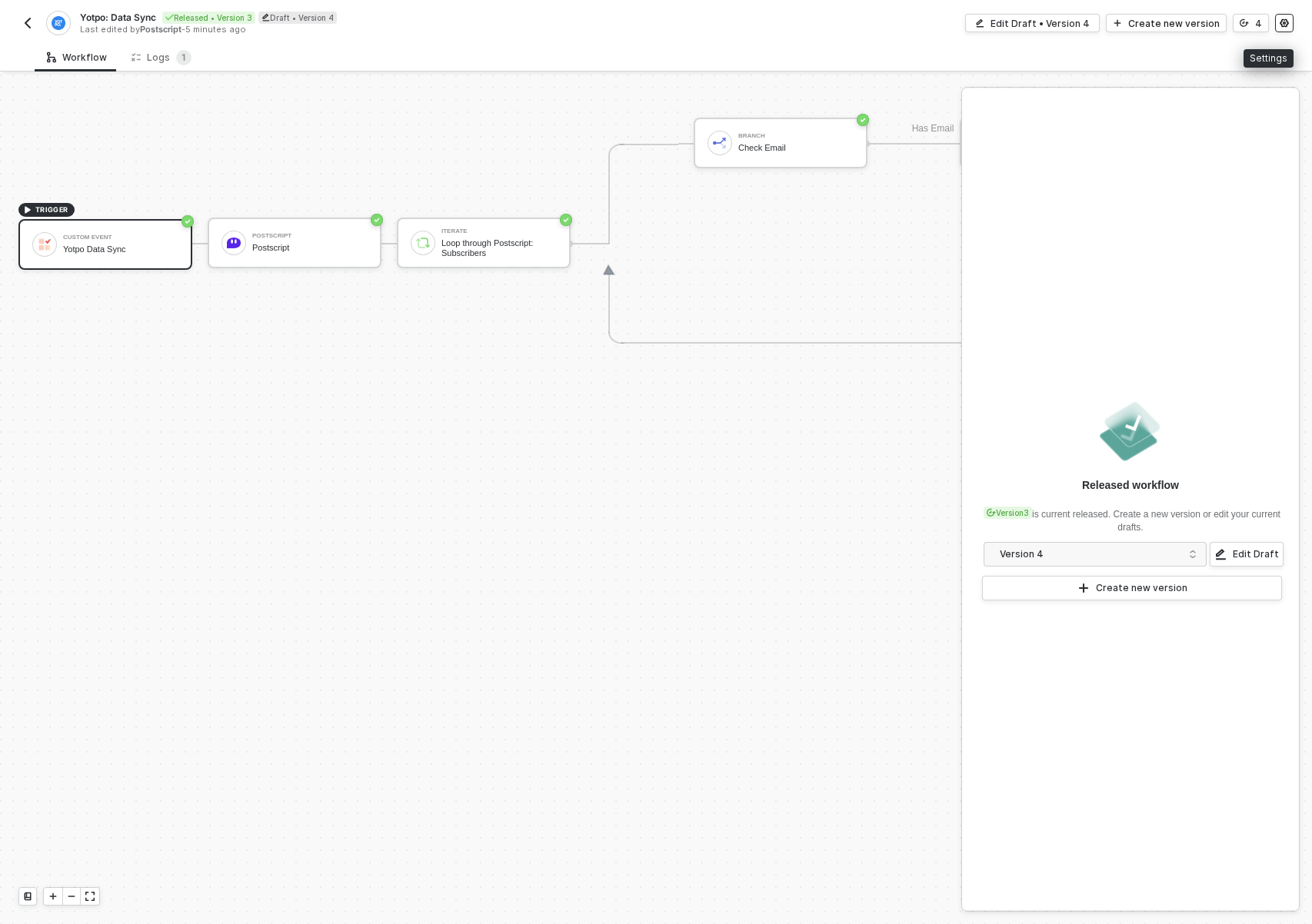
click at [1285, 26] on icon "icon-settings" at bounding box center [1284, 23] width 9 height 9
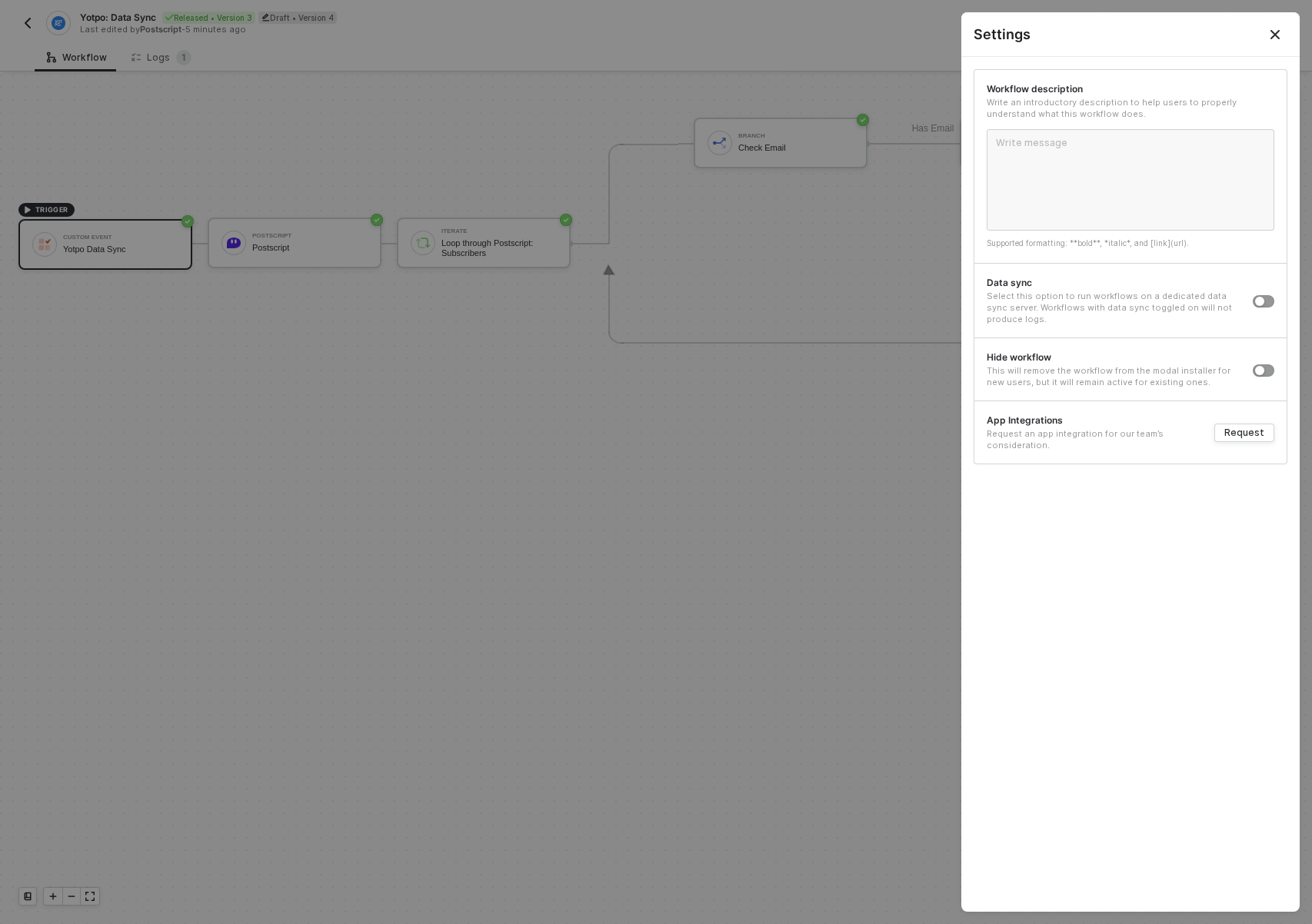
drag, startPoint x: 435, startPoint y: 434, endPoint x: 333, endPoint y: 388, distance: 111.9
click at [435, 434] on div at bounding box center [656, 462] width 1312 height 924
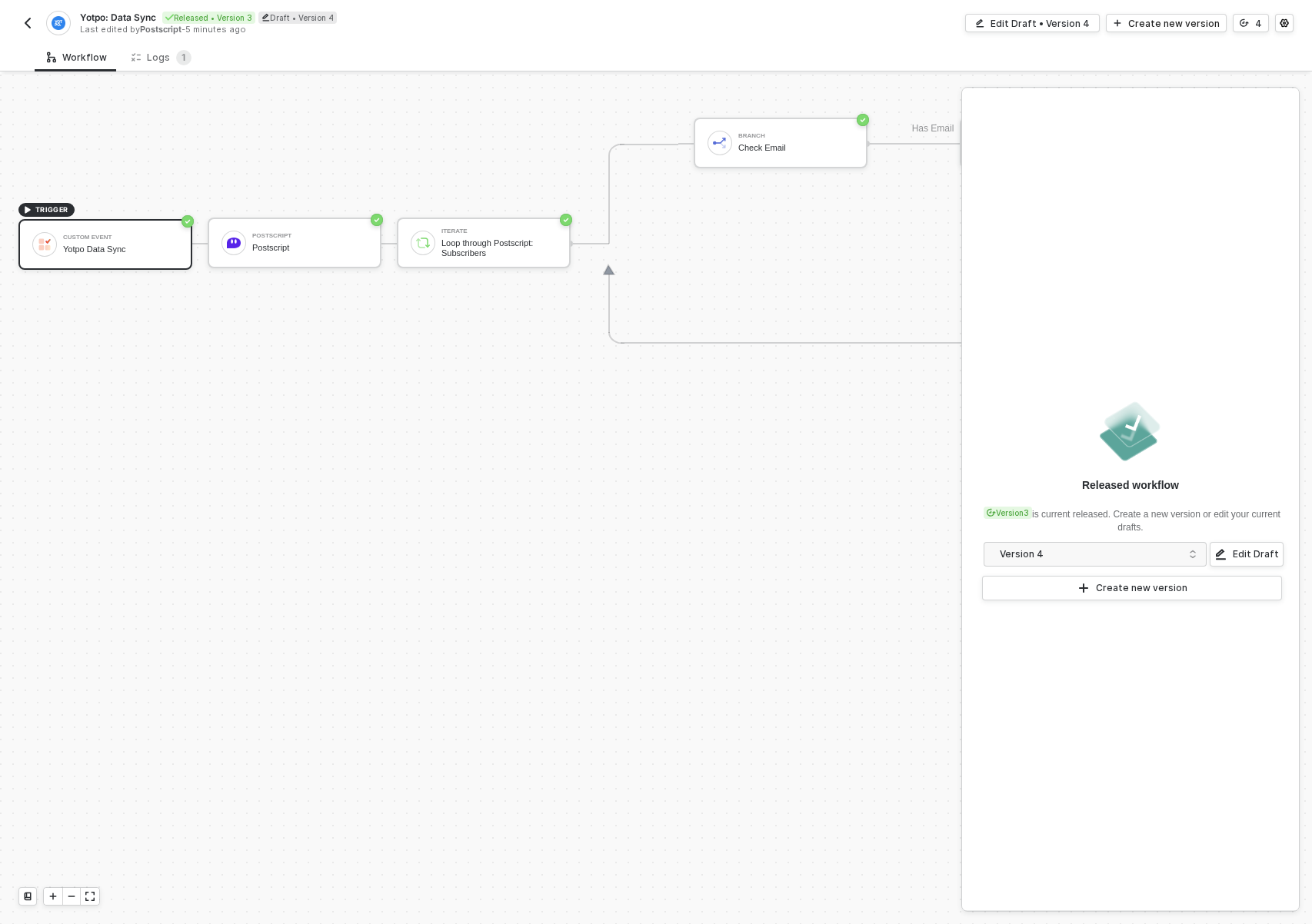
click at [41, 17] on div "Yotpo: Data Sync Released • Version 3 Draft • Version 4 Last edited by Postscri…" at bounding box center [337, 22] width 638 height 24
click at [40, 18] on div "Yotpo: Data Sync Released • Version 3 Draft • Version 4 Last edited by Postscri…" at bounding box center [337, 22] width 638 height 24
click at [39, 24] on div "Yotpo: Data Sync Released • Version 3 Draft • Version 4 Last edited by Postscri…" at bounding box center [337, 22] width 638 height 24
click at [35, 26] on button "button" at bounding box center [27, 22] width 19 height 19
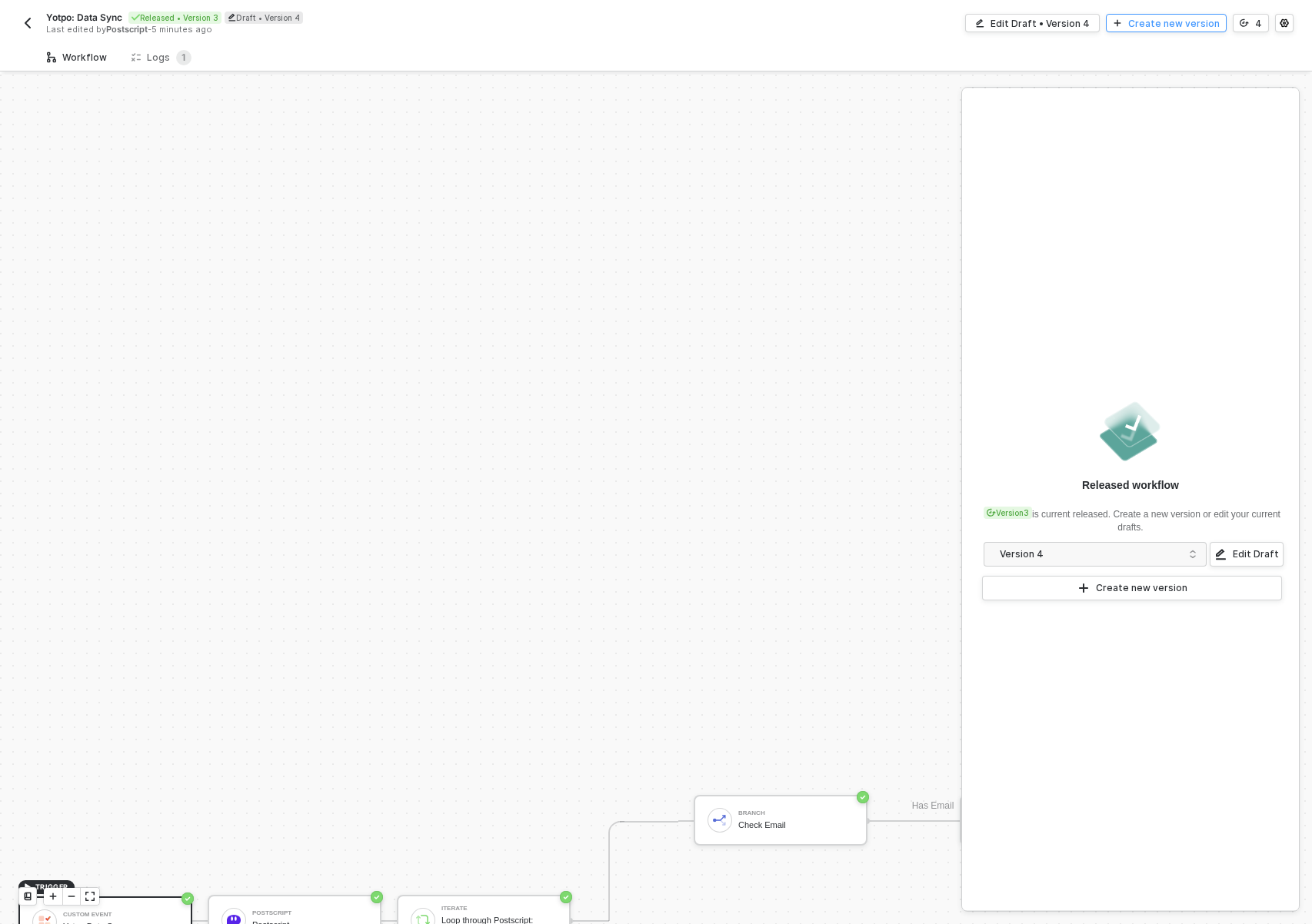
scroll to position [678, 0]
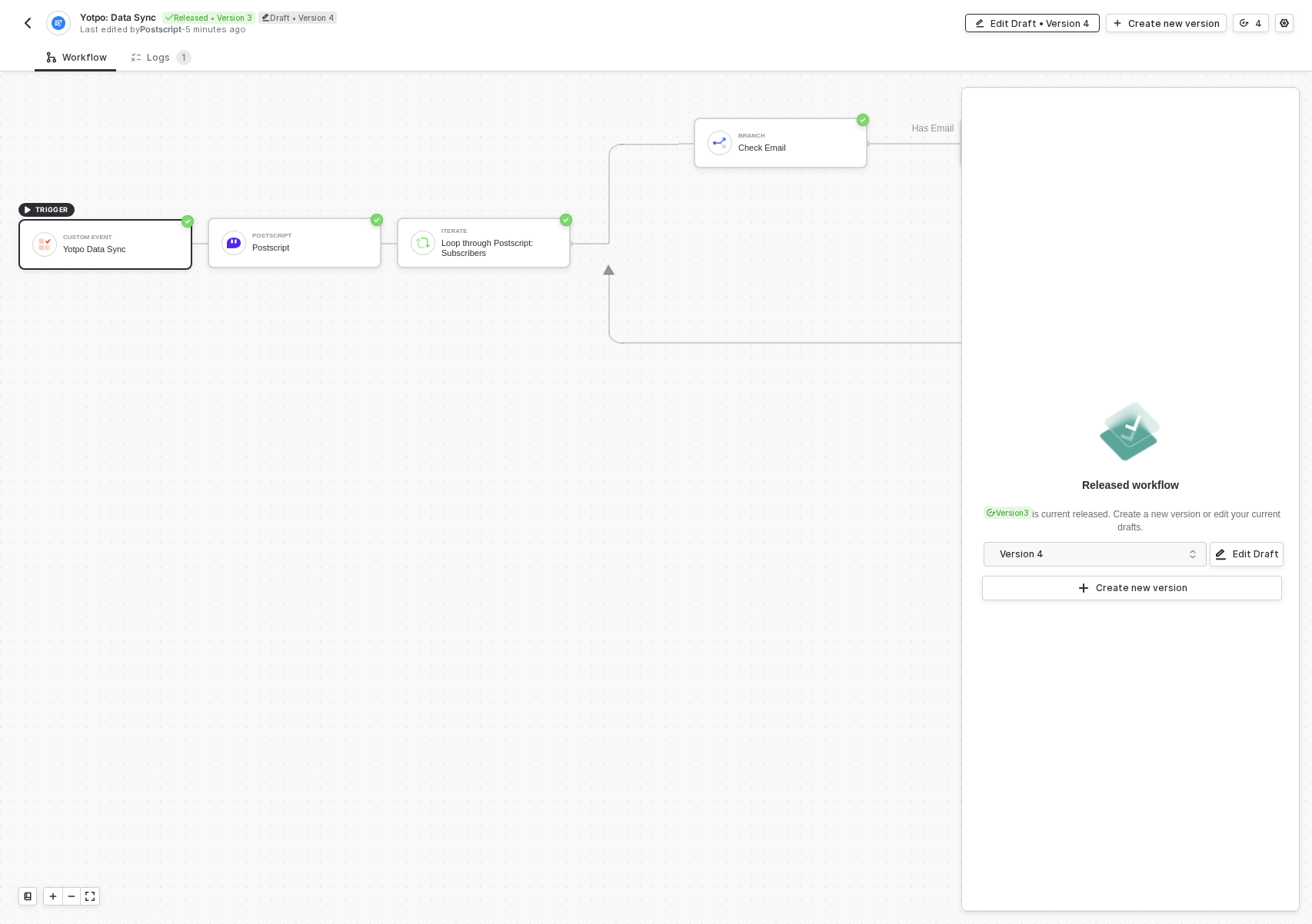
click at [1056, 27] on div "Edit Draft • Version 4" at bounding box center [1040, 22] width 100 height 13
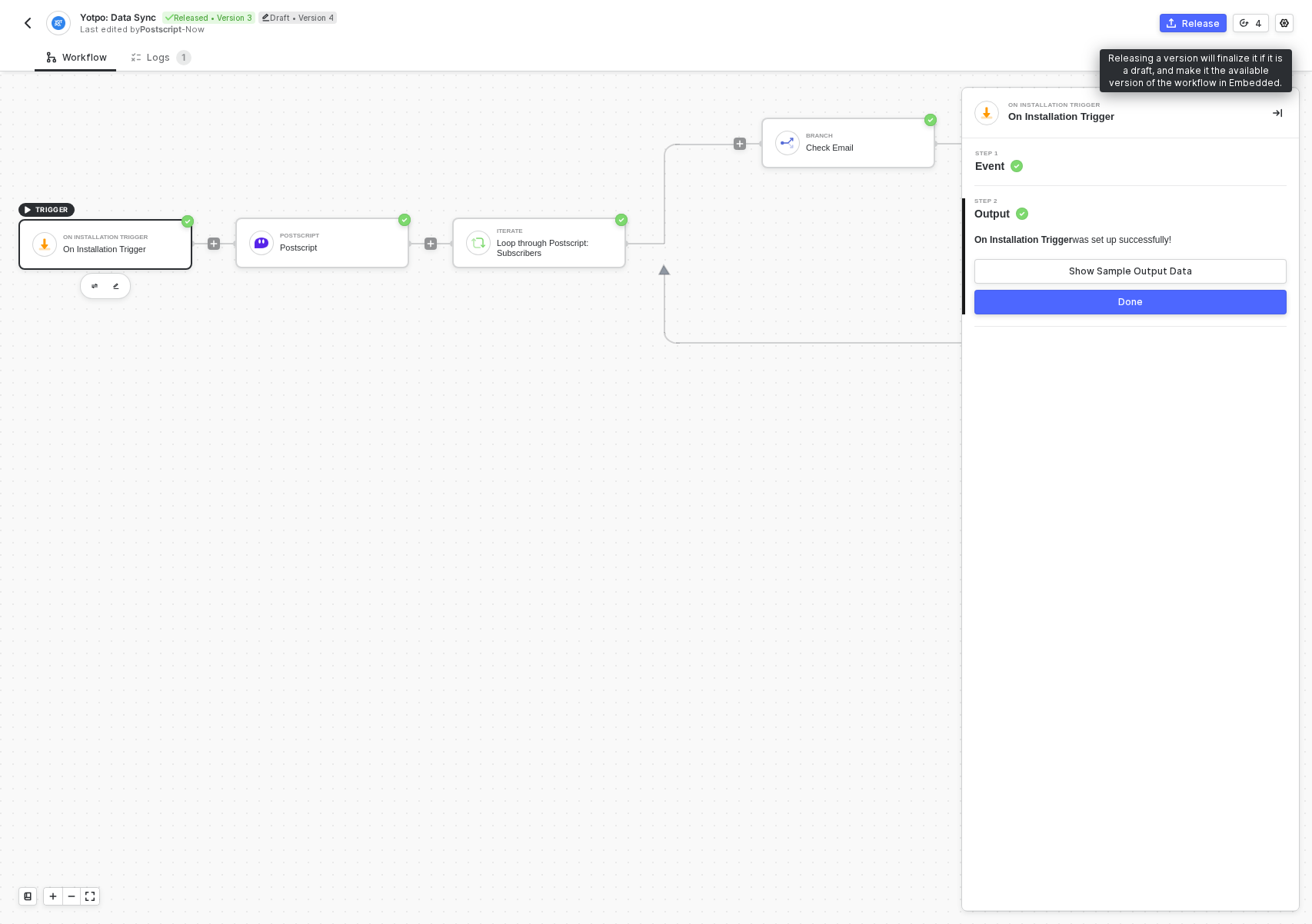
click at [1188, 22] on div "Release" at bounding box center [1201, 22] width 38 height 13
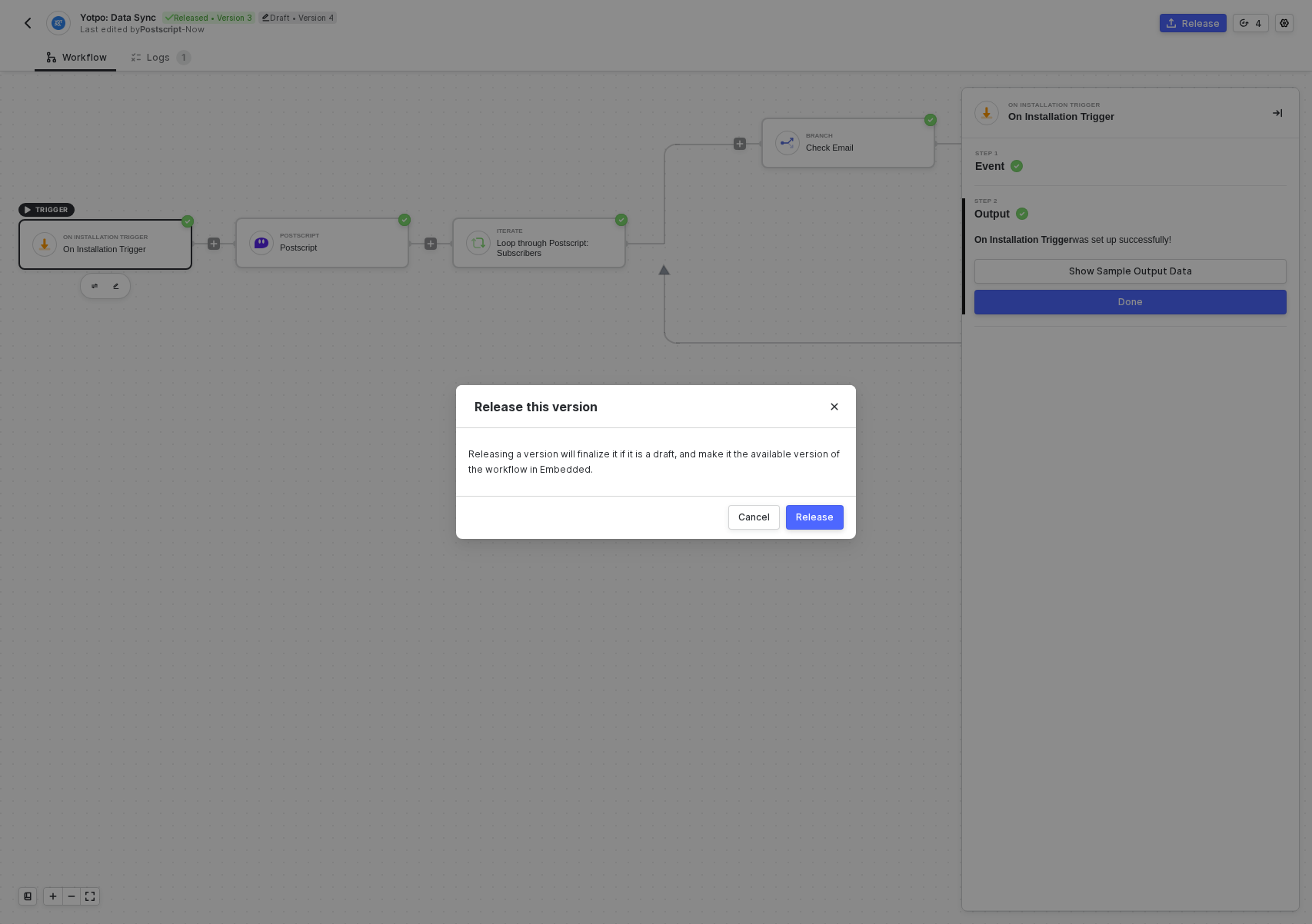
click at [826, 519] on div "Release" at bounding box center [815, 518] width 38 height 13
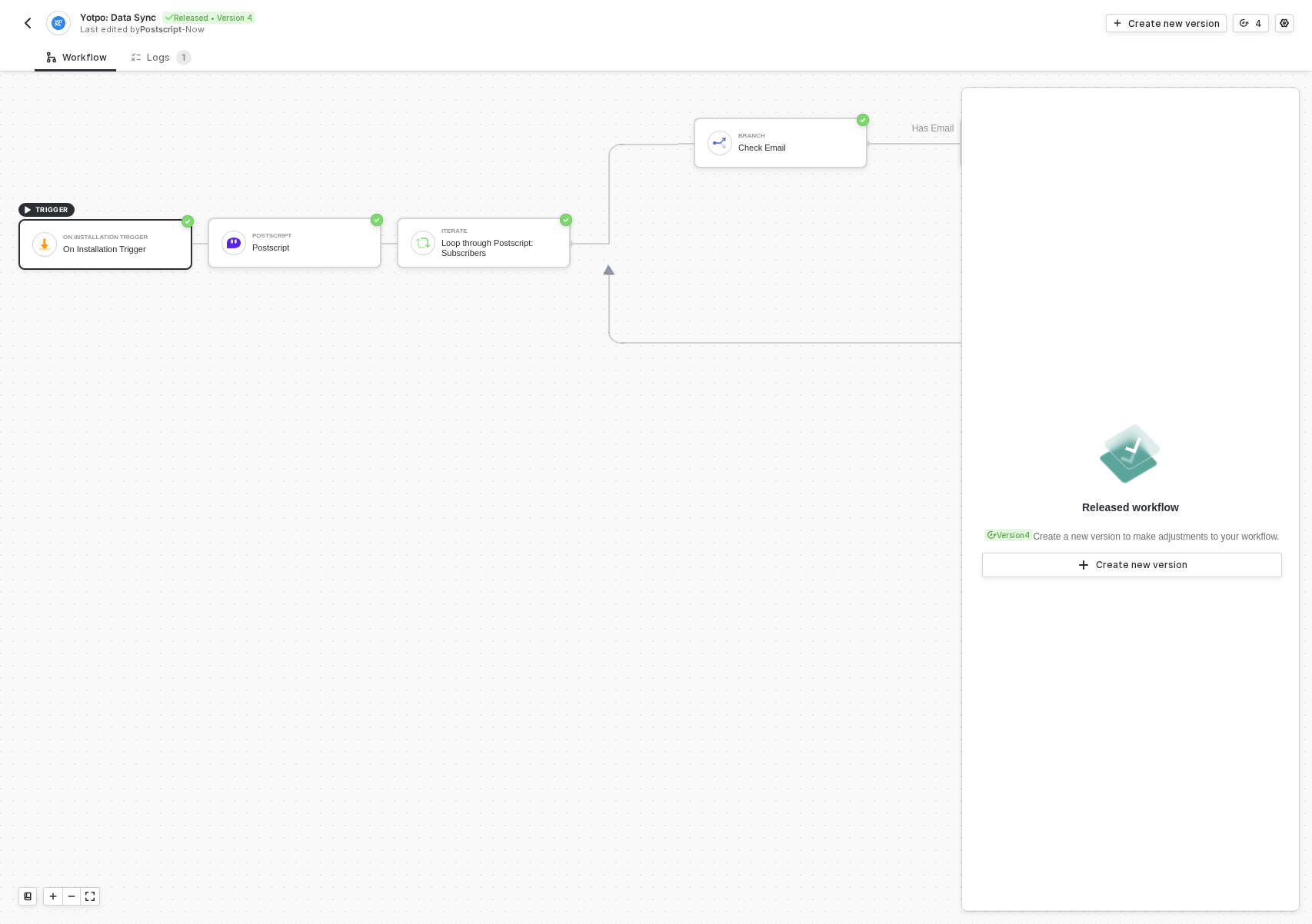
click at [30, 30] on button "button" at bounding box center [27, 22] width 19 height 19
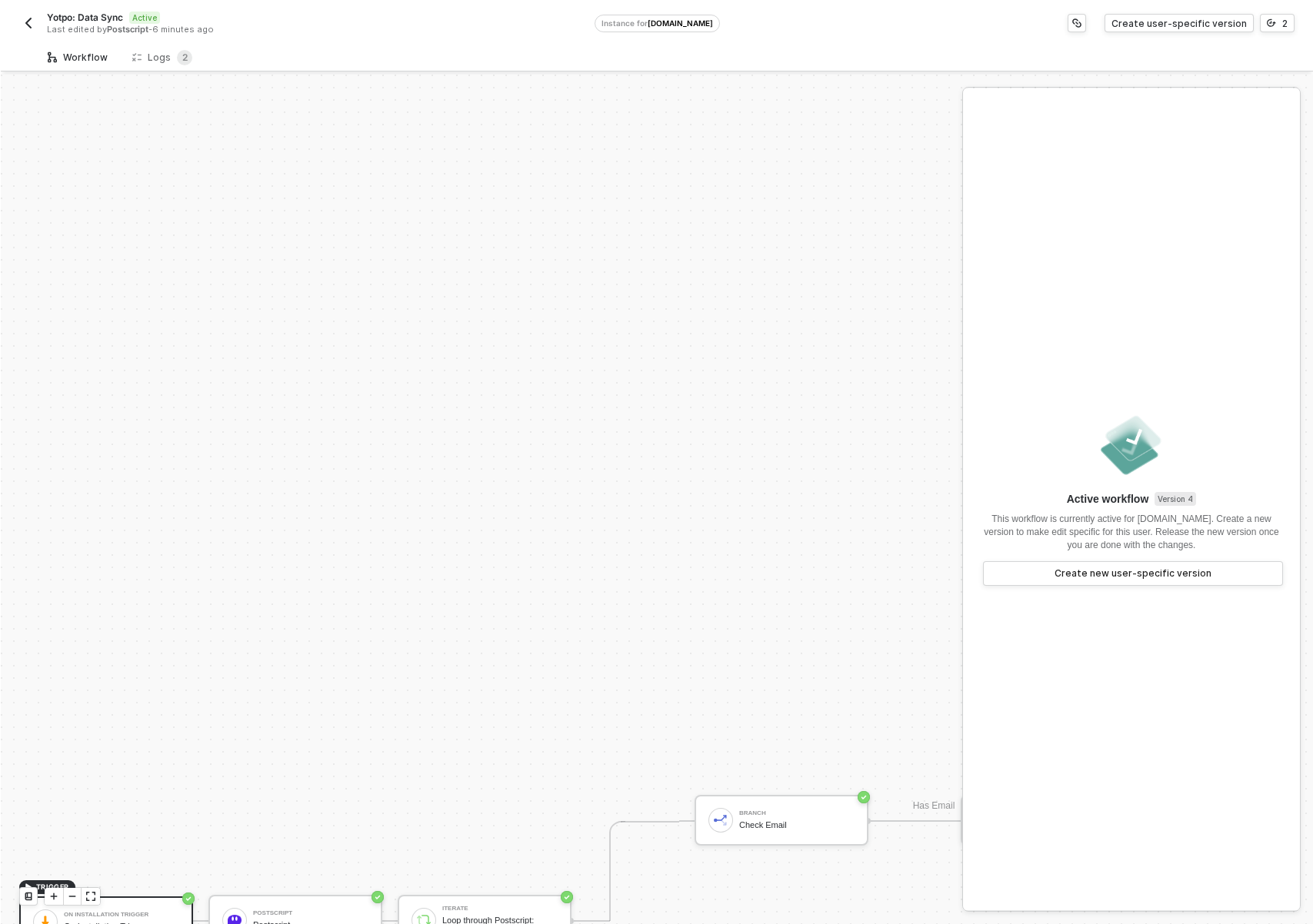
scroll to position [678, 0]
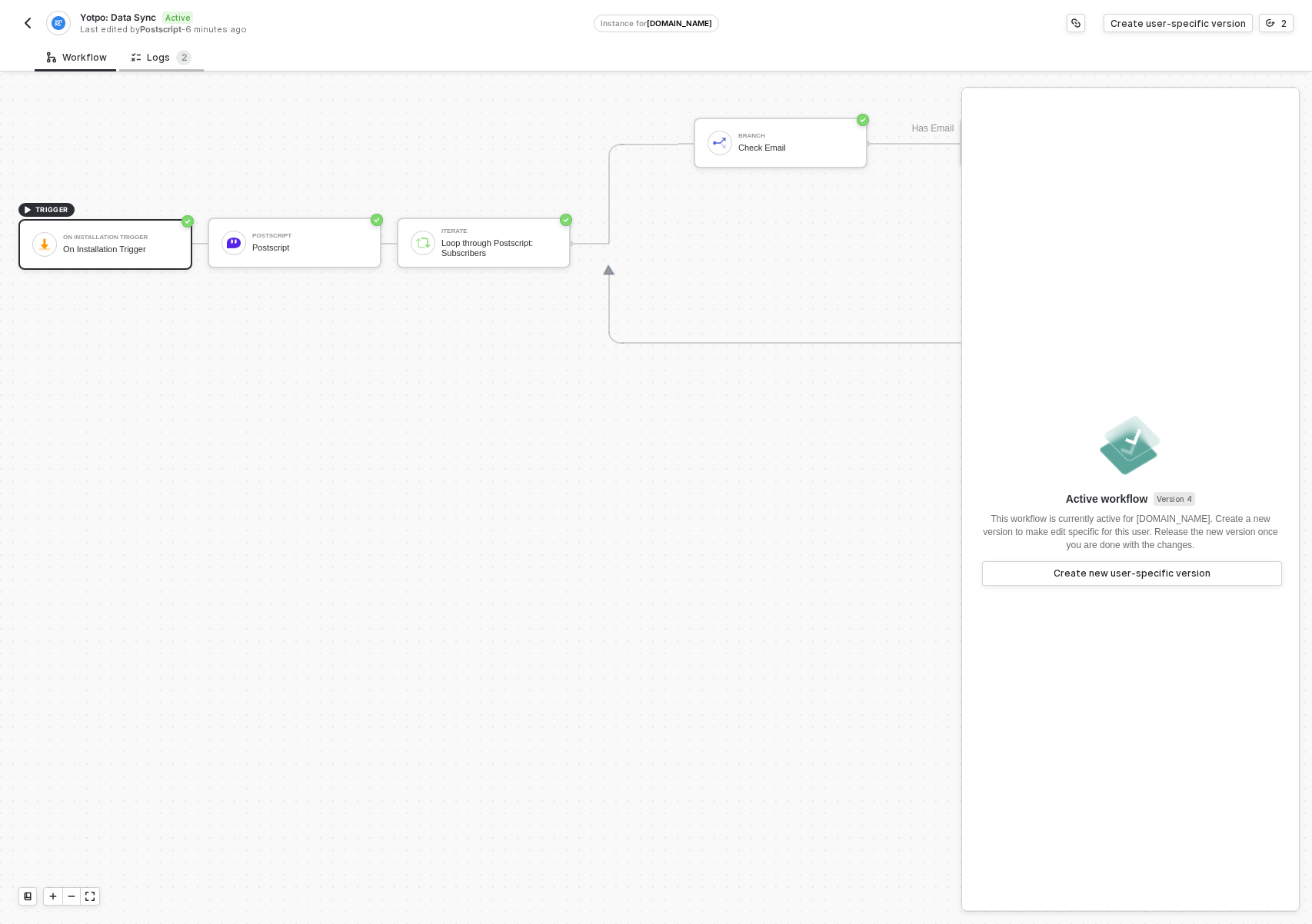
click at [160, 53] on div "Logs 2" at bounding box center [161, 58] width 60 height 16
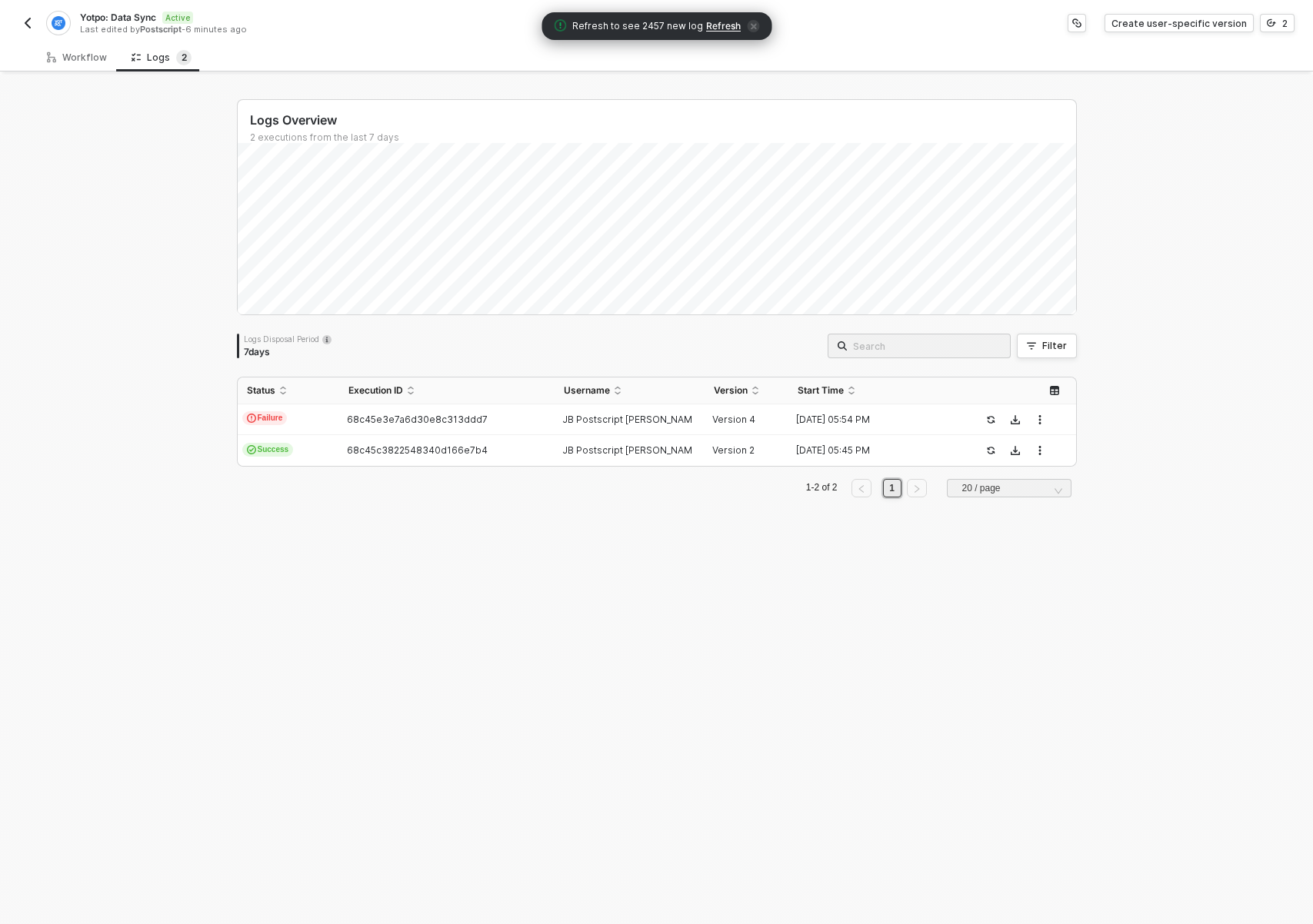
drag, startPoint x: 740, startPoint y: 599, endPoint x: 706, endPoint y: 606, distance: 34.7
click at [740, 599] on div "Logs Overview 2 executions from the last 7 days Logs Disposal Period 7 days Fil…" at bounding box center [657, 499] width 877 height 850
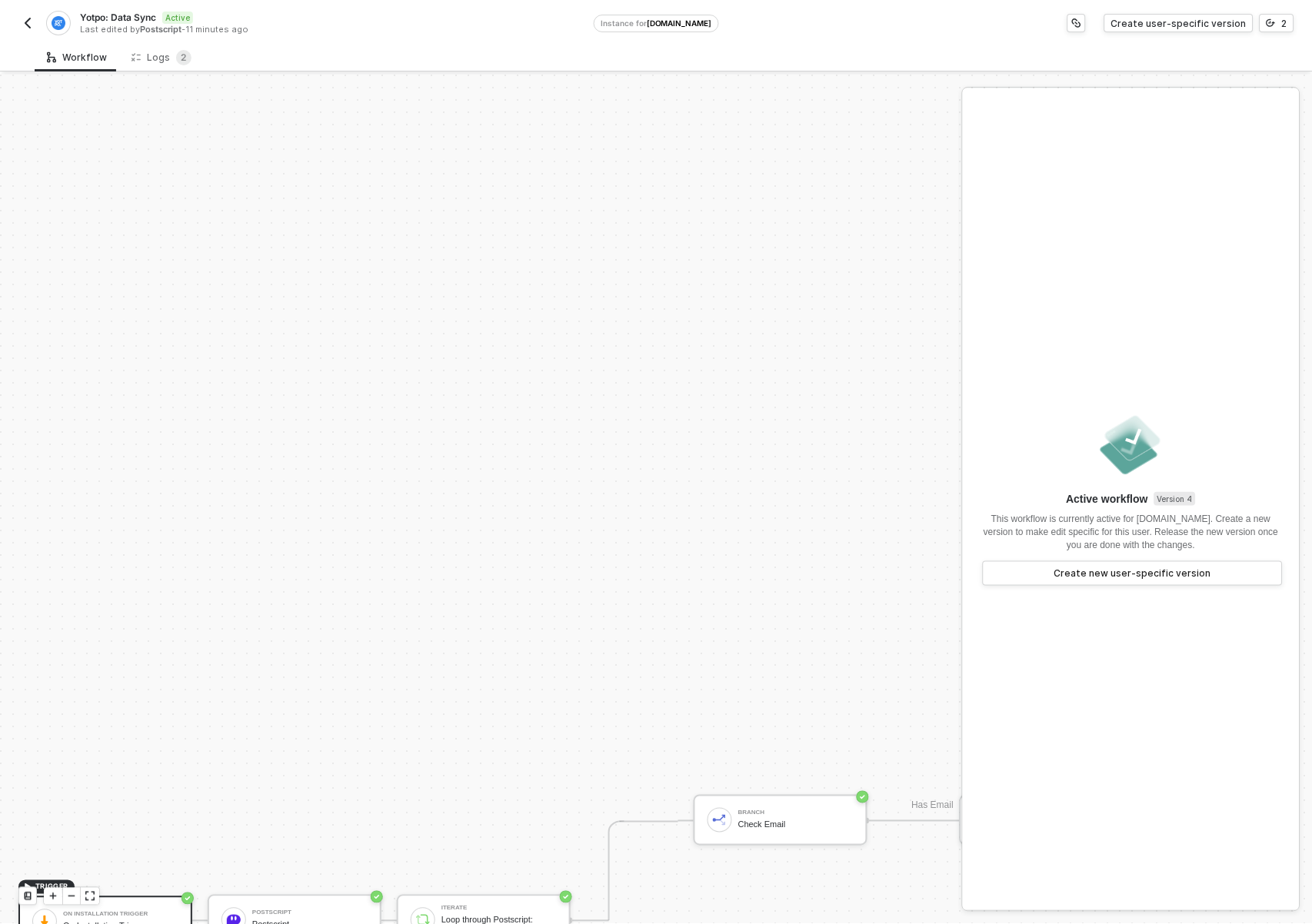
scroll to position [678, 0]
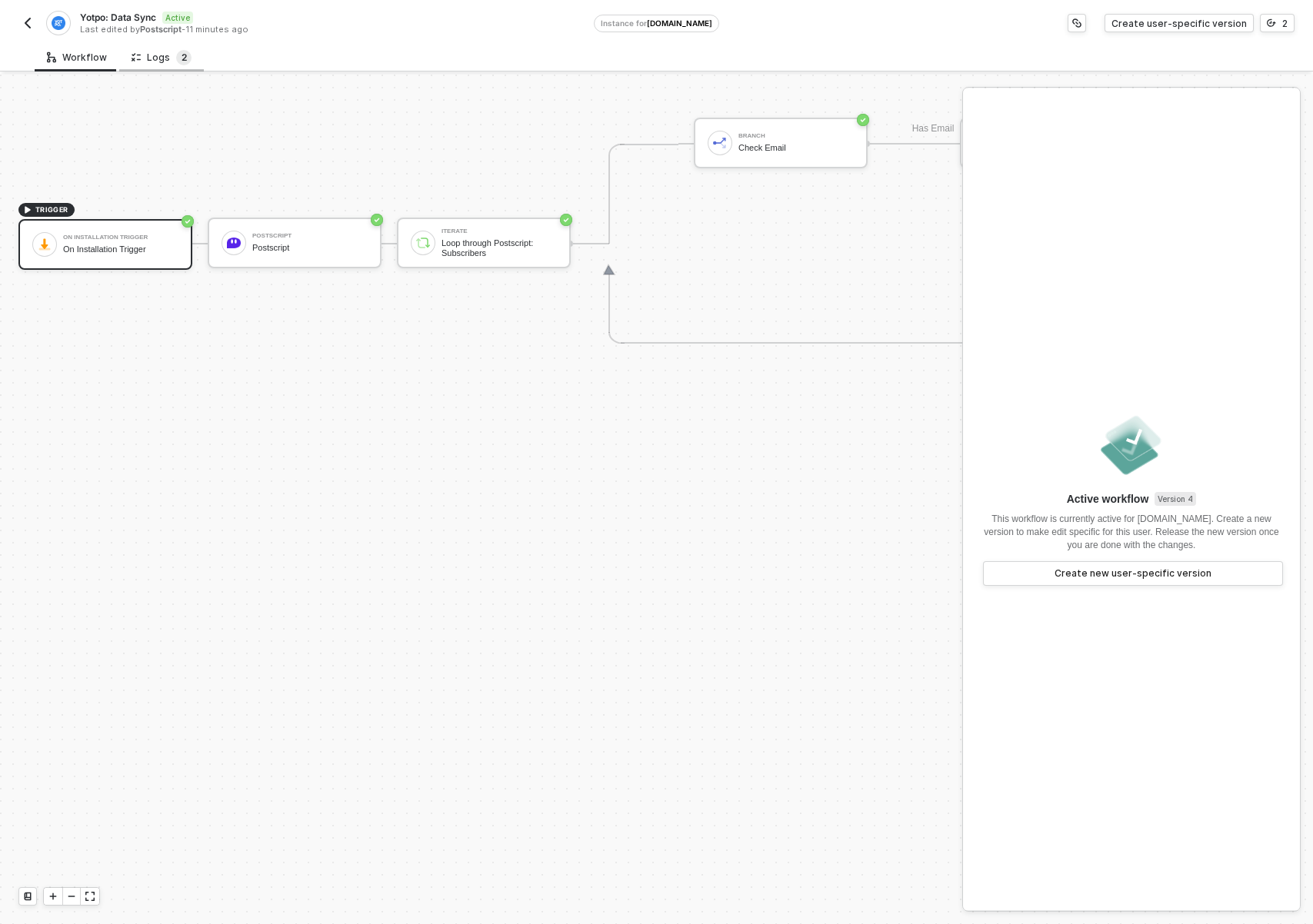
click at [176, 62] on span "2" at bounding box center [184, 58] width 16 height 16
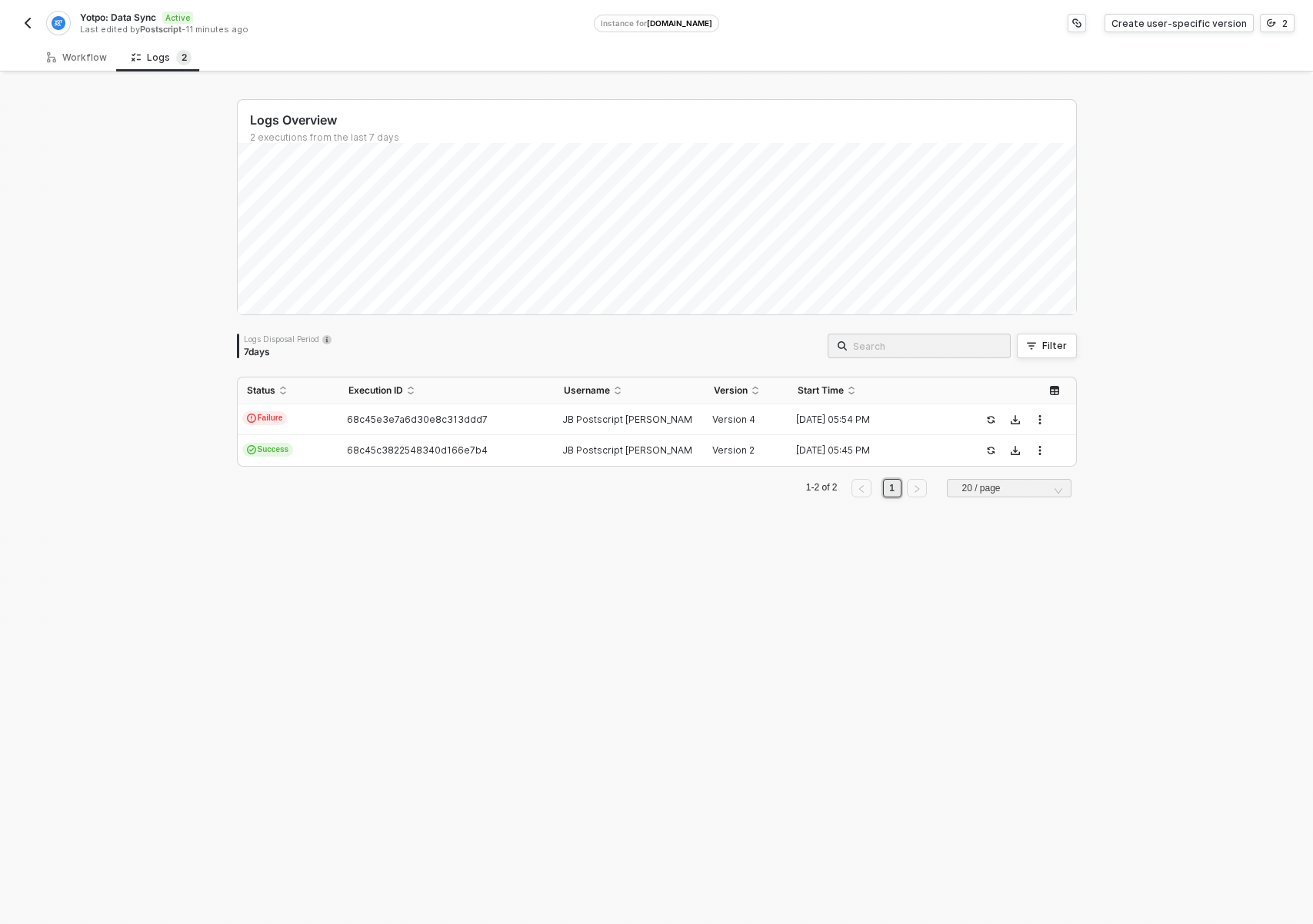
click at [423, 743] on div "Logs Overview 2 executions from the last 7 days Logs Disposal Period 7 days Fil…" at bounding box center [657, 499] width 877 height 850
click at [391, 747] on div "Logs Overview 2 executions from the last 7 days Logs Disposal Period 7 days Fil…" at bounding box center [657, 499] width 877 height 850
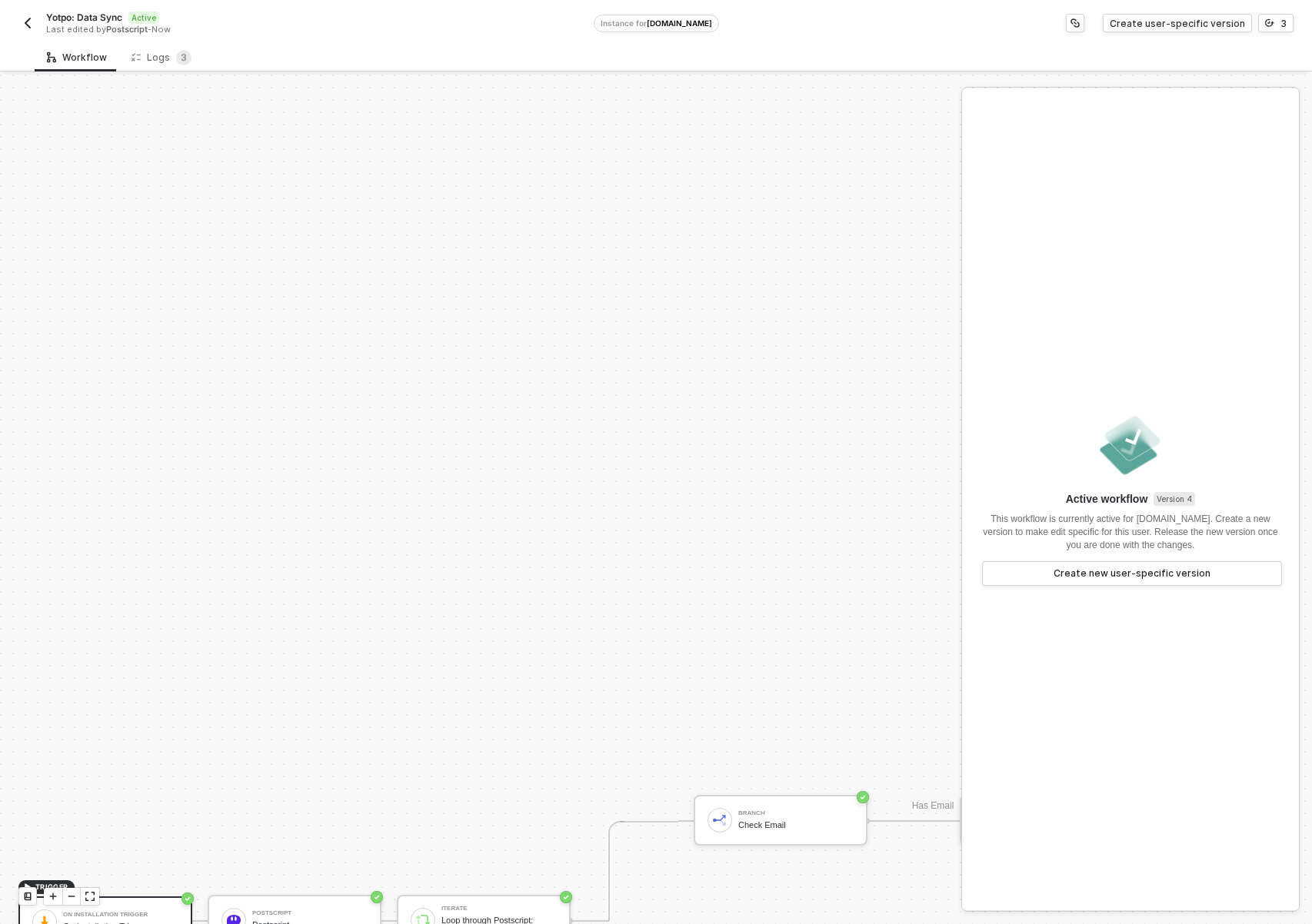
scroll to position [678, 0]
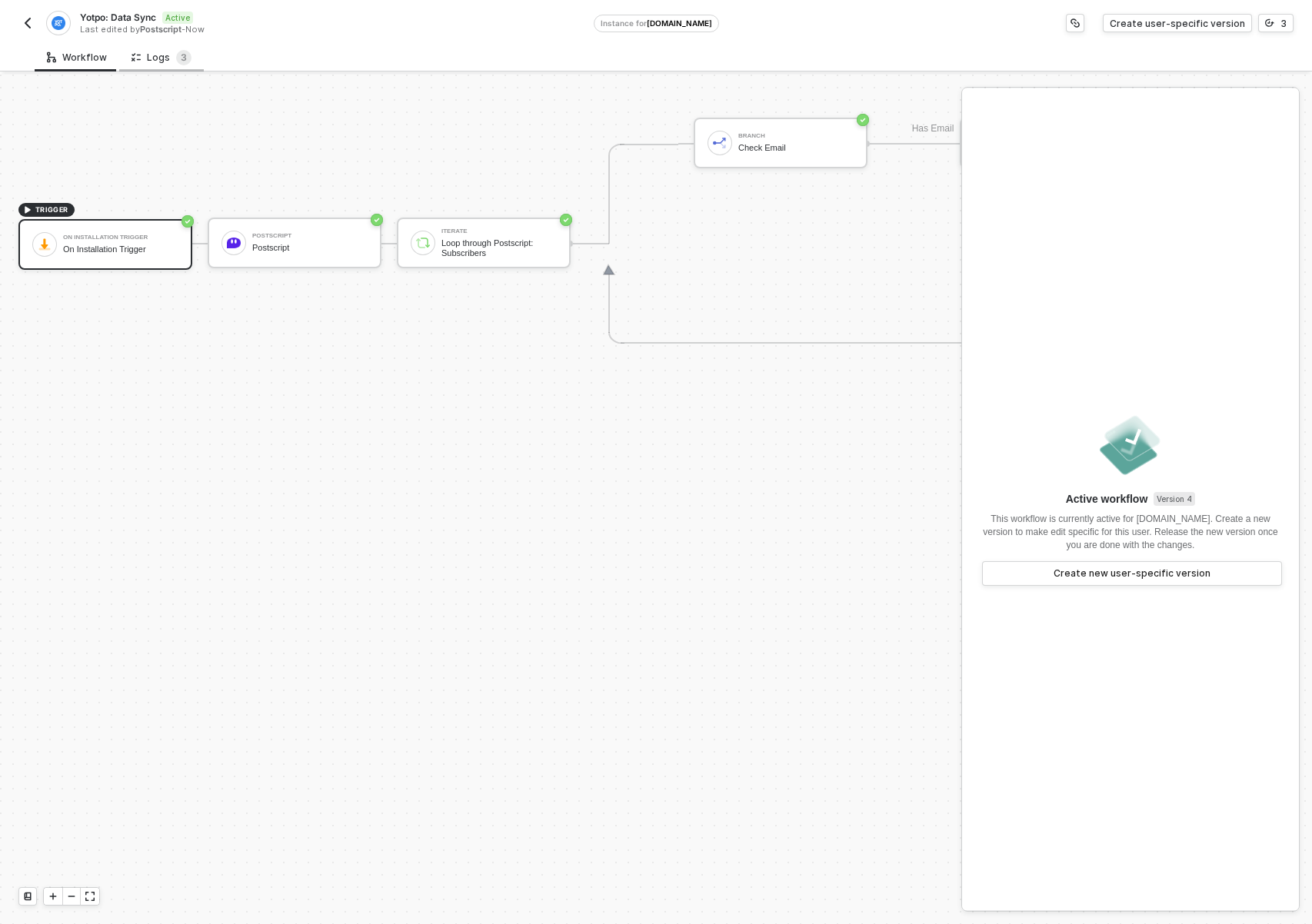
click at [135, 54] on icon at bounding box center [136, 57] width 9 height 13
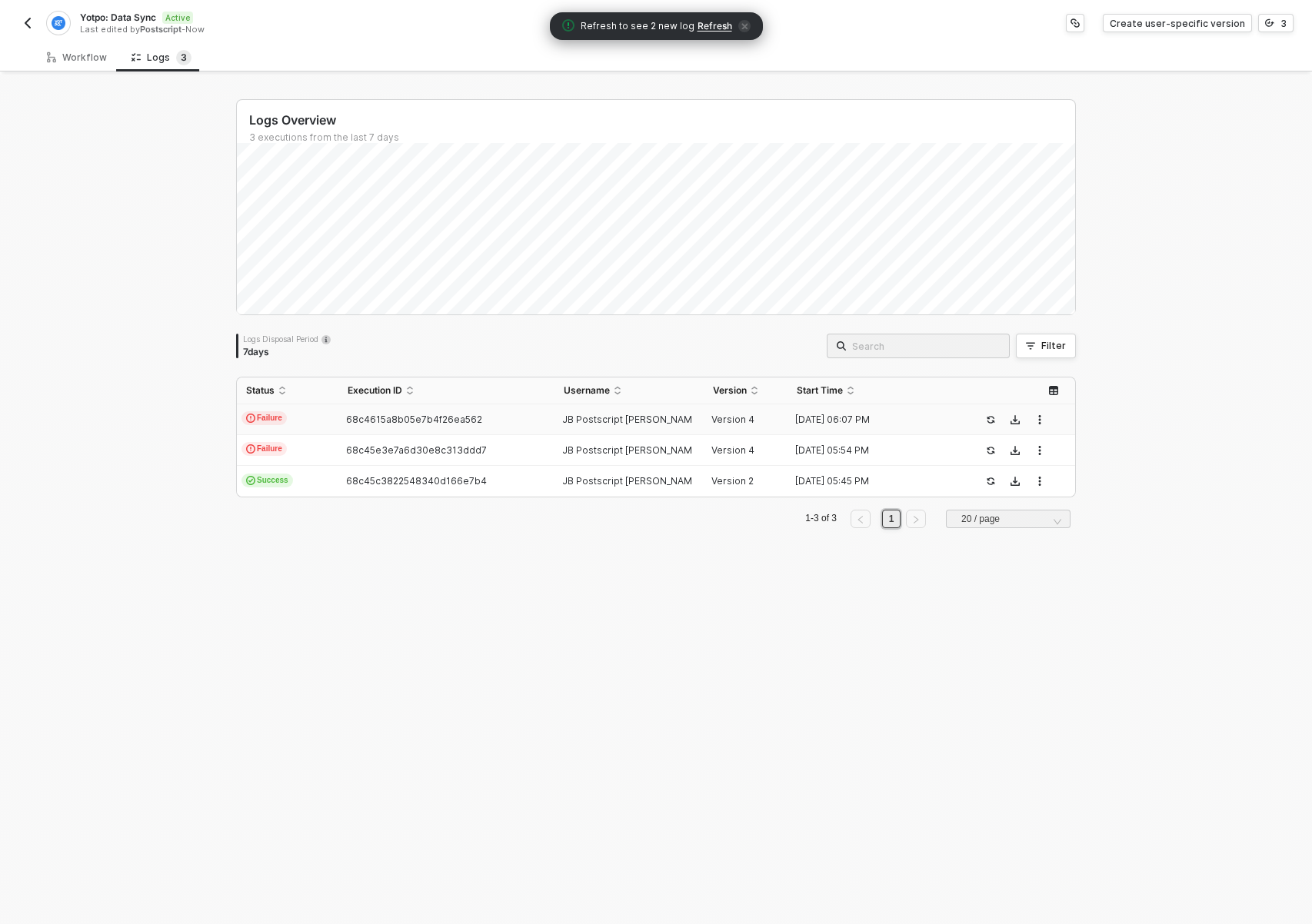
click at [400, 427] on td "68c4615a8b05e7b4f26ea562" at bounding box center [445, 419] width 215 height 30
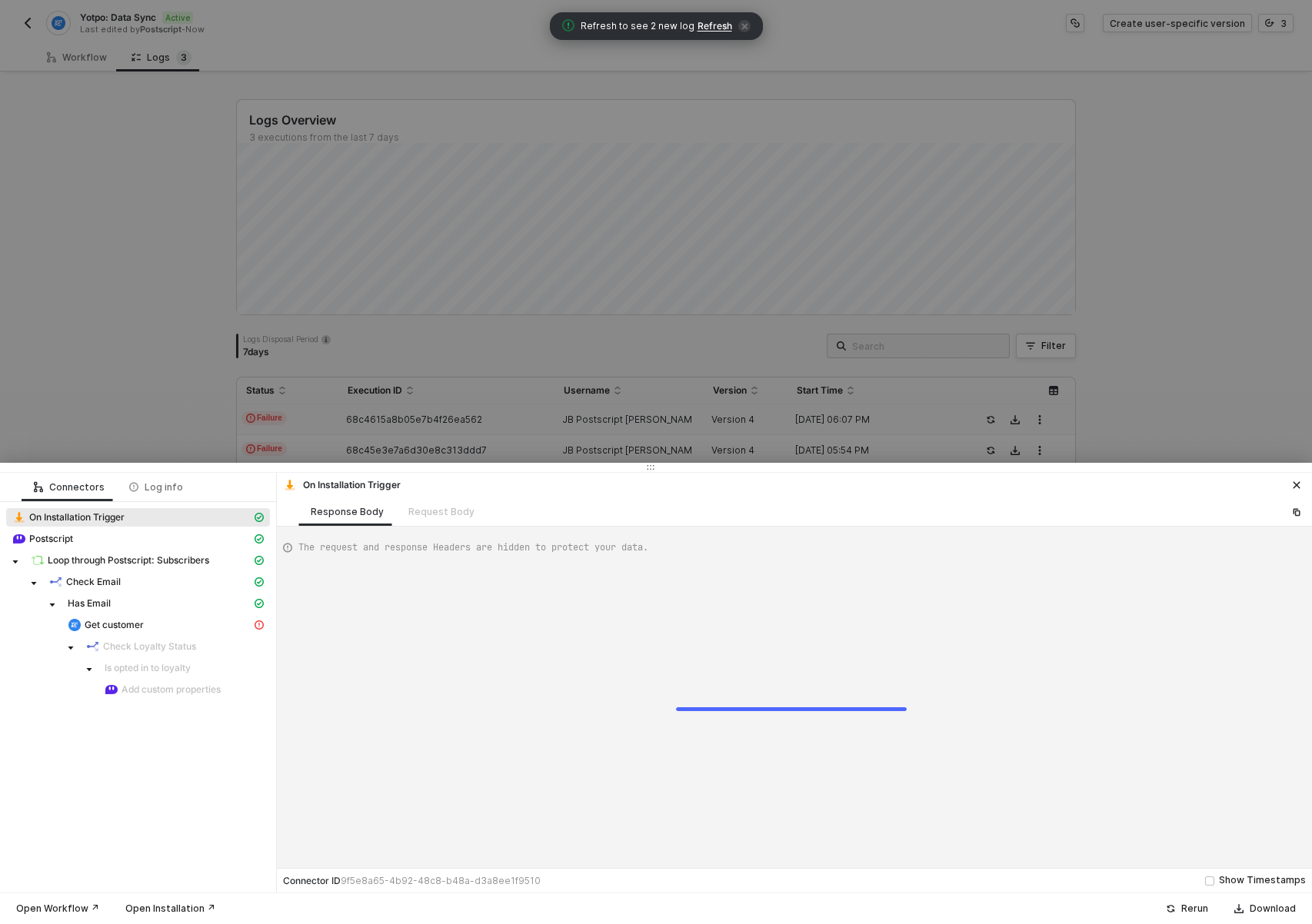
type textarea "{ "json": {}, "id": "ec188117-2148-45b1-a6a6-01d87e757707" }"
click at [414, 511] on div "Request Body" at bounding box center [441, 511] width 91 height 28
click at [367, 512] on div "Response Body" at bounding box center [347, 512] width 73 height 13
click at [151, 620] on div "Get customer" at bounding box center [159, 625] width 184 height 14
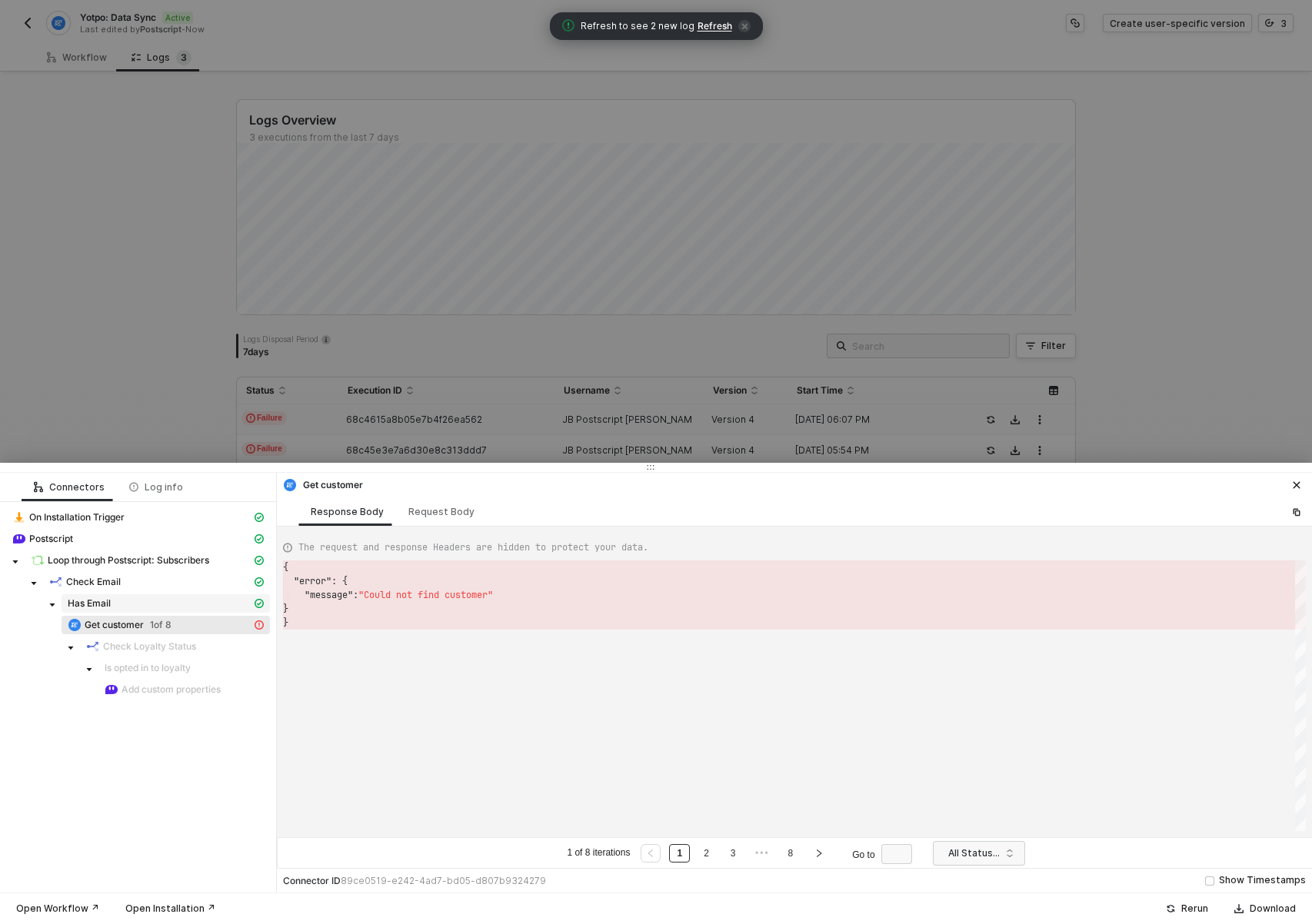
scroll to position [56, 0]
click at [158, 599] on div "Has Email" at bounding box center [159, 604] width 184 height 13
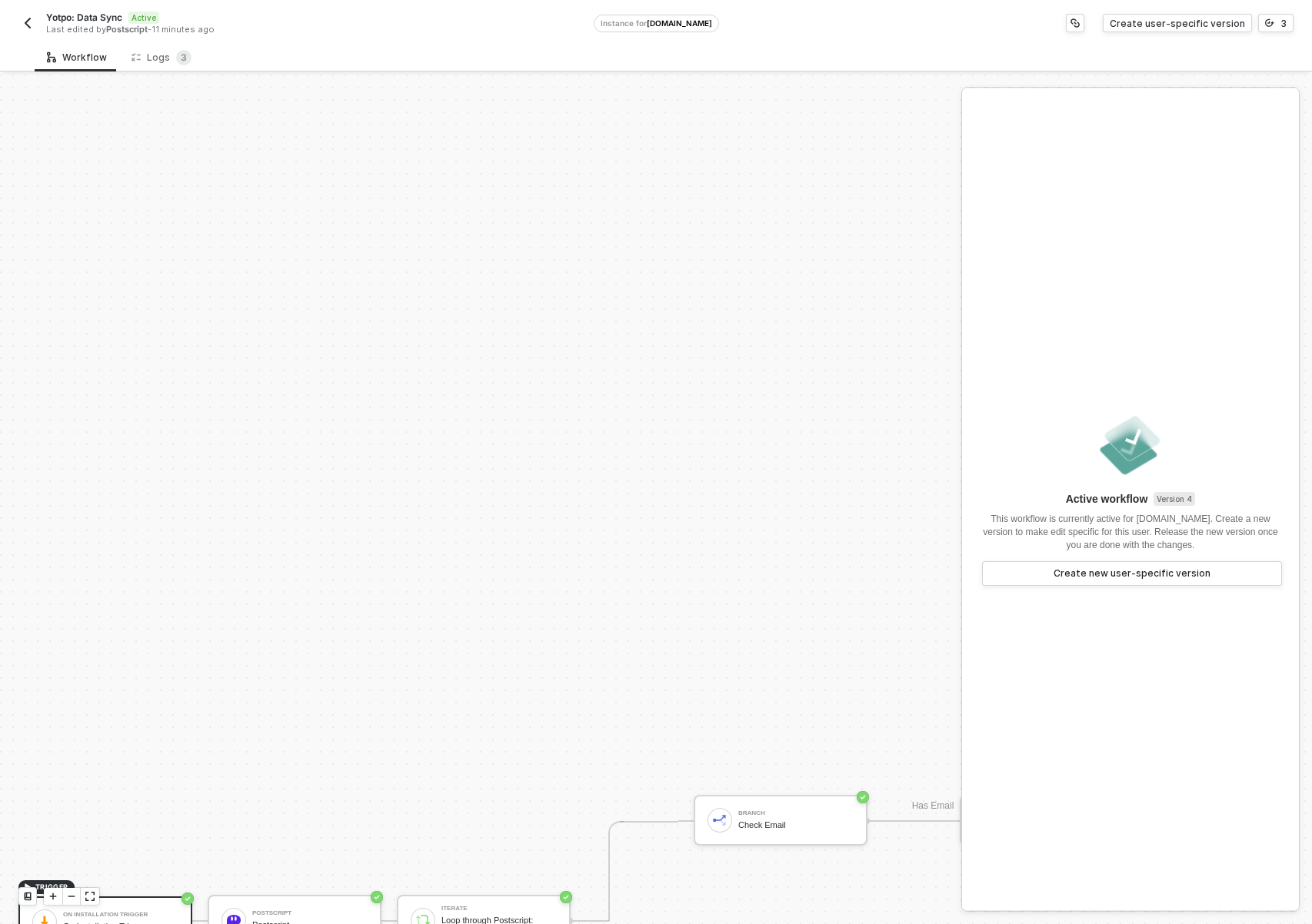
scroll to position [678, 0]
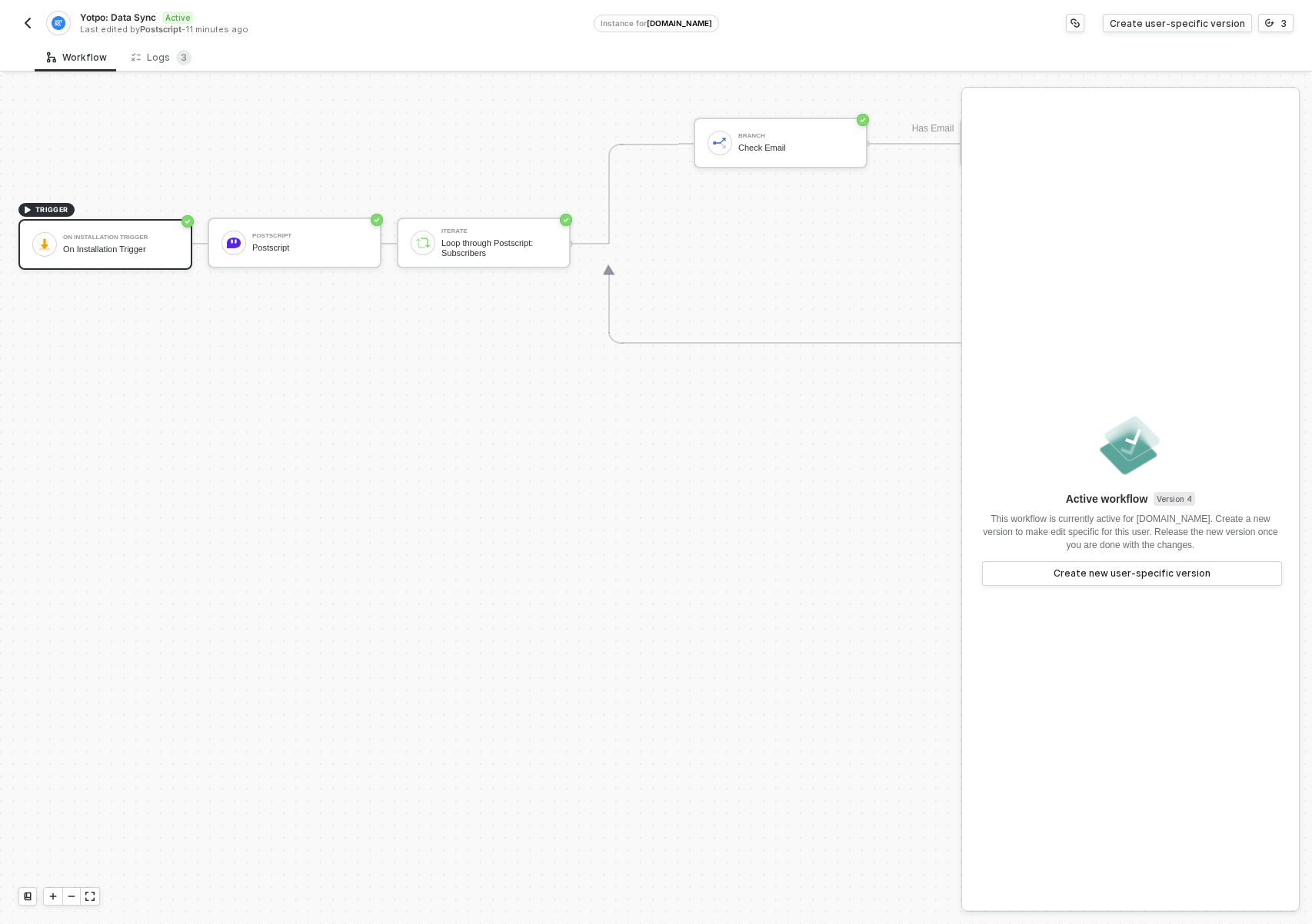
click at [258, 324] on div "TRIGGER On Installation Trigger On Installation Trigger Postscript Postscript I…" at bounding box center [840, 244] width 1681 height 1694
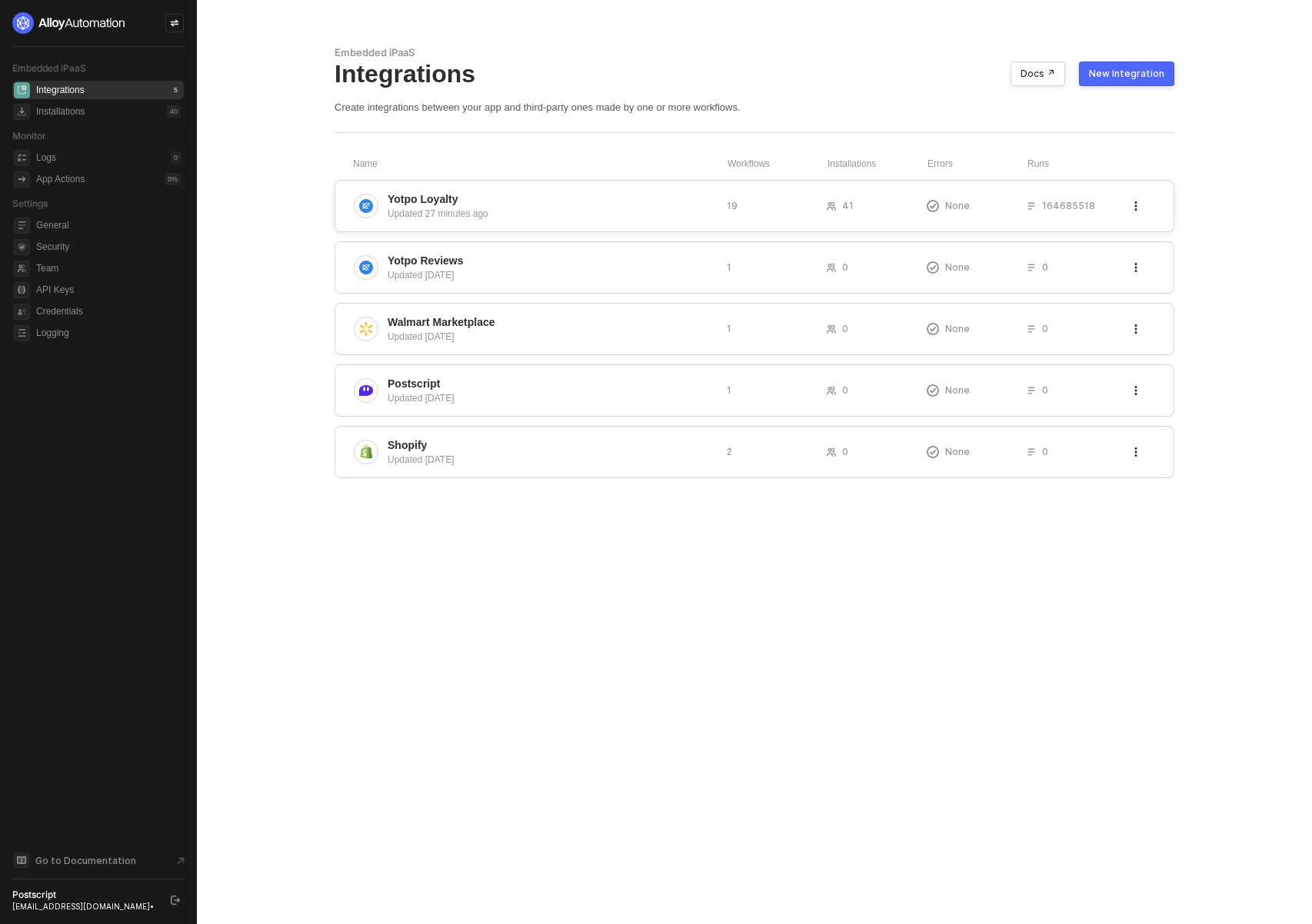
click at [561, 192] on span "Yotpo Loyalty" at bounding box center [551, 199] width 327 height 16
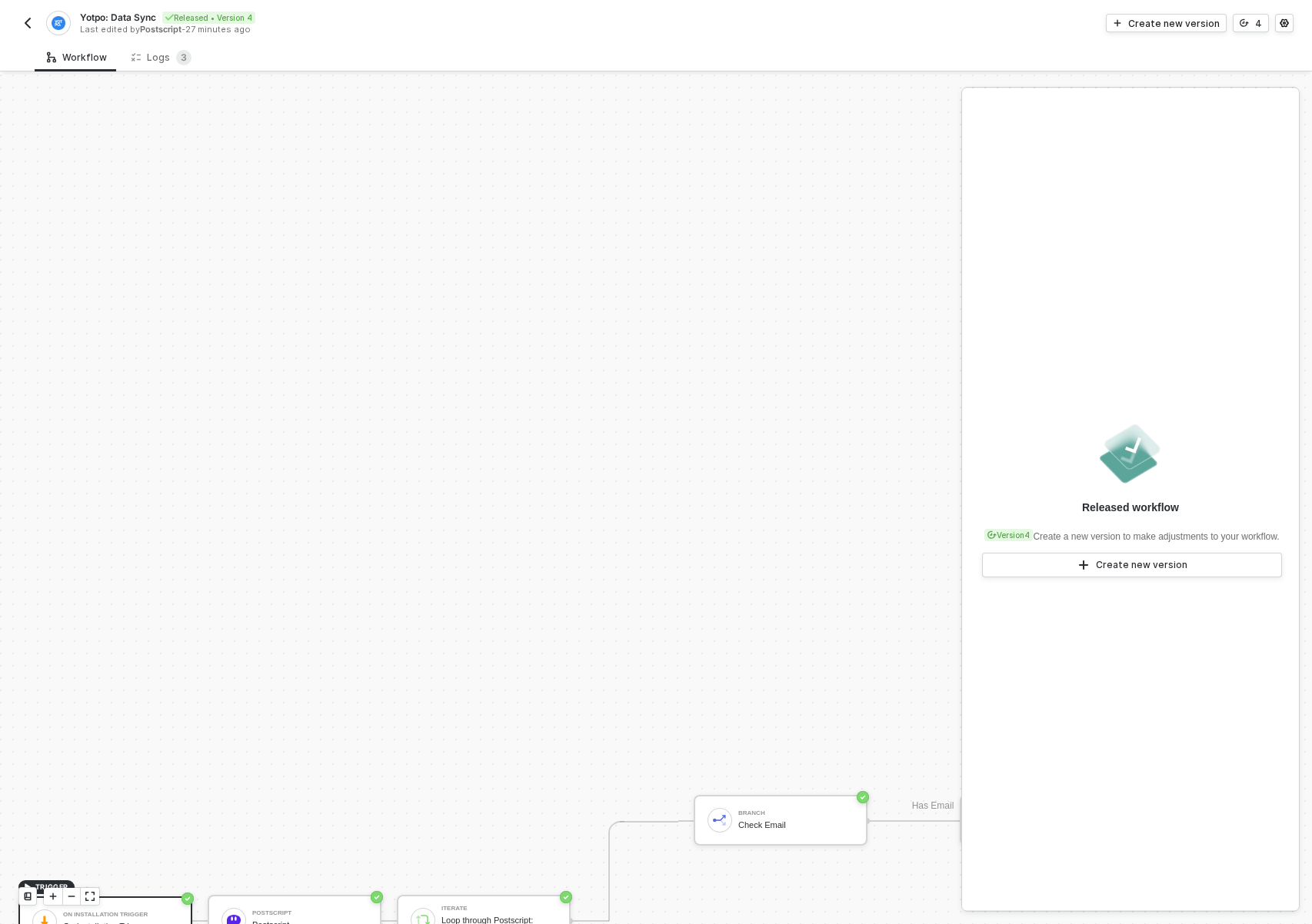
scroll to position [678, 0]
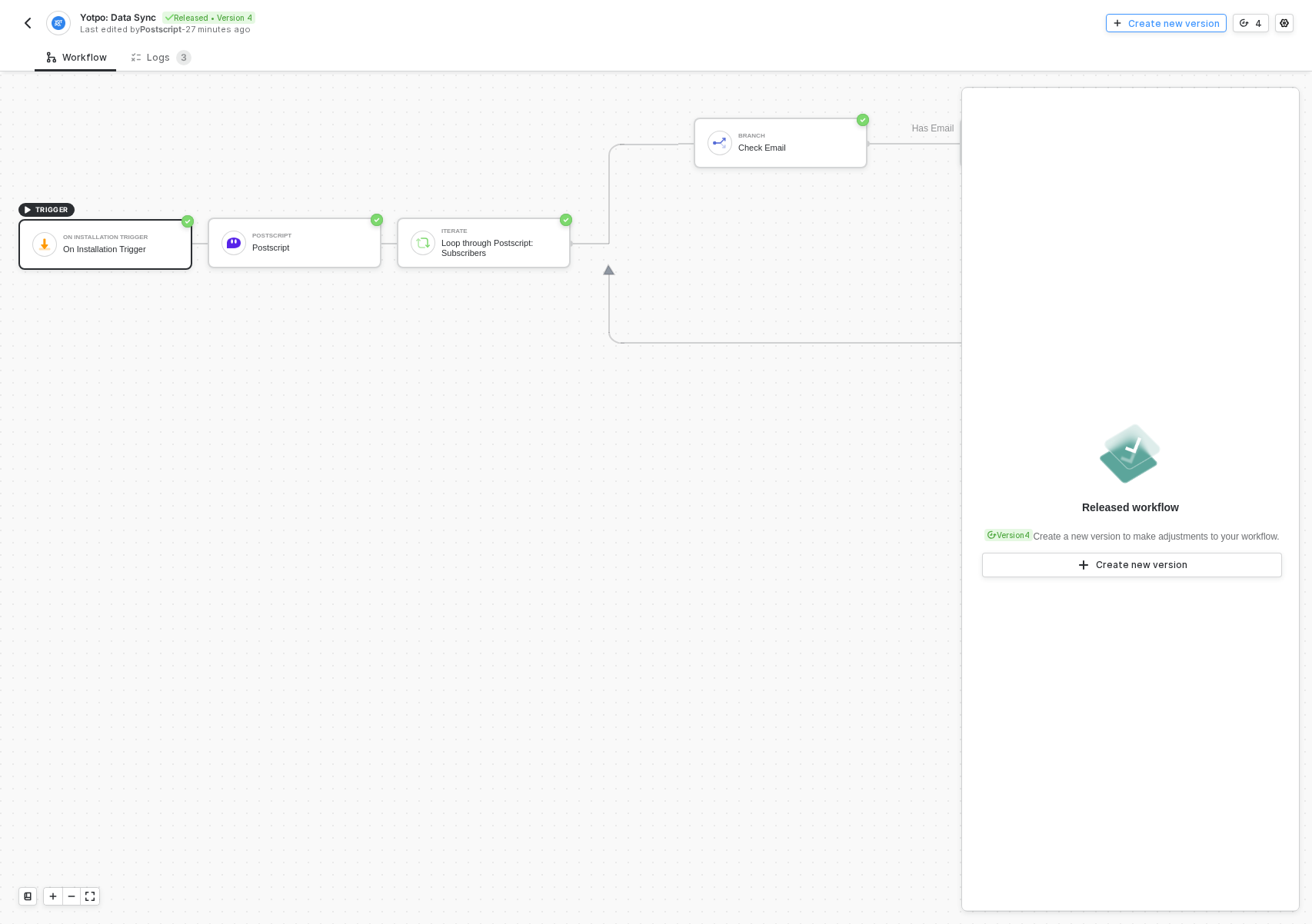
click at [1199, 23] on div "Create new version" at bounding box center [1174, 22] width 92 height 13
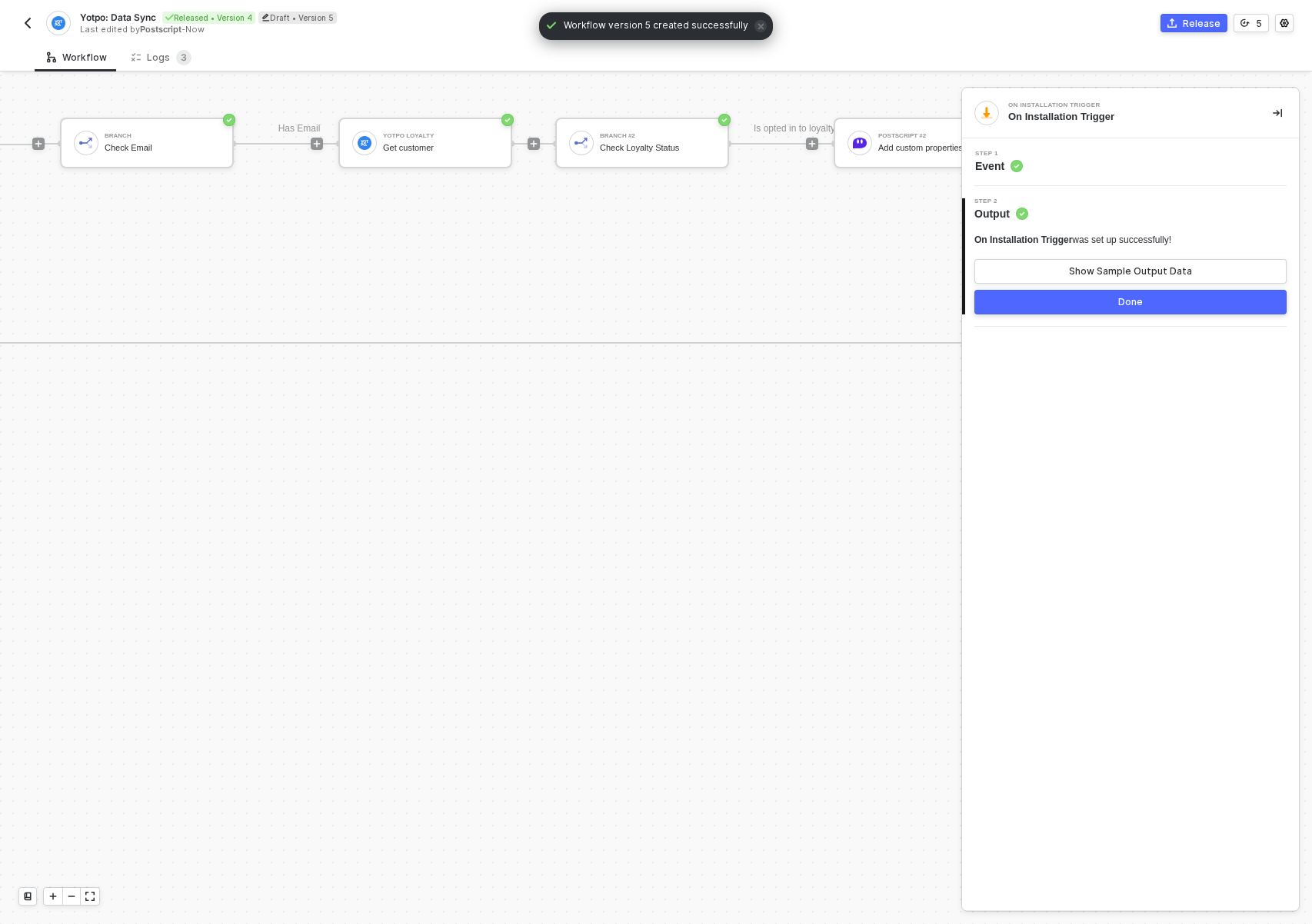
scroll to position [678, 988]
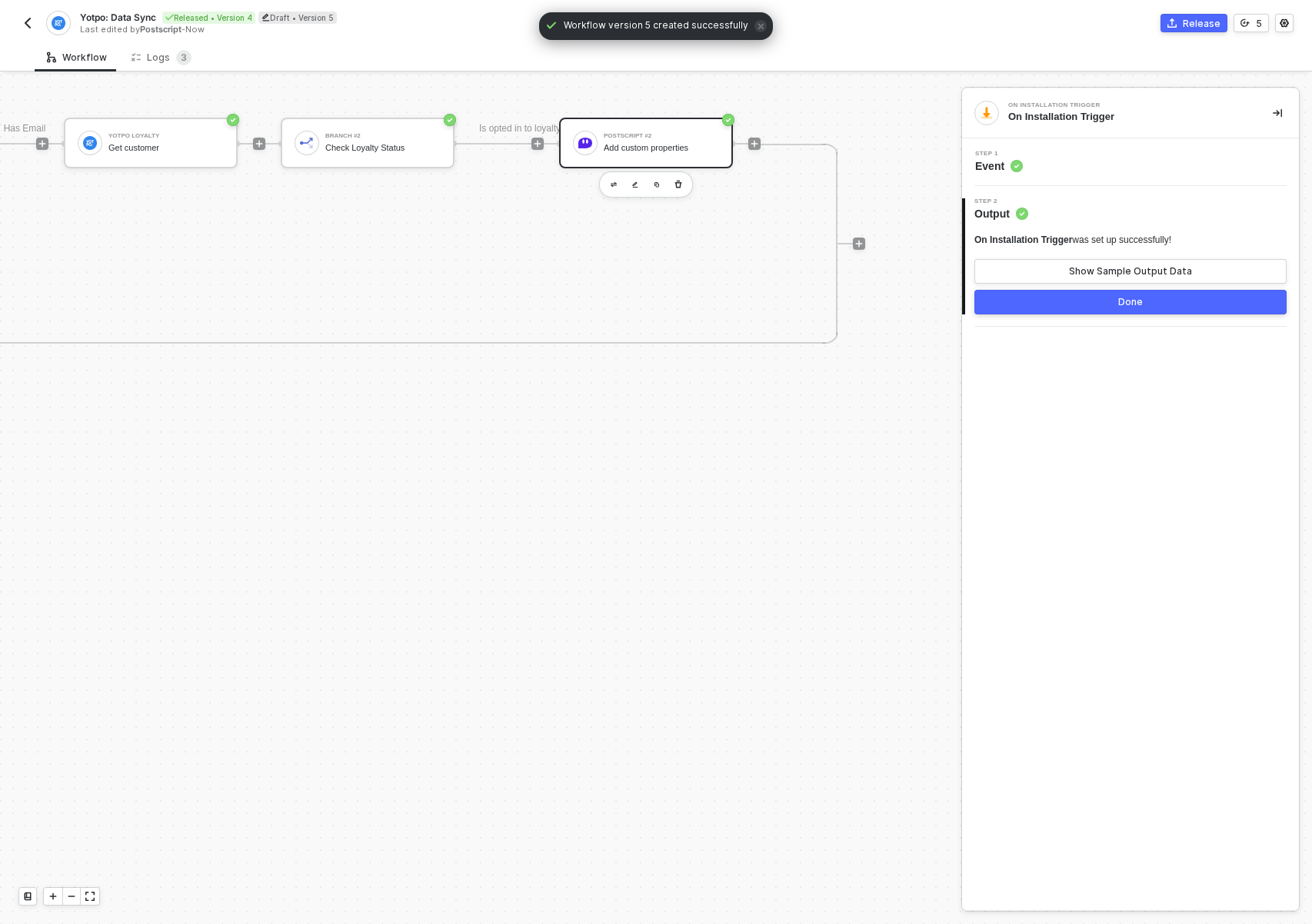
click at [662, 147] on div "Add custom properties" at bounding box center [661, 147] width 115 height 10
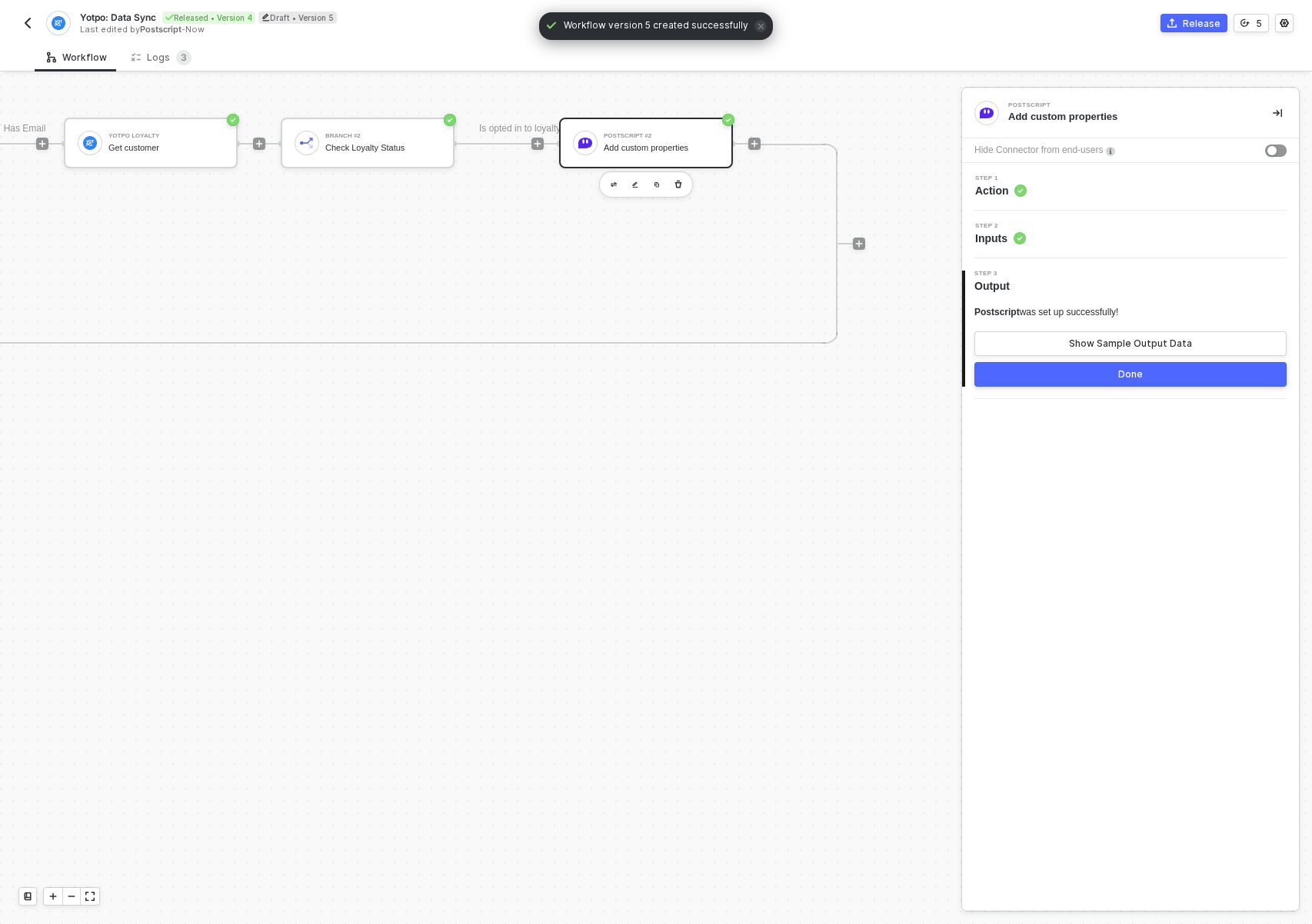
click at [1064, 237] on div "Step 2 Inputs" at bounding box center [1132, 234] width 333 height 23
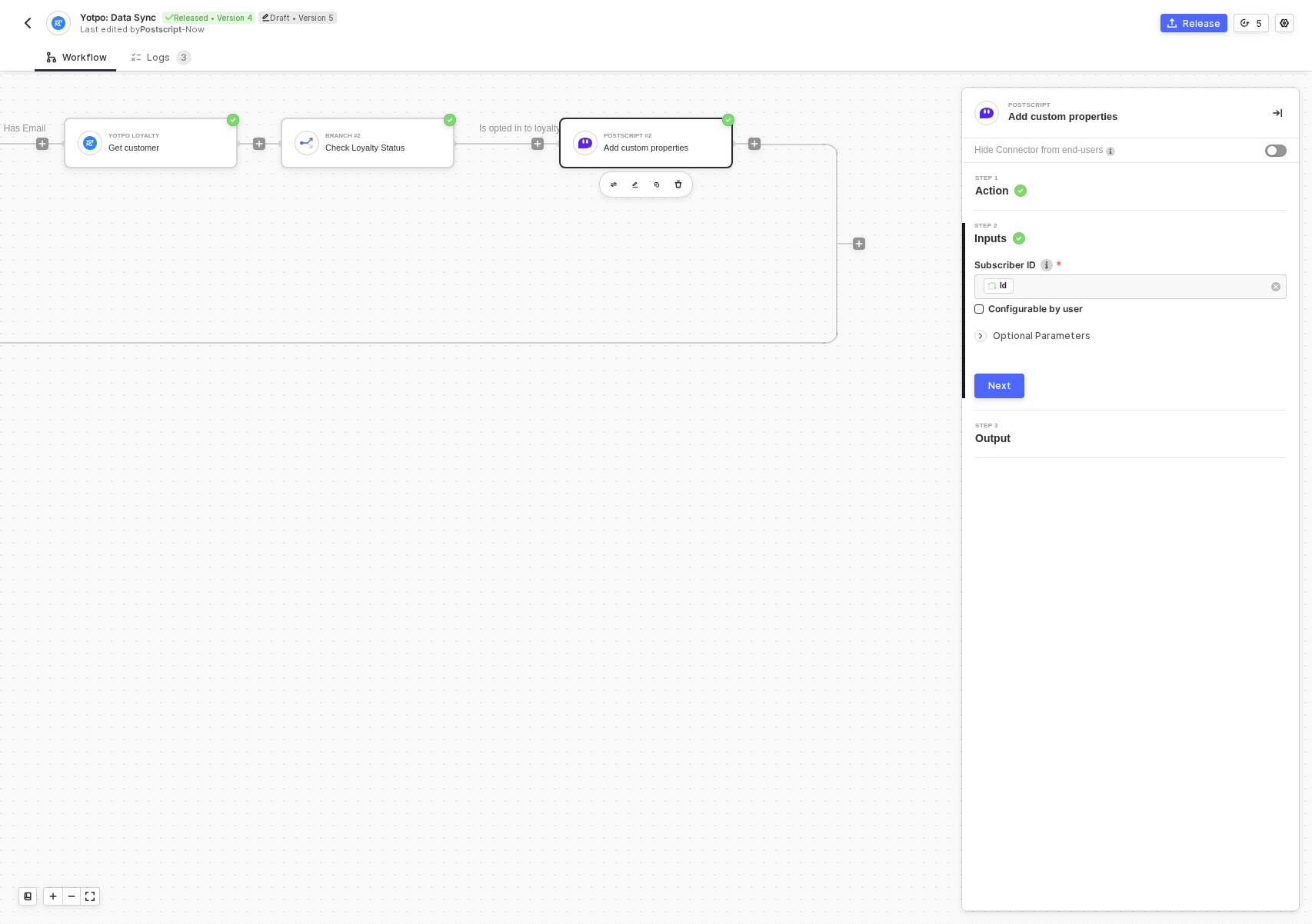
click at [1033, 343] on div "Optional Parameters" at bounding box center [1131, 335] width 313 height 17
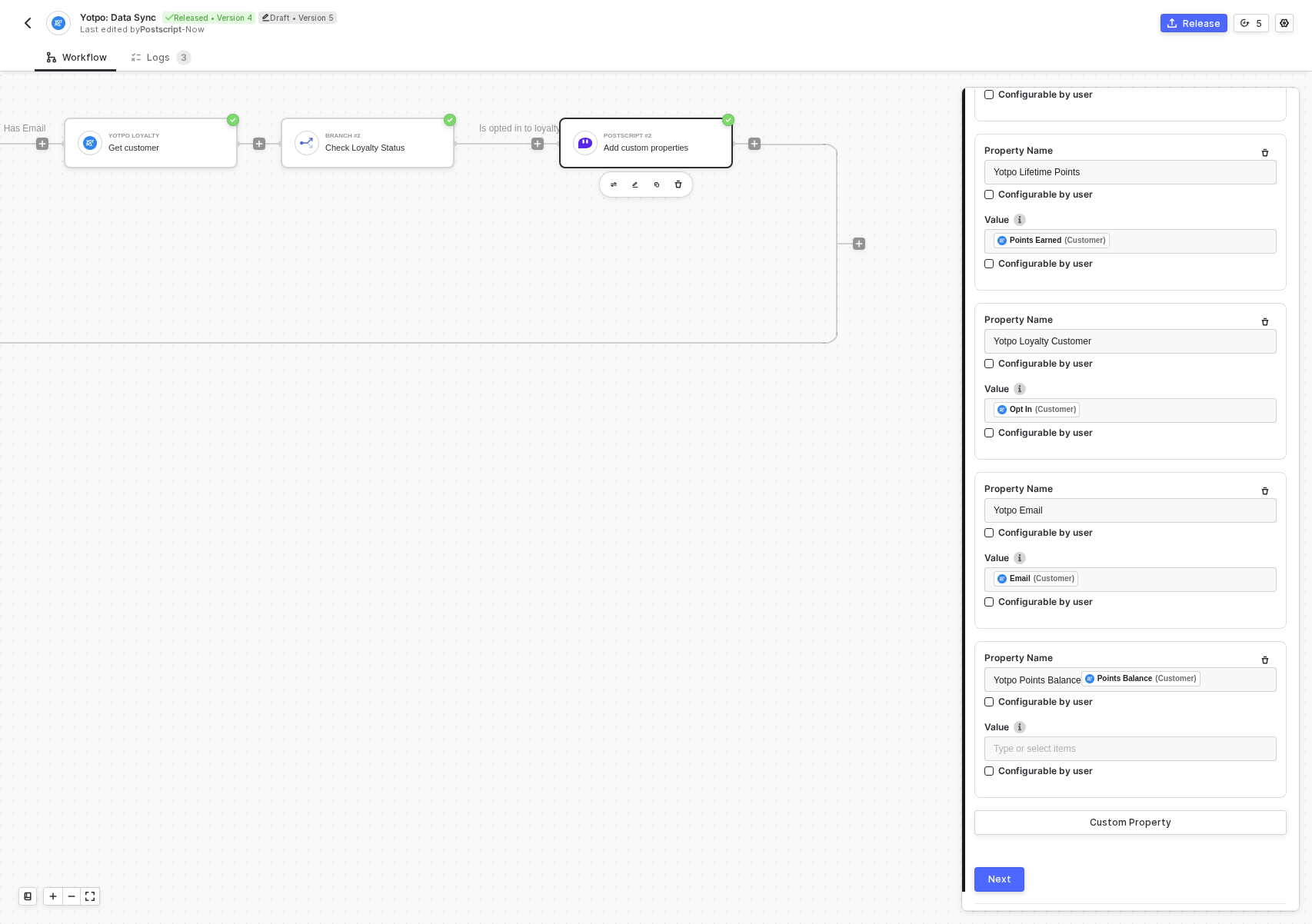
scroll to position [933, 0]
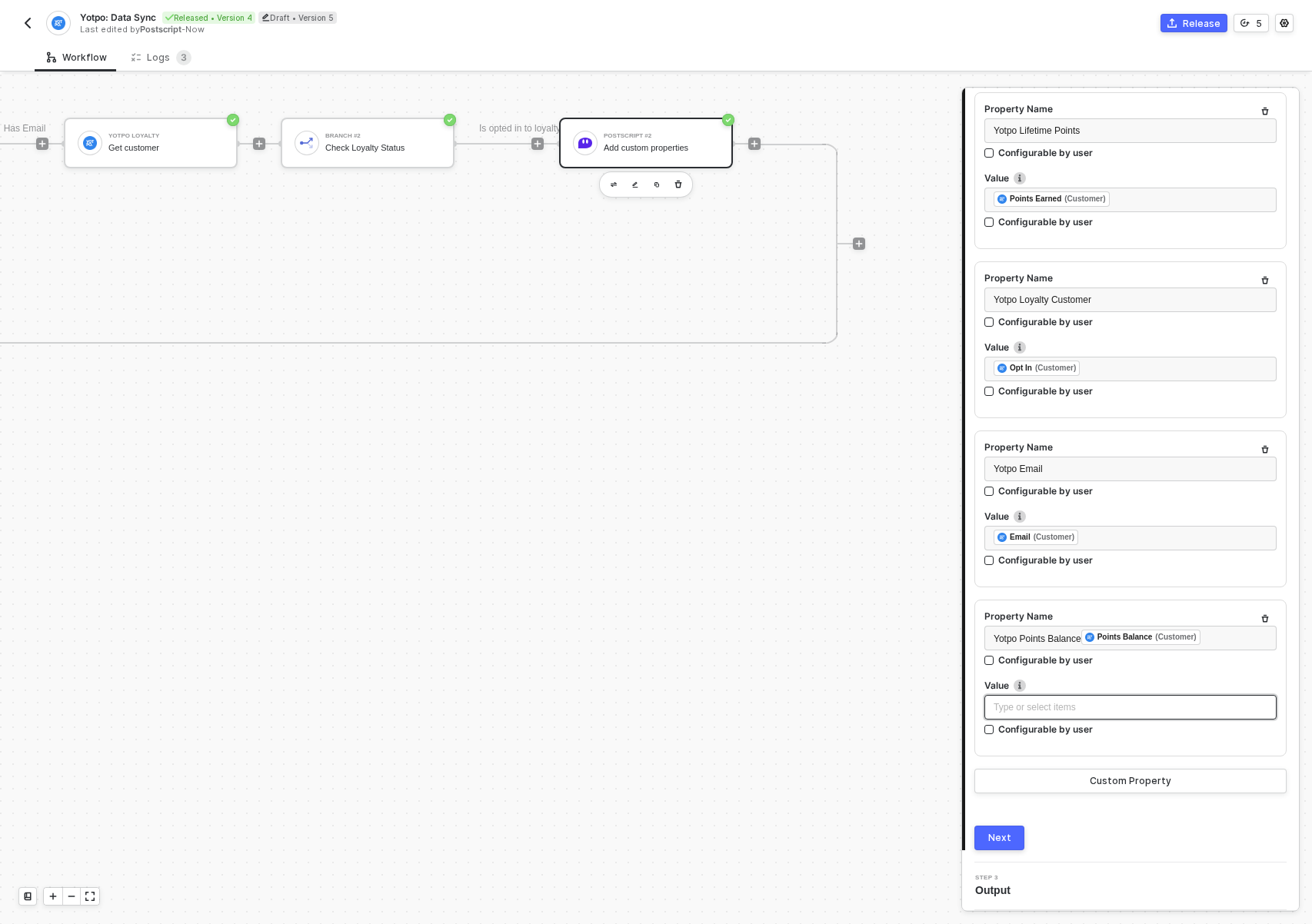
click at [1087, 697] on div "Type or select items ﻿" at bounding box center [1130, 707] width 292 height 24
click at [829, 348] on div "YOTPO LOYALTY Get customer" at bounding box center [853, 352] width 190 height 20
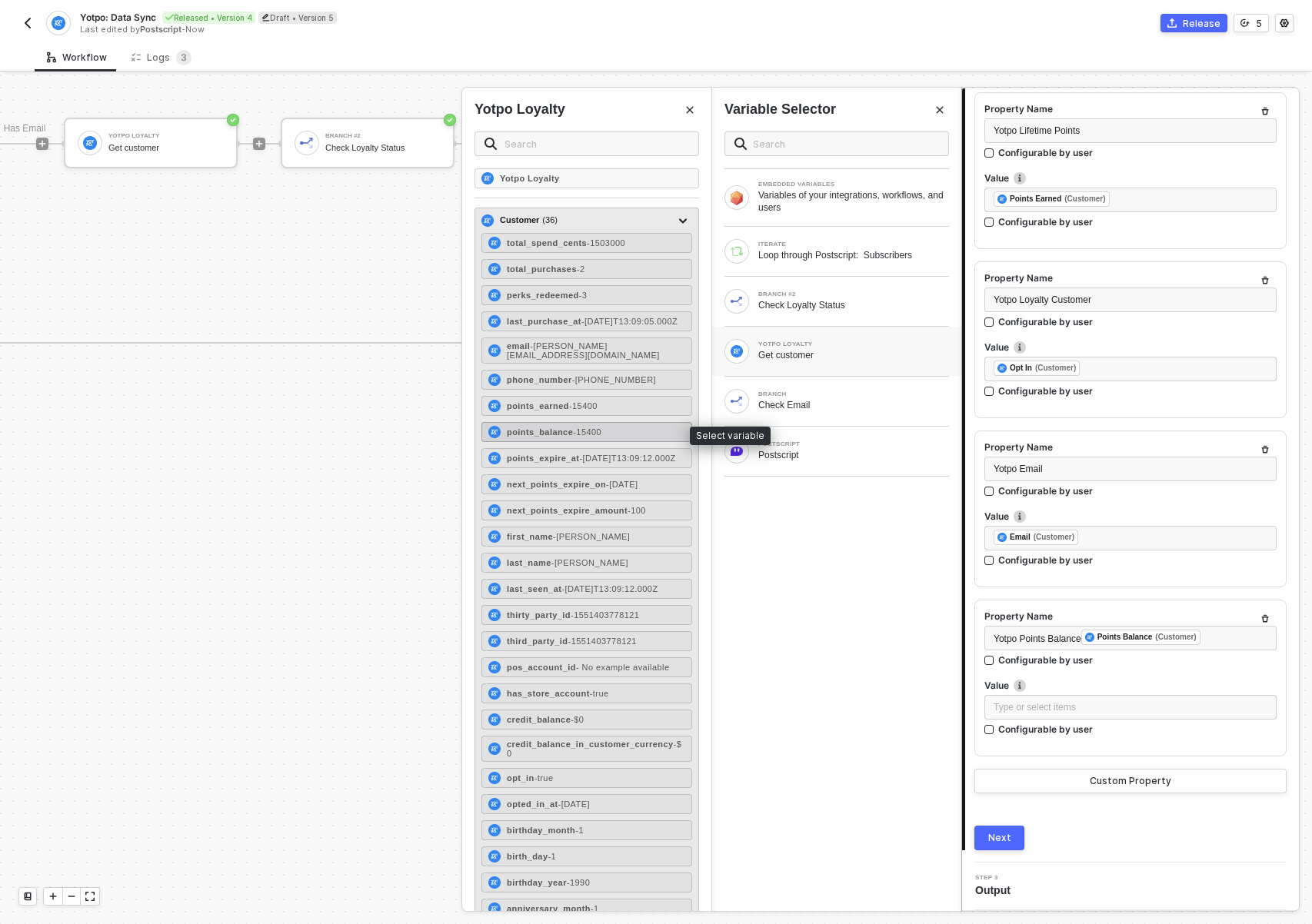
click at [584, 428] on span "- 15400" at bounding box center [587, 432] width 28 height 9
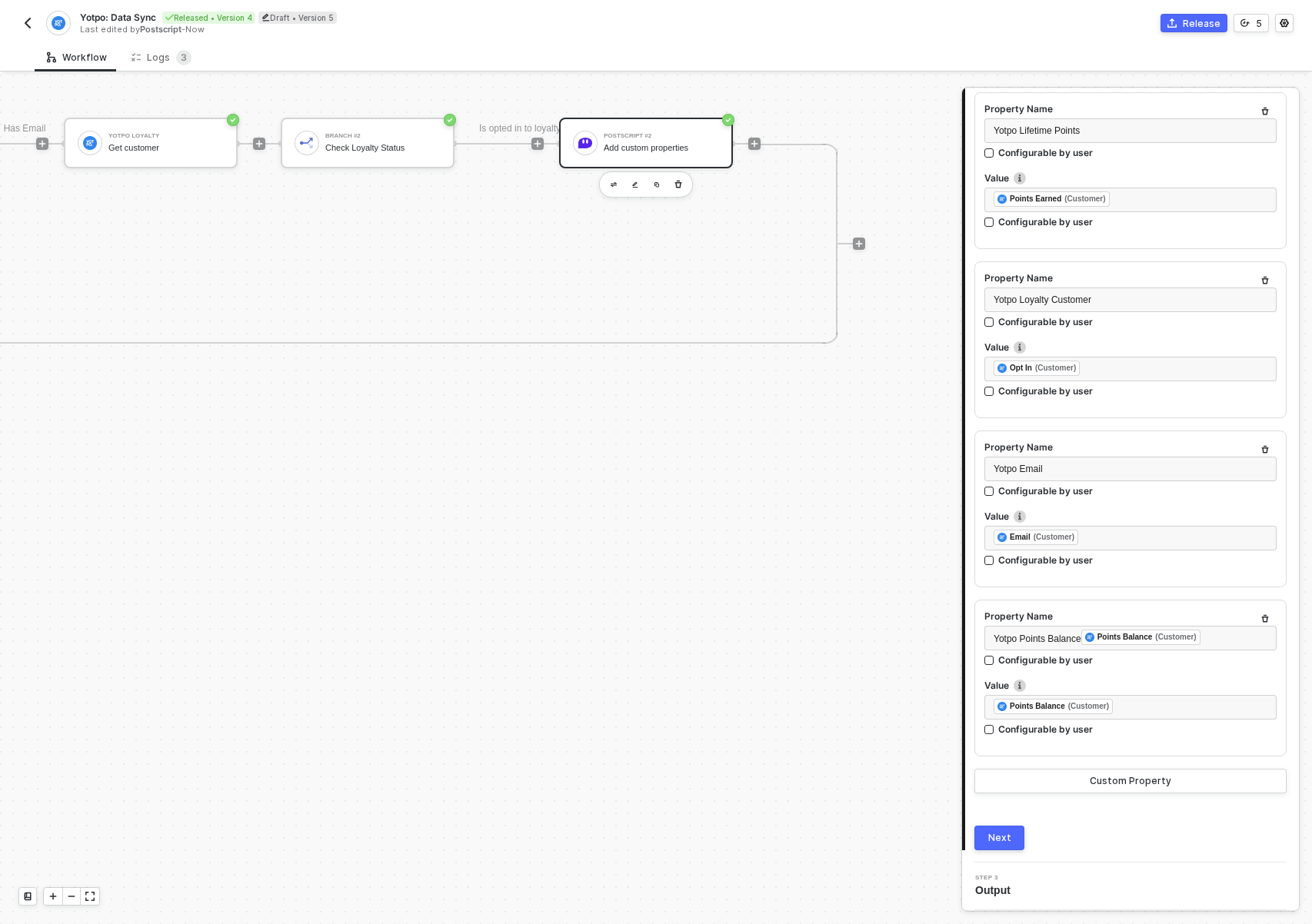
click at [1015, 837] on button "Next" at bounding box center [999, 838] width 50 height 24
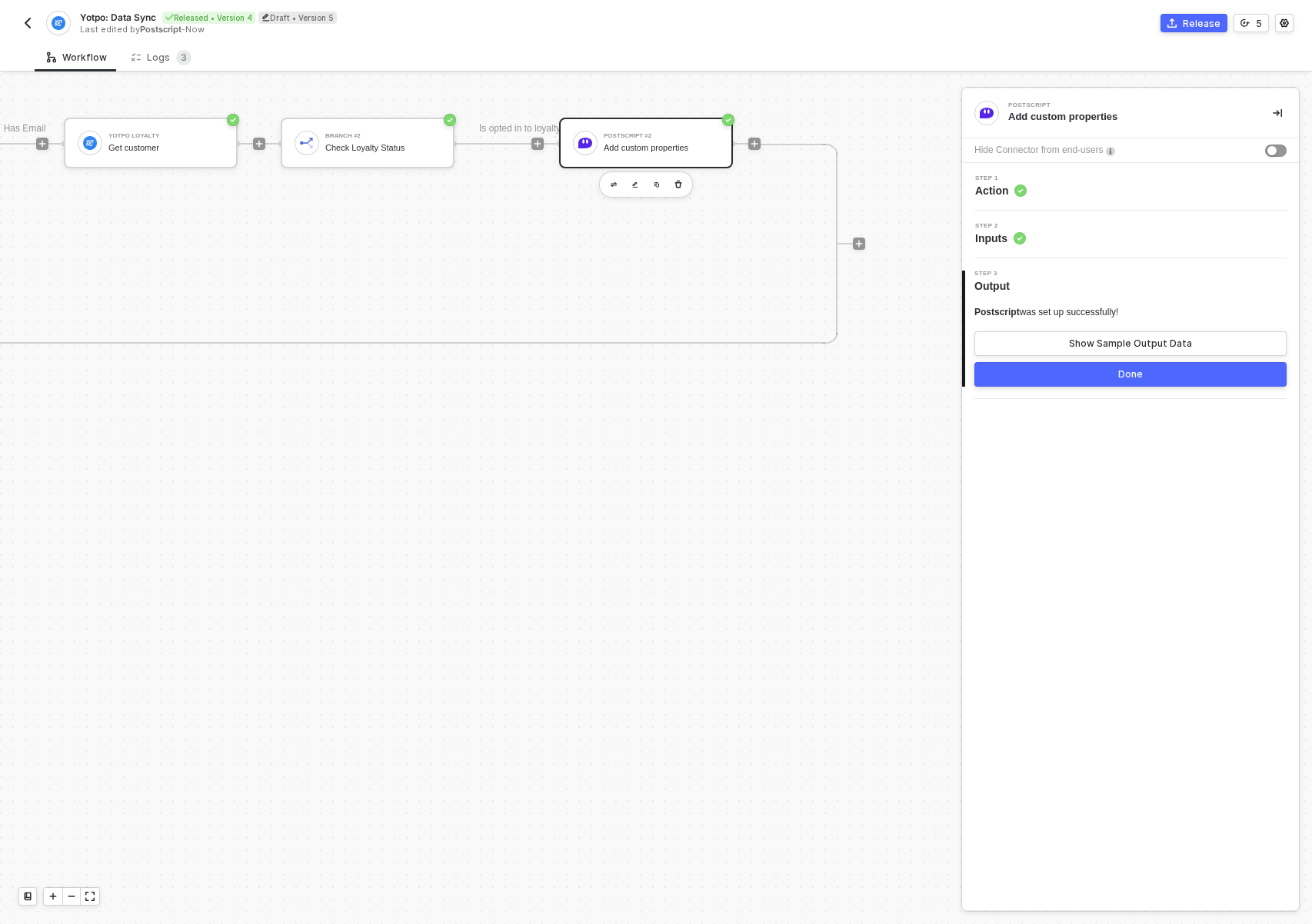
click at [1082, 253] on div "Step 2 Inputs" at bounding box center [1130, 234] width 337 height 48
click at [1079, 237] on div "Step 2 Inputs" at bounding box center [1132, 234] width 333 height 23
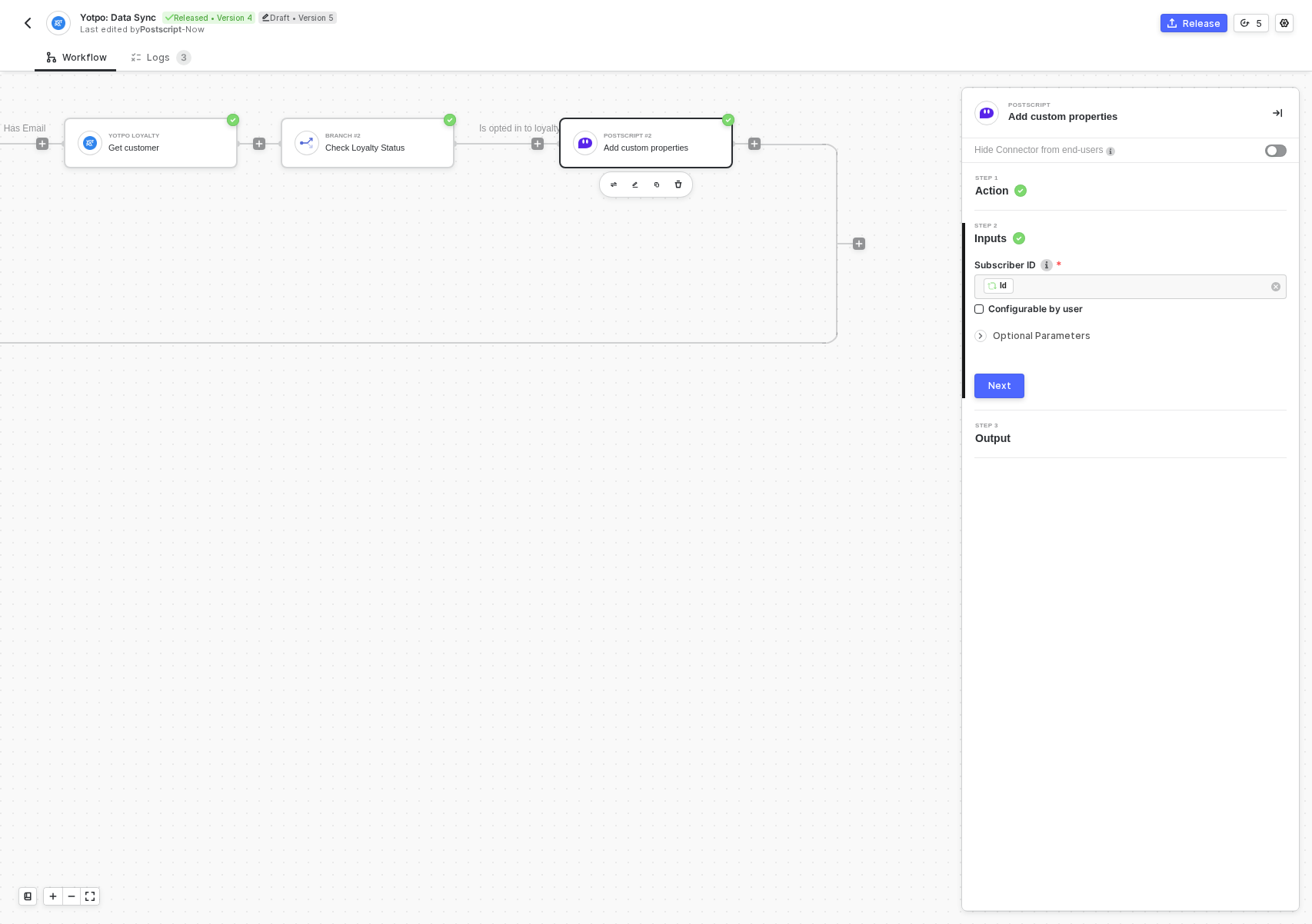
click at [1048, 331] on span "Optional Parameters" at bounding box center [1041, 336] width 98 height 12
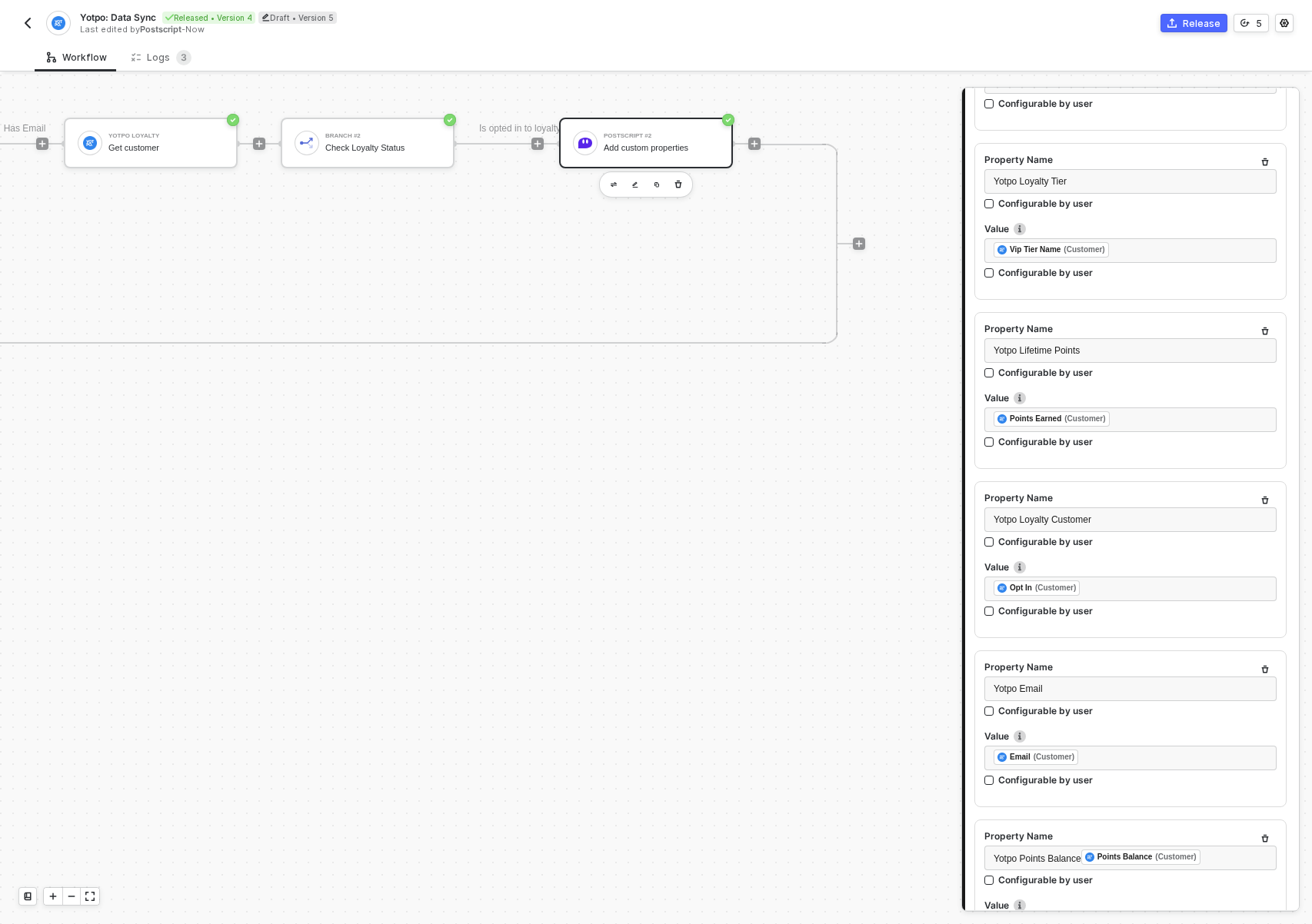
scroll to position [933, 0]
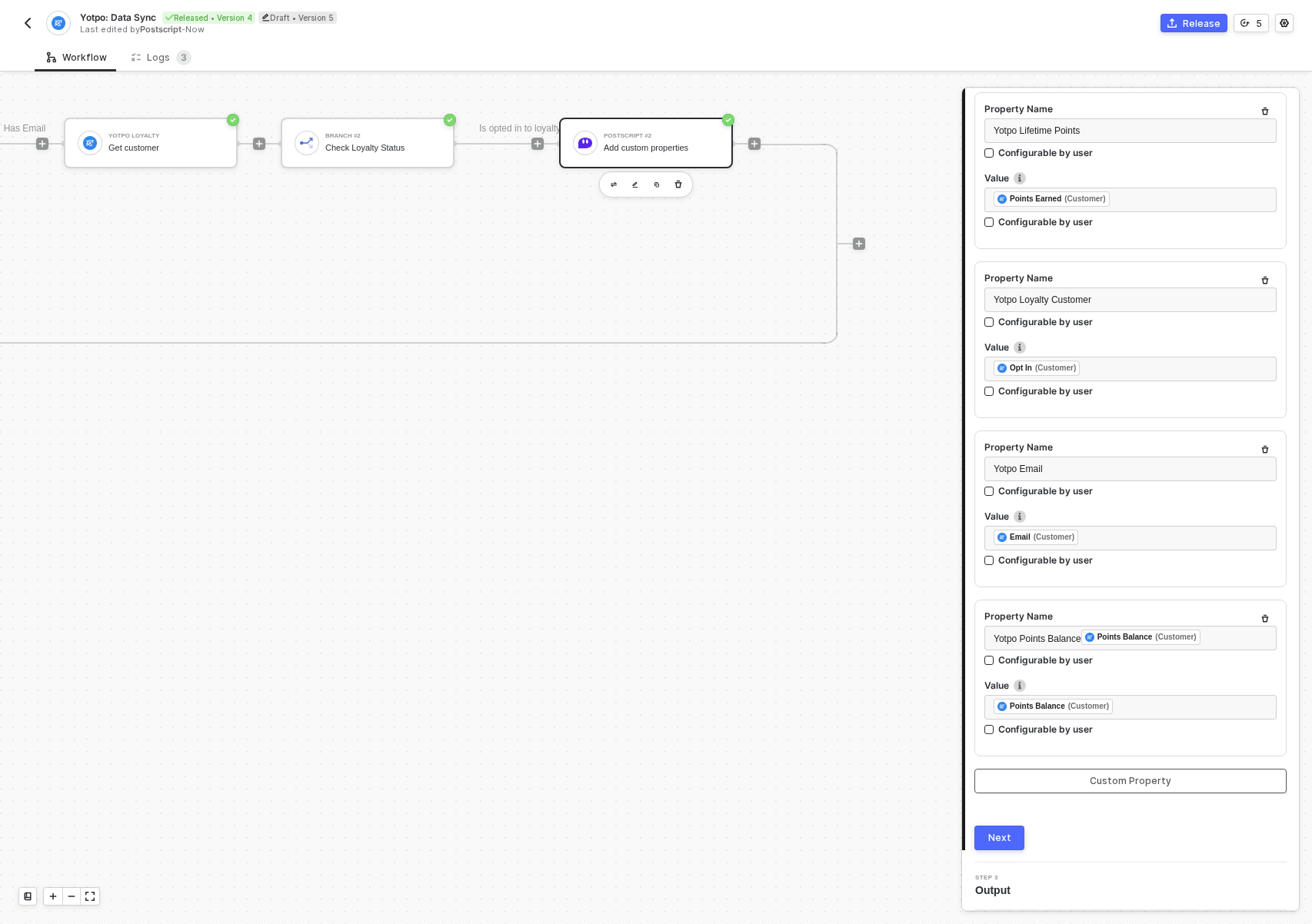
click at [1051, 774] on button "Custom Property" at bounding box center [1131, 780] width 313 height 24
click at [1062, 624] on div "Property Name" at bounding box center [1130, 617] width 292 height 17
click at [1052, 639] on div "Type or select items ﻿" at bounding box center [1130, 638] width 274 height 15
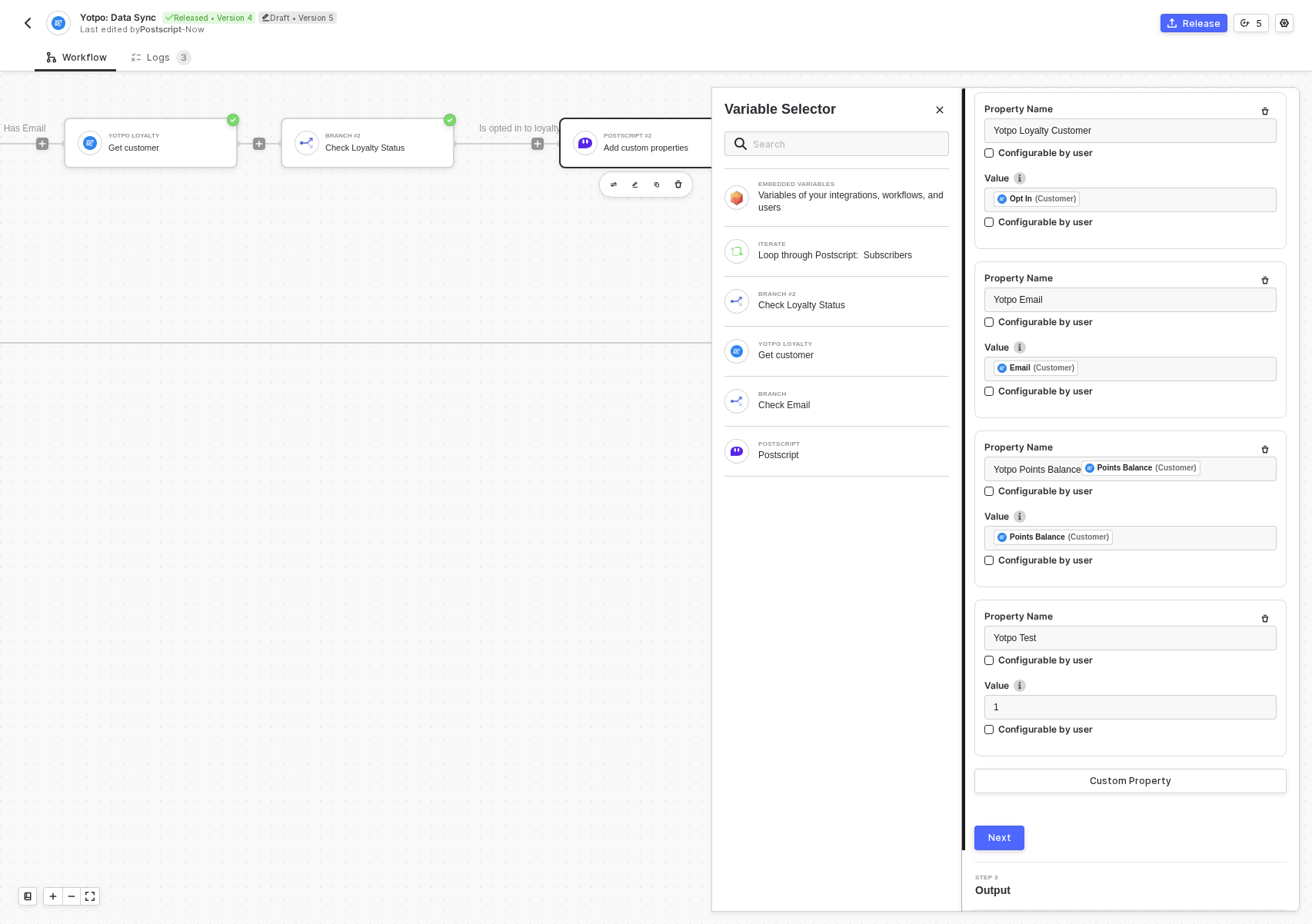
click at [1015, 837] on button "Next" at bounding box center [999, 838] width 50 height 24
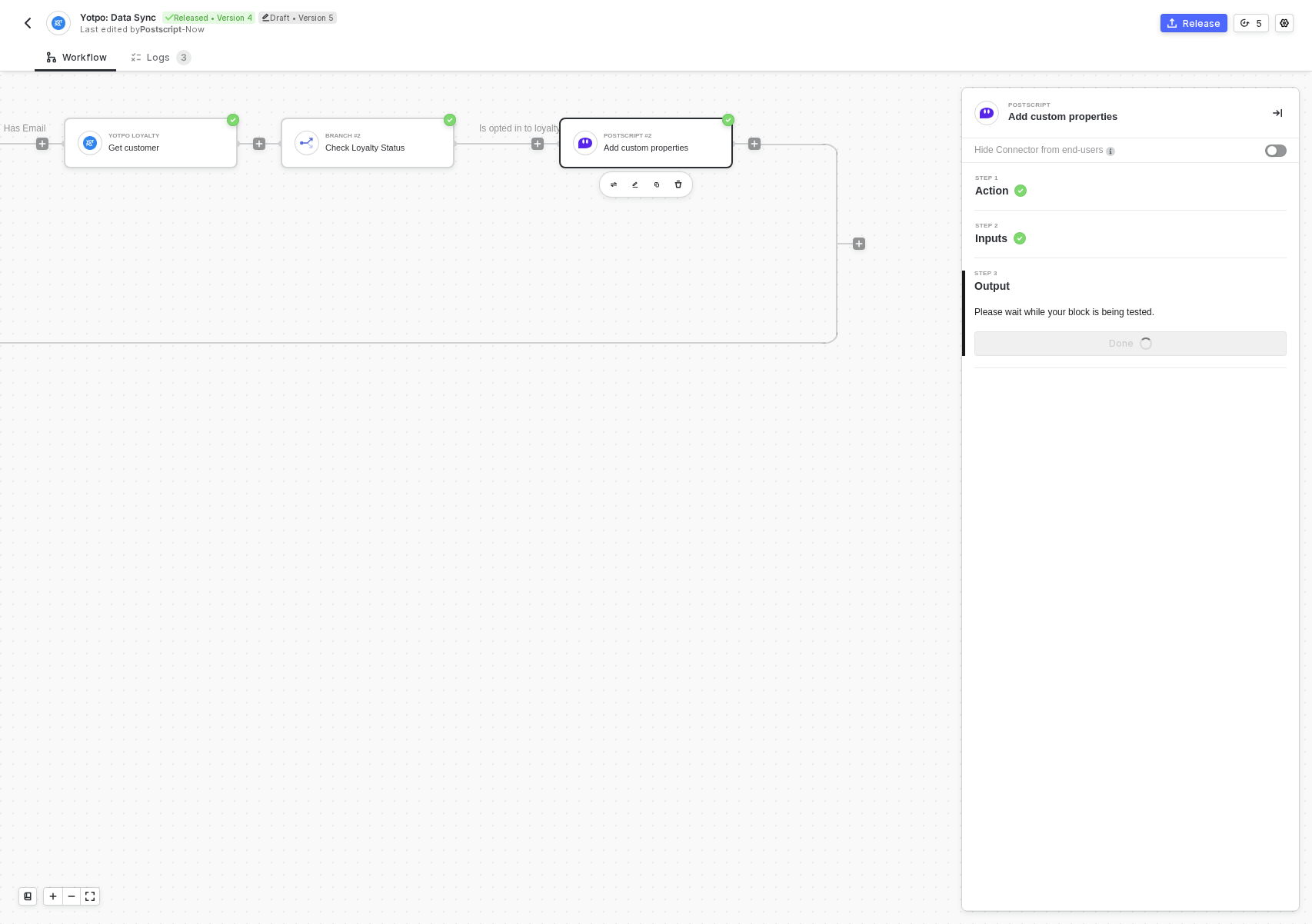
scroll to position [0, 0]
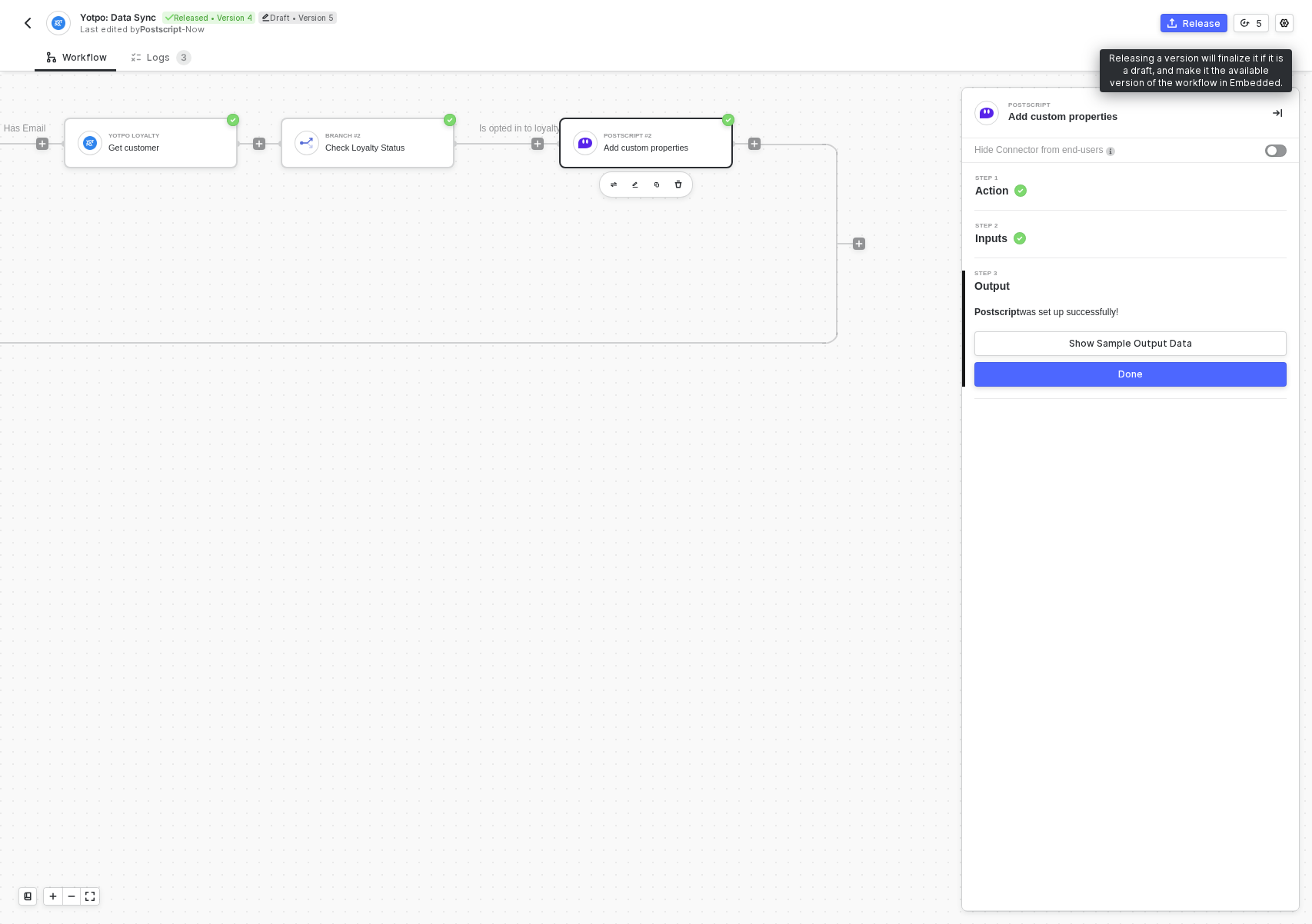
click at [1192, 22] on div "Release" at bounding box center [1202, 22] width 38 height 13
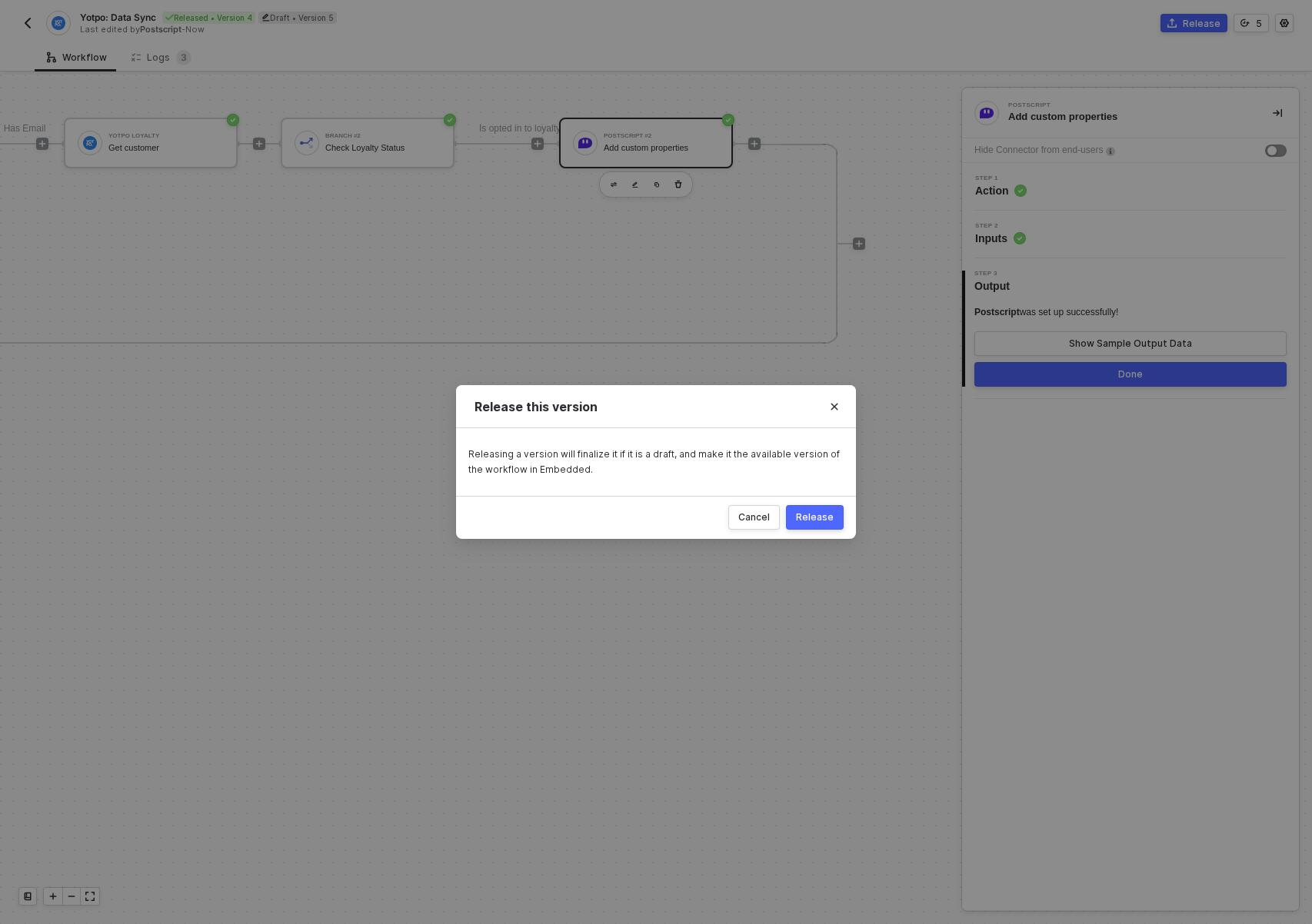
click at [805, 519] on div "Release" at bounding box center [815, 518] width 38 height 13
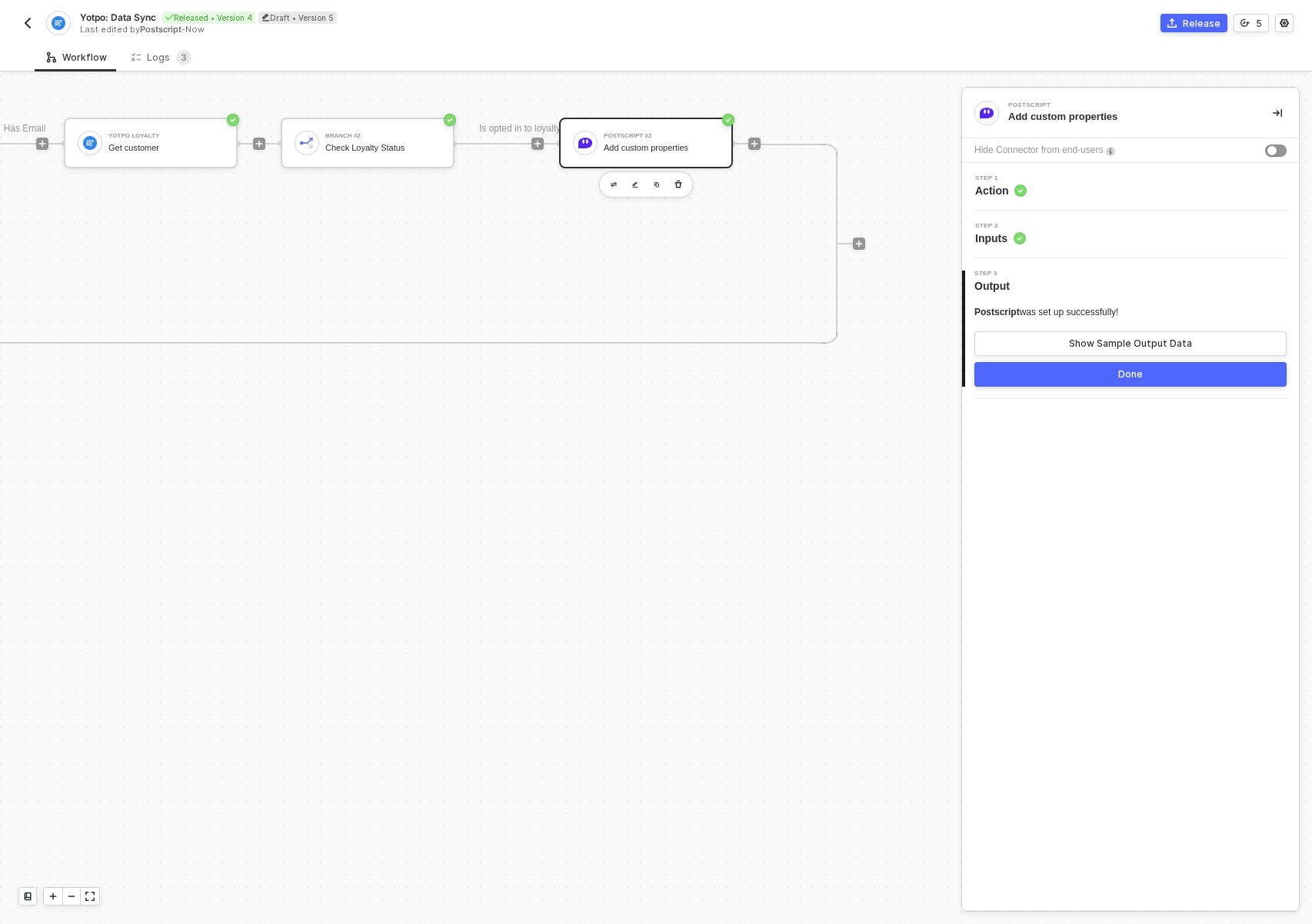
scroll to position [678, 724]
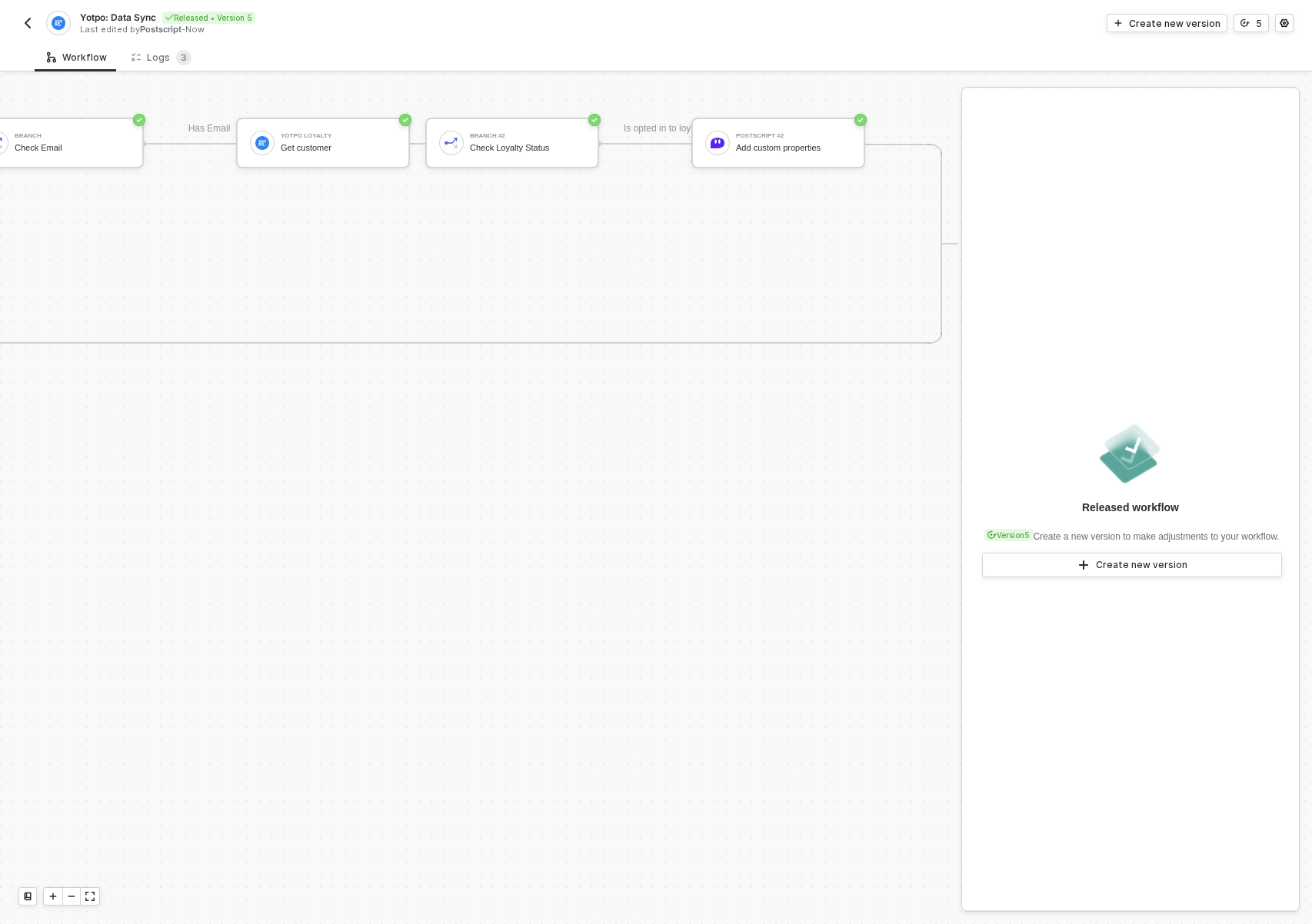
click at [378, 497] on div "TRIGGER On Installation Trigger On Installation Trigger Postscript Postscript I…" at bounding box center [116, 244] width 1681 height 1694
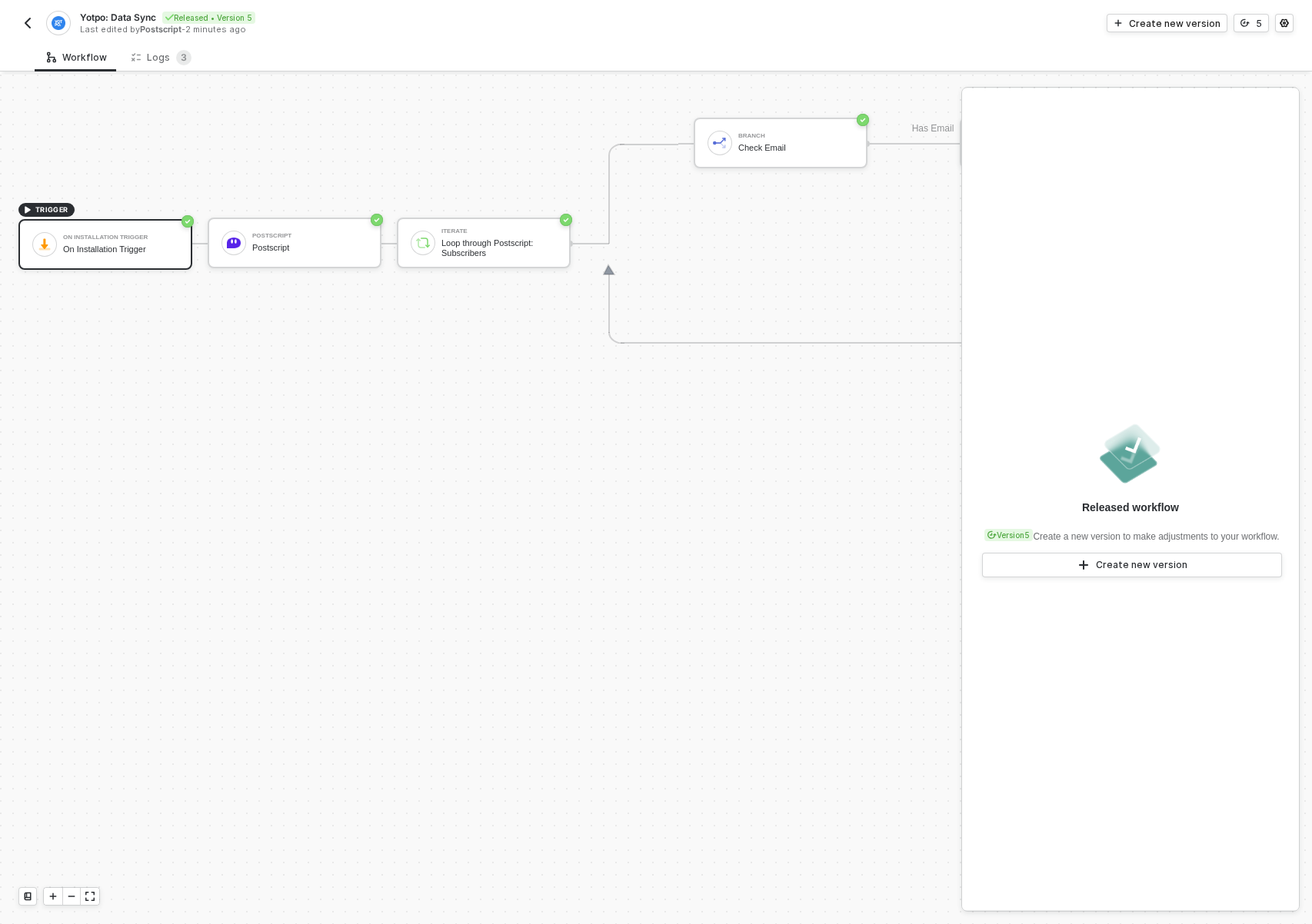
click at [33, 21] on img "button" at bounding box center [27, 22] width 13 height 13
